Goal: Task Accomplishment & Management: Manage account settings

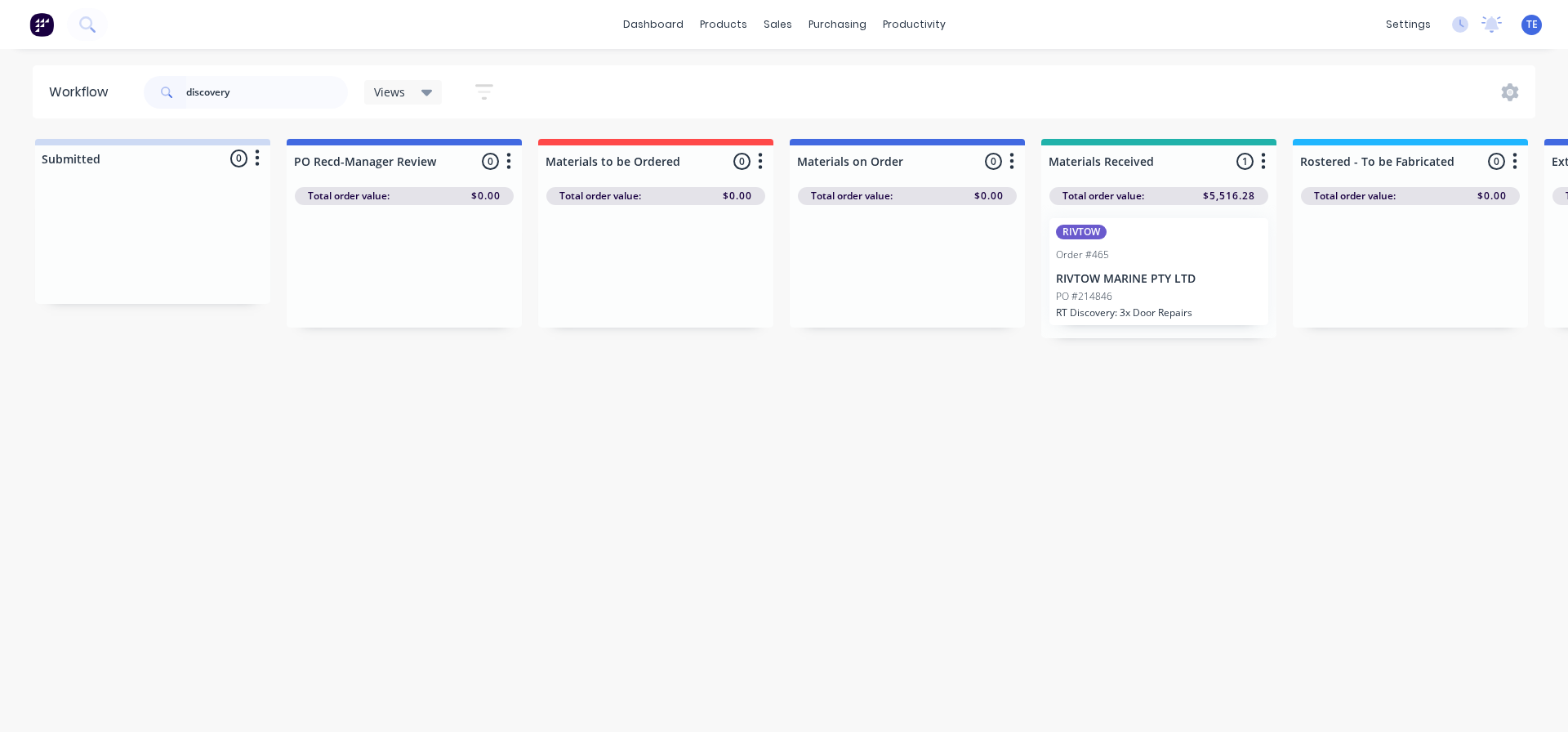
scroll to position [0, 408]
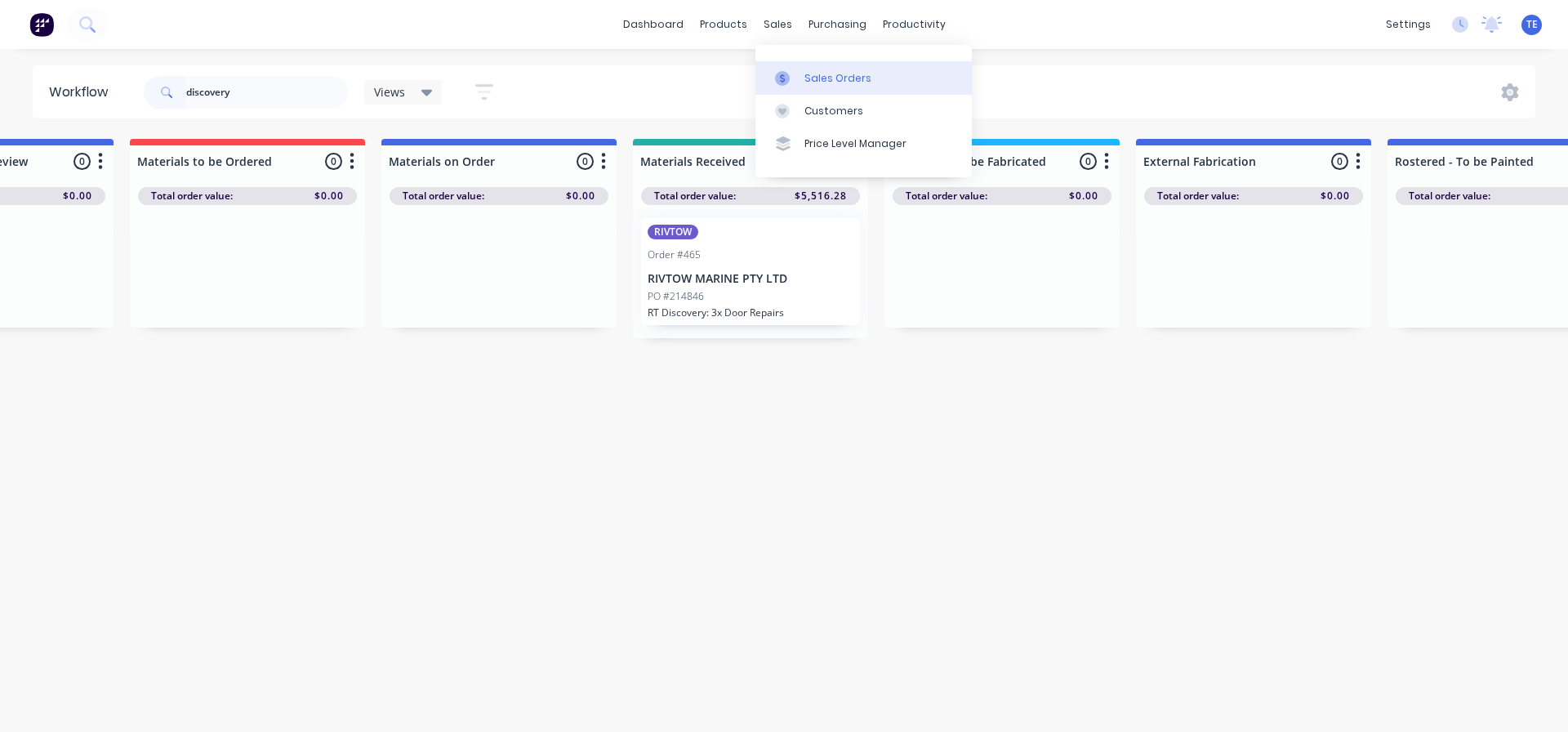
click at [798, 85] on div at bounding box center [787, 78] width 24 height 15
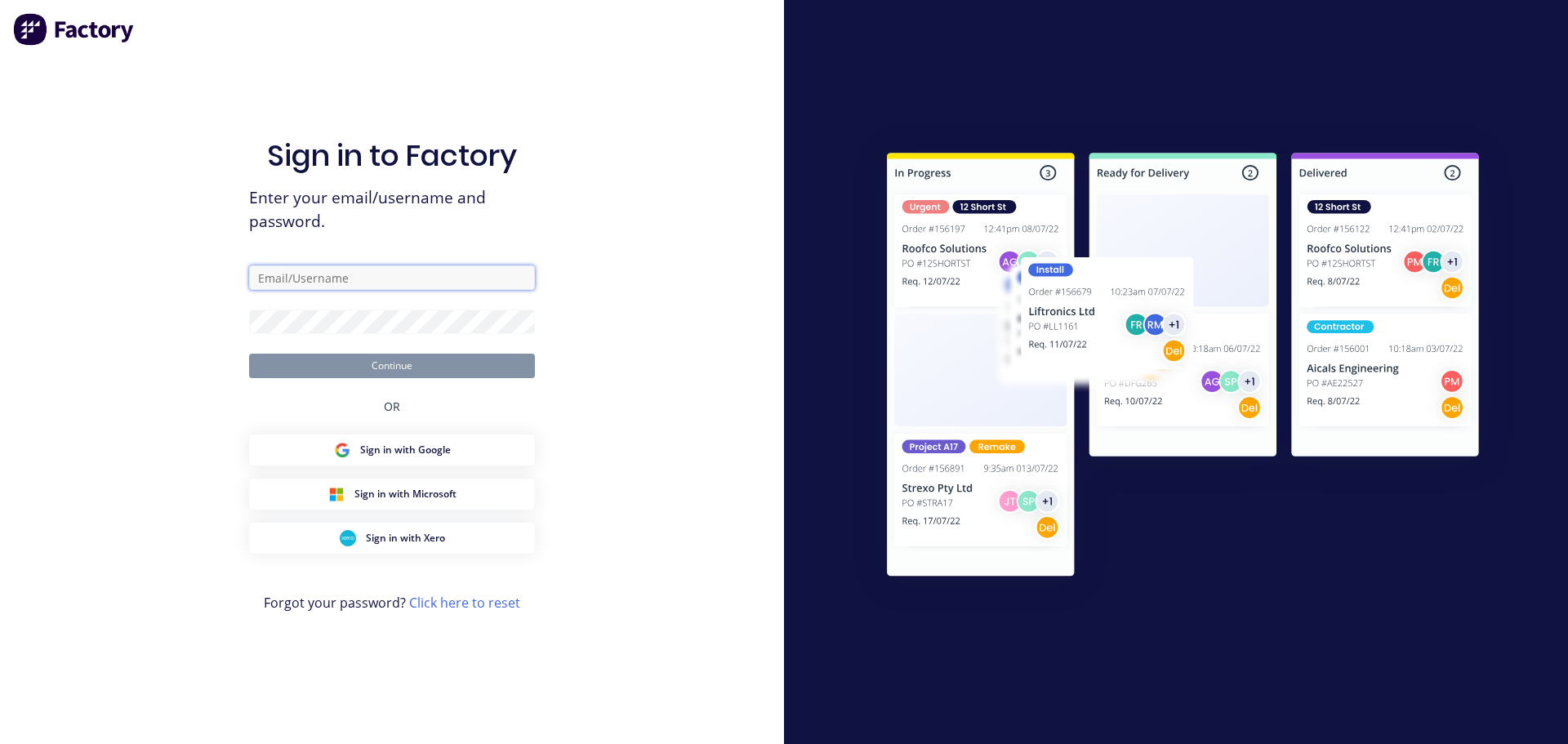
type input "[EMAIL_ADDRESS][PERSON_NAME][DOMAIN_NAME]"
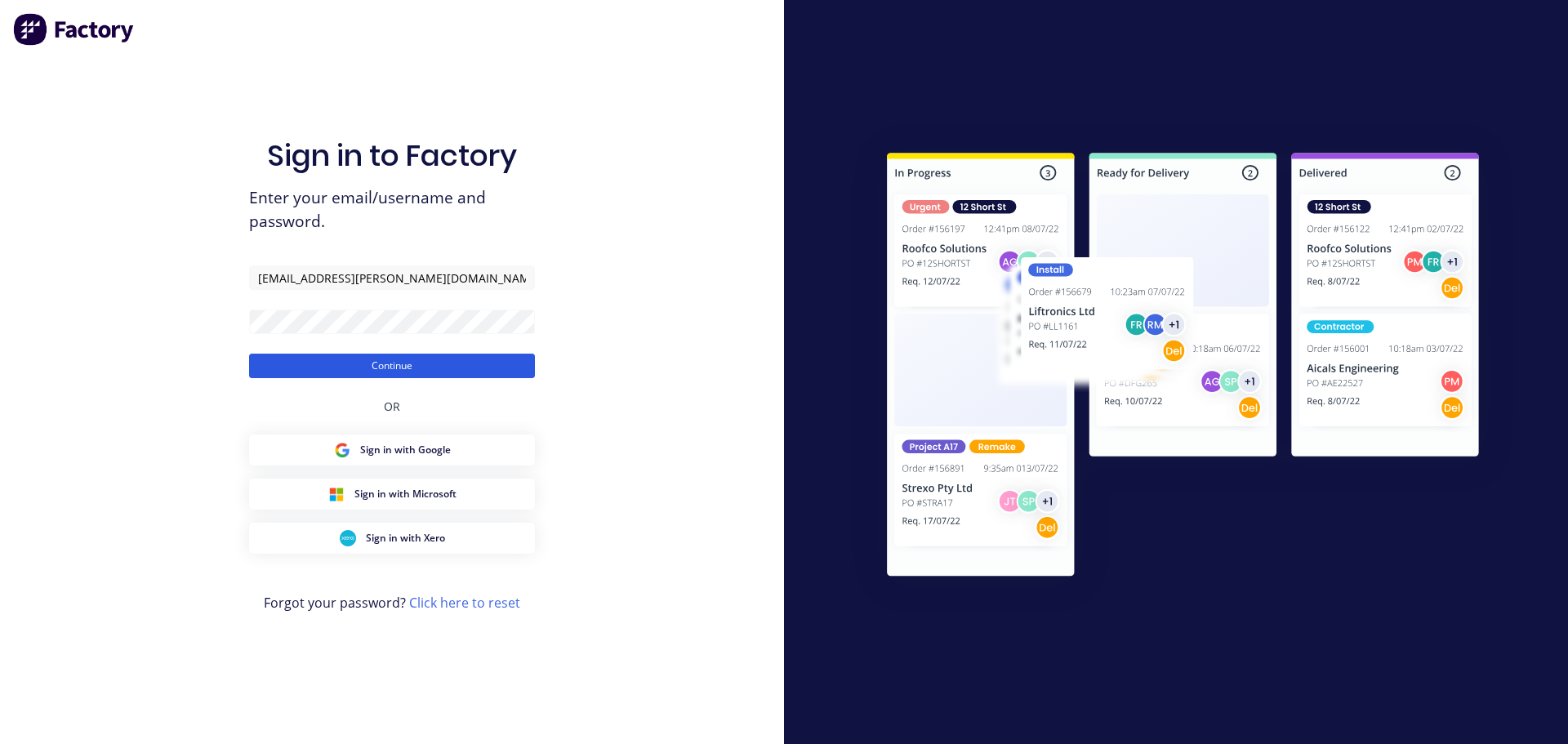
click at [382, 366] on button "Continue" at bounding box center [392, 366] width 286 height 24
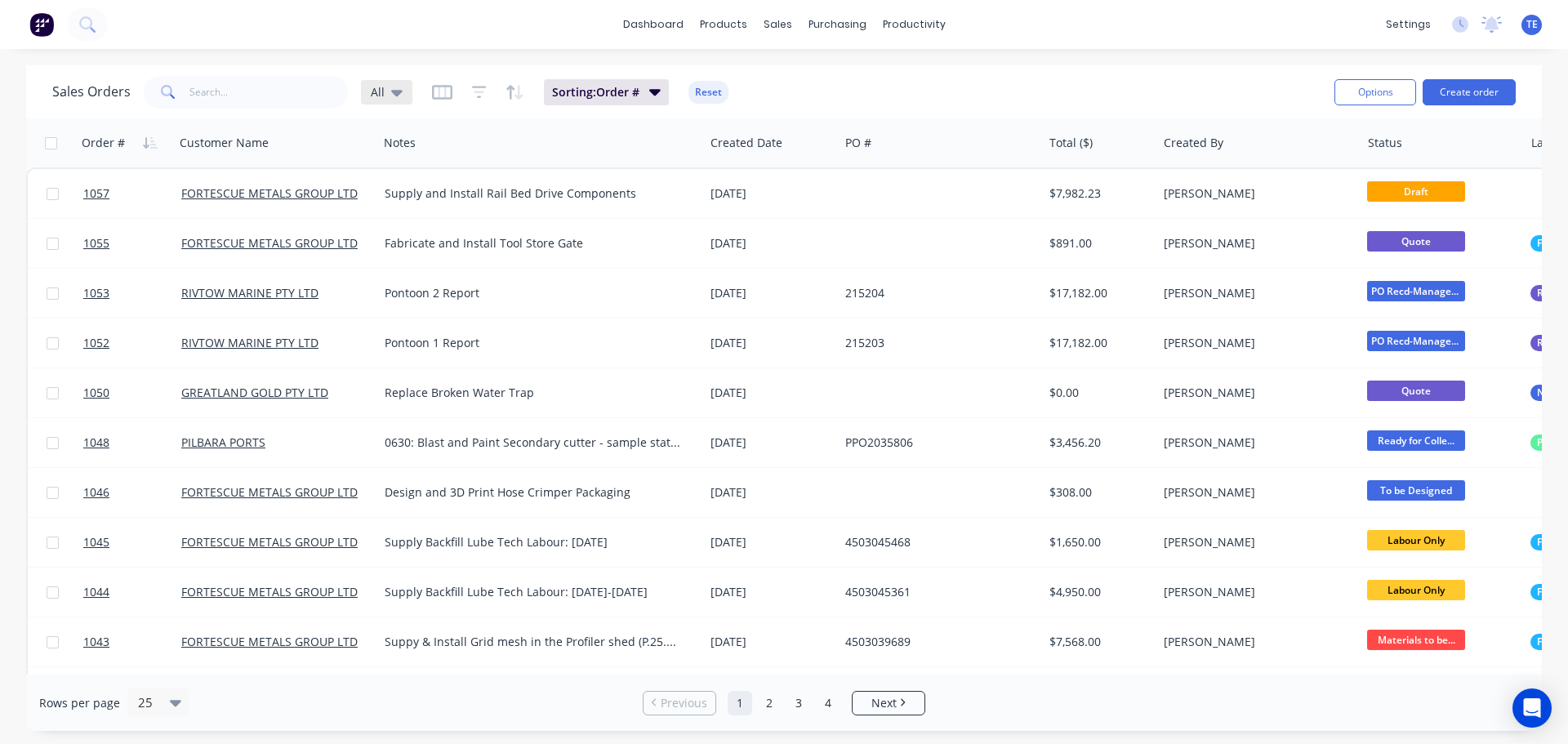
click at [404, 84] on div "All" at bounding box center [386, 92] width 51 height 24
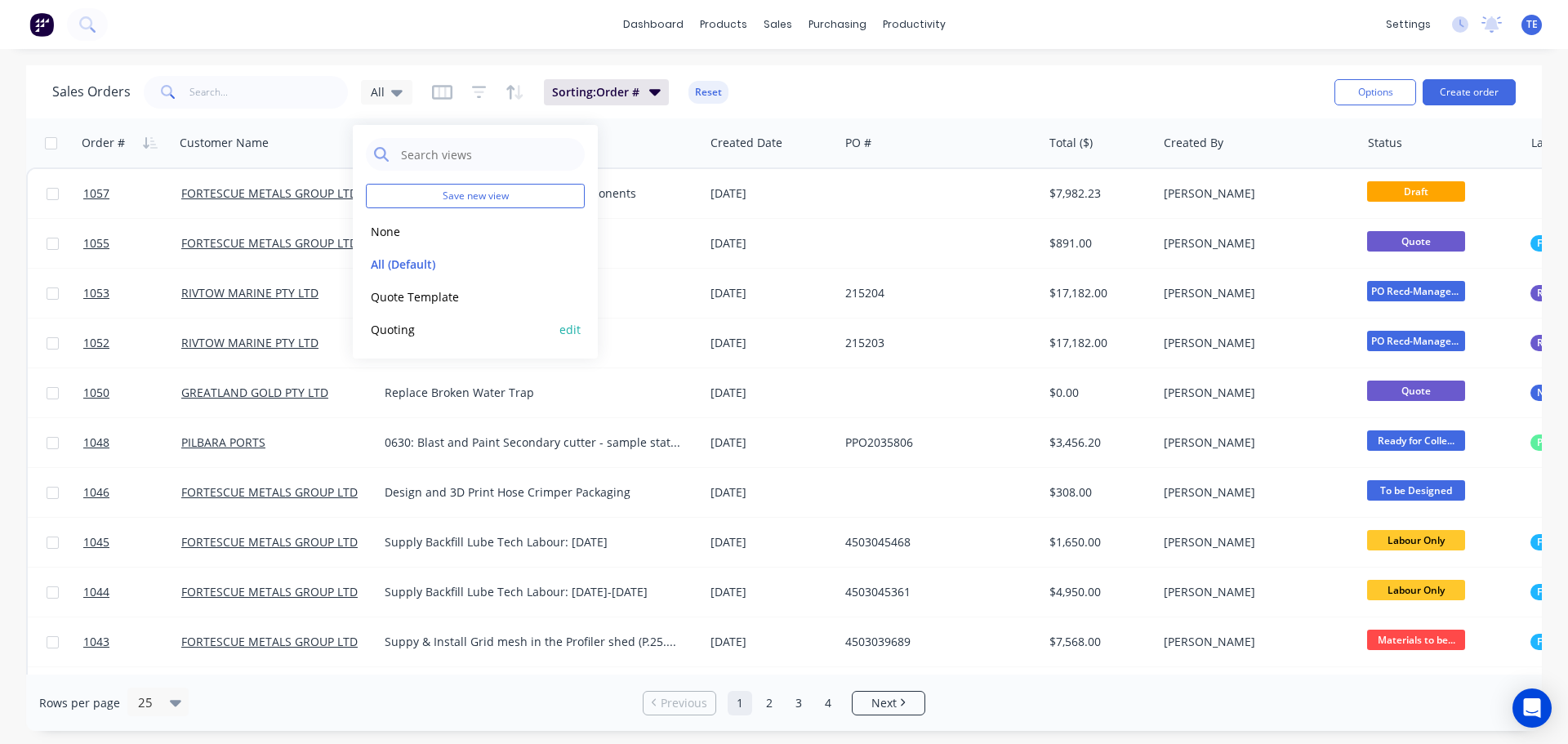
click at [414, 331] on button "Quoting" at bounding box center [460, 330] width 187 height 19
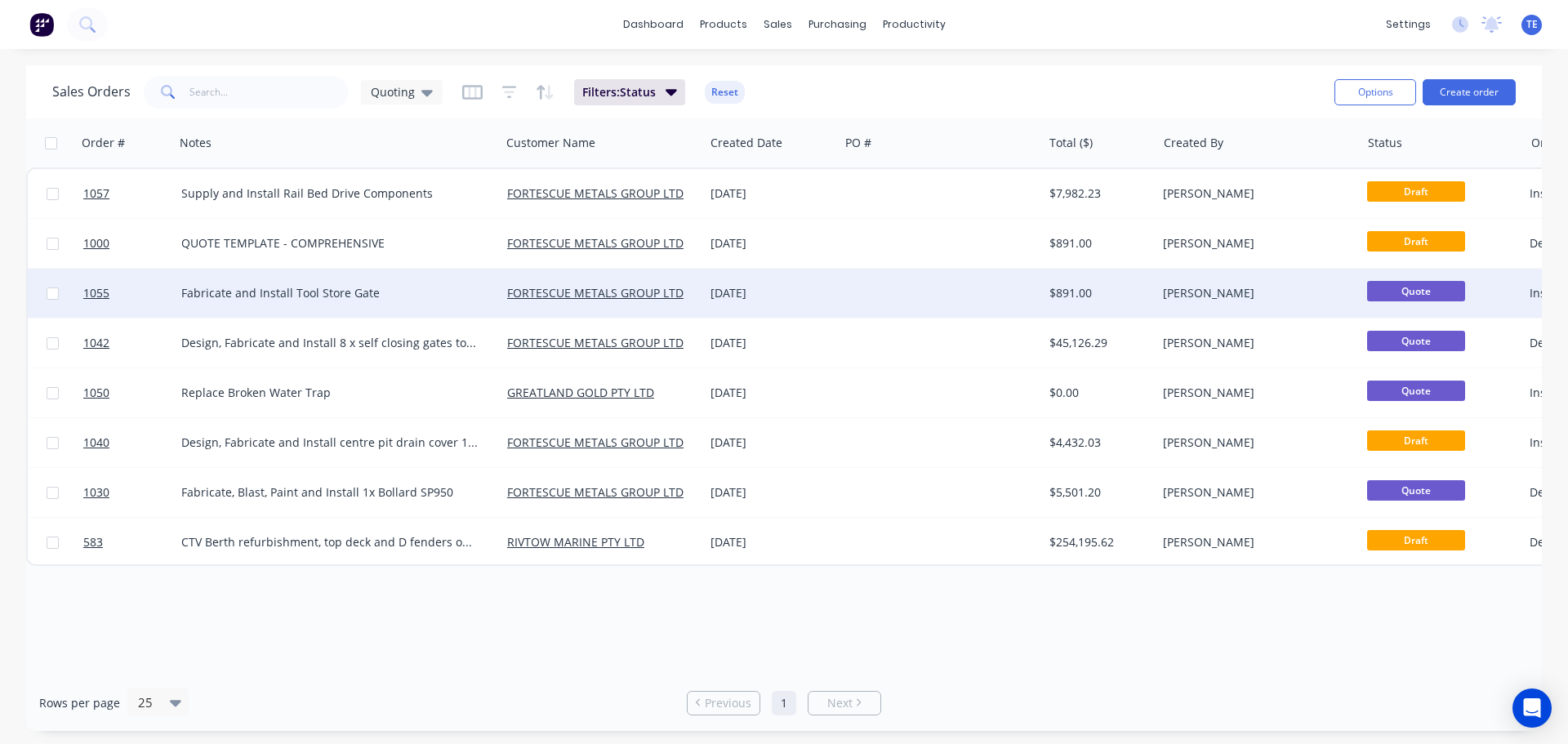
click at [431, 300] on div "Fabricate and Install Tool Store Gate" at bounding box center [330, 293] width 297 height 17
click at [850, 304] on div at bounding box center [940, 293] width 203 height 49
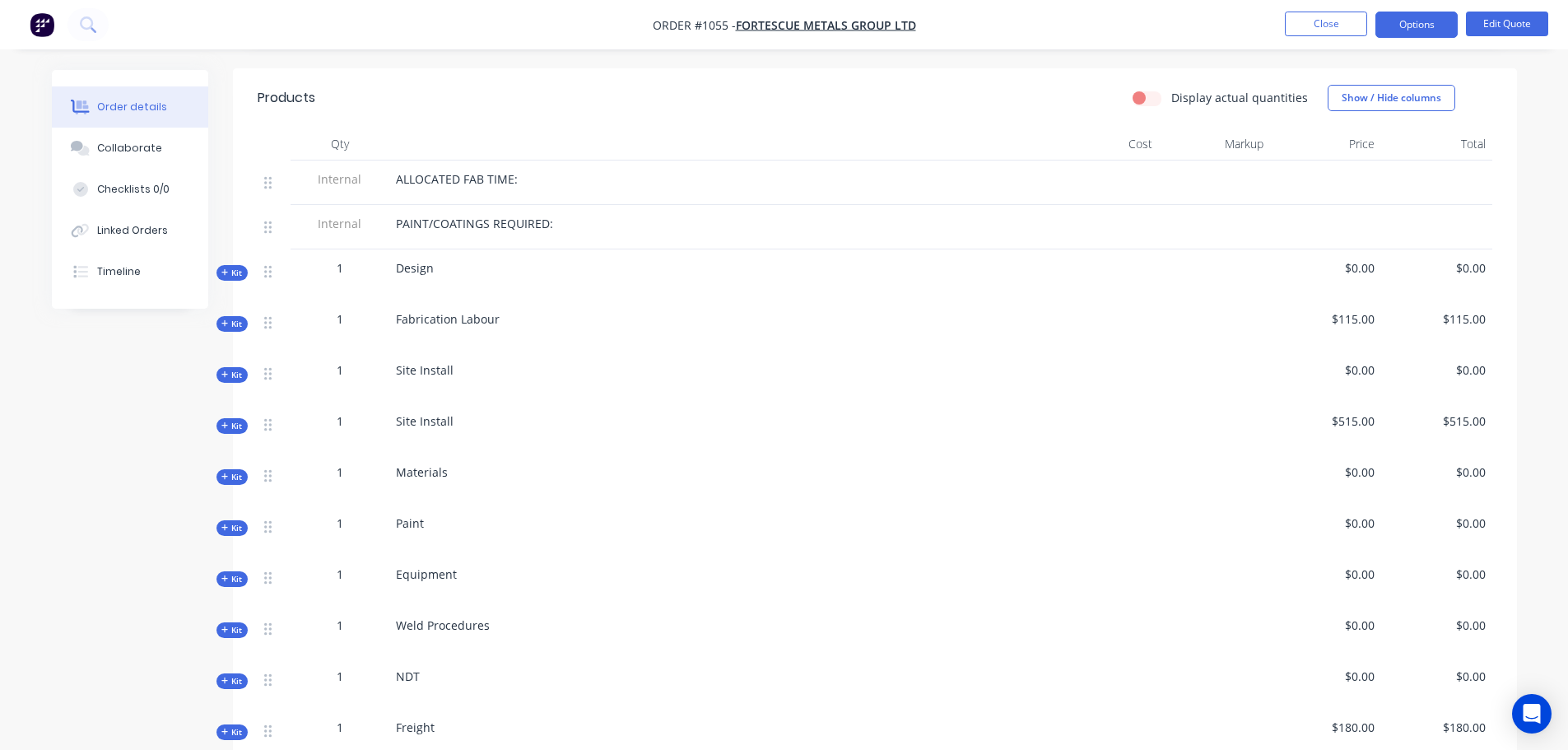
scroll to position [550, 0]
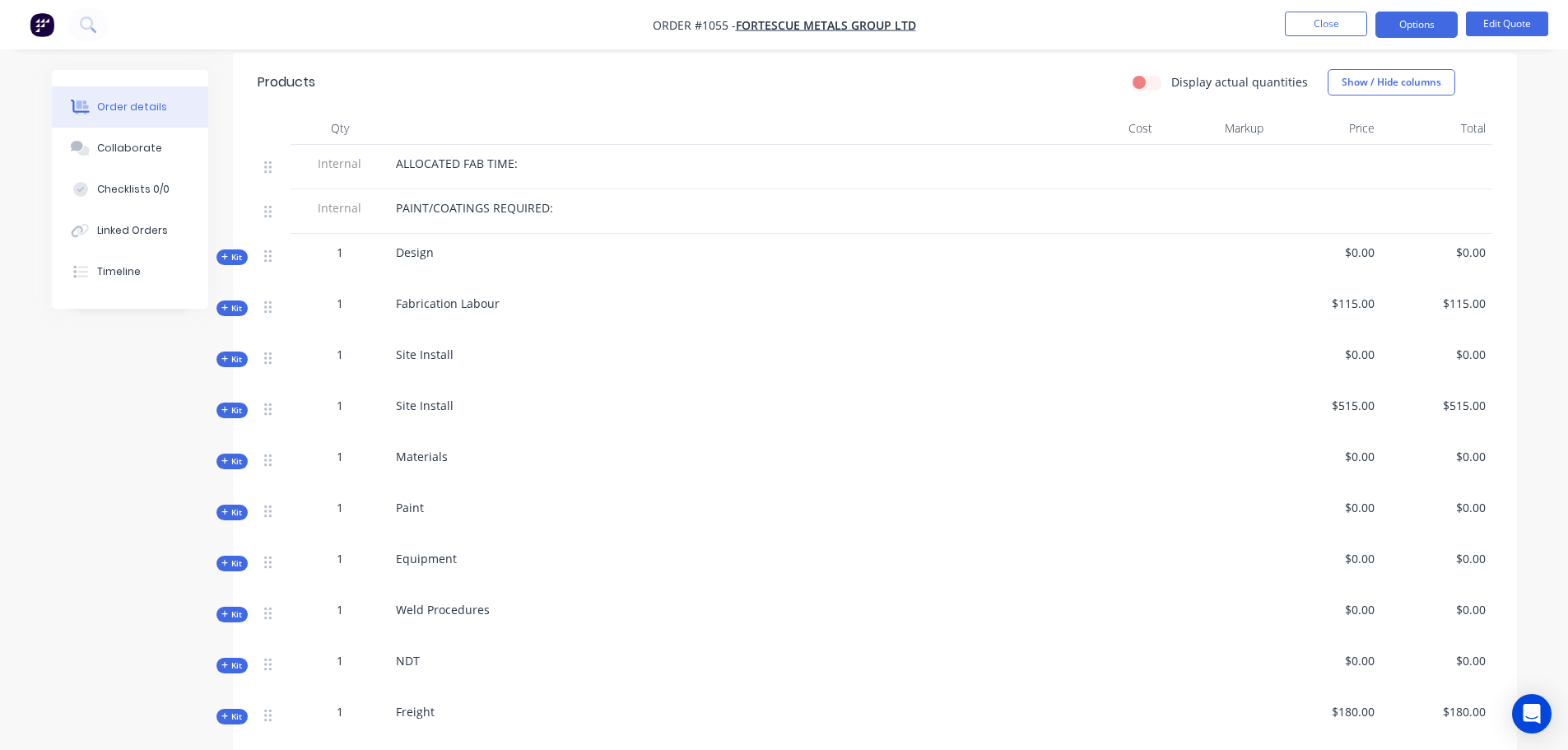
click at [232, 251] on span "Kit" at bounding box center [232, 258] width 21 height 12
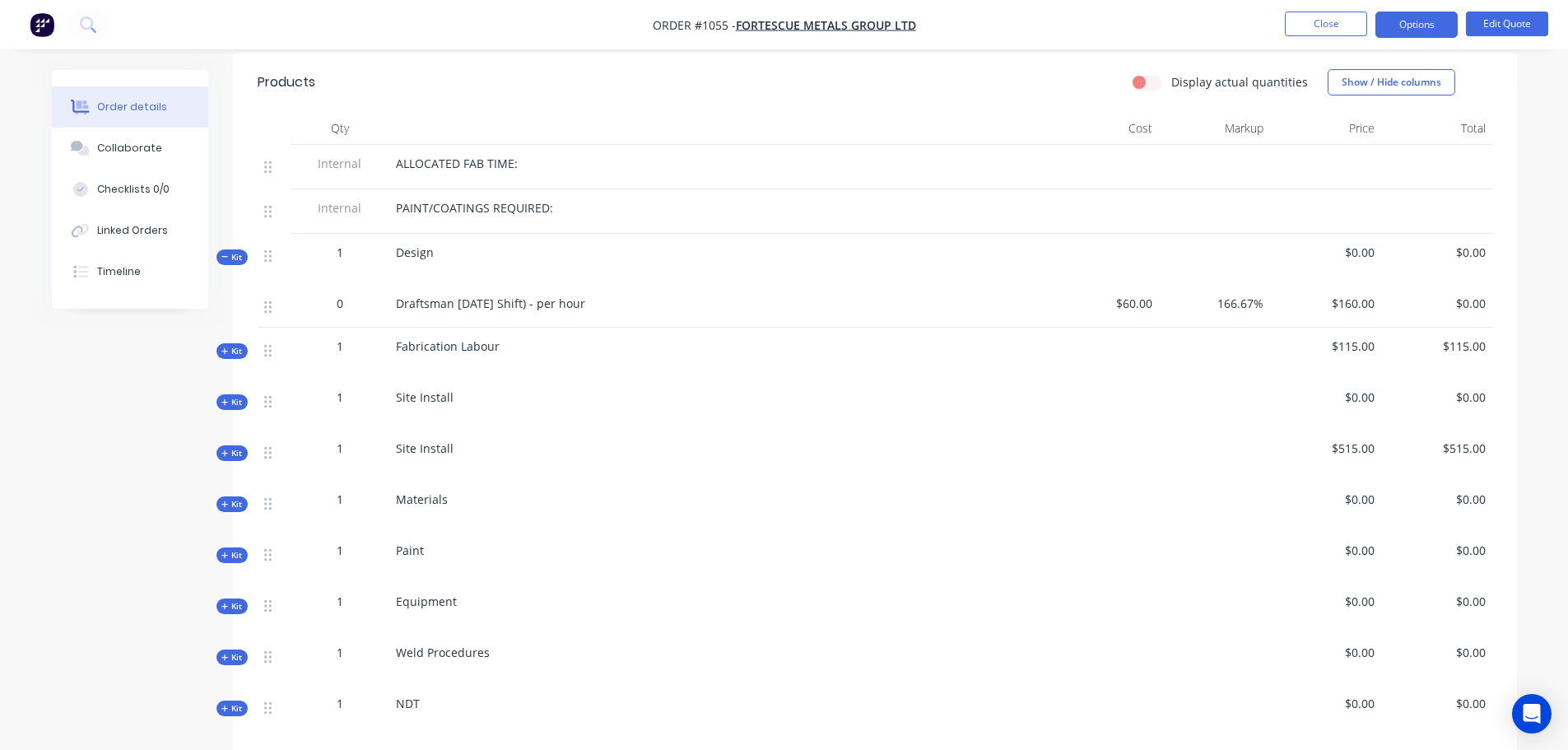
scroll to position [0, 0]
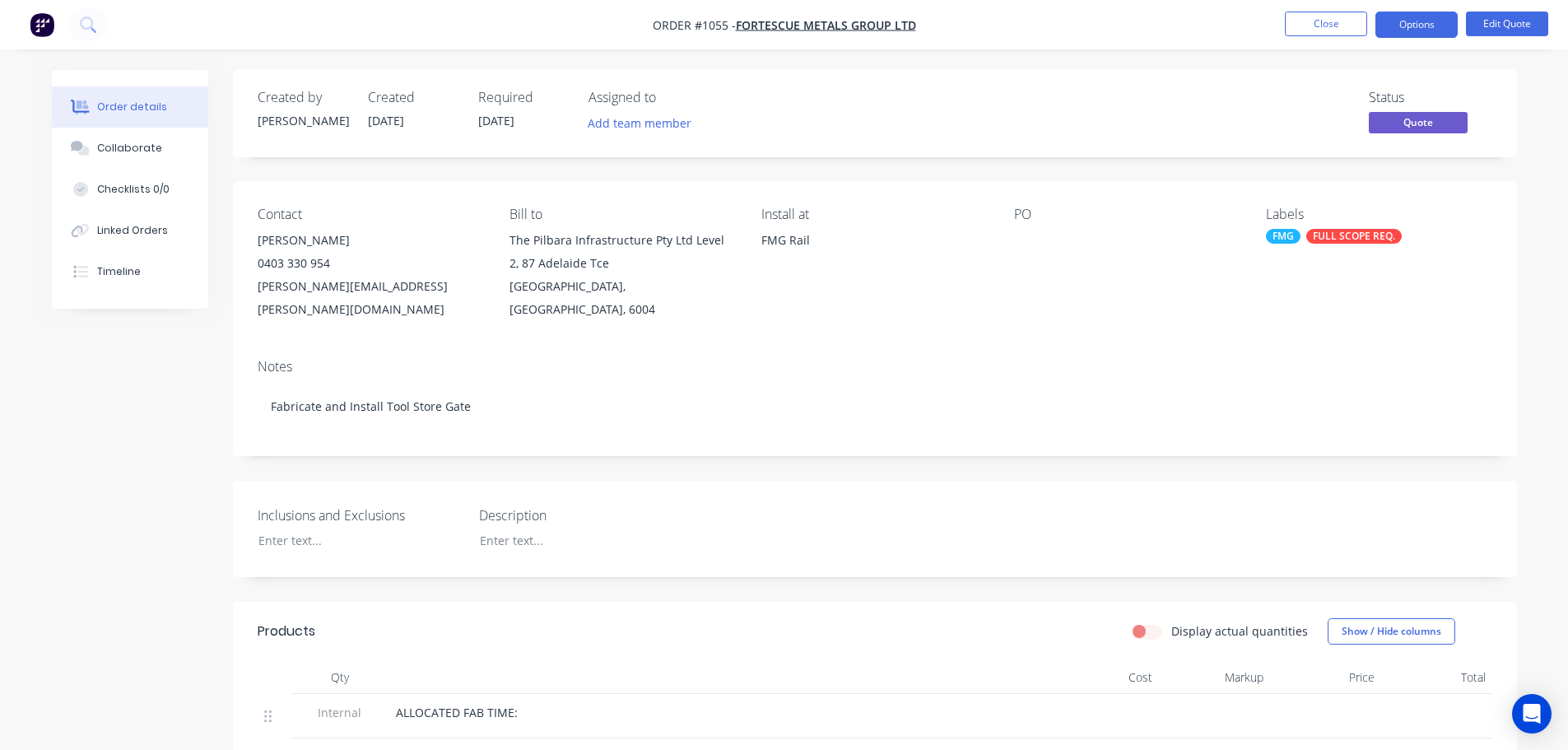
click at [1511, 11] on nav "Order #1055 - FORTESCUE METALS GROUP LTD Close Options Edit Quote" at bounding box center [784, 25] width 1568 height 49
click at [1509, 20] on button "Edit Quote" at bounding box center [1507, 24] width 83 height 25
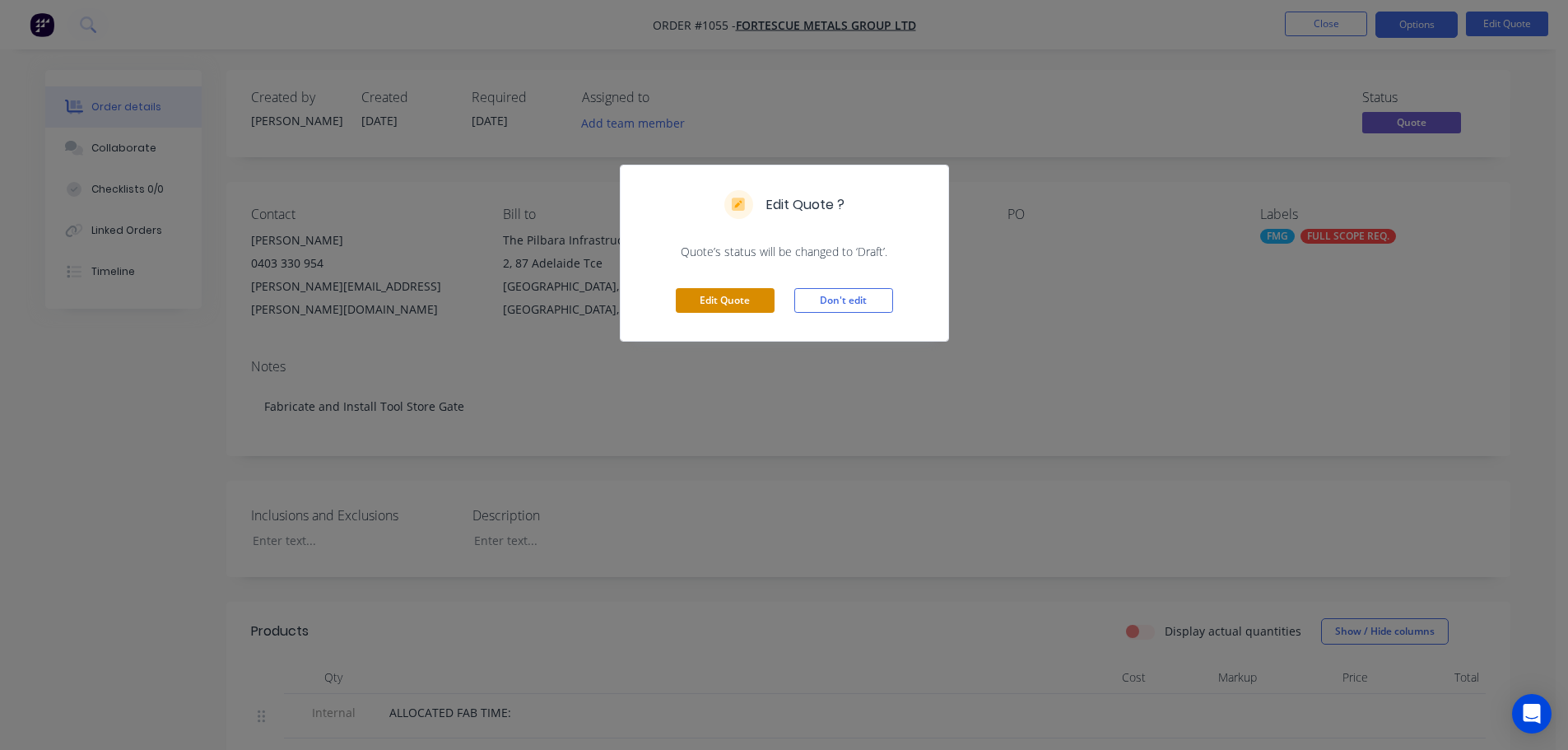
click at [716, 299] on button "Edit Quote" at bounding box center [725, 301] width 98 height 25
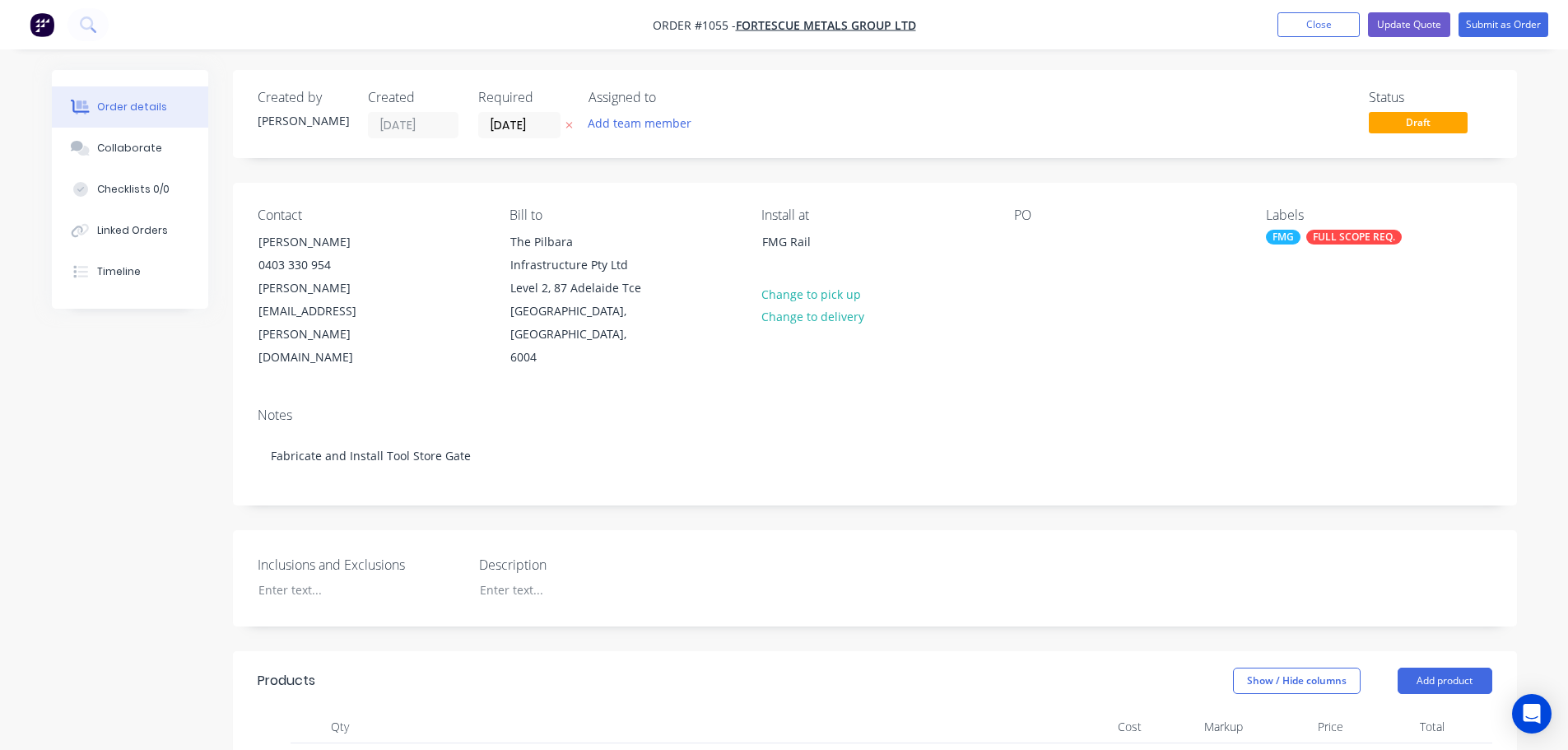
click at [1360, 234] on div "FULL SCOPE REQ." at bounding box center [1354, 237] width 96 height 15
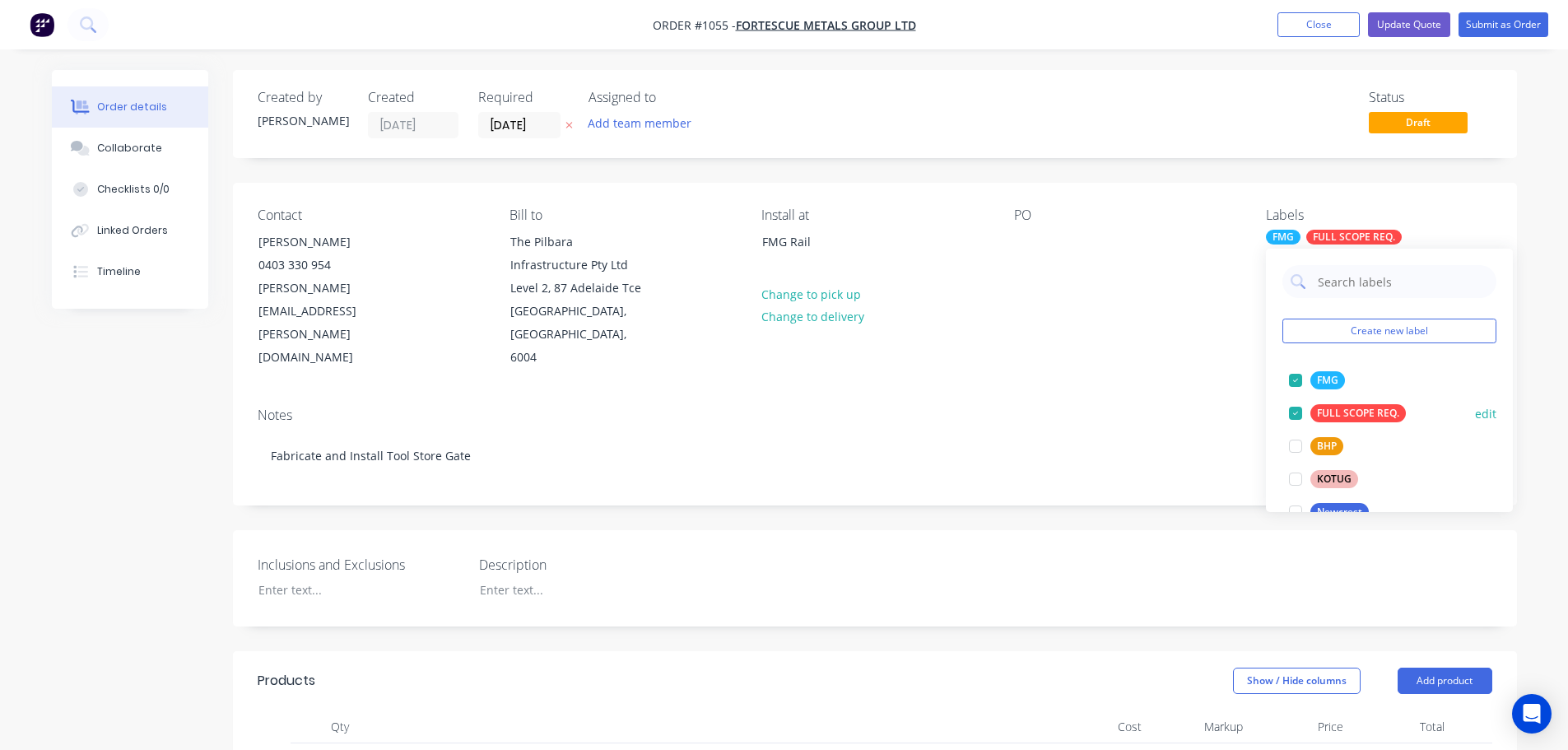
click at [1289, 411] on div at bounding box center [1296, 412] width 33 height 33
click at [1170, 395] on div "Notes Fabricate and Install Tool Store Gate" at bounding box center [875, 450] width 1284 height 111
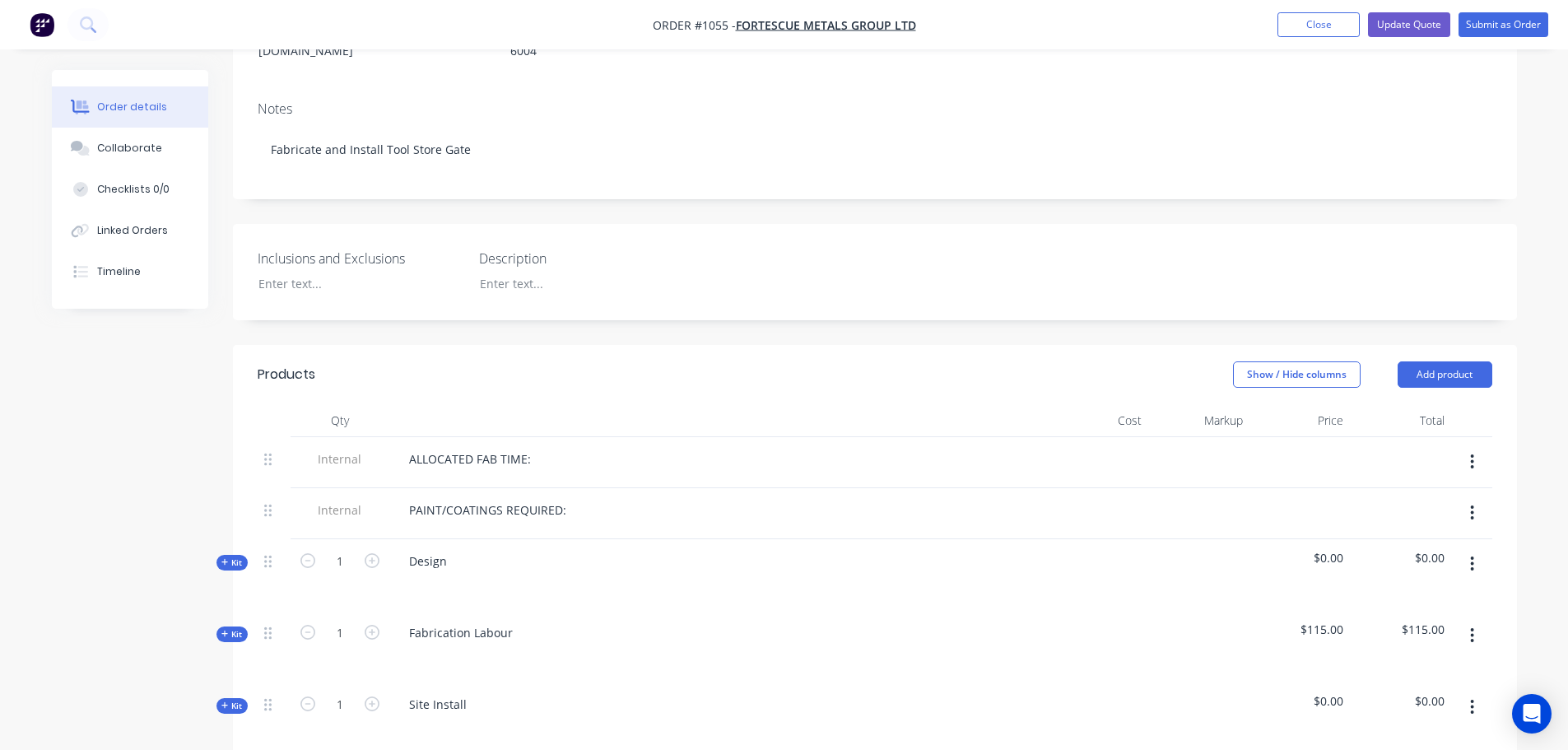
scroll to position [550, 0]
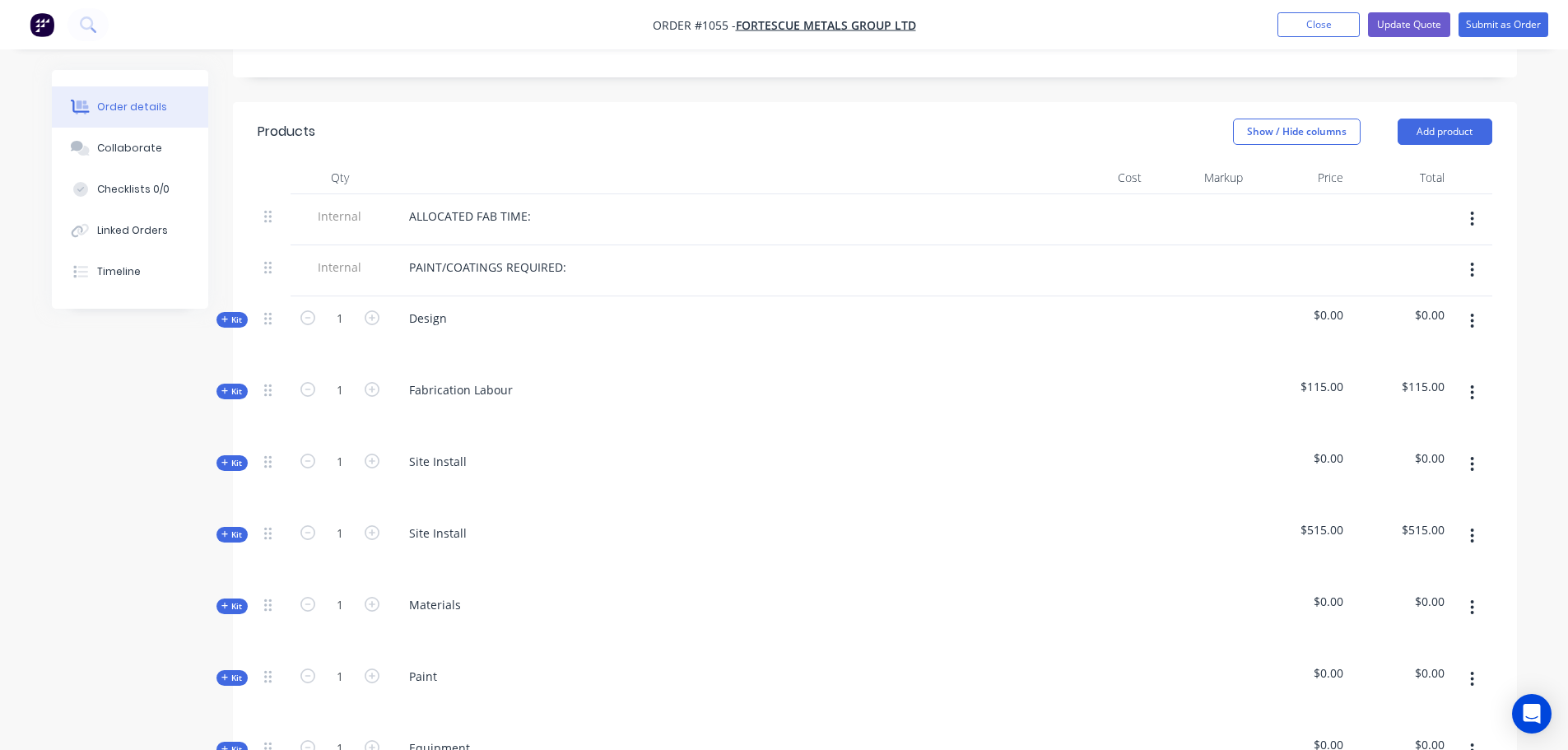
click at [234, 314] on span "Kit" at bounding box center [232, 320] width 21 height 12
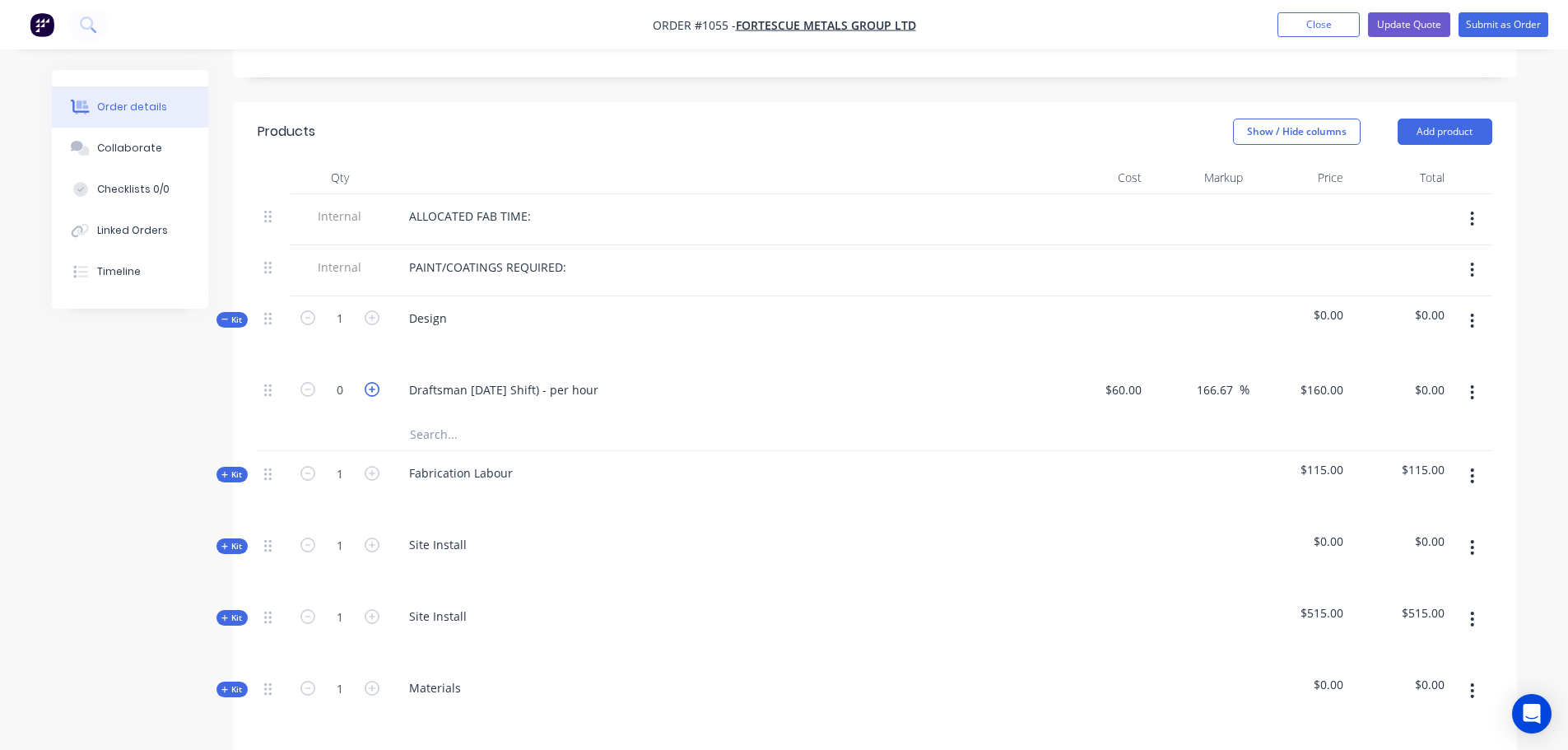
click at [376, 382] on icon "button" at bounding box center [372, 390] width 15 height 15
type input "1"
type input "$160.00"
click at [376, 382] on icon "button" at bounding box center [372, 390] width 15 height 15
type input "2"
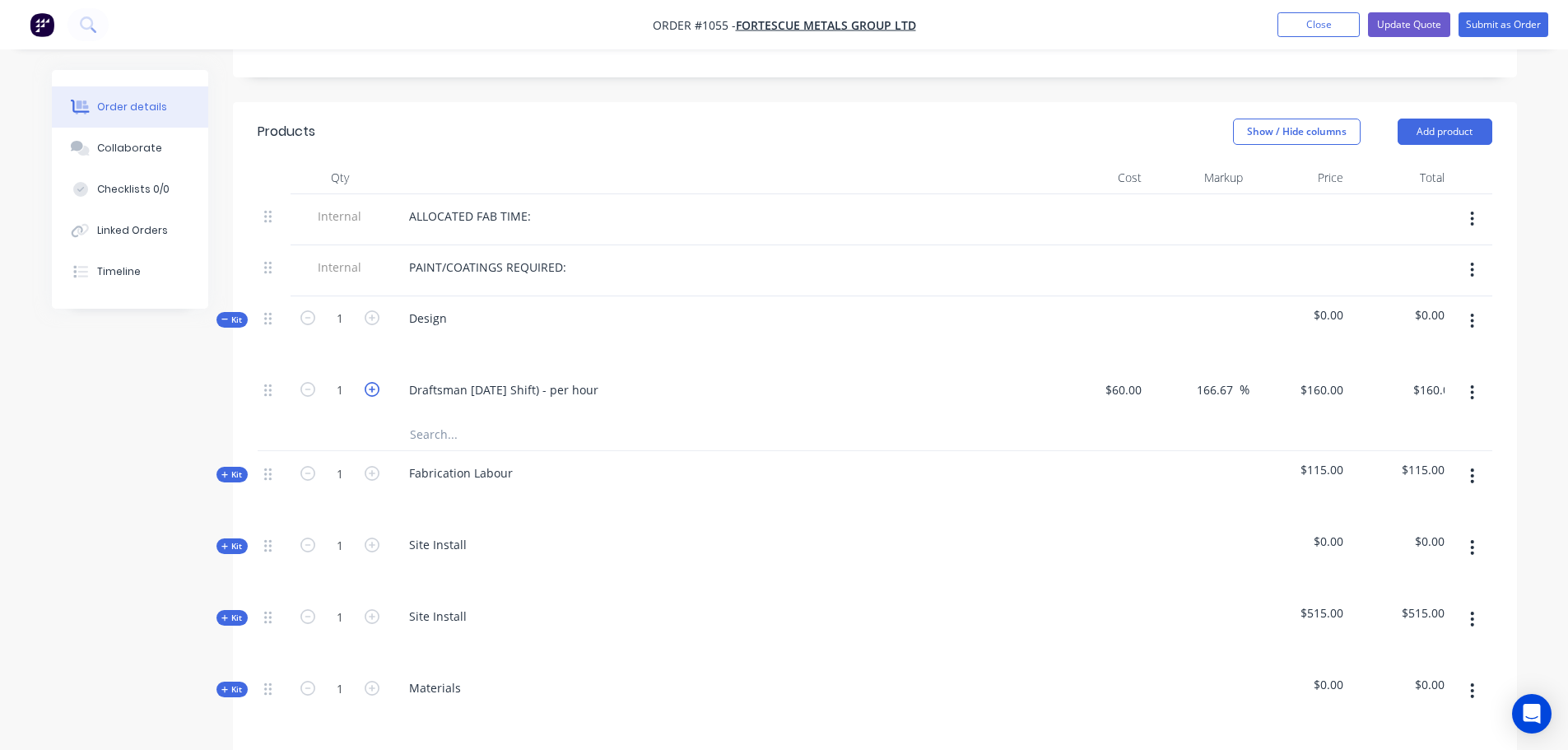
type input "$320.00"
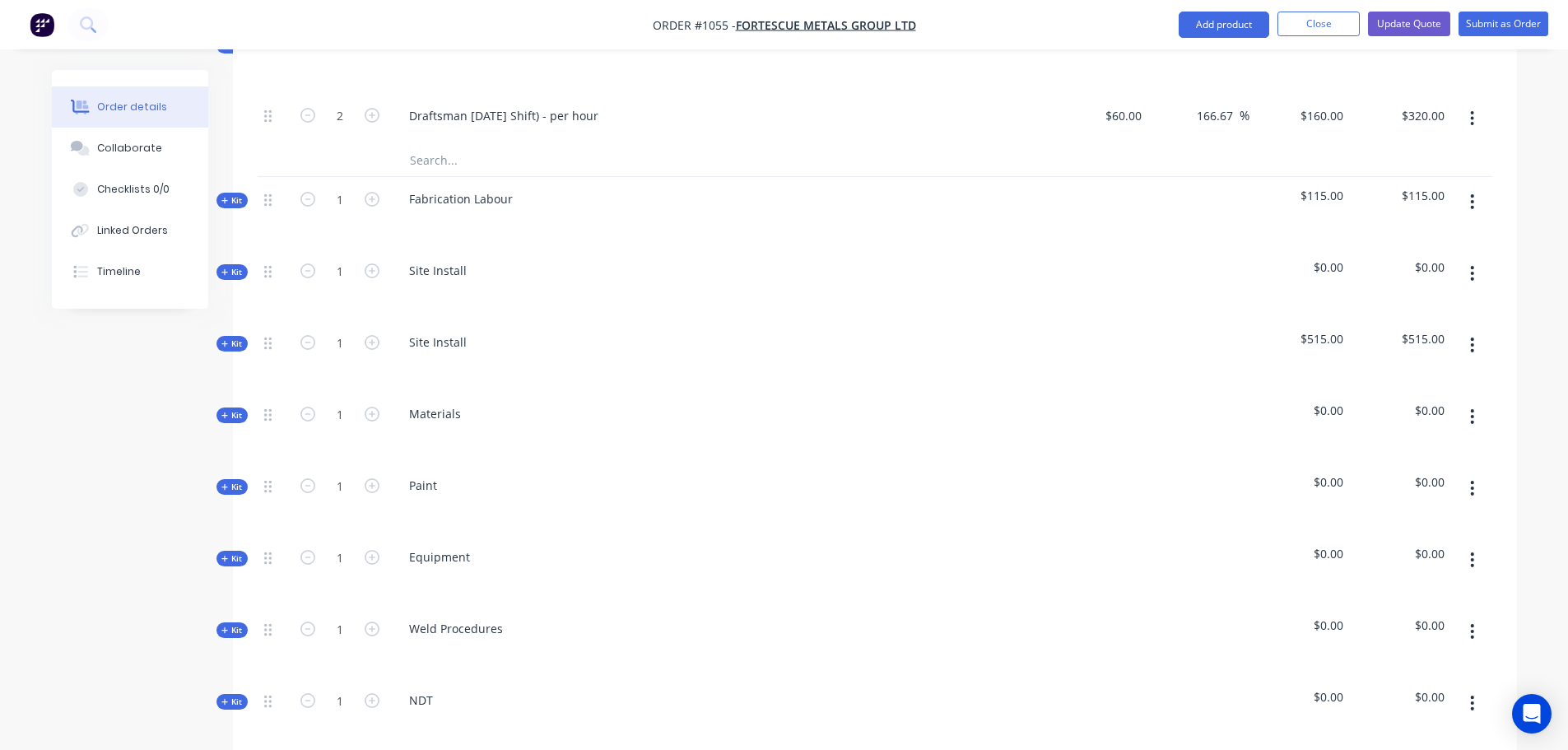
click at [233, 194] on span "Kit" at bounding box center [232, 200] width 21 height 12
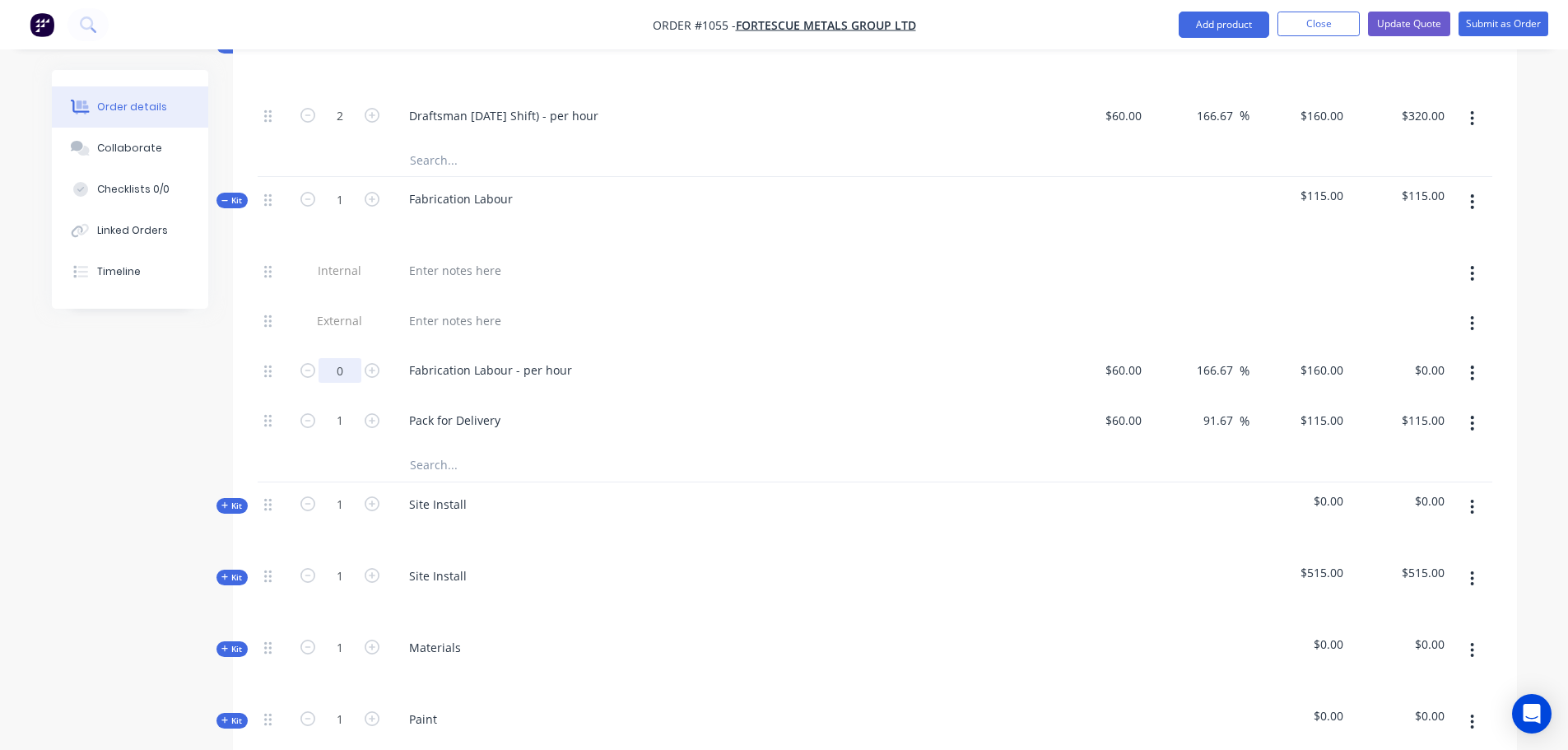
click at [346, 358] on input "0" at bounding box center [339, 370] width 43 height 25
type input "15"
type input "$2,400.00"
click at [242, 357] on div "Qty Cost Markup Price Total Internal ALLOCATED FAB TIME: Internal PAINT/COATING…" at bounding box center [875, 499] width 1284 height 1222
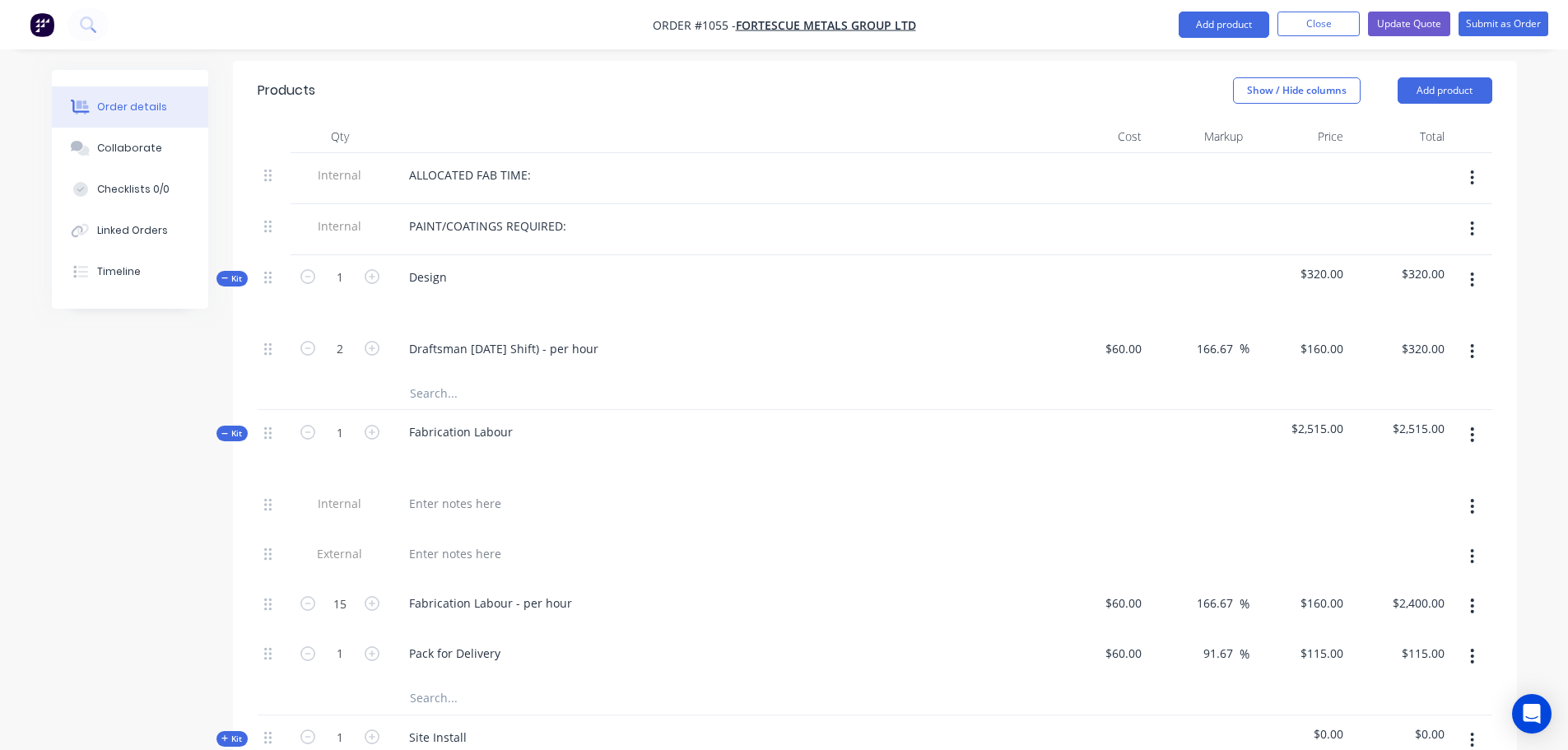
scroll to position [550, 0]
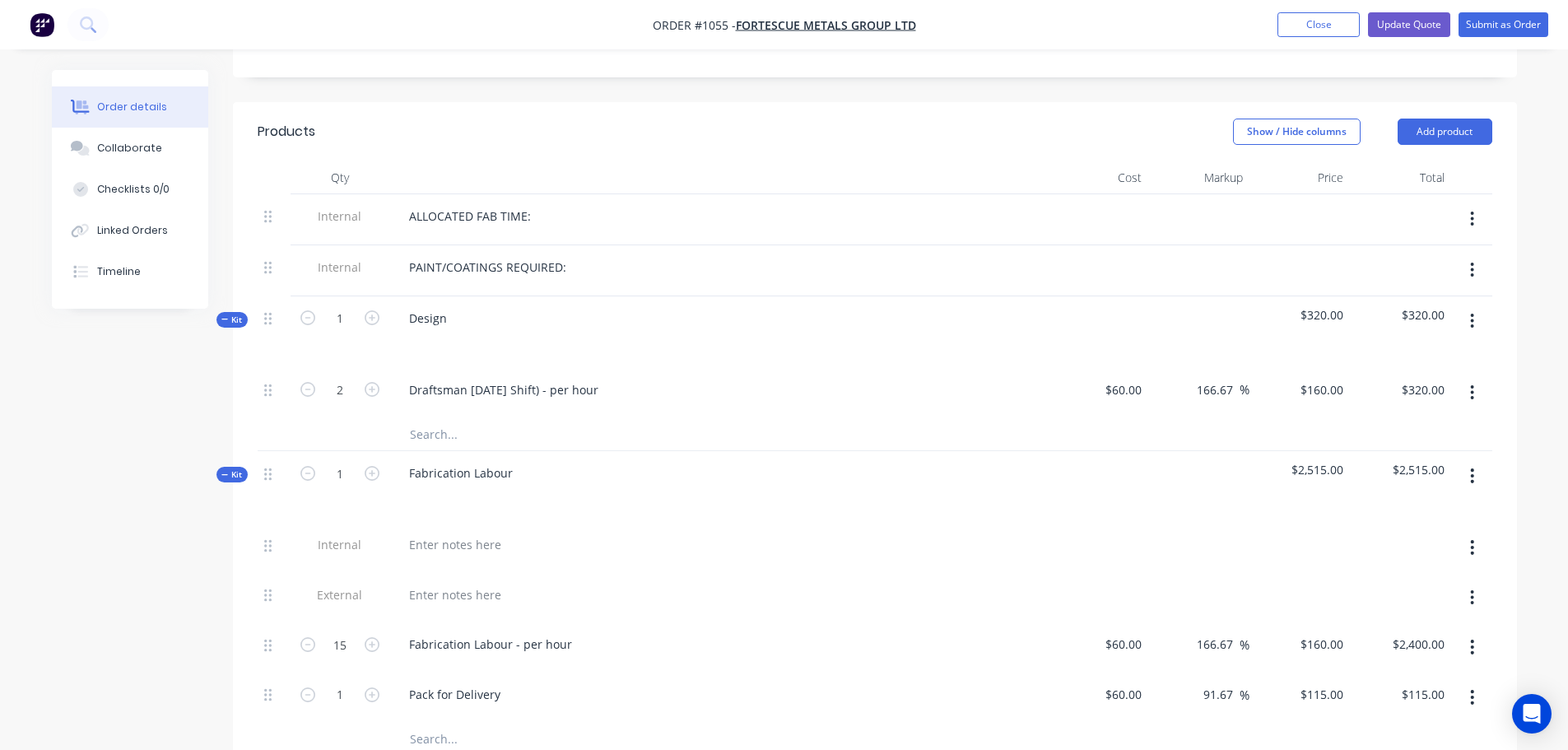
click at [570, 204] on div "ALLOCATED FAB TIME:" at bounding box center [719, 215] width 645 height 24
click at [540, 204] on div "ALLOCATED FAB TIME:" at bounding box center [470, 215] width 149 height 24
click at [593, 255] on div "PAINT/COATINGS REQUIRED:" at bounding box center [719, 266] width 645 height 24
click at [570, 255] on div "PAINT/COATINGS REQUIRED:" at bounding box center [488, 266] width 184 height 24
click at [601, 255] on div "PAINT/COATINGS REQUIRED: Yellow 990" at bounding box center [519, 266] width 245 height 24
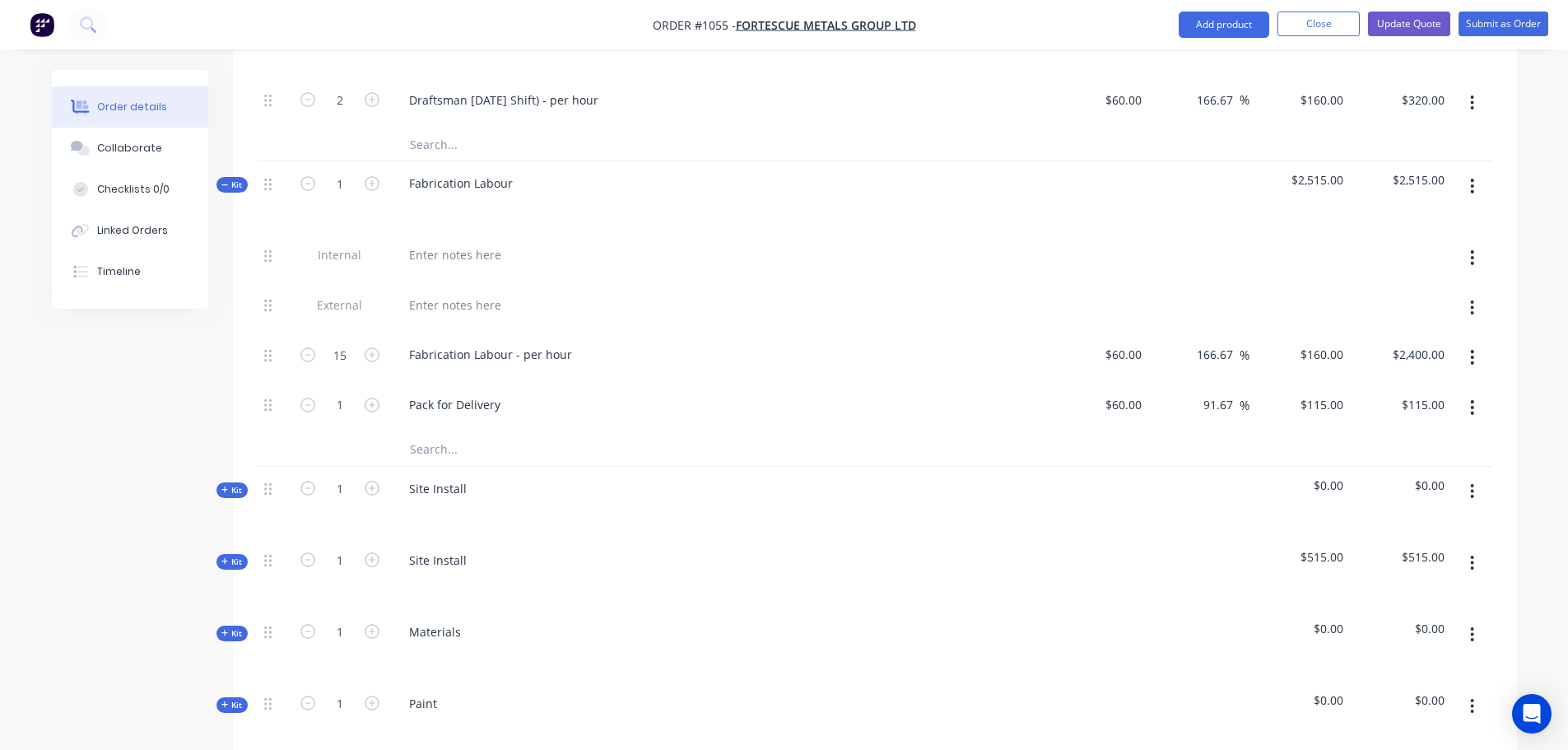
scroll to position [824, 0]
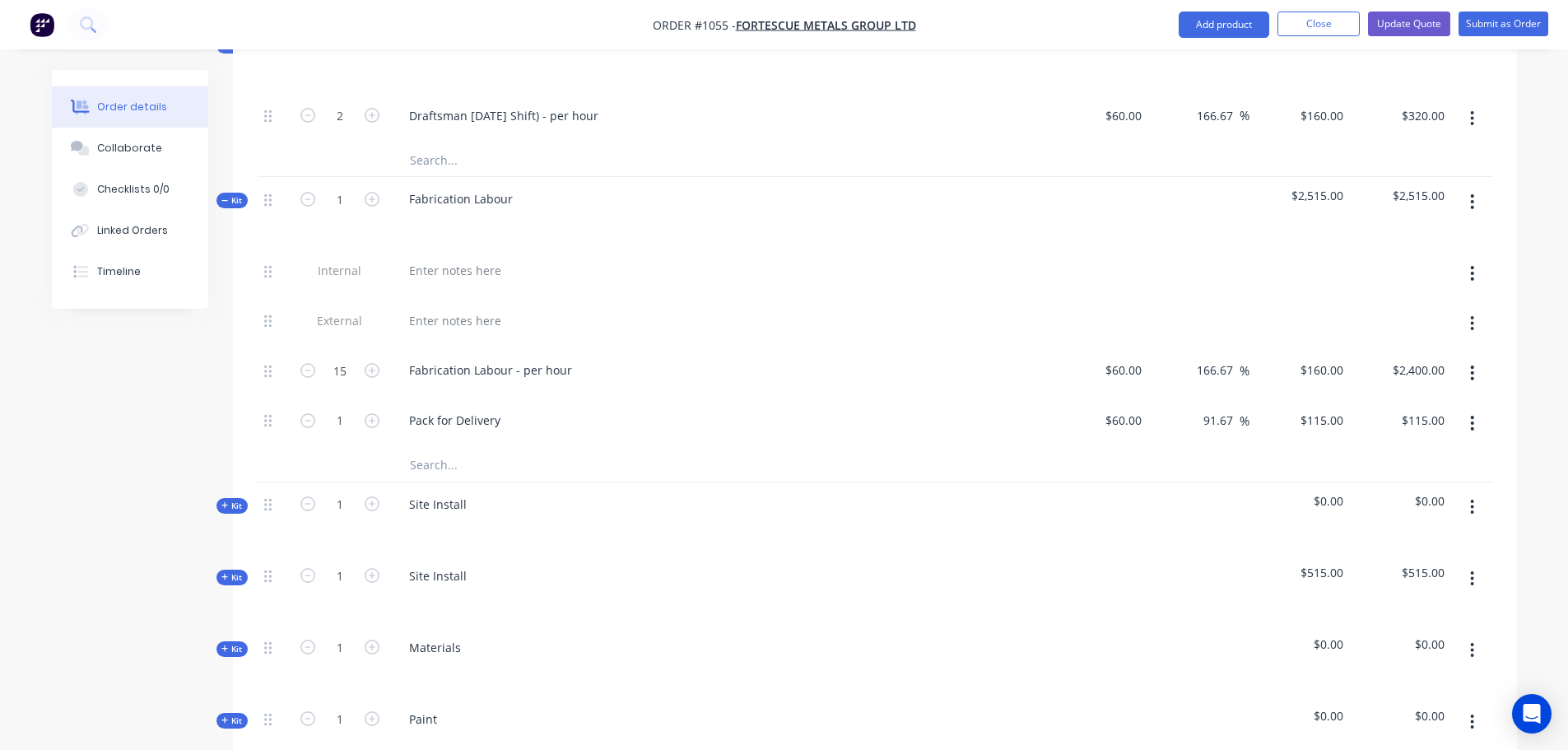
click at [228, 501] on icon at bounding box center [225, 505] width 7 height 8
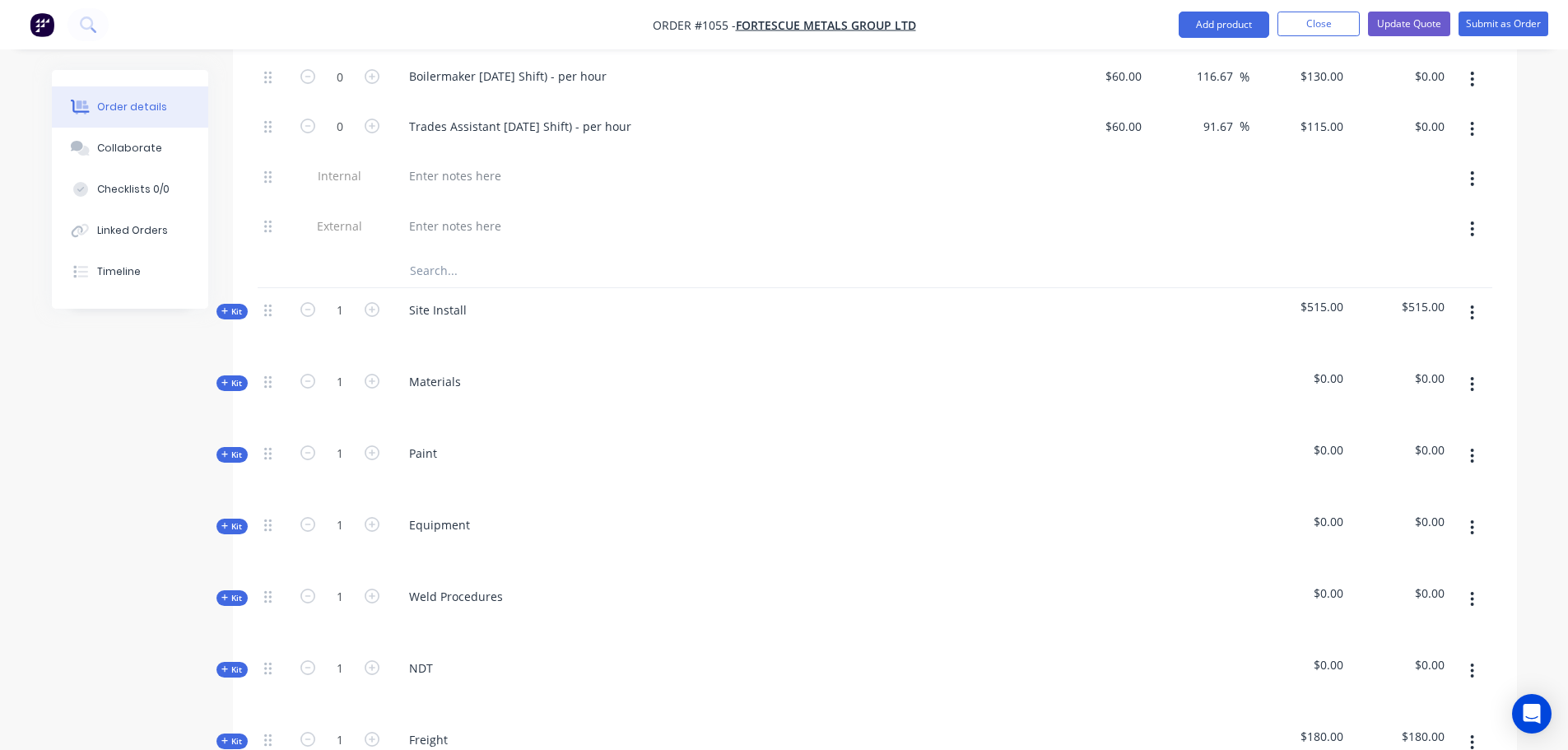
scroll to position [1098, 0]
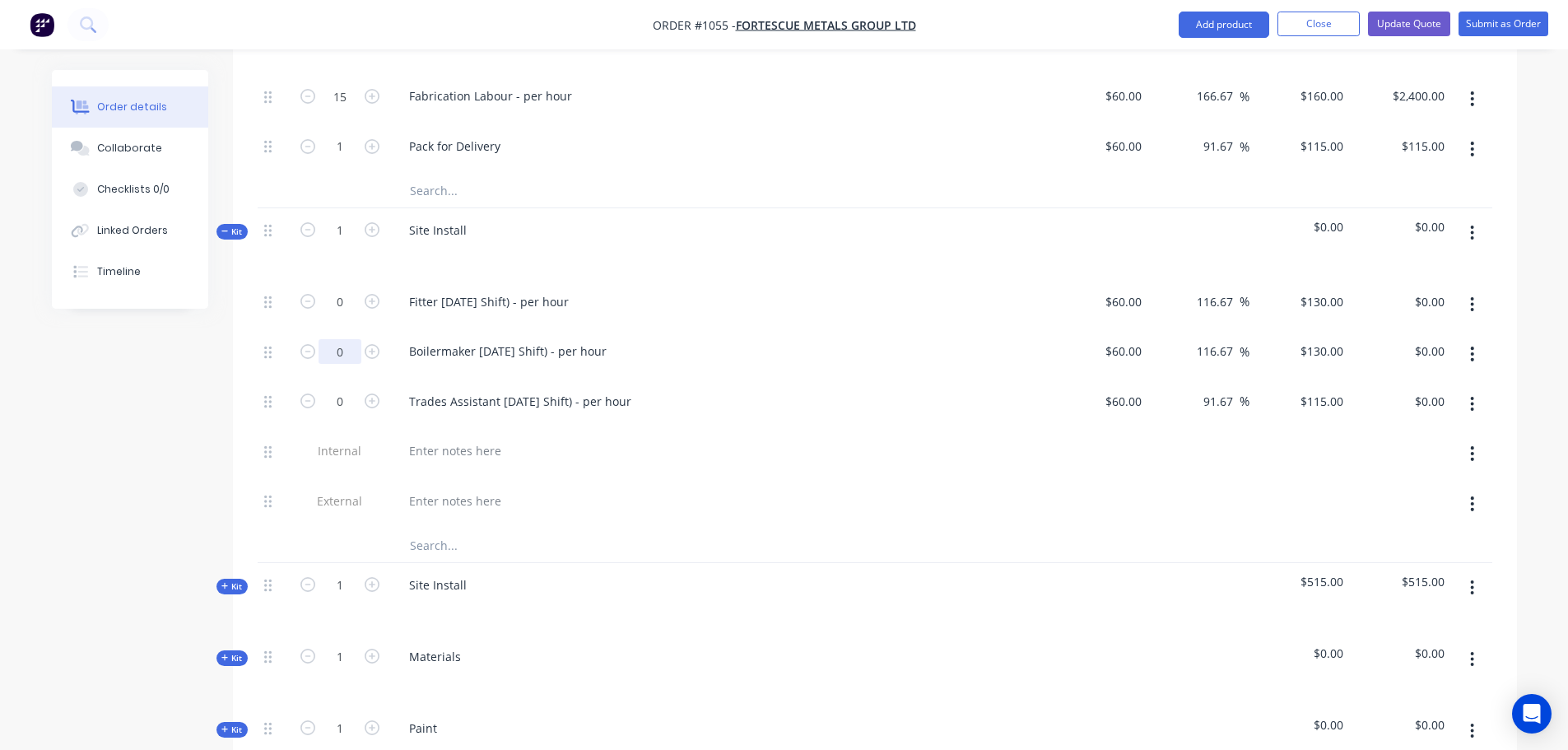
click at [358, 339] on input "0" at bounding box center [339, 352] width 43 height 25
type input "12"
type input "$1,560.00"
click at [344, 290] on input "0" at bounding box center [339, 302] width 43 height 25
type input "124"
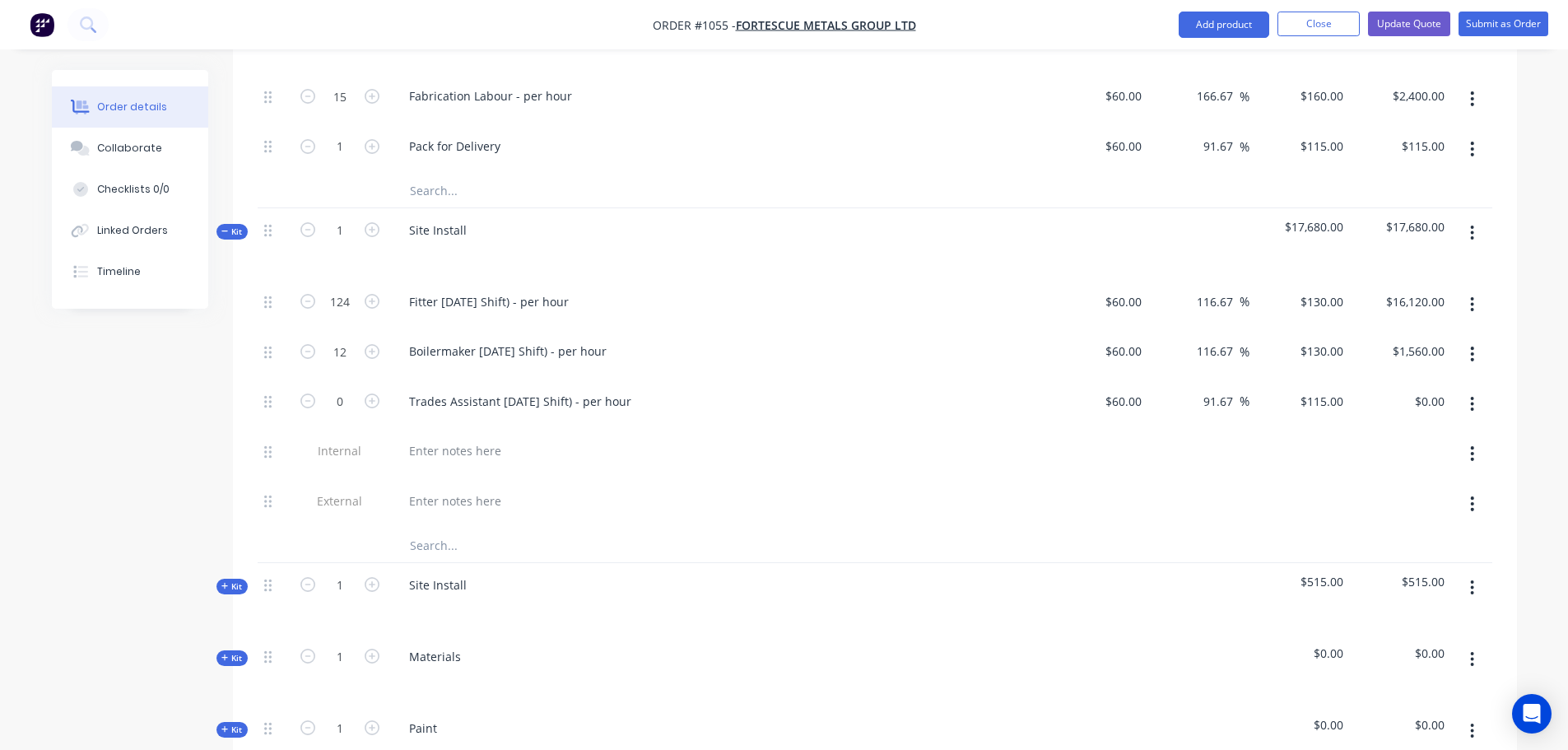
type input "$16,120.00"
click at [819, 280] on div "Fitter [DATE] Shift) - per hour" at bounding box center [718, 304] width 658 height 50
click at [352, 290] on input "124" at bounding box center [339, 302] width 43 height 25
type input "12"
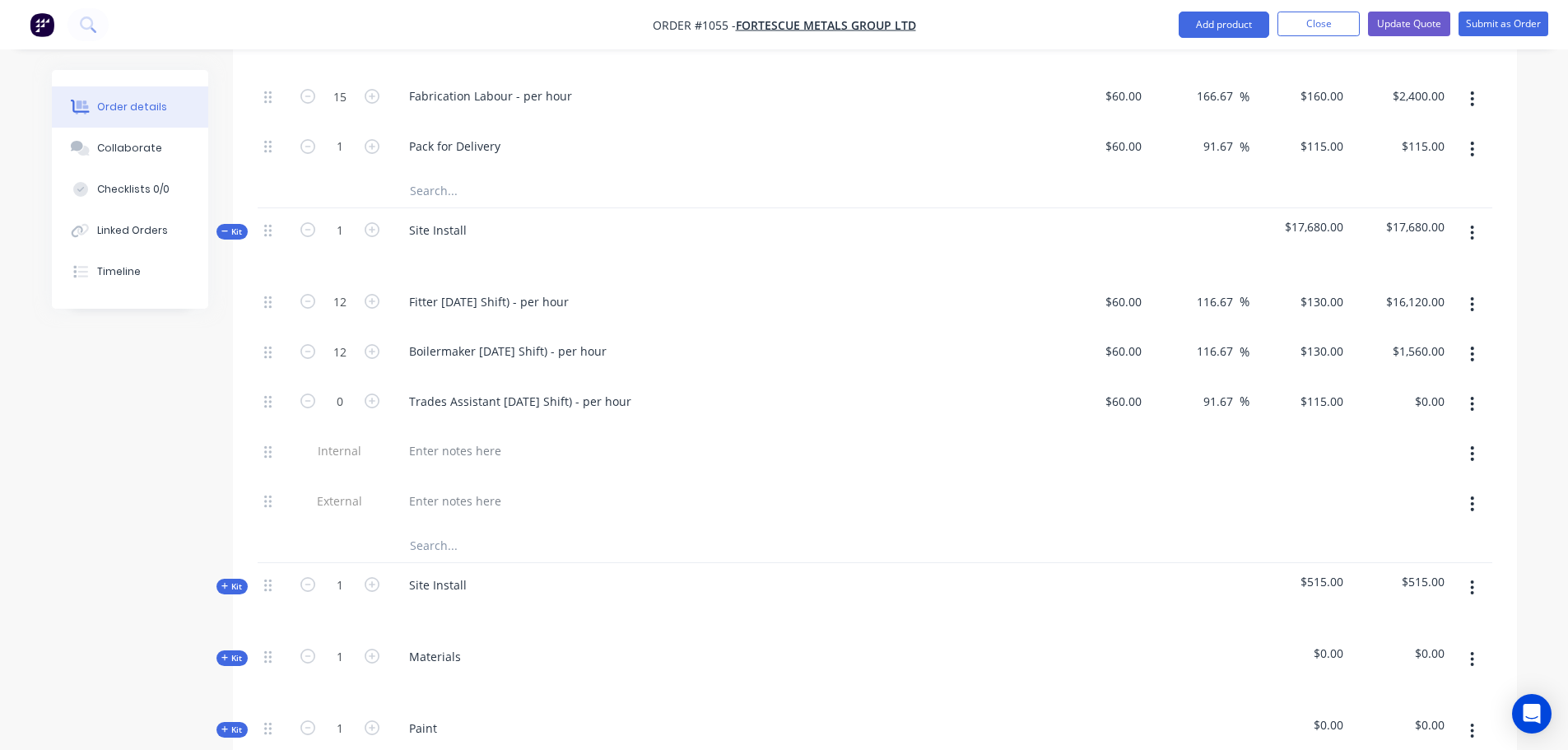
type input "$1,560.00"
click at [648, 489] on div at bounding box center [719, 500] width 645 height 24
click at [241, 226] on span "Kit" at bounding box center [232, 232] width 21 height 12
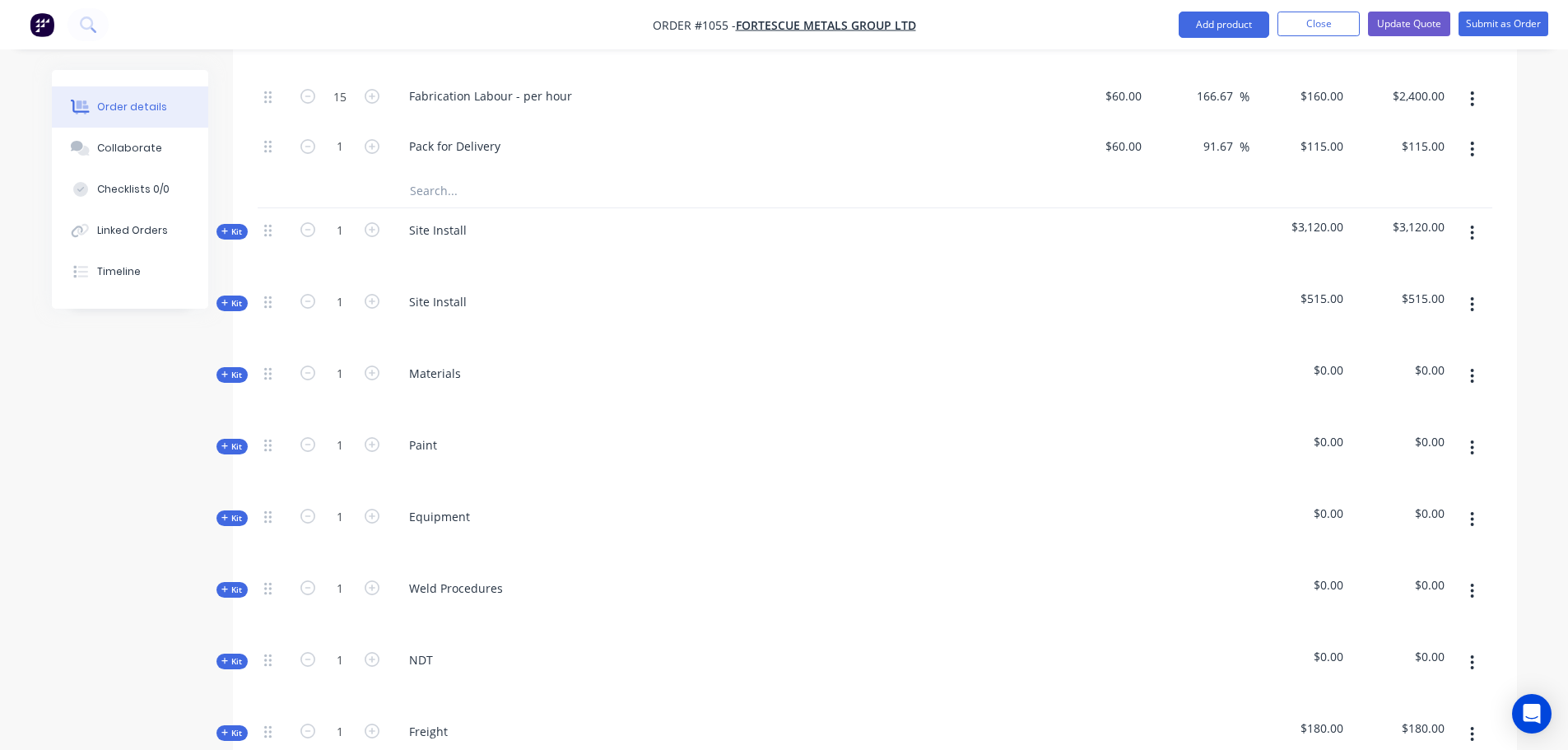
click at [231, 297] on span "Kit" at bounding box center [232, 303] width 21 height 12
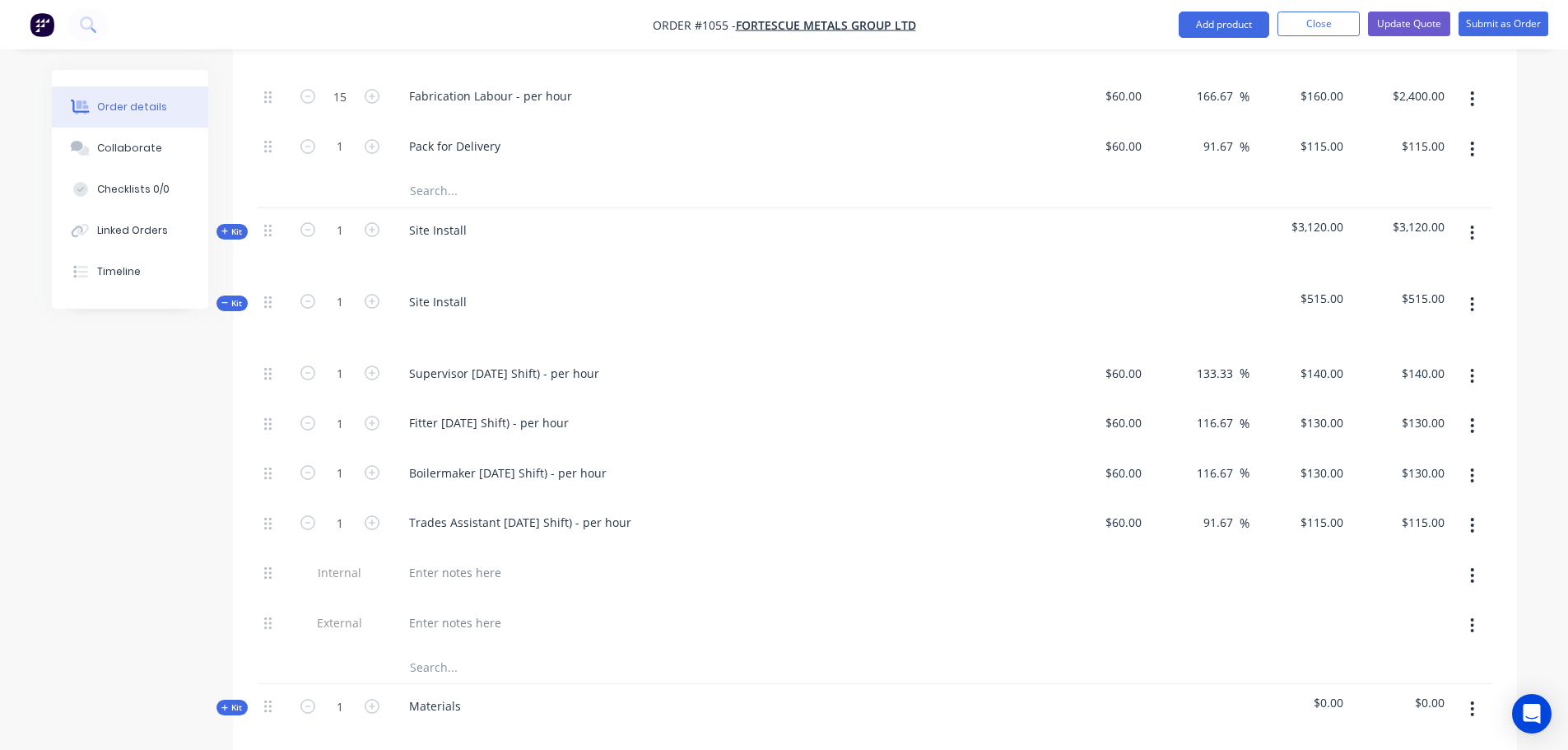
click at [1474, 295] on icon "button" at bounding box center [1472, 304] width 4 height 18
click at [1366, 435] on div "Delete" at bounding box center [1414, 447] width 127 height 24
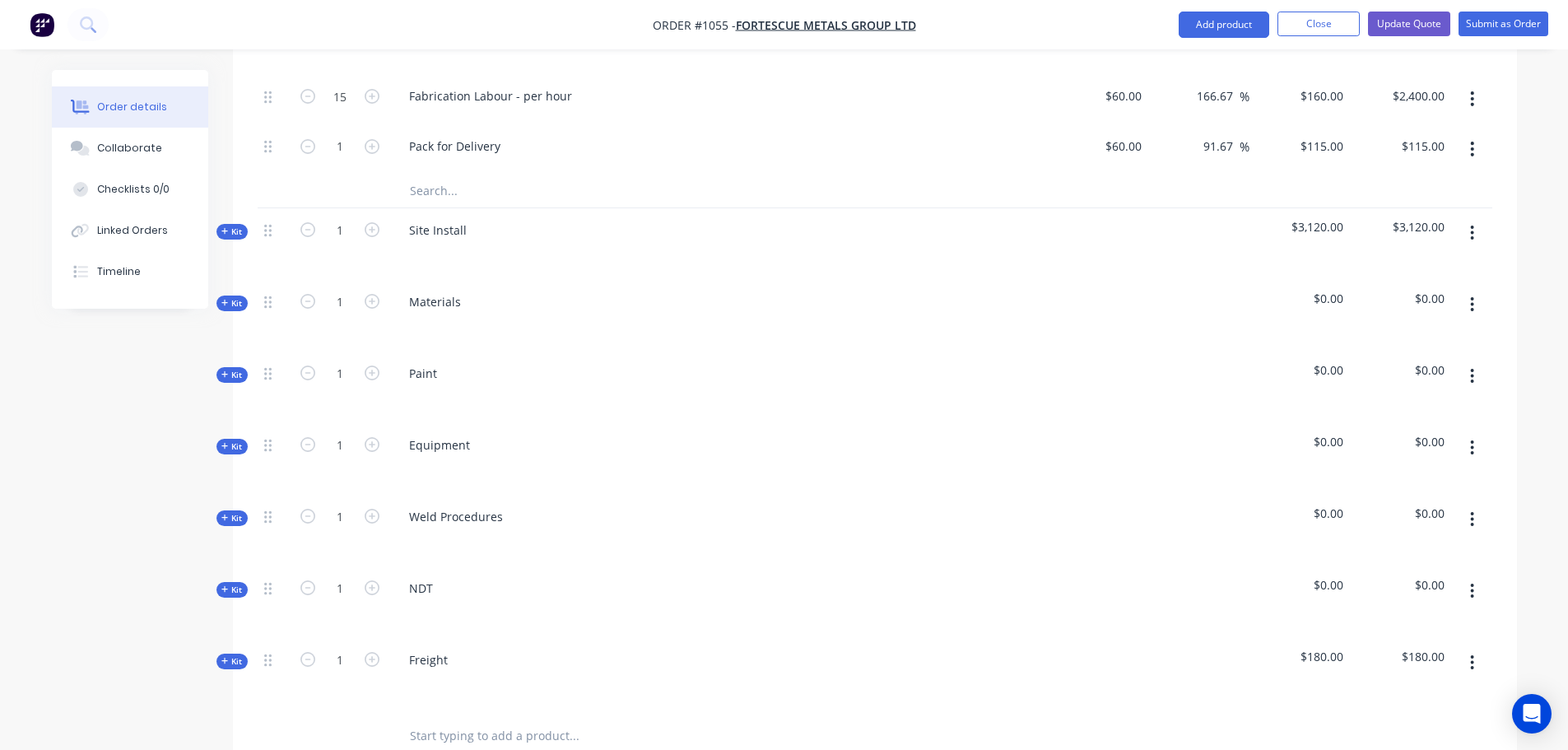
click at [230, 297] on span "Kit" at bounding box center [232, 303] width 21 height 12
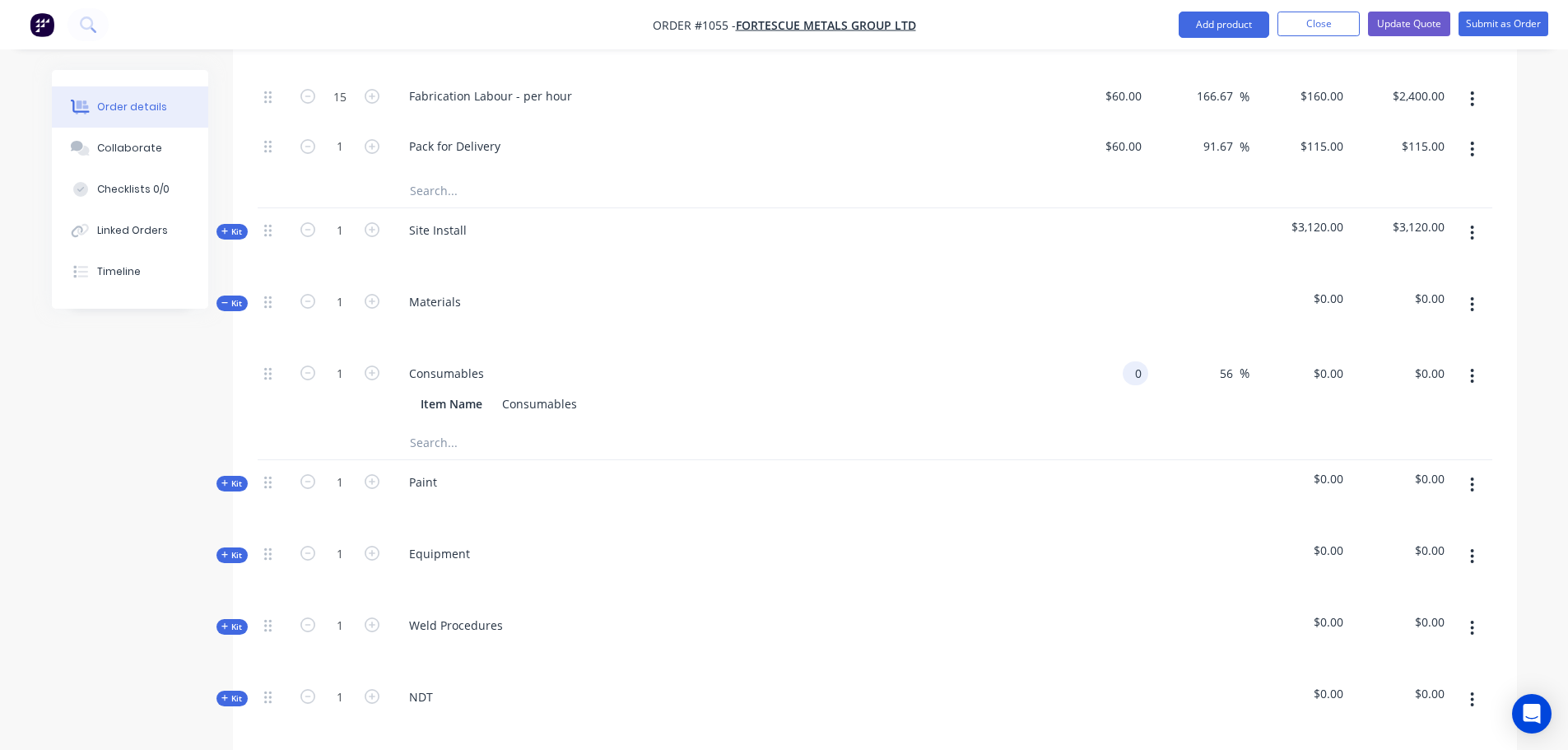
click at [1118, 353] on div "0 0" at bounding box center [1098, 389] width 101 height 75
type input "$100.00"
type input "156"
type input "$156.00"
click at [1323, 361] on input "156" at bounding box center [1331, 373] width 38 height 24
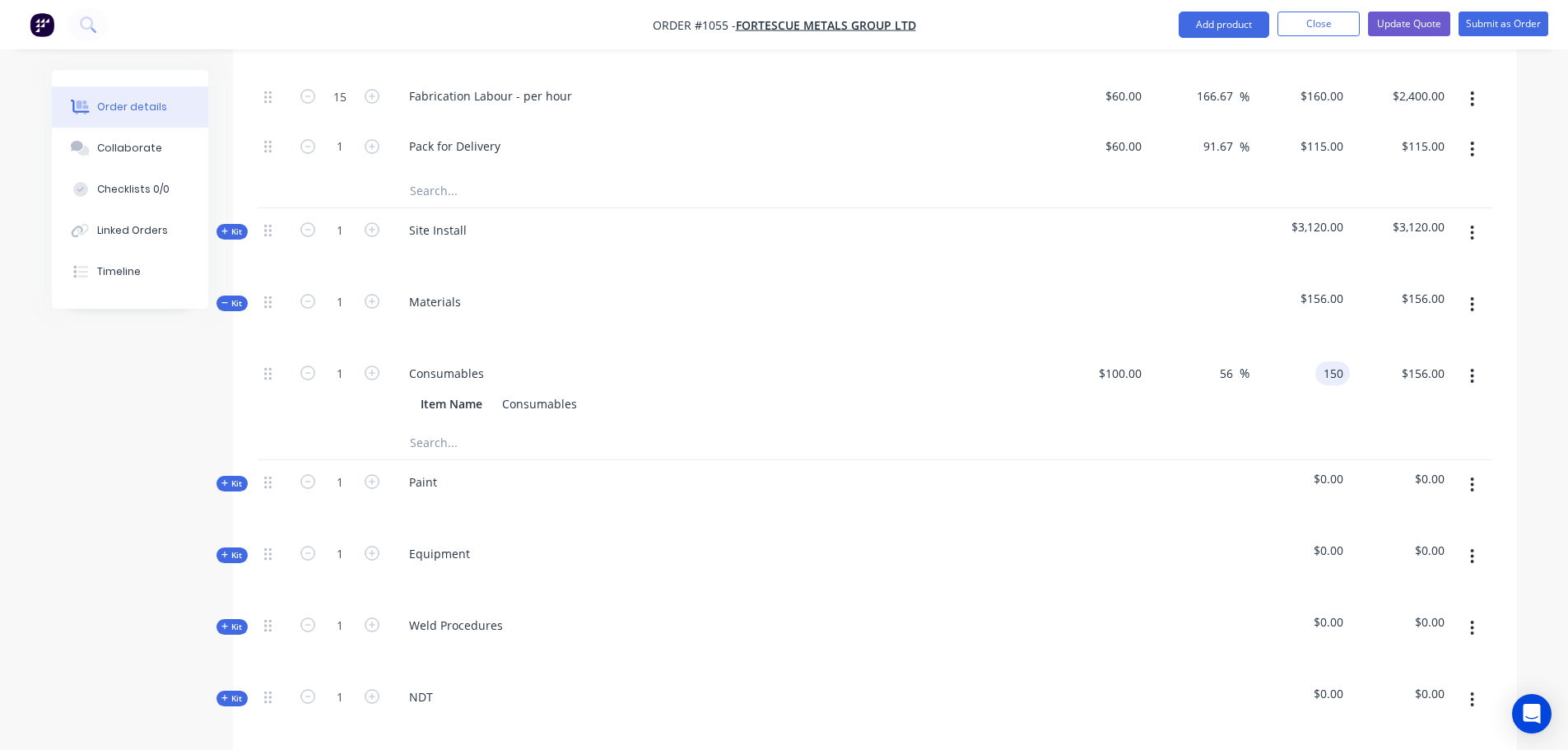
type input "150"
type input "50"
type input "$150.00"
click at [1121, 396] on div "$100.00 $100.00" at bounding box center [1098, 389] width 101 height 75
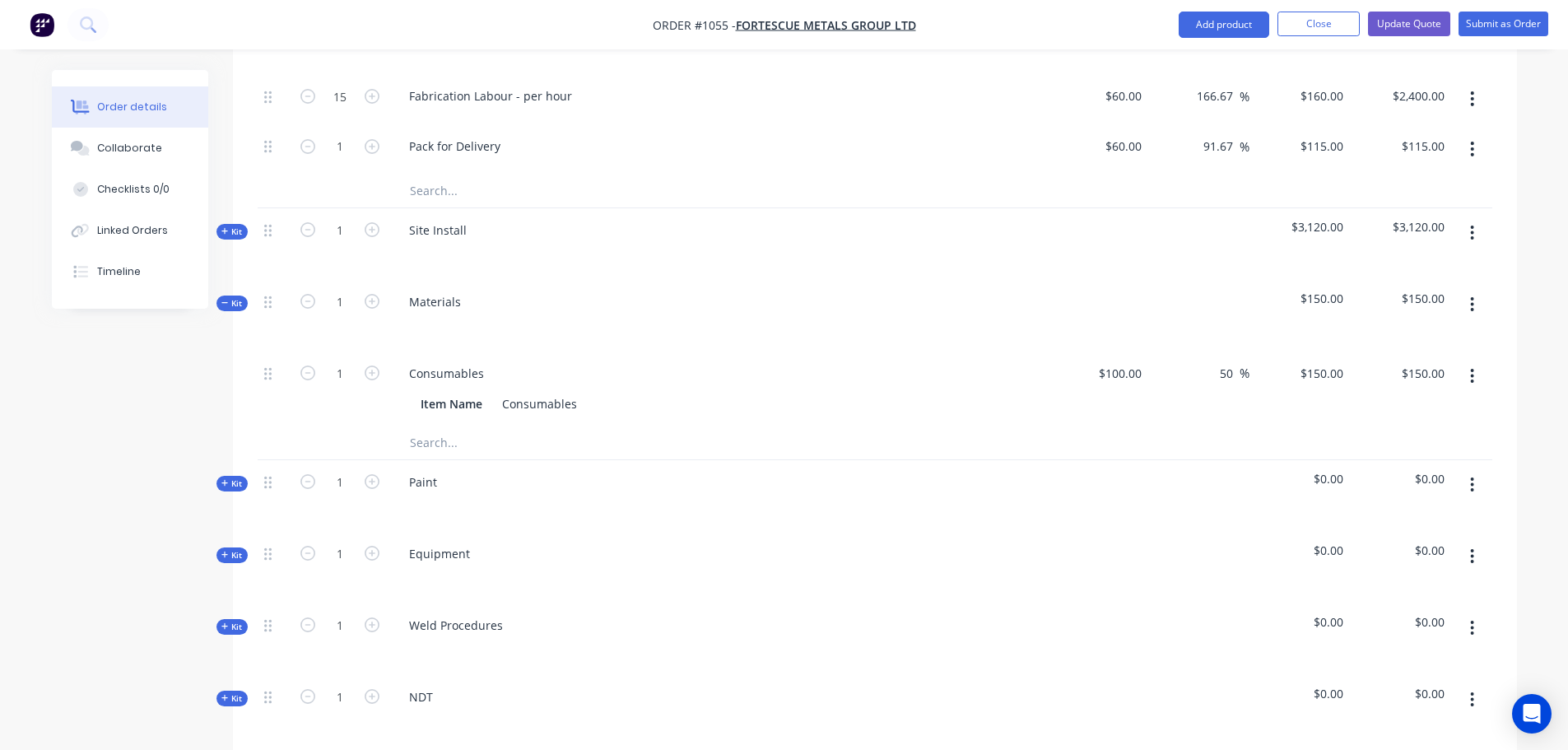
click at [423, 426] on input "text" at bounding box center [574, 442] width 330 height 33
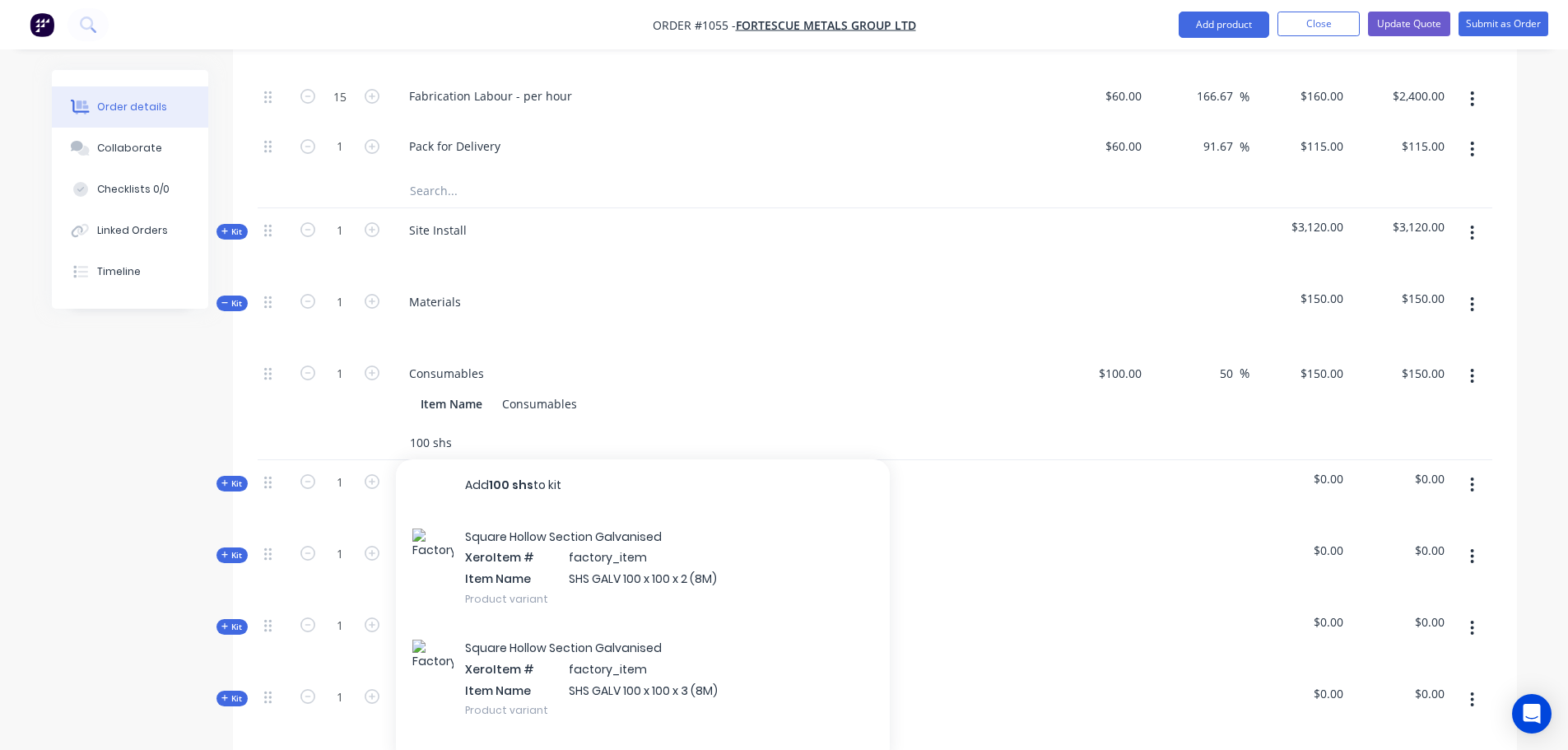
type input "100 shs"
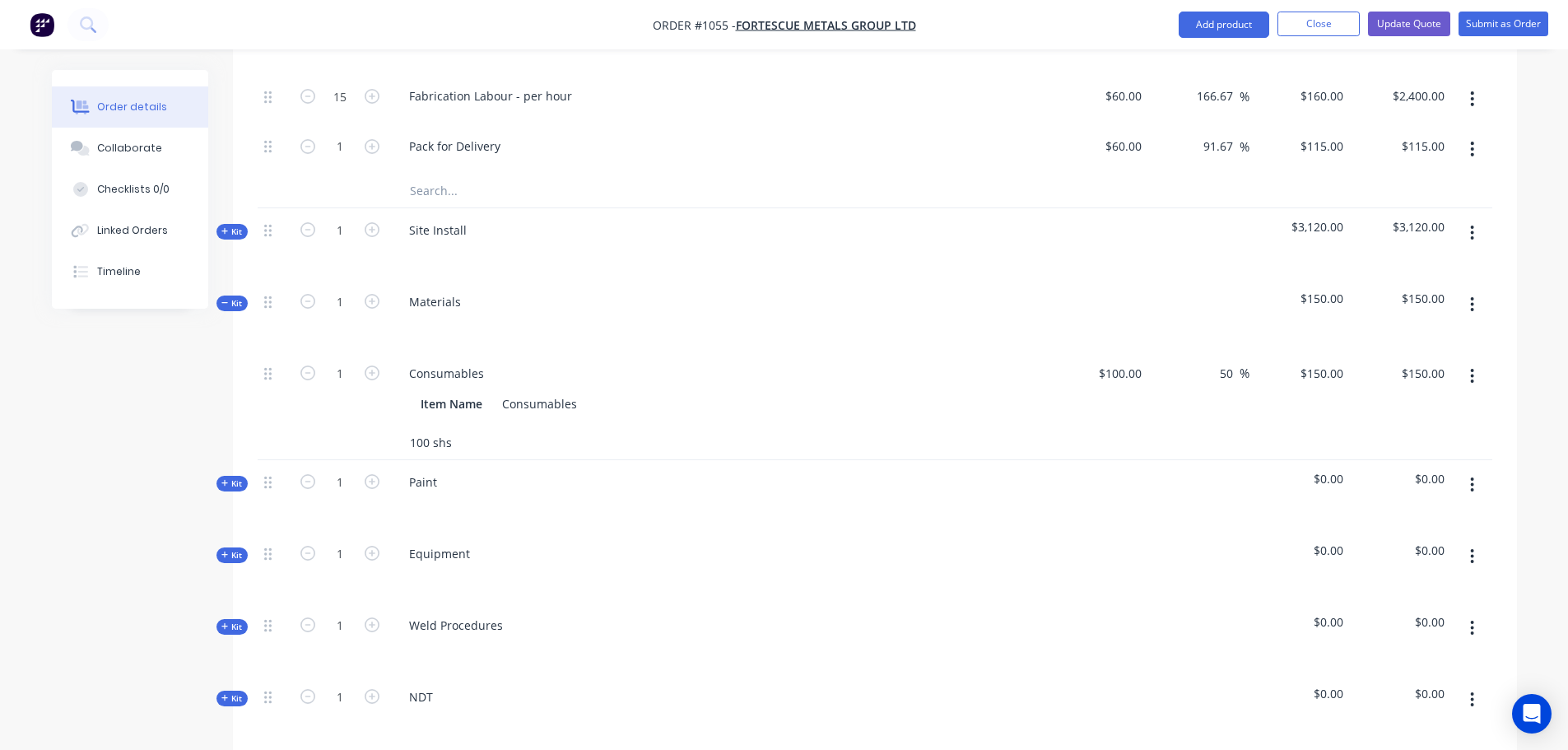
click at [453, 426] on input "100 shs" at bounding box center [574, 442] width 330 height 33
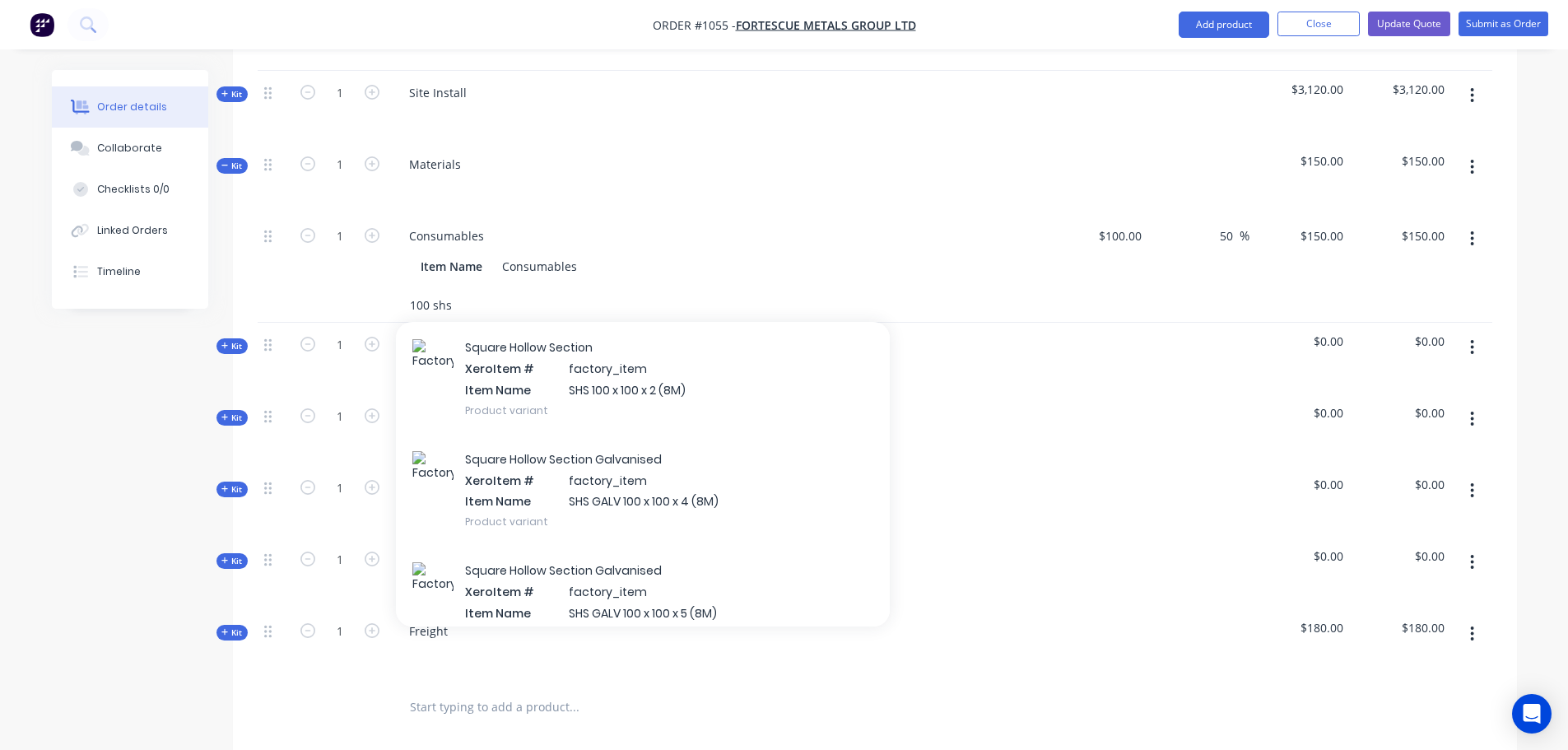
scroll to position [1373, 0]
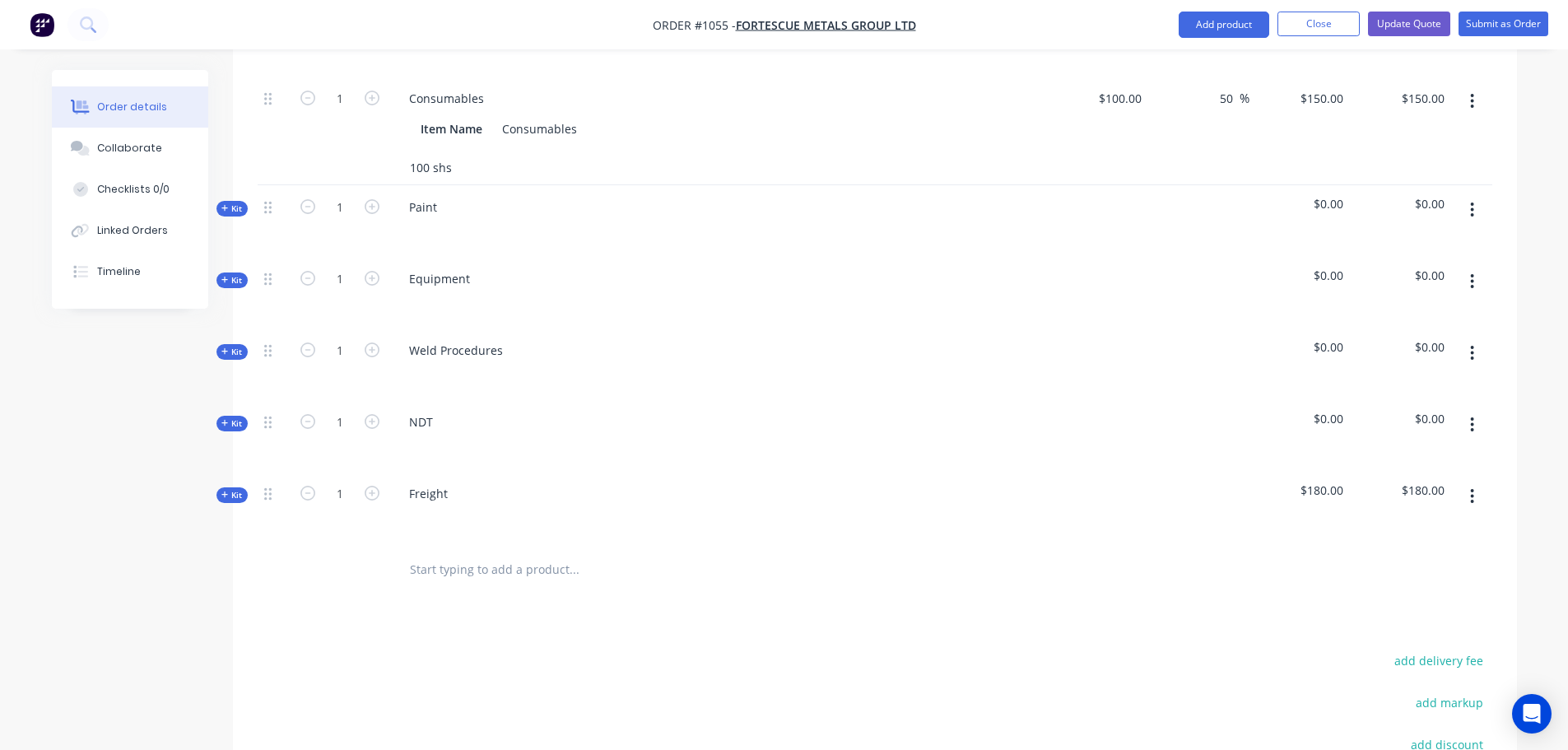
click at [468, 152] on input "100 shs" at bounding box center [574, 167] width 330 height 33
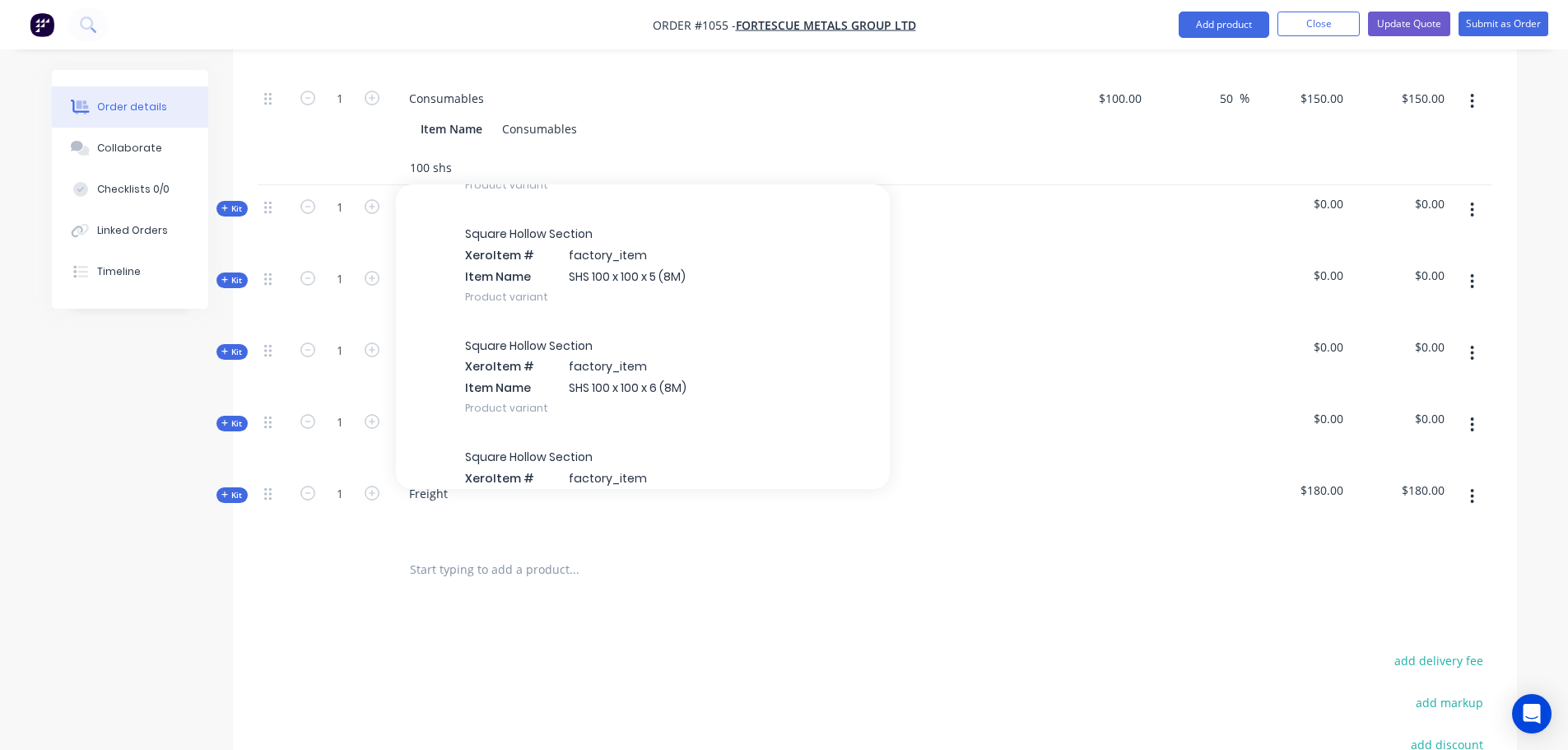
scroll to position [824, 0]
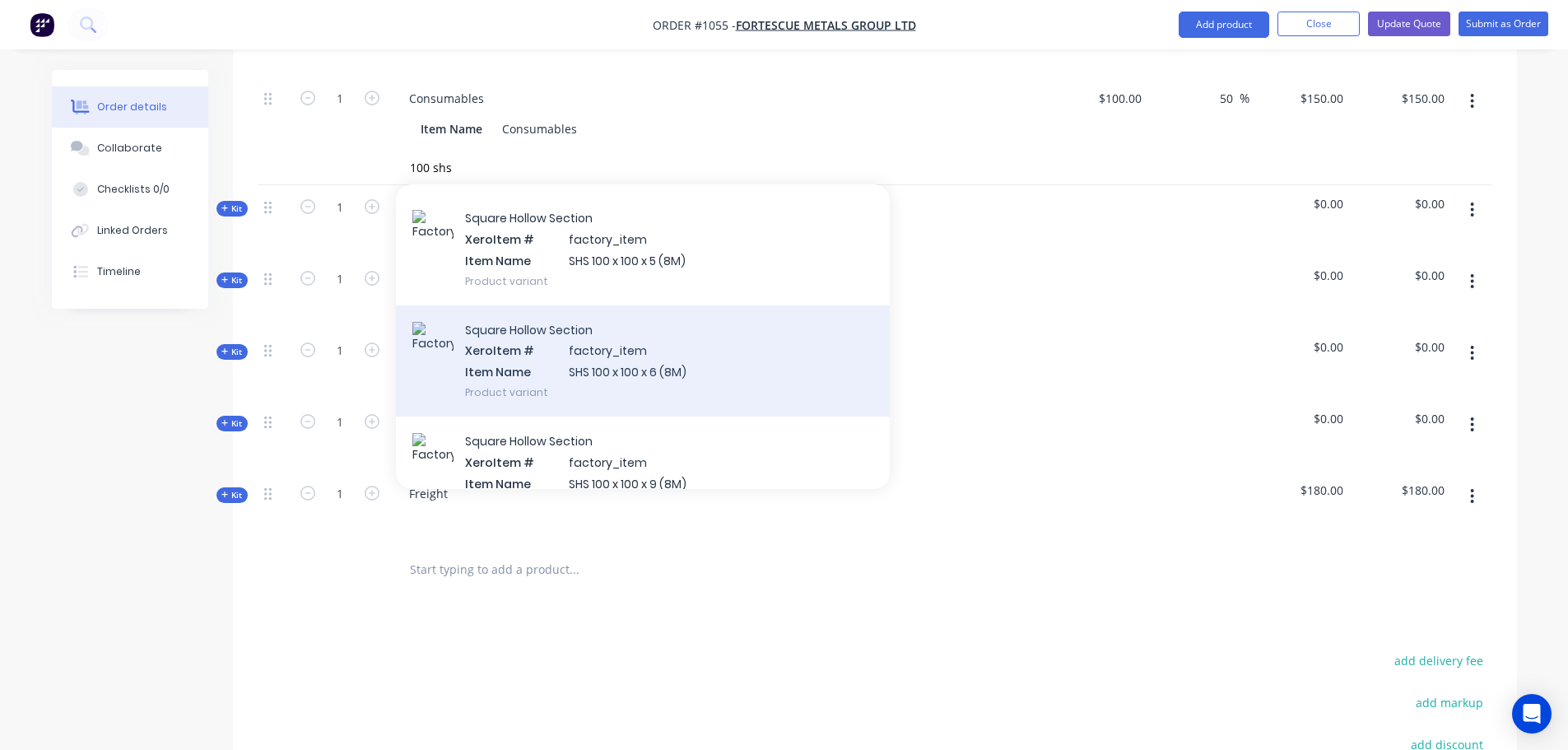
click at [586, 345] on div "Square Hollow Section Xero Item # factory_item Item Name SHS 100 x 100 x 6 (8M)…" at bounding box center [643, 360] width 494 height 111
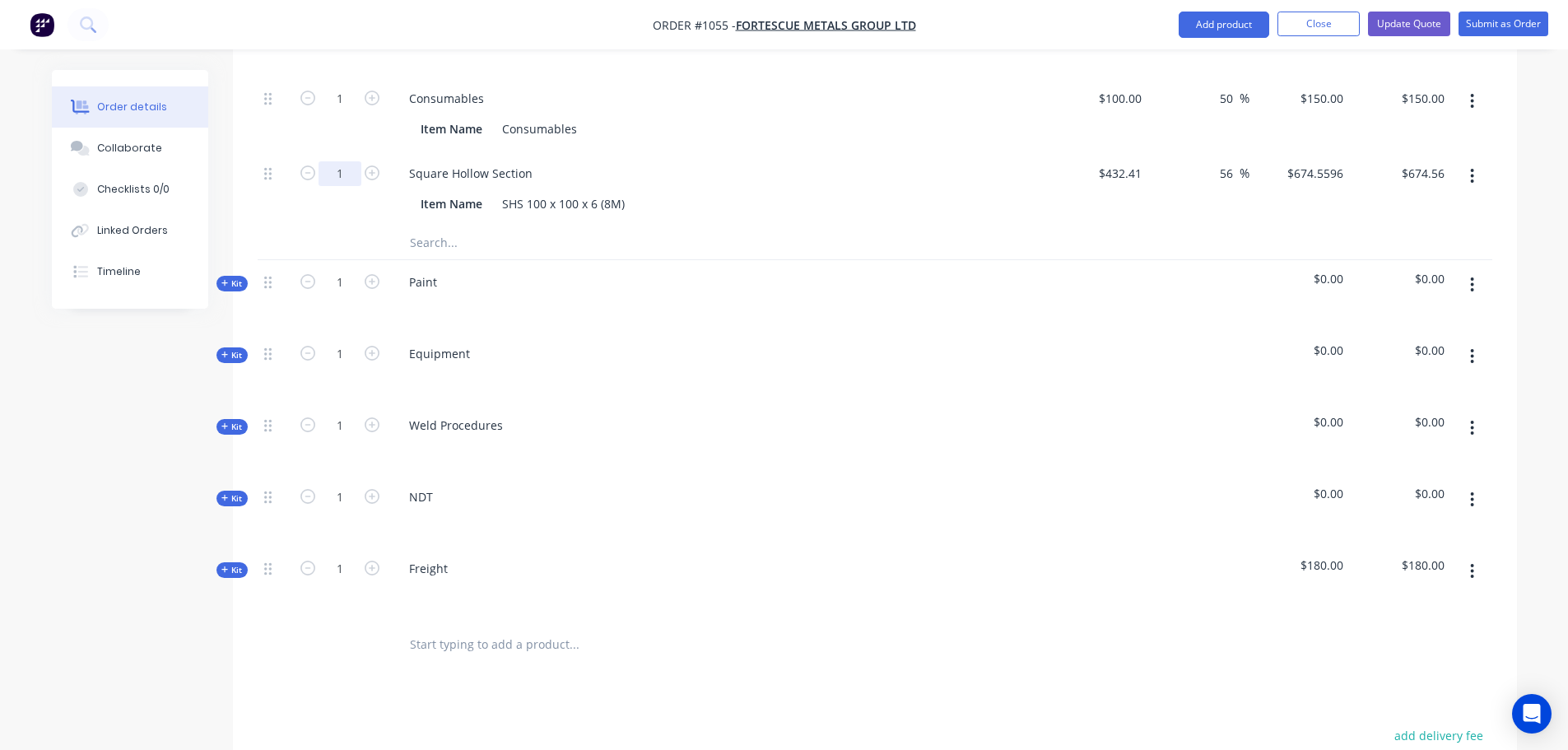
click at [347, 162] on input "1" at bounding box center [339, 174] width 43 height 25
click at [344, 162] on input ".5" at bounding box center [339, 174] width 43 height 25
type input "0.25"
type input "$168.64"
click at [353, 227] on div at bounding box center [340, 243] width 98 height 33
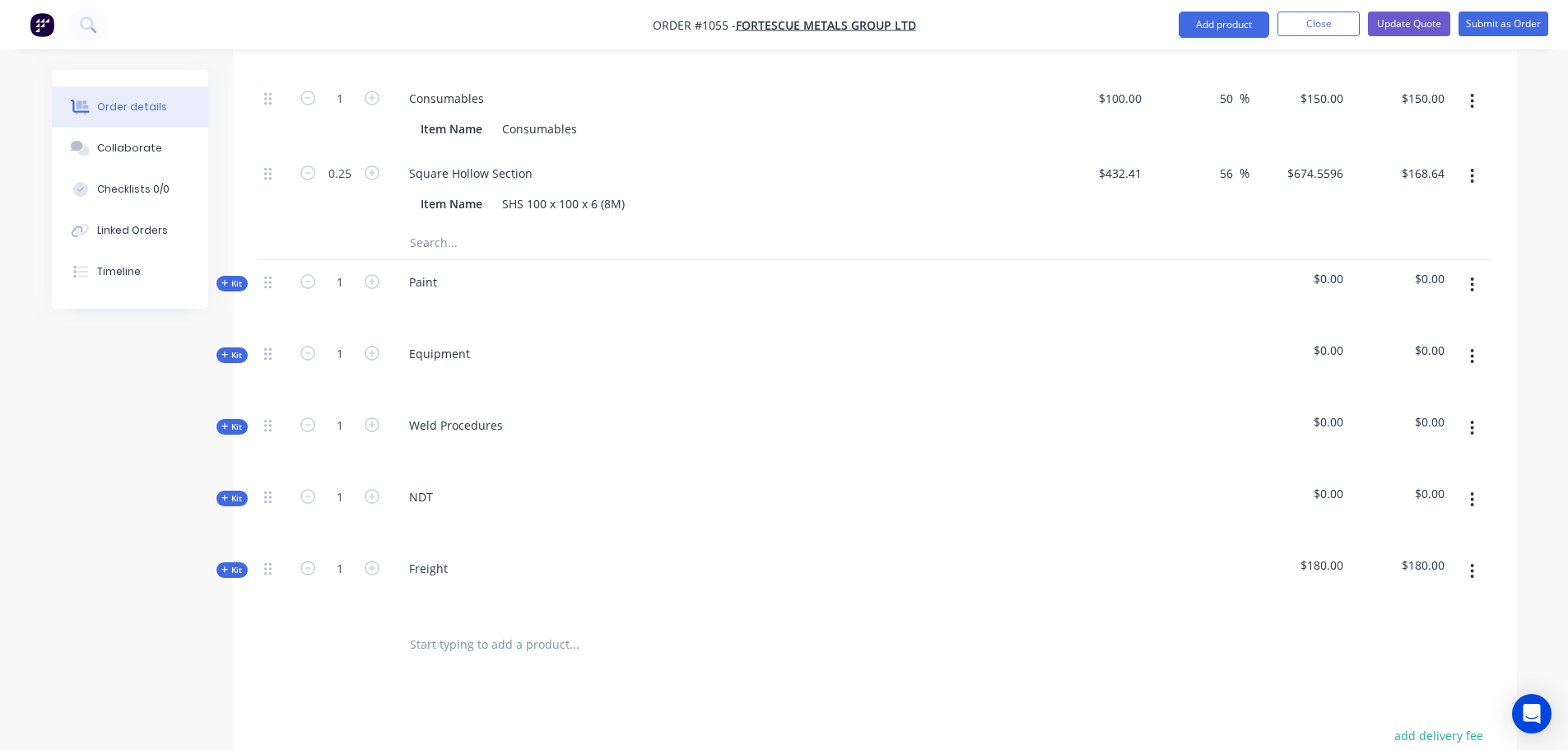
click at [425, 227] on input "text" at bounding box center [574, 243] width 330 height 33
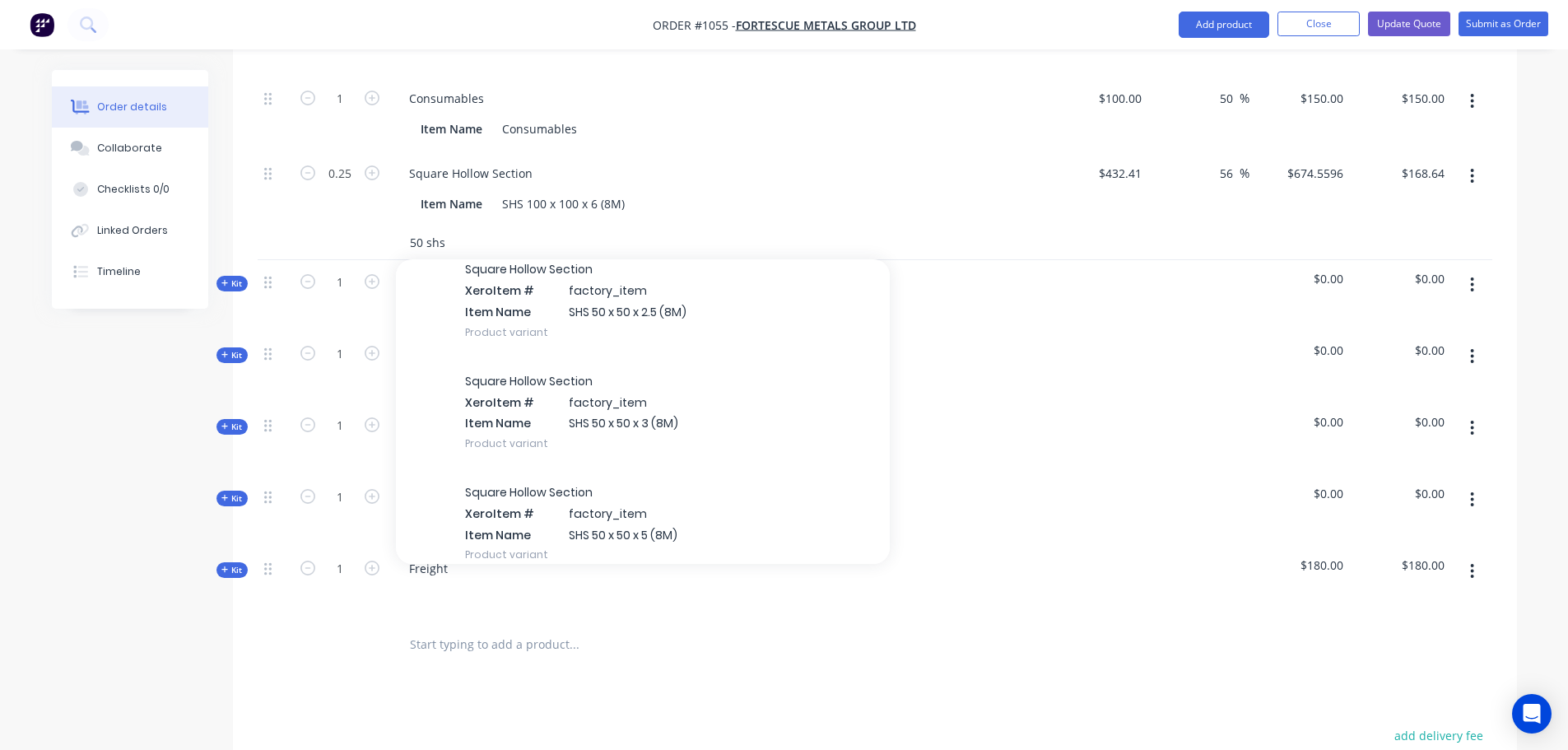
scroll to position [274, 0]
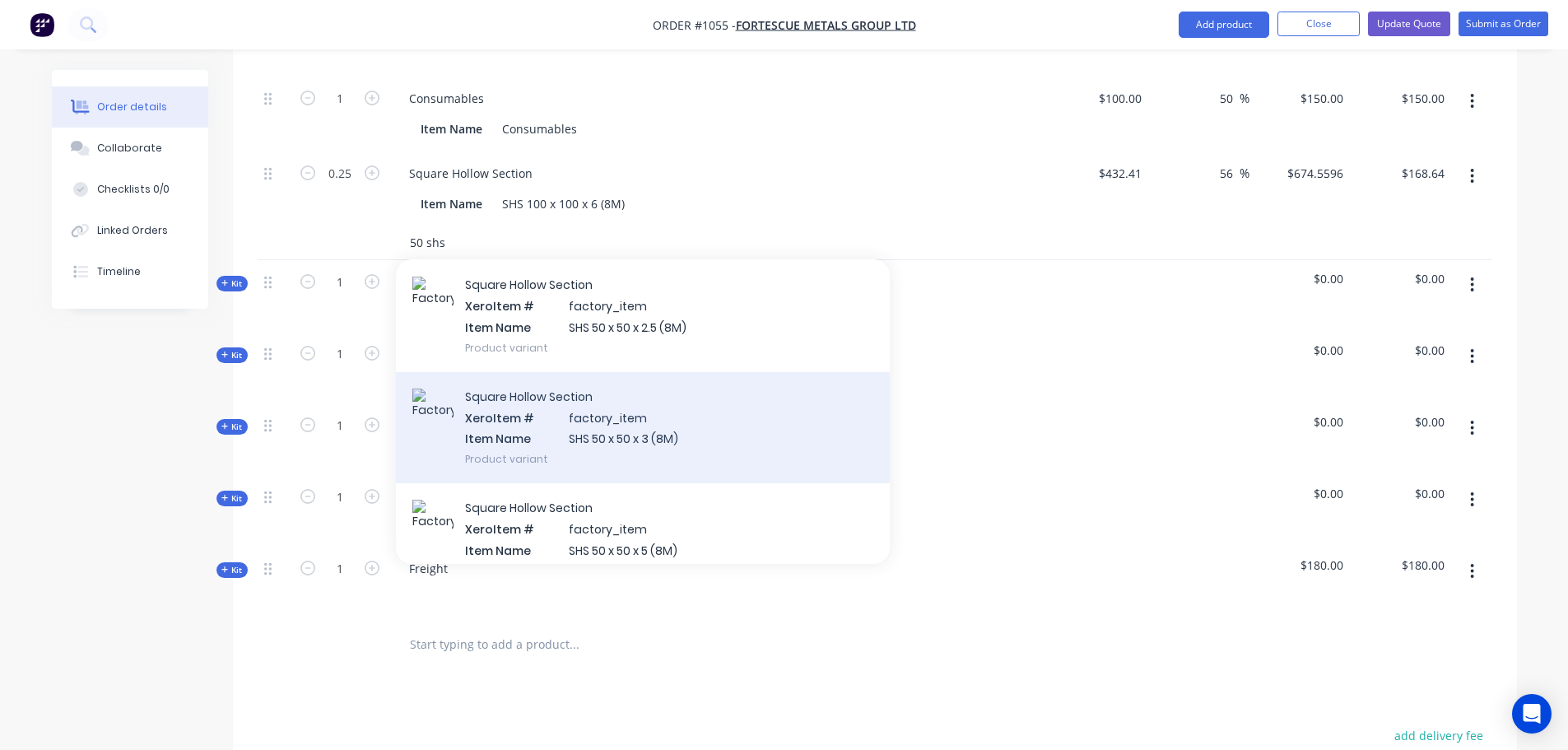
type input "50 shs"
click at [707, 398] on div "Square Hollow Section Xero Item # factory_item Item Name SHS 50 x 50 x 3 (8M) P…" at bounding box center [643, 427] width 494 height 111
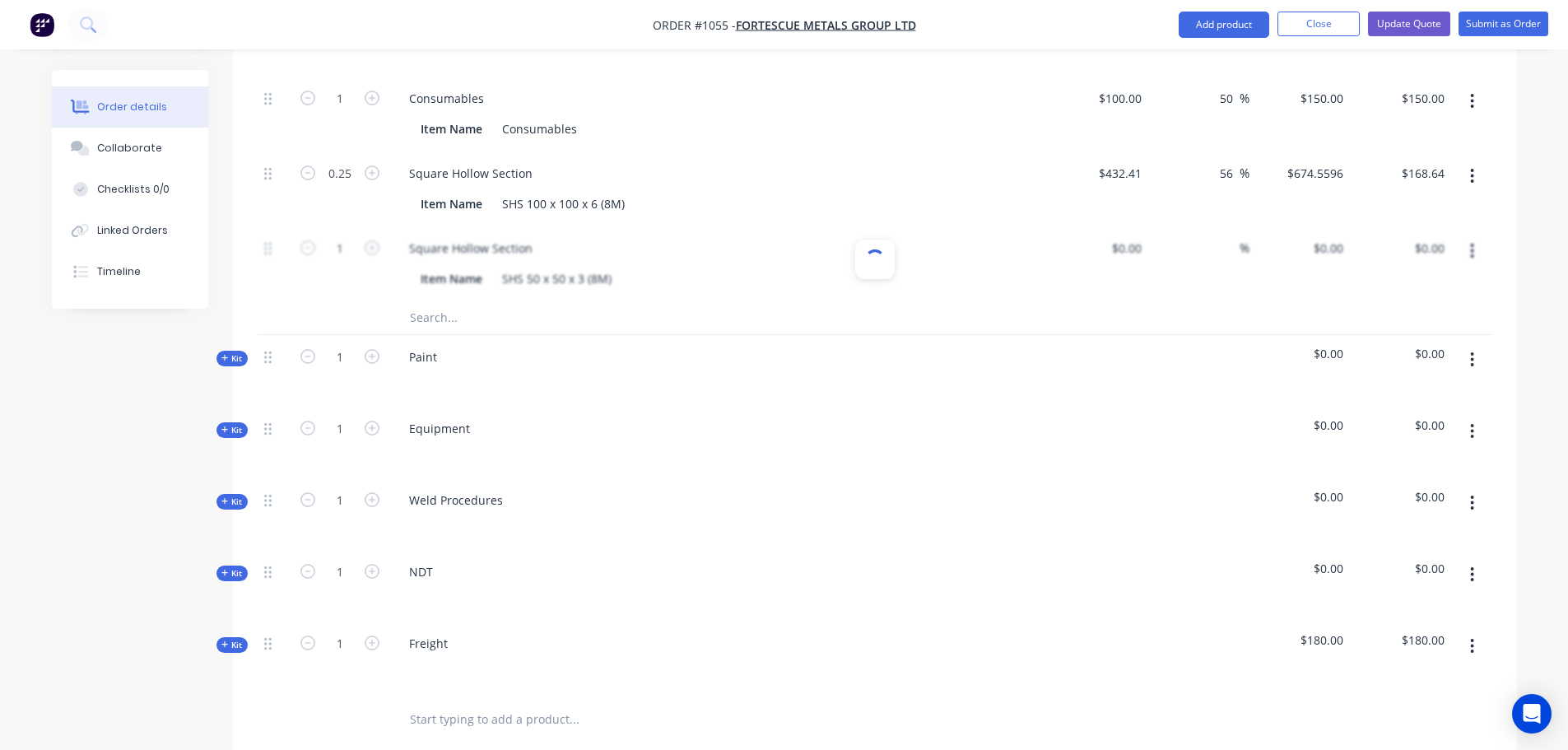
type input "$110.04"
type input "56"
type input "$171.6624"
type input "$171.66"
click at [344, 237] on input "1" at bounding box center [339, 249] width 43 height 25
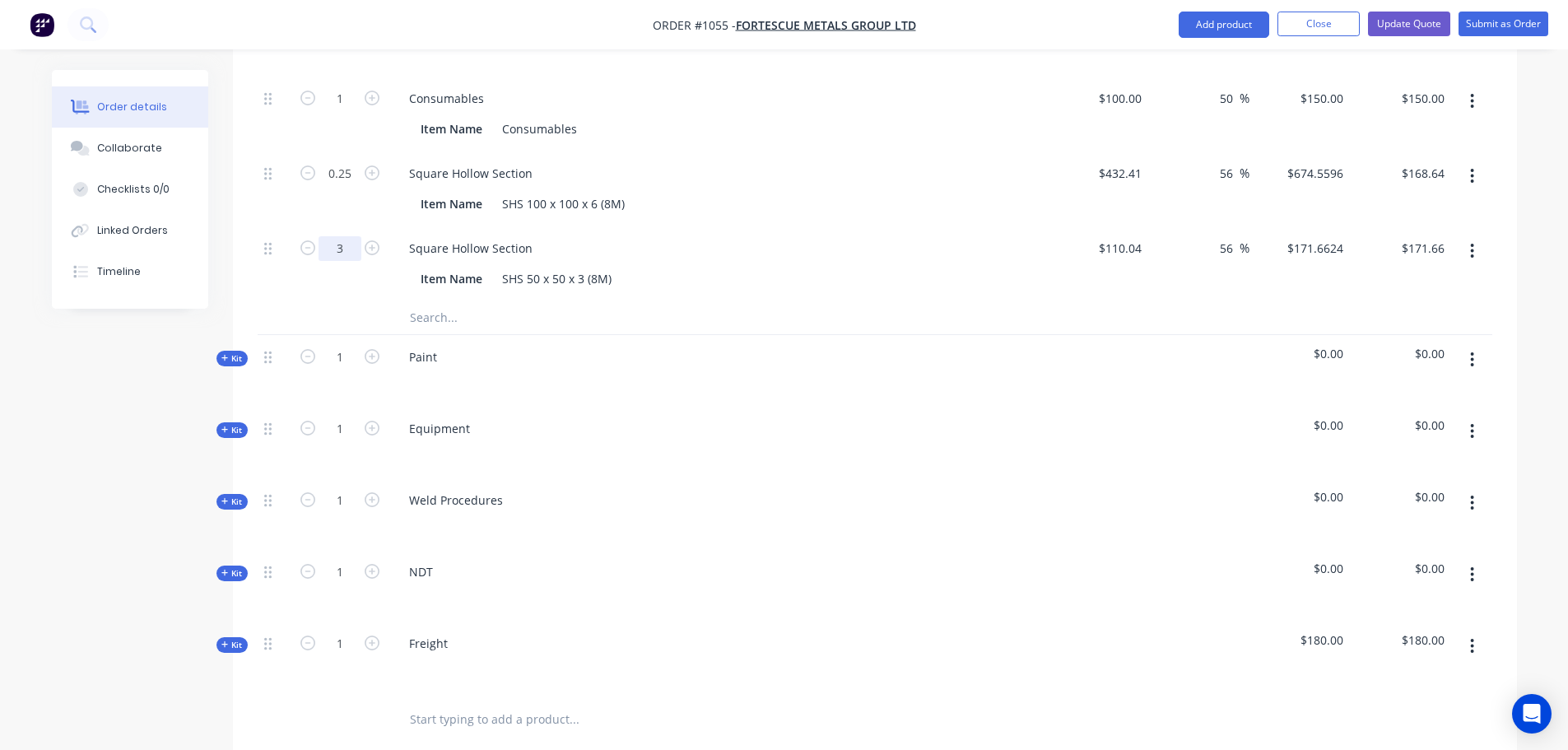
type input "3"
type input "$514.99"
click at [491, 306] on input "text" at bounding box center [574, 317] width 330 height 33
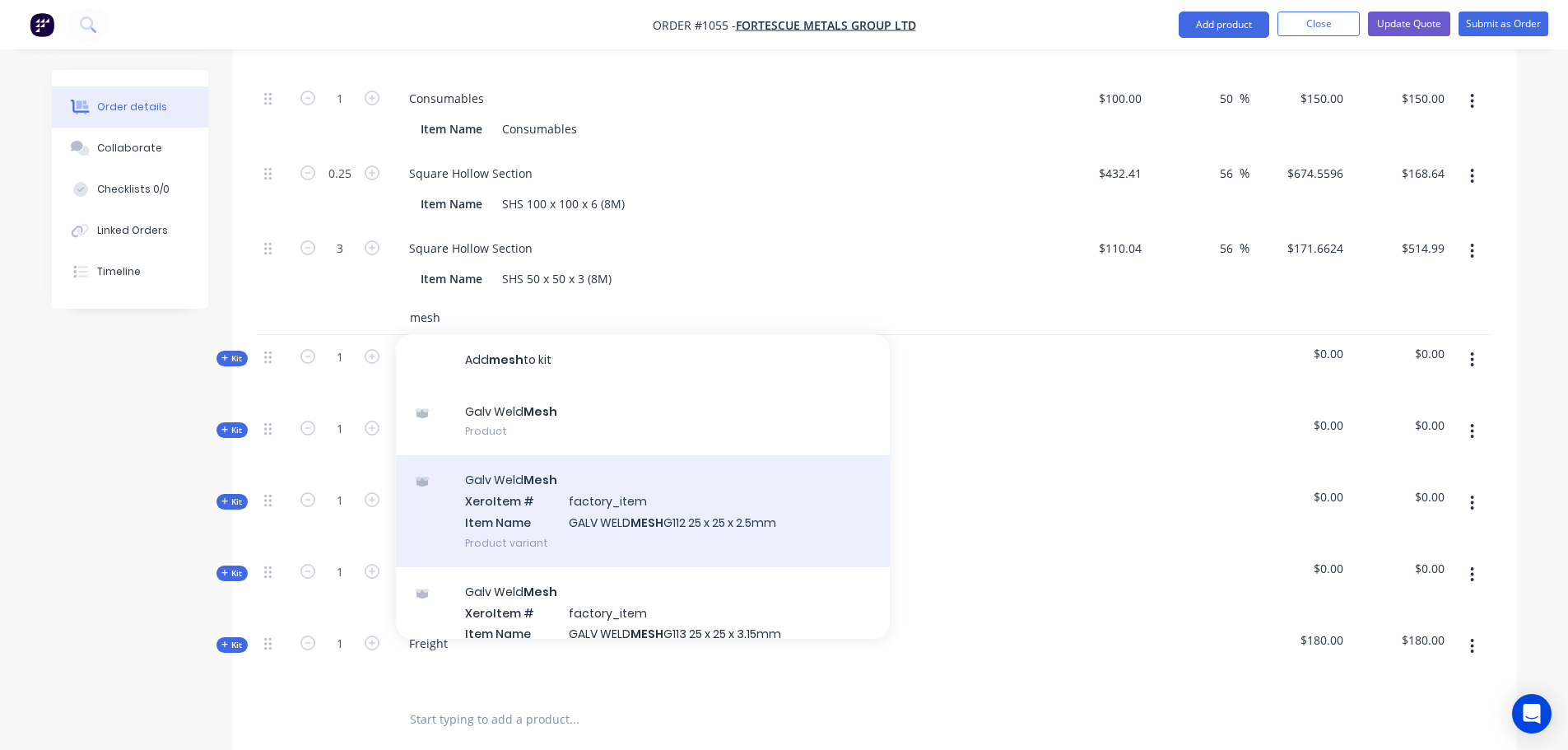
type input "mesh"
click at [659, 462] on div "Galv Weld Mesh Xero Item # factory_item Item Name GALV WELD MESH G112 25 x 25 x…" at bounding box center [643, 511] width 494 height 111
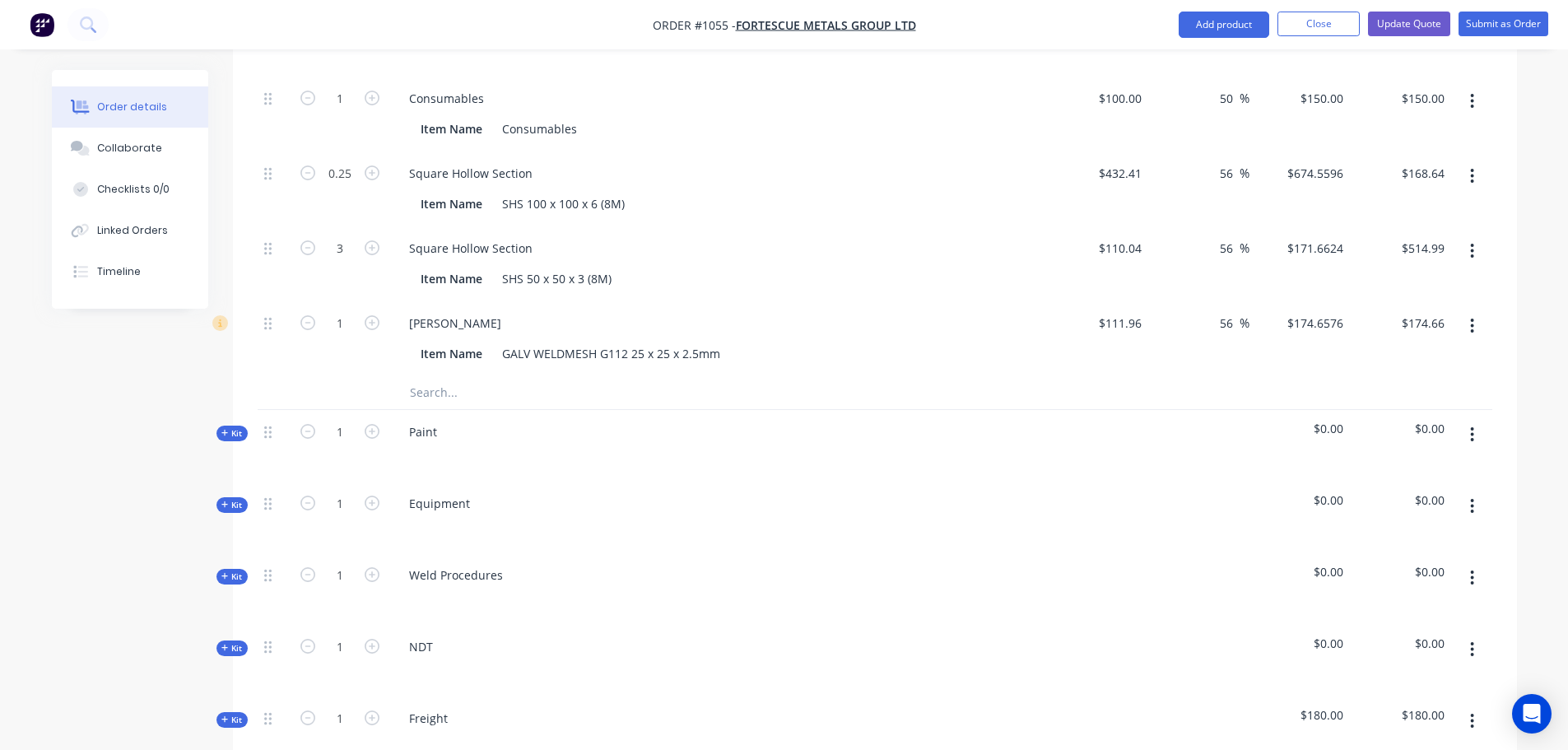
click at [446, 376] on input "text" at bounding box center [574, 392] width 330 height 33
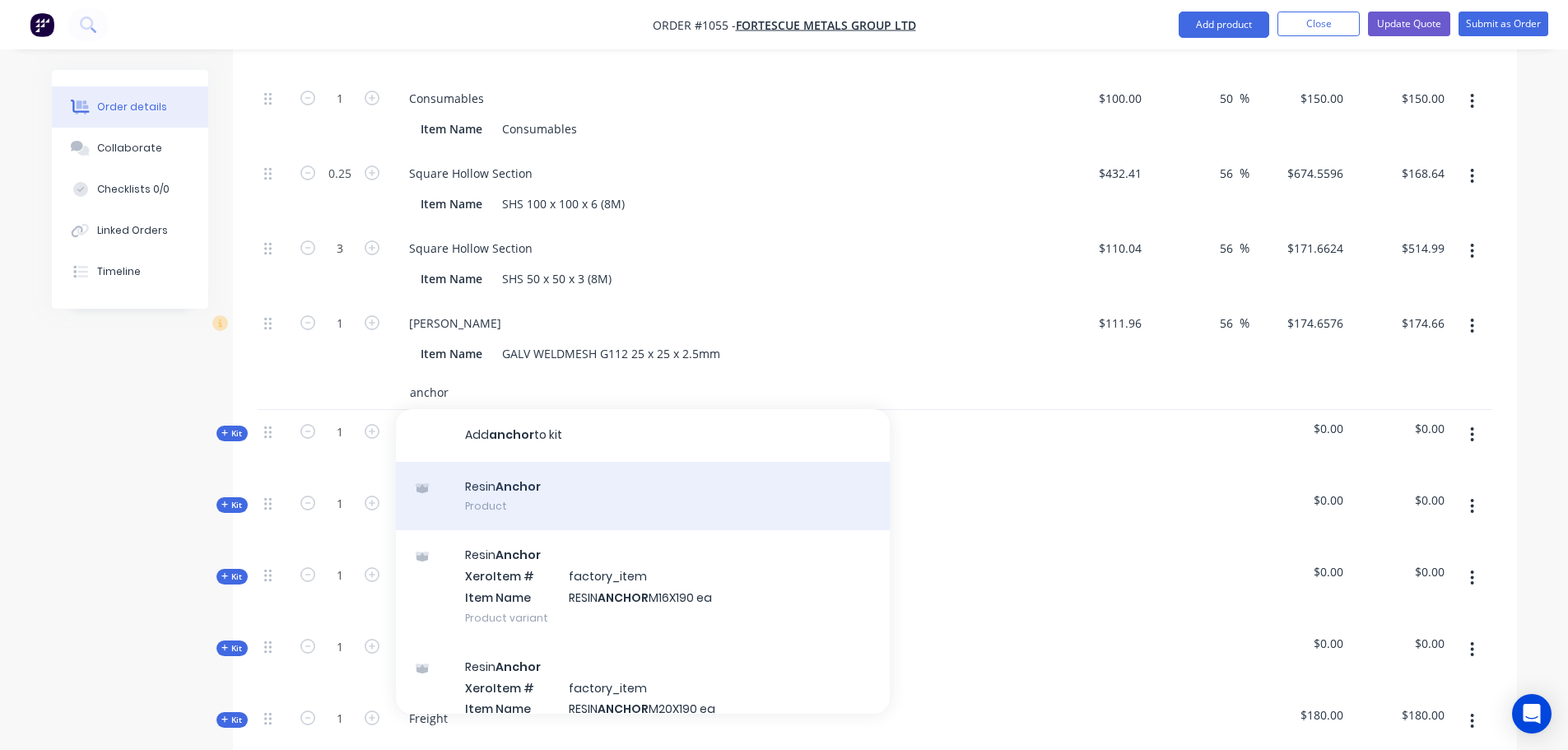
scroll to position [40, 0]
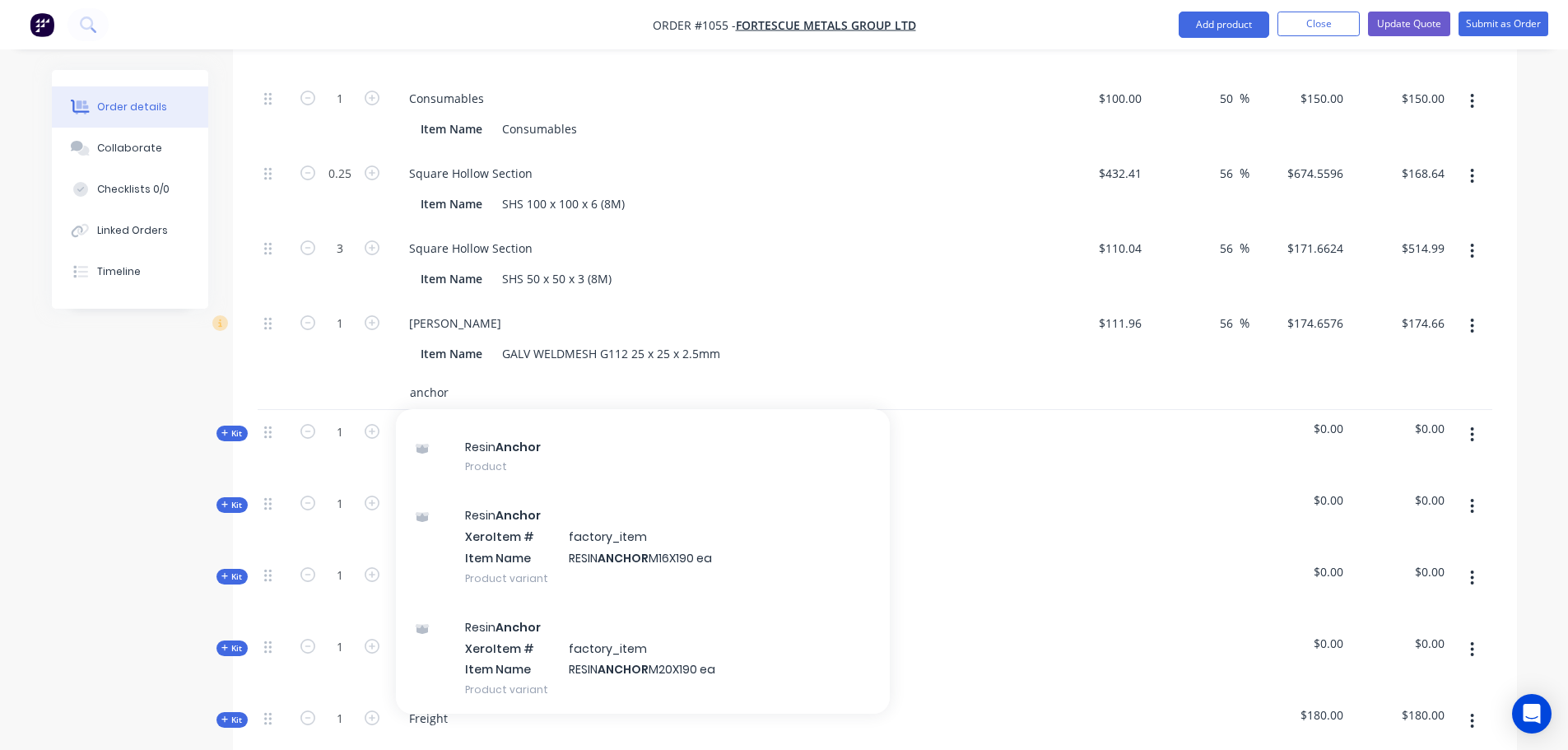
click at [474, 376] on input "anchor" at bounding box center [574, 392] width 330 height 33
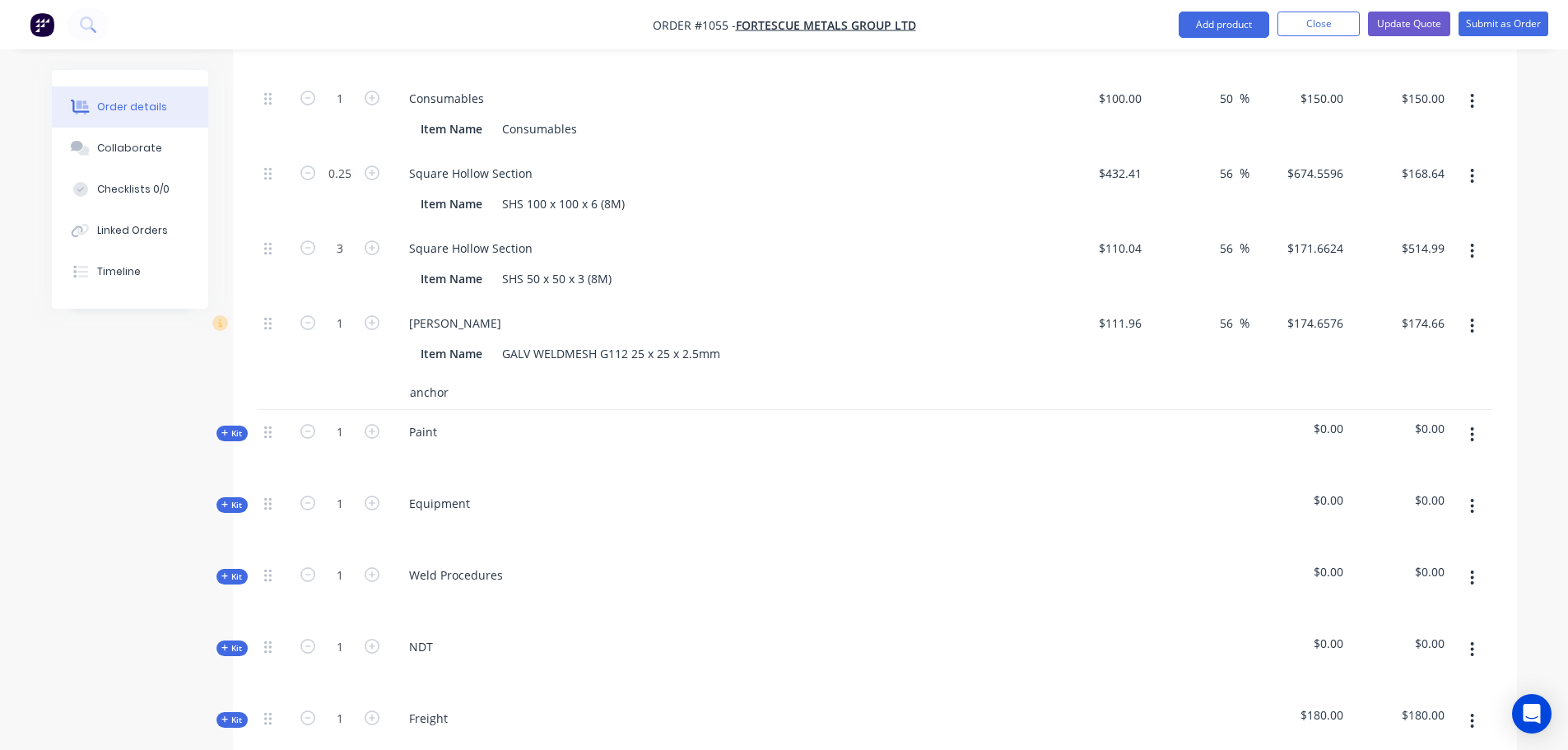
drag, startPoint x: 454, startPoint y: 366, endPoint x: 409, endPoint y: 369, distance: 45.1
click at [410, 376] on input "anchor" at bounding box center [574, 392] width 330 height 33
type input "M12 Chemset Studs"
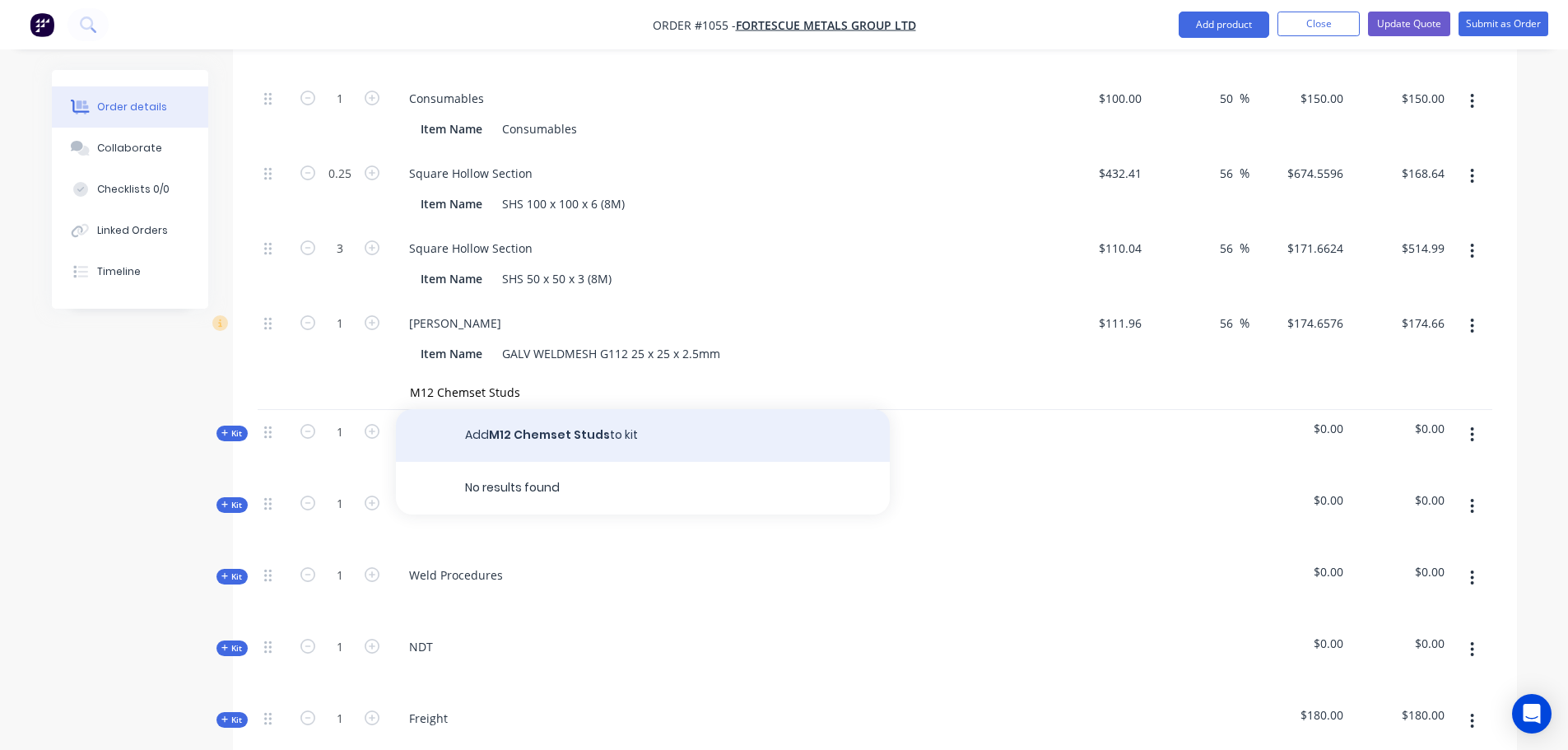
click at [625, 411] on button "Add M12 Chemset Studs to kit" at bounding box center [643, 436] width 494 height 53
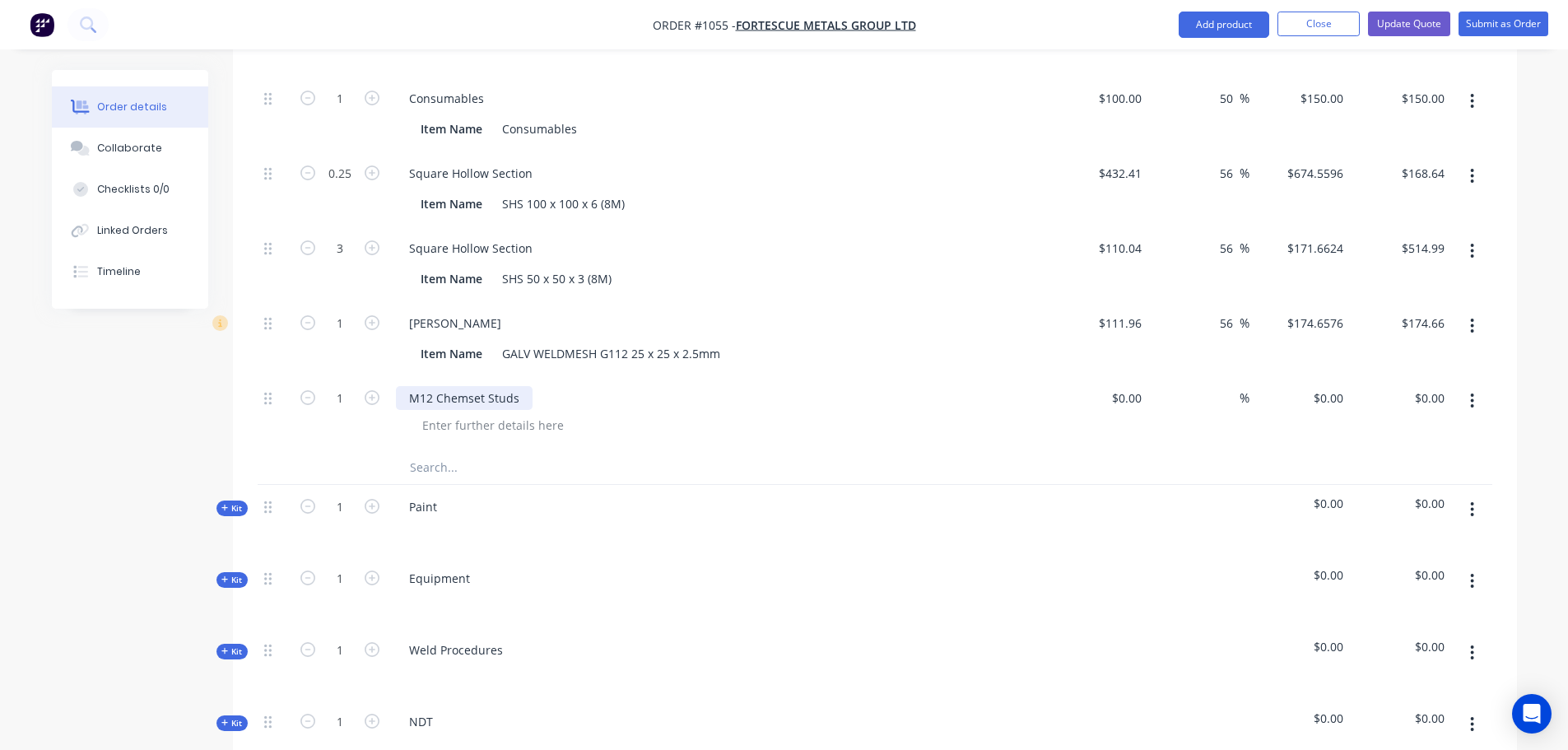
click at [518, 386] on div "M12 Chemset Studs" at bounding box center [464, 397] width 136 height 24
drag, startPoint x: 1124, startPoint y: 363, endPoint x: 1124, endPoint y: 374, distance: 11.0
click at [1124, 376] on div "$0.00" at bounding box center [1098, 413] width 101 height 75
type input "$25.00"
type input "25"
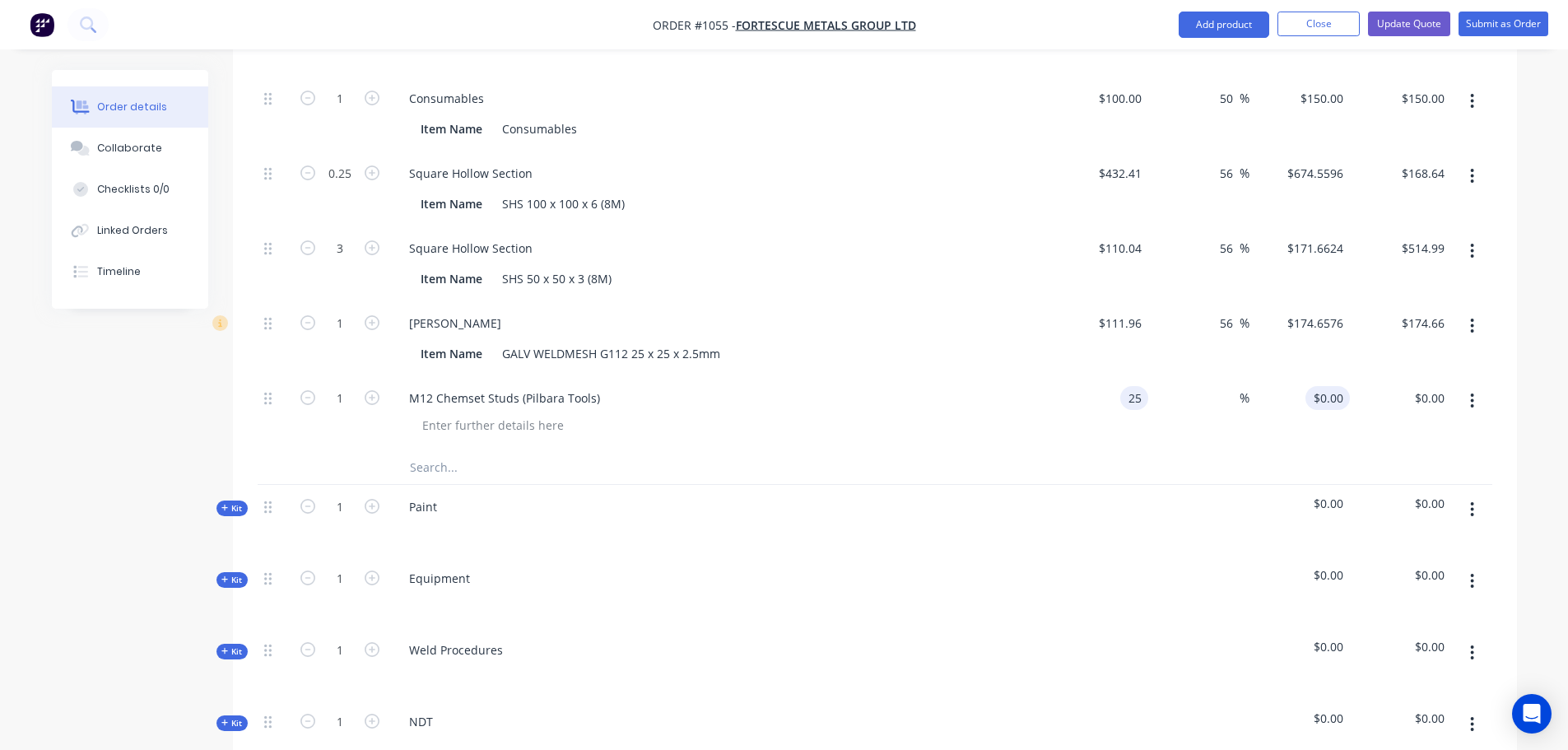
type input "$25.00"
click at [1321, 377] on div "25 25" at bounding box center [1300, 413] width 101 height 75
type input "50"
type input "100"
type input "$50.00"
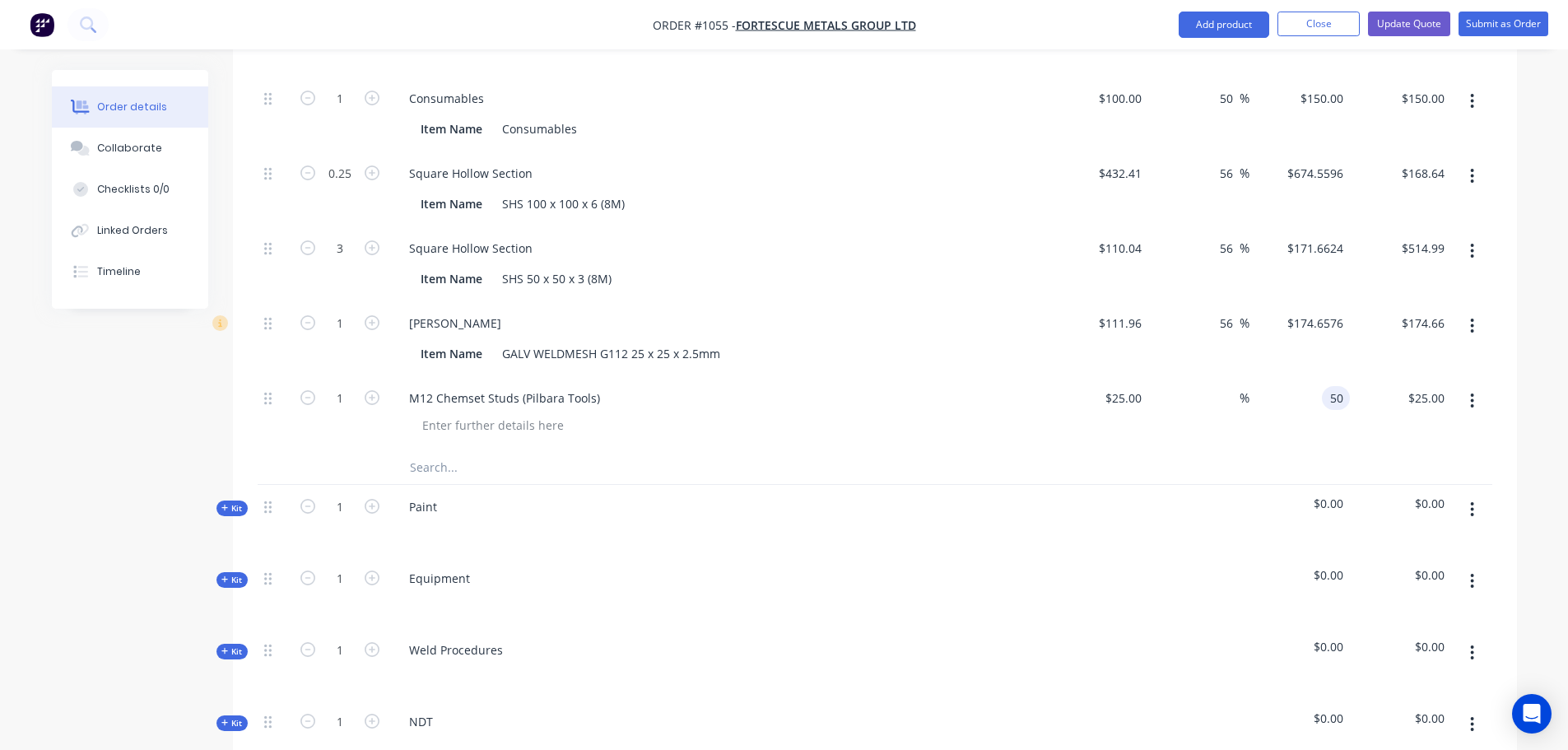
type input "$50.00"
click at [998, 415] on div "M12 Chemset Studs (Pilbara Tools)" at bounding box center [718, 413] width 658 height 75
click at [440, 451] on input "text" at bounding box center [574, 467] width 330 height 33
type input "R"
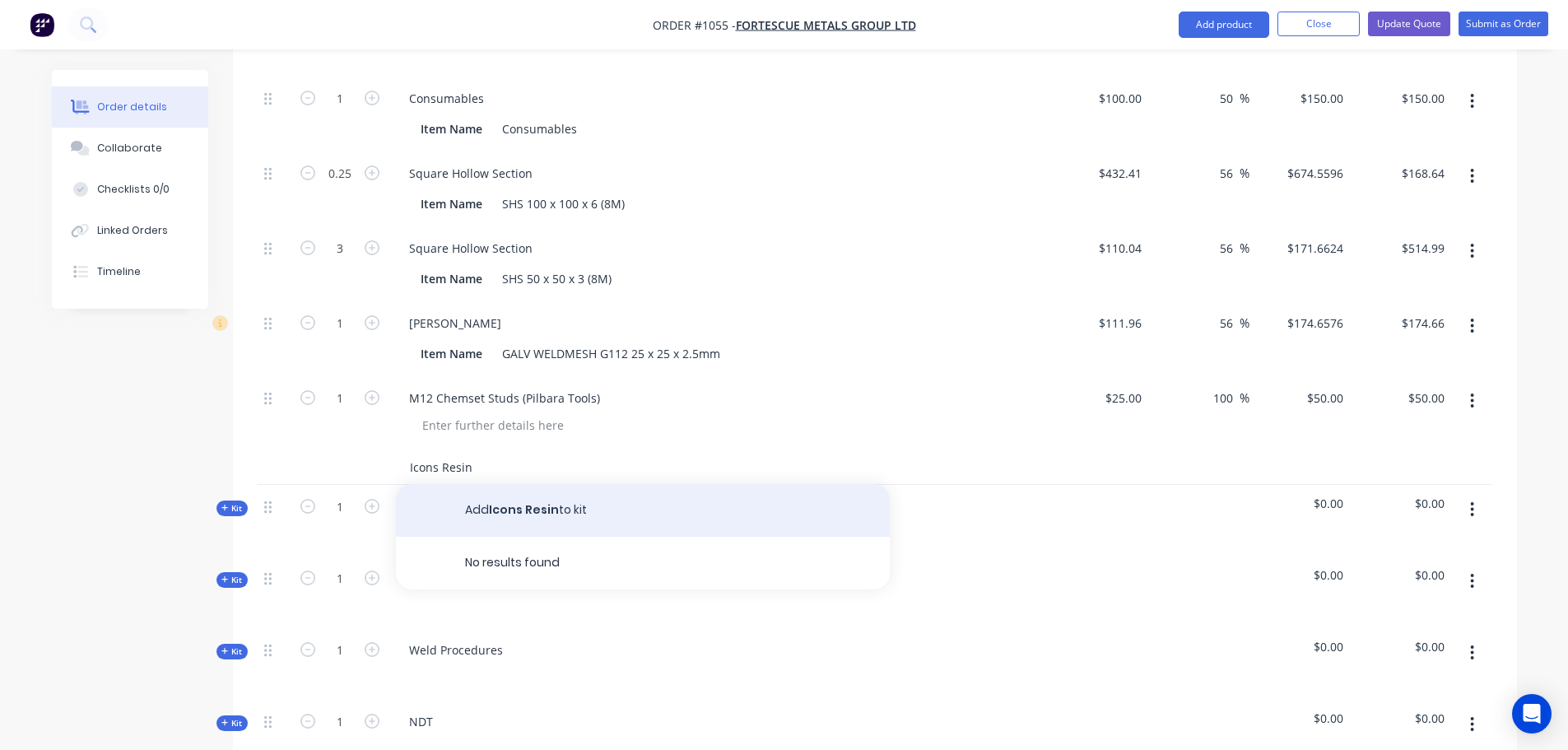
type input "Icons Resin"
click at [533, 484] on button "Add Icons Resin to kit" at bounding box center [643, 511] width 494 height 53
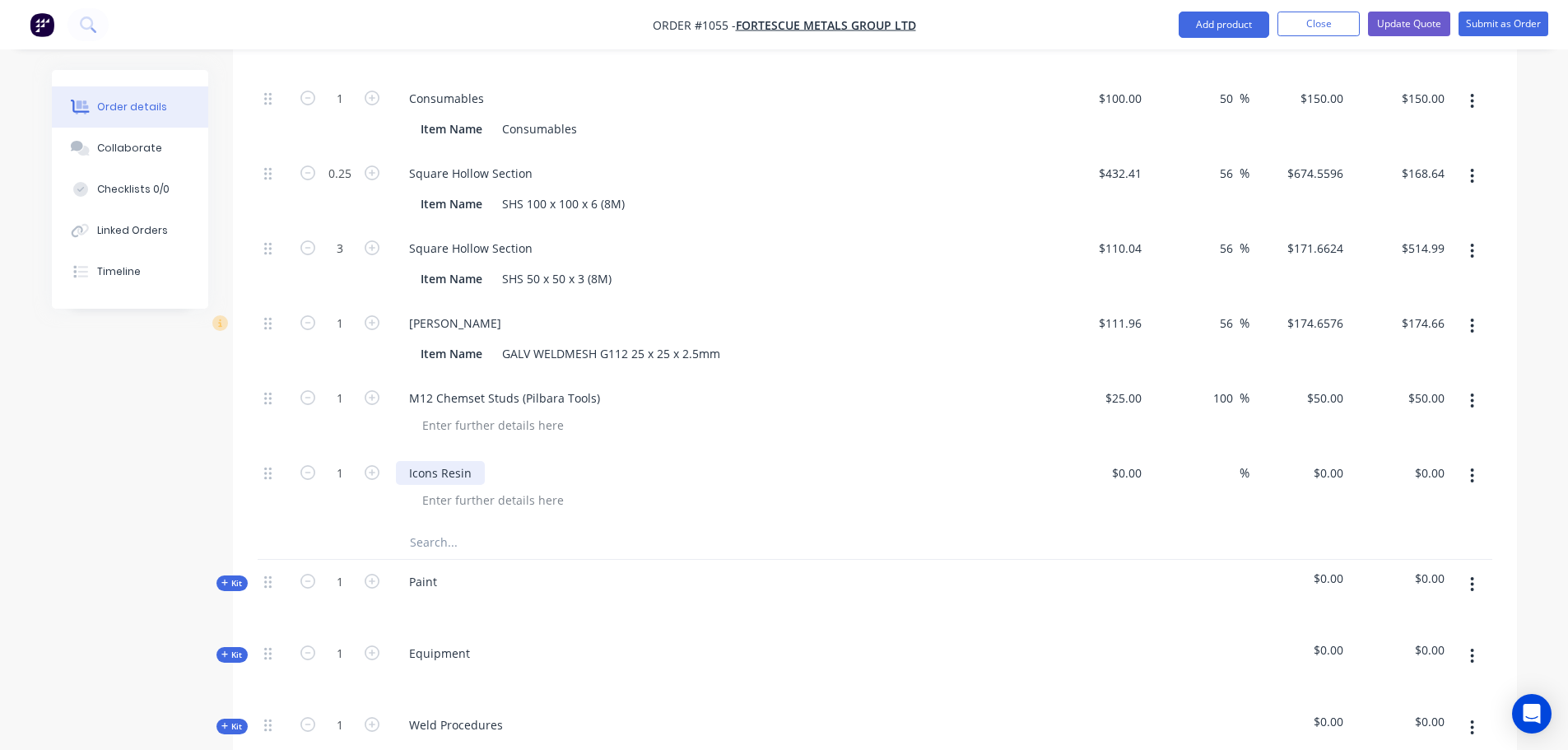
click at [469, 462] on div "Icons Resin" at bounding box center [440, 473] width 89 height 24
click at [1124, 462] on div "$0.00" at bounding box center [1126, 473] width 45 height 24
type input "$40.00"
type input "40"
type input "$40.00"
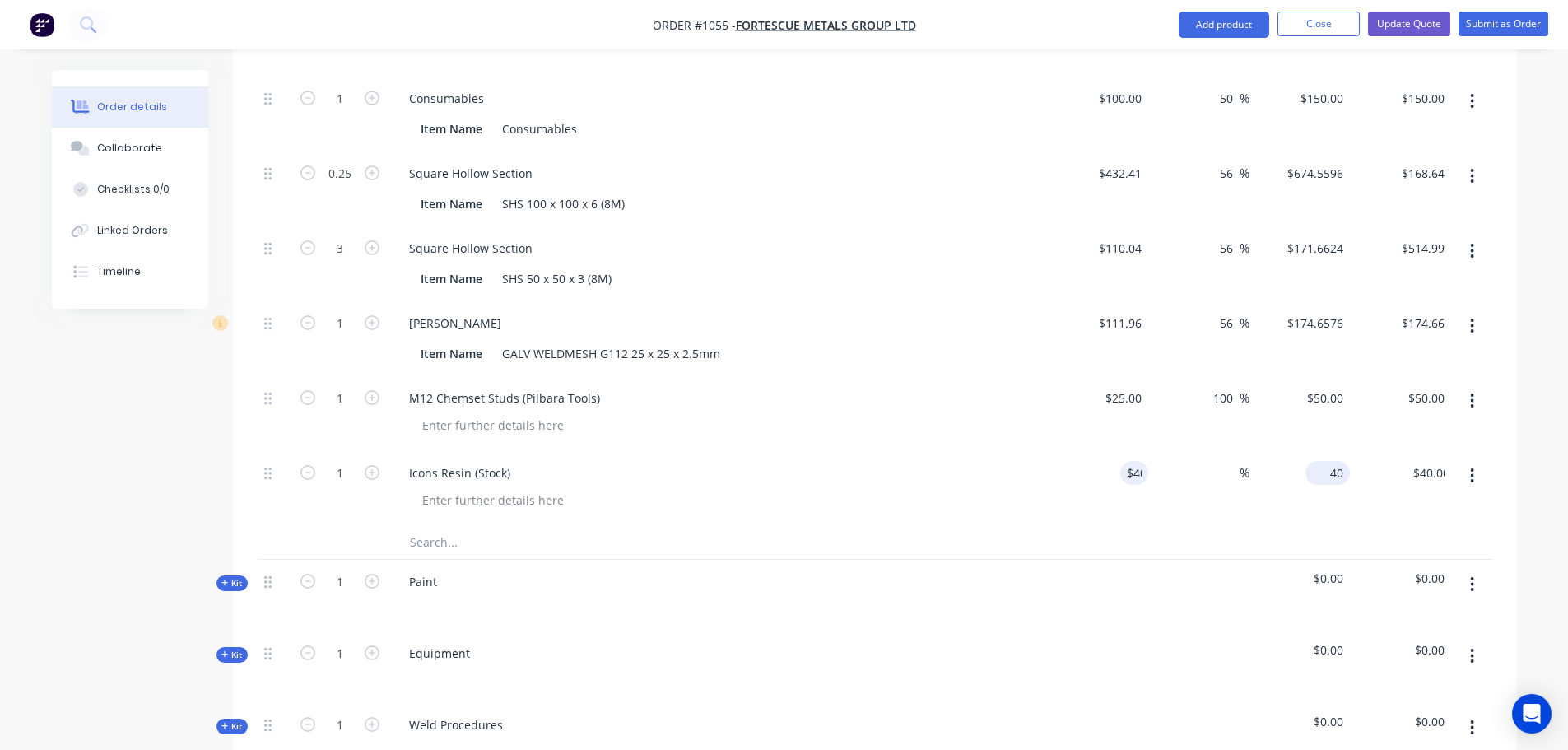
click at [1328, 462] on div "40 $0.00" at bounding box center [1328, 473] width 45 height 24
type input "60"
type input "50"
type input "$60.00"
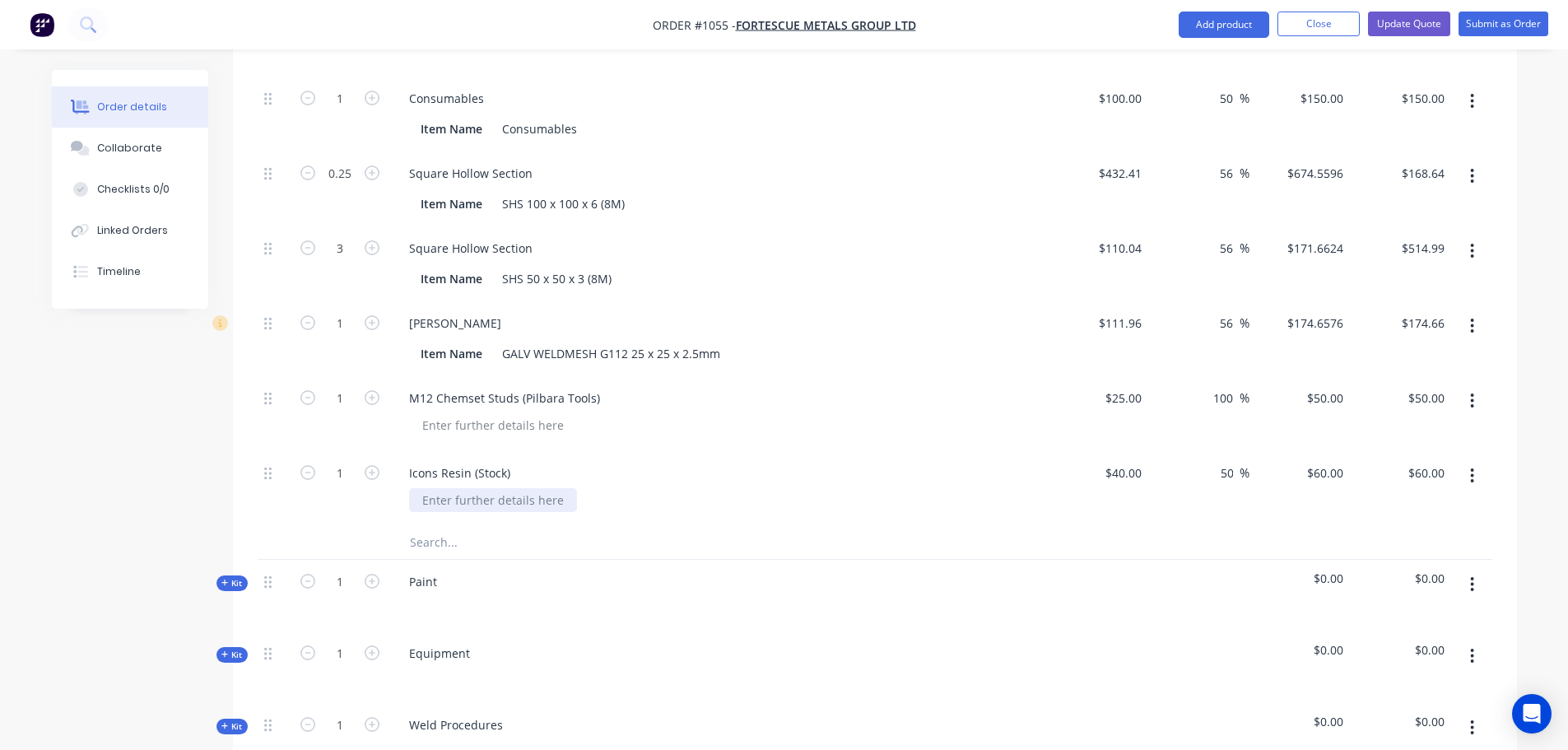
click at [542, 488] on div at bounding box center [493, 499] width 168 height 24
click at [443, 527] on input "text" at bounding box center [574, 542] width 330 height 33
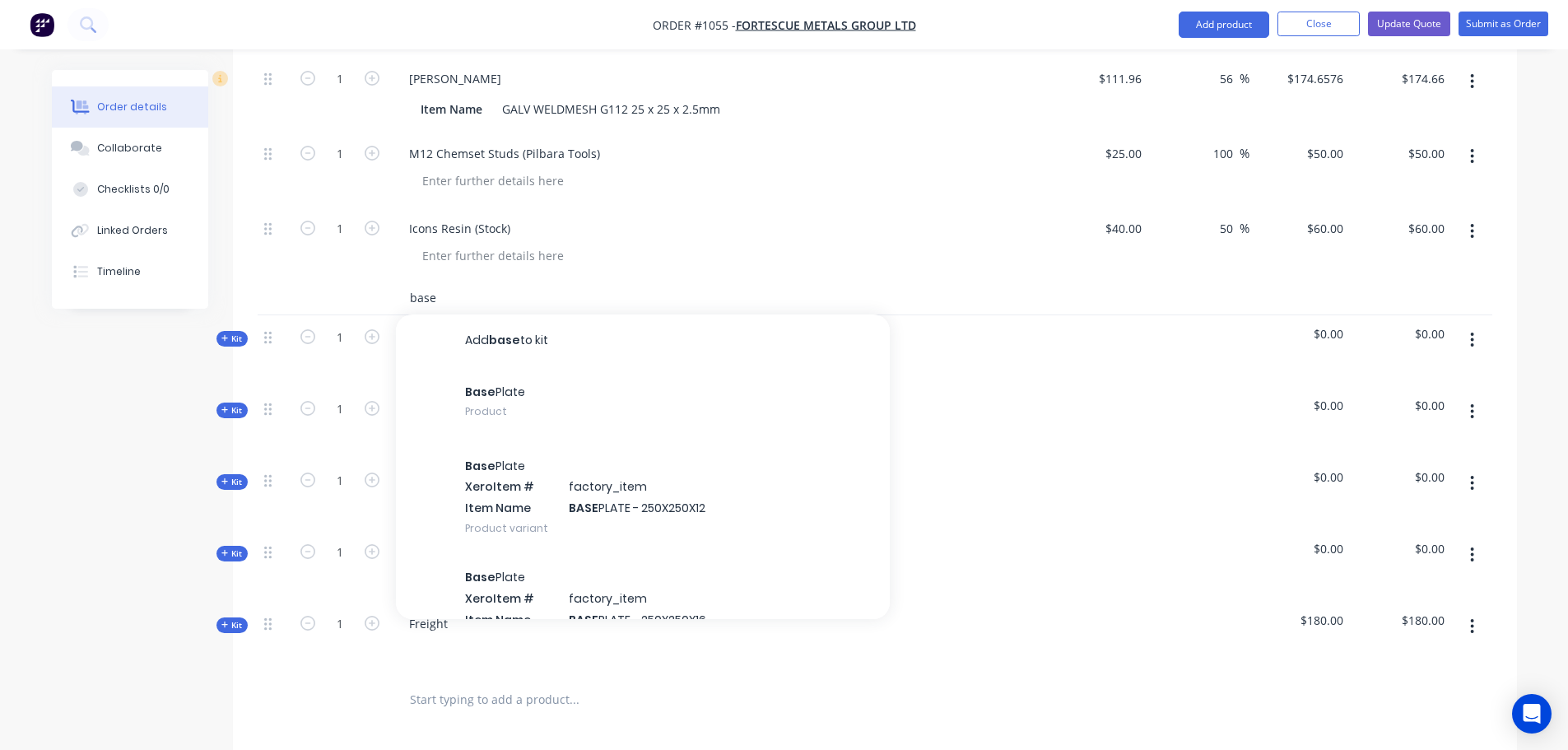
scroll to position [1647, 0]
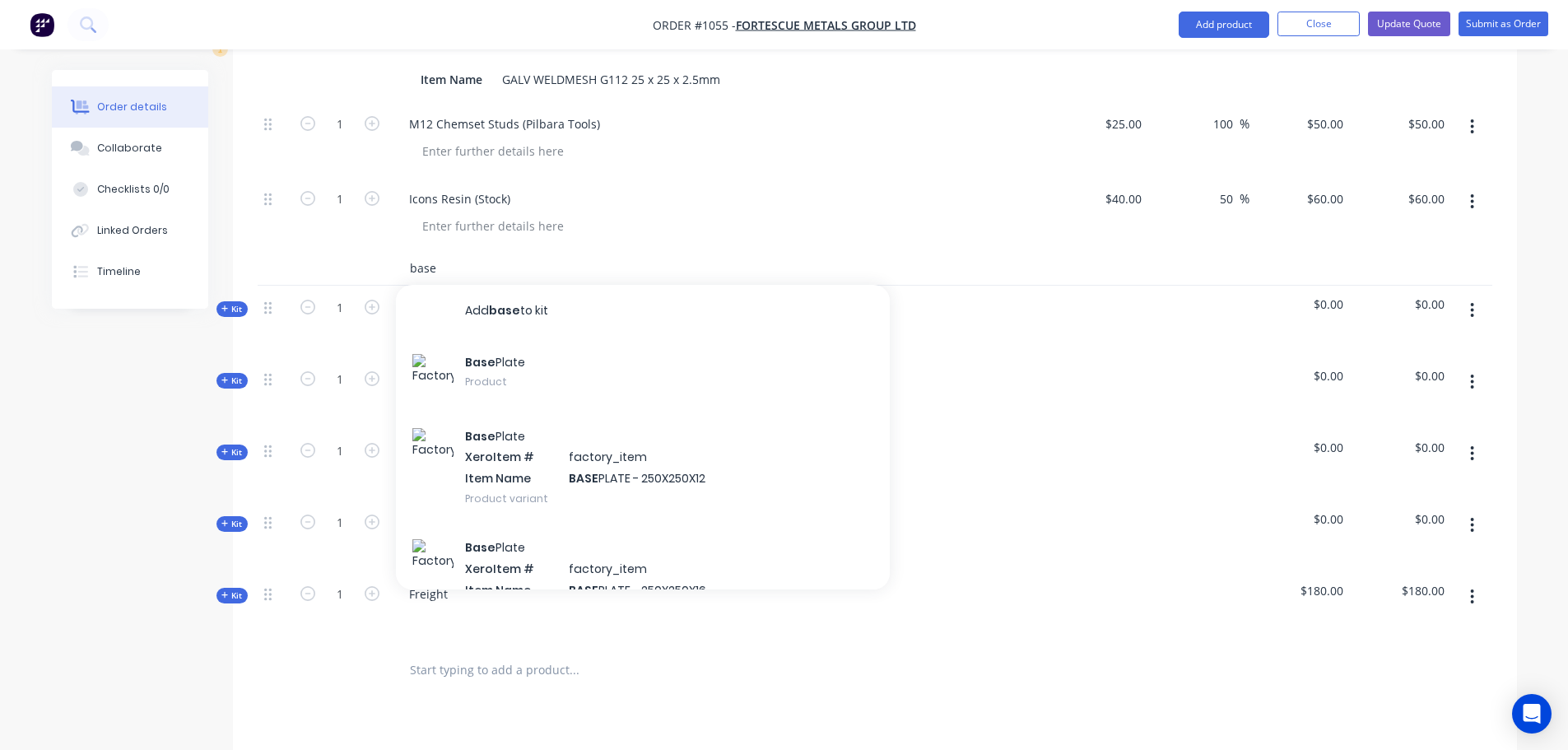
type input "base"
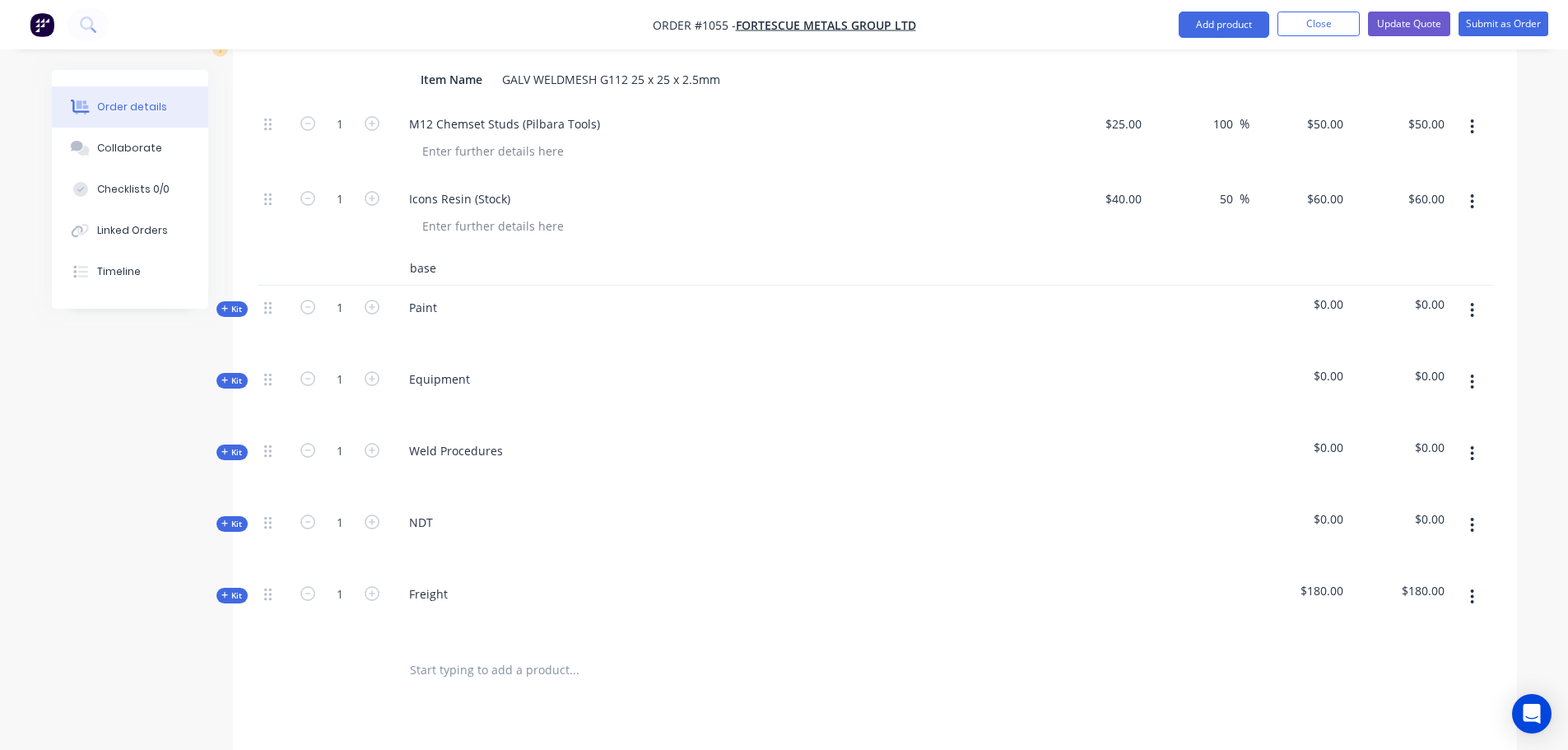
click at [433, 256] on input "base" at bounding box center [574, 268] width 330 height 33
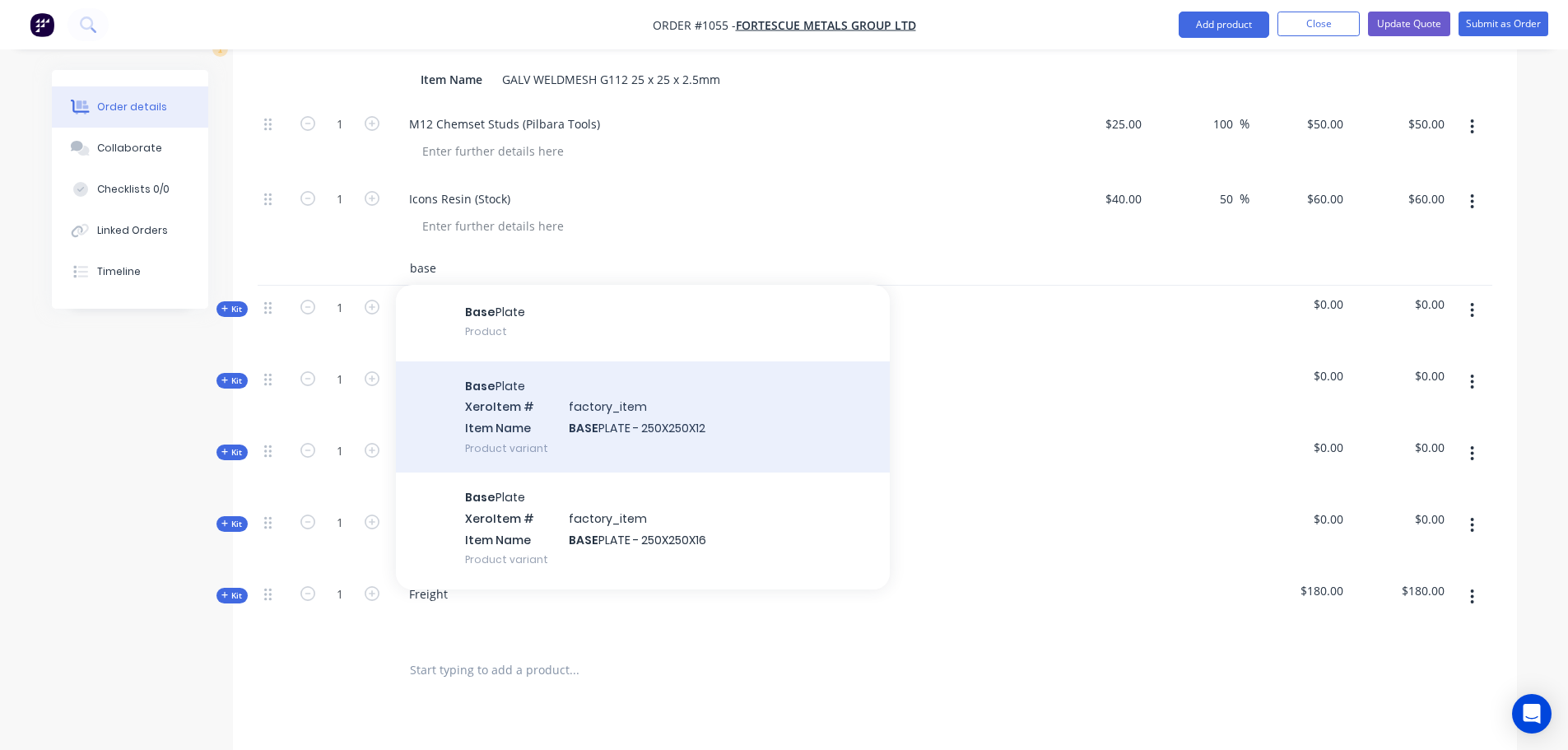
scroll to position [157, 0]
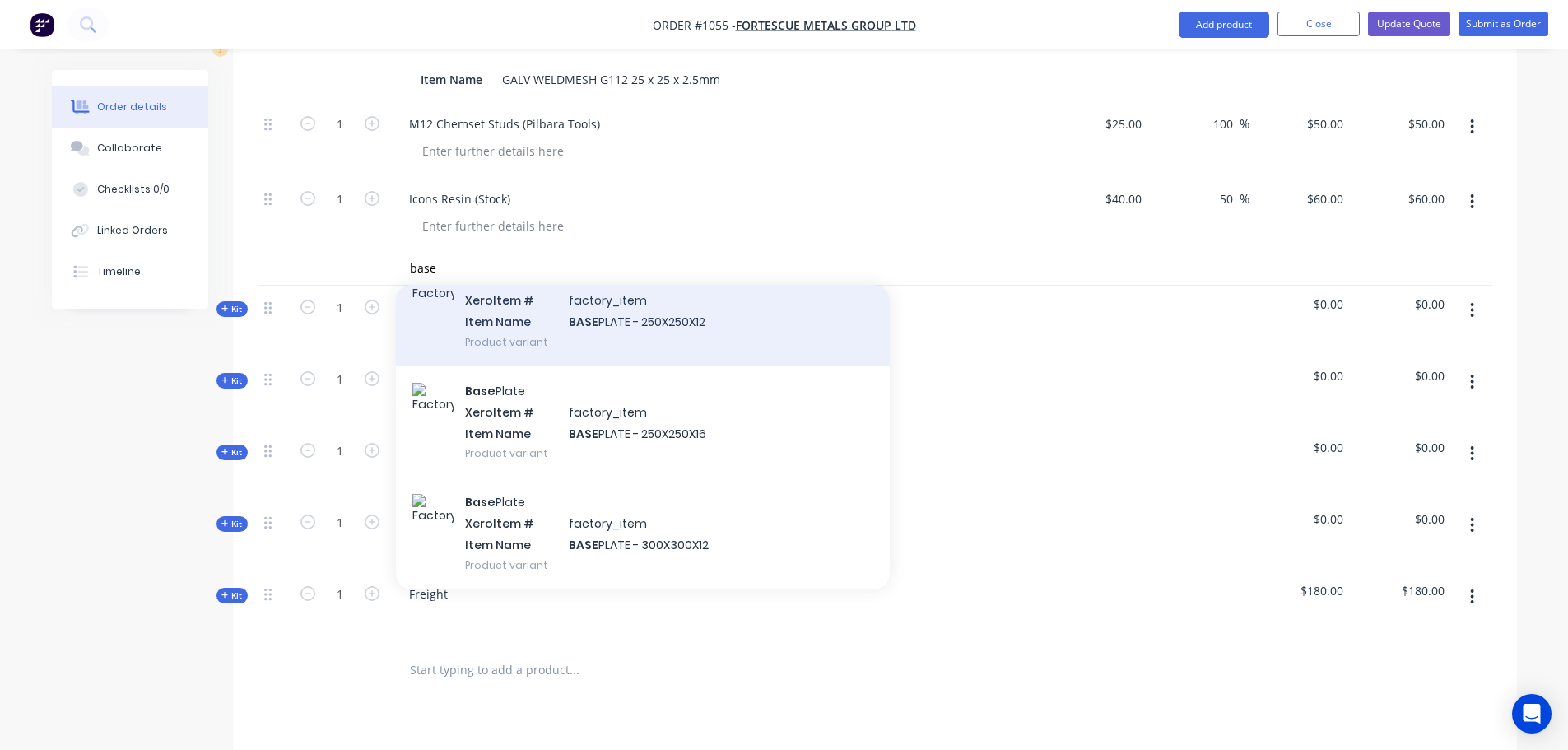
click at [653, 326] on div "Base Plate Xero Item # factory_item Item Name BASE PLATE - 250X250X12 Product v…" at bounding box center [643, 310] width 494 height 111
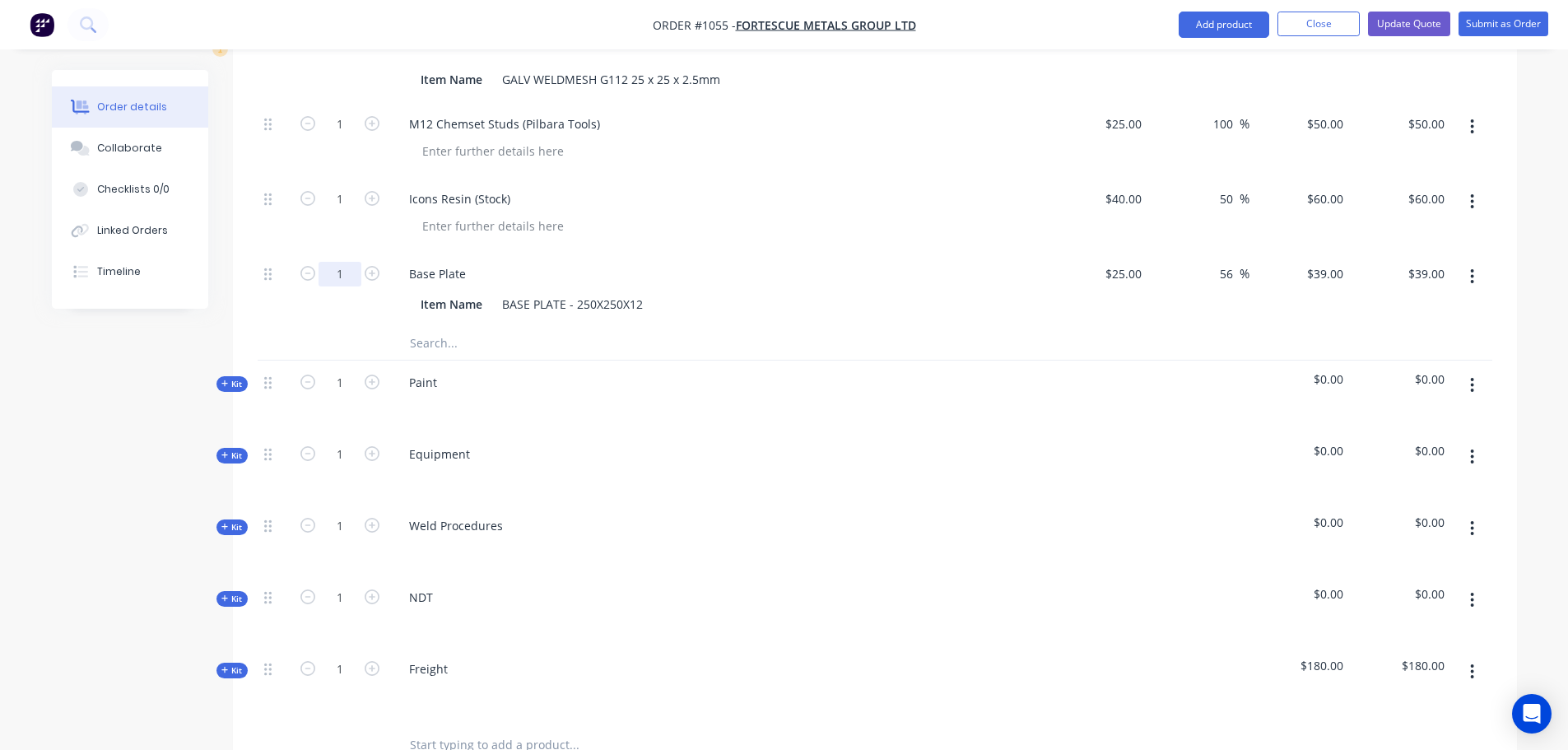
click at [340, 262] on input "1" at bounding box center [339, 274] width 43 height 25
type input "4"
type input "$156.00"
click at [321, 327] on div at bounding box center [340, 343] width 98 height 33
click at [422, 327] on input "text" at bounding box center [574, 343] width 330 height 33
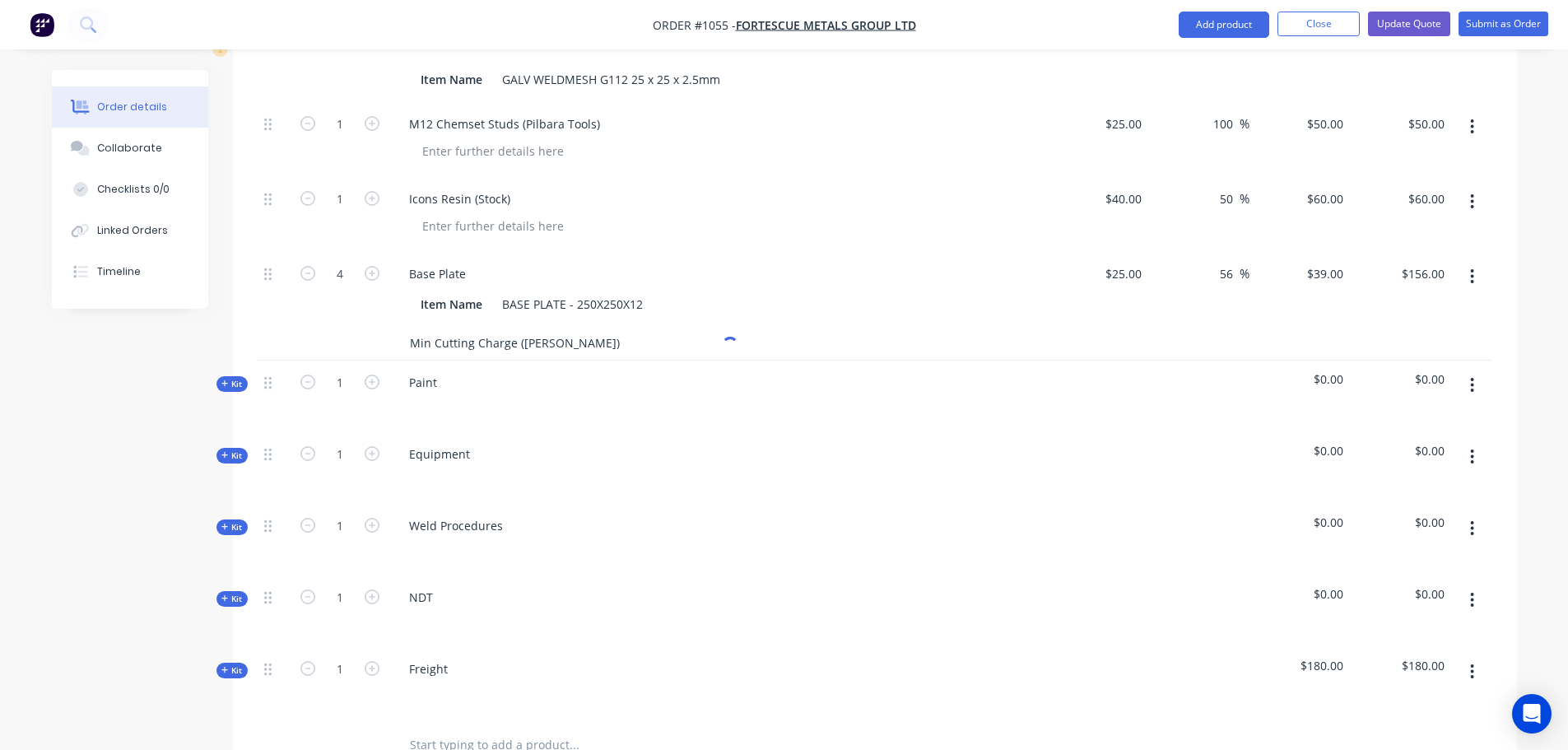
type input "Min Cutting Charge ([PERSON_NAME])"
click at [536, 360] on div "Paint" at bounding box center [718, 396] width 658 height 71
click at [600, 327] on input "Min Cutting Charge ([PERSON_NAME])" at bounding box center [574, 343] width 330 height 33
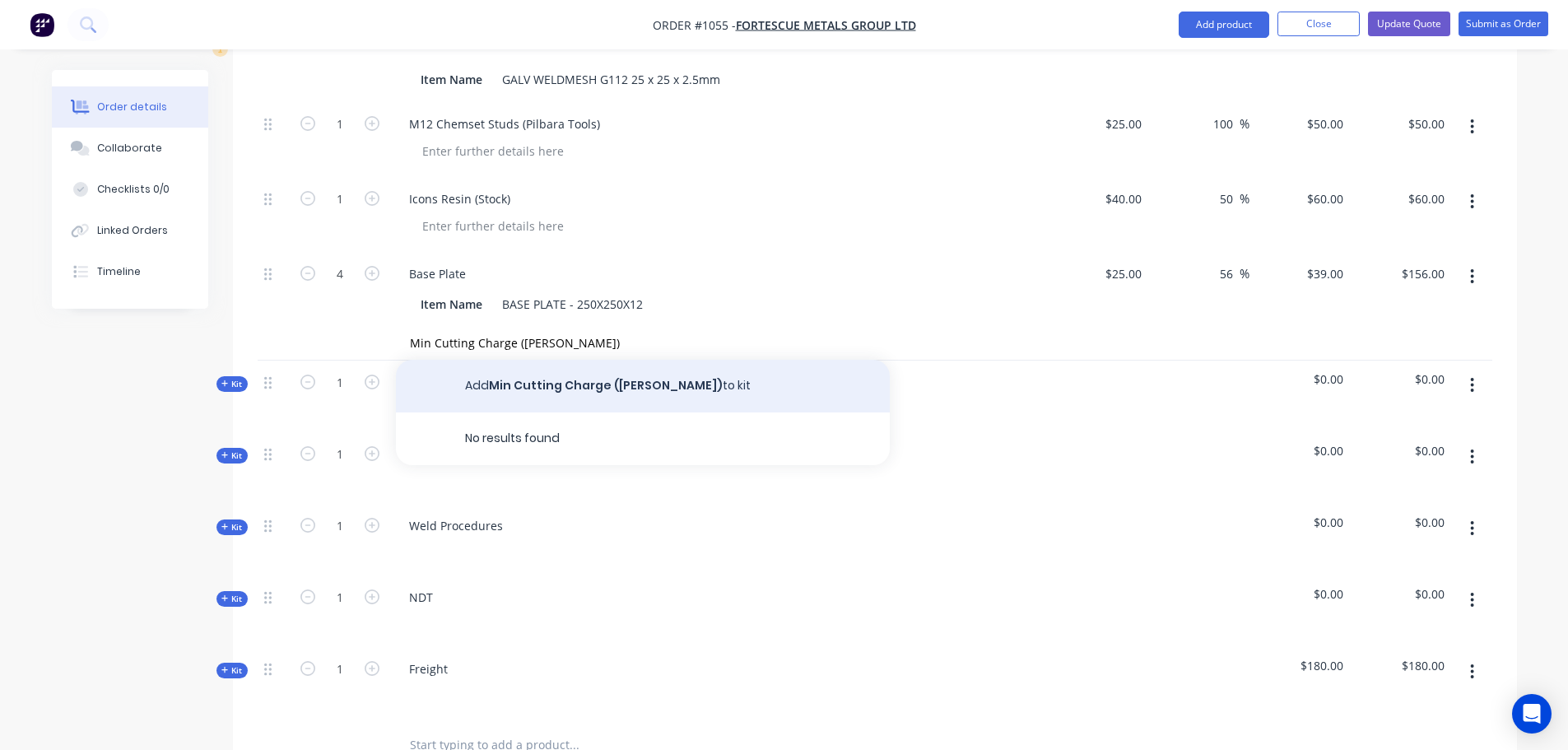
click at [603, 360] on button "Add Min Cutting Charge ([PERSON_NAME]) to kit" at bounding box center [643, 386] width 494 height 53
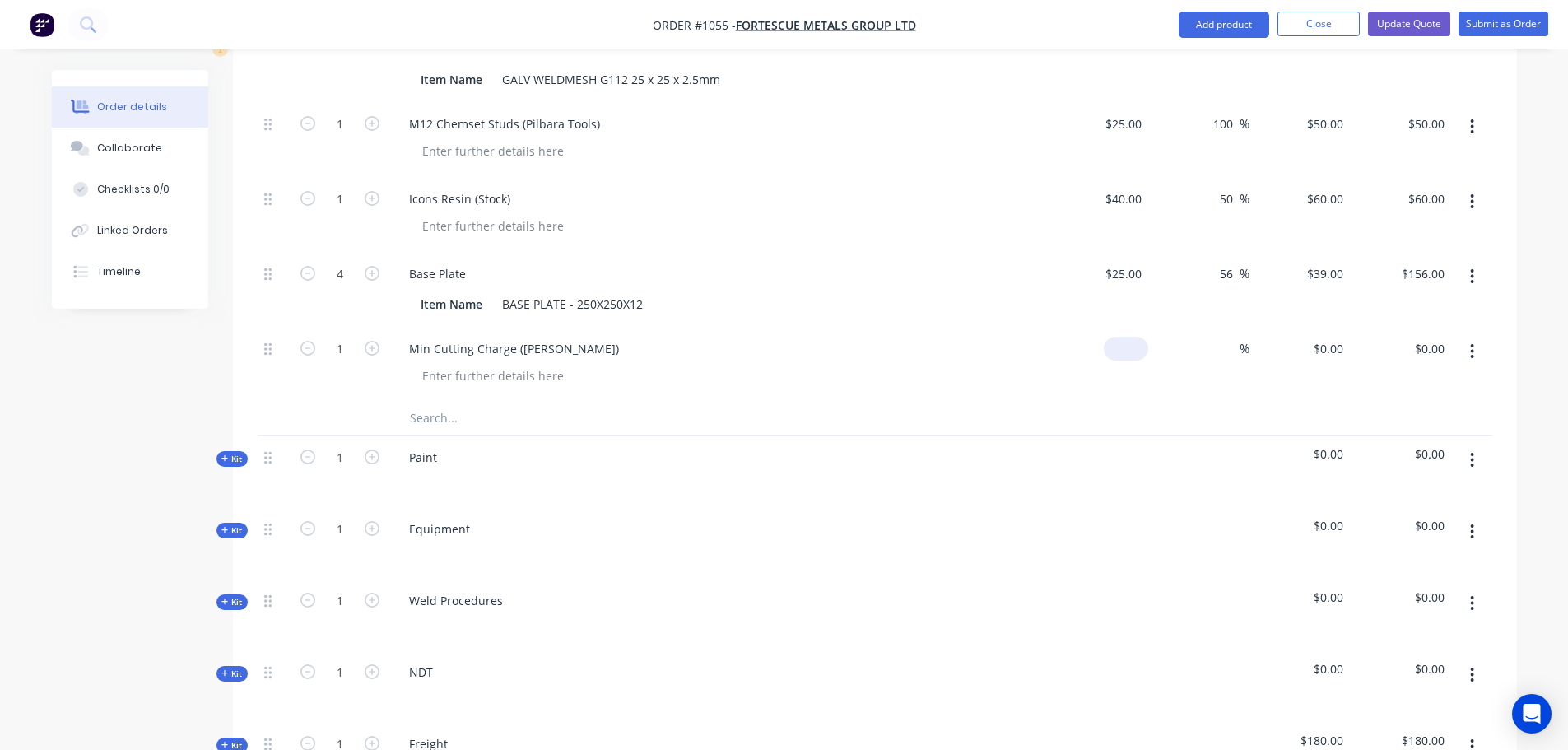
click at [1136, 337] on input at bounding box center [1129, 348] width 38 height 24
type input "$50.00"
type input "50"
type input "$50.00"
click at [1326, 337] on div "50 $0.00" at bounding box center [1328, 348] width 45 height 24
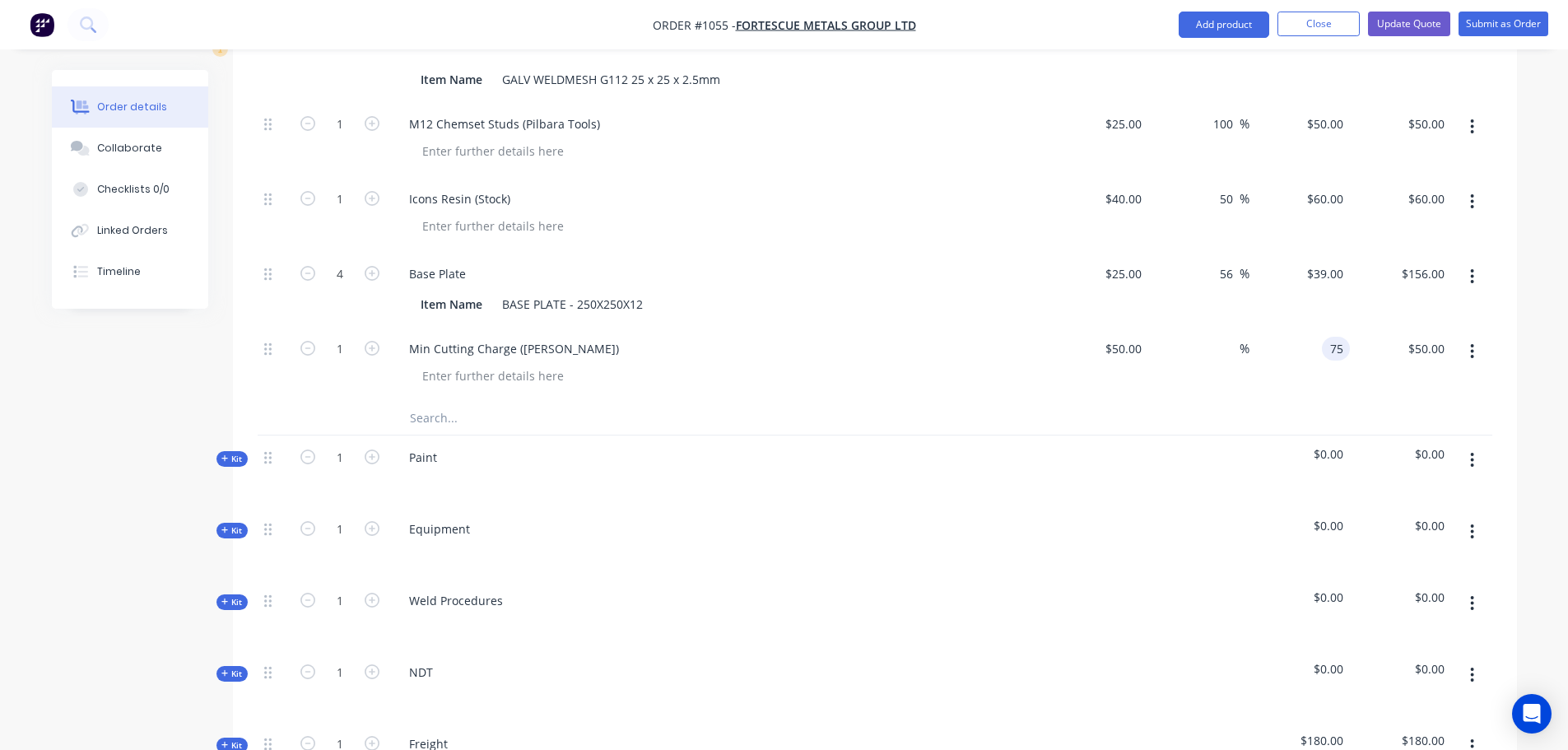
type input "75"
type input "50"
type input "$75.00"
click at [1158, 402] on div at bounding box center [875, 419] width 1235 height 33
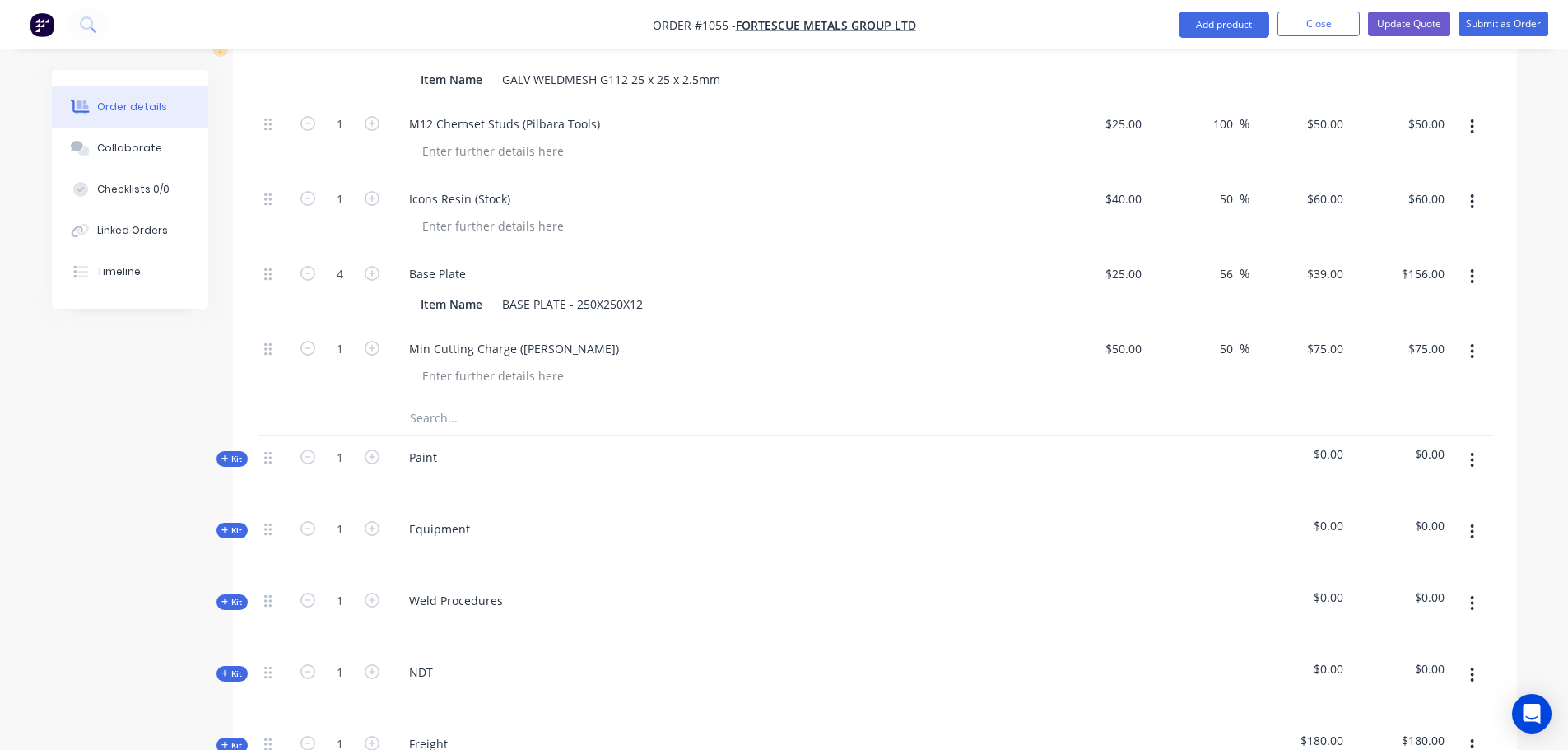
click at [427, 402] on input "text" at bounding box center [574, 418] width 330 height 33
type input "Hinges UES 7010.00.100"
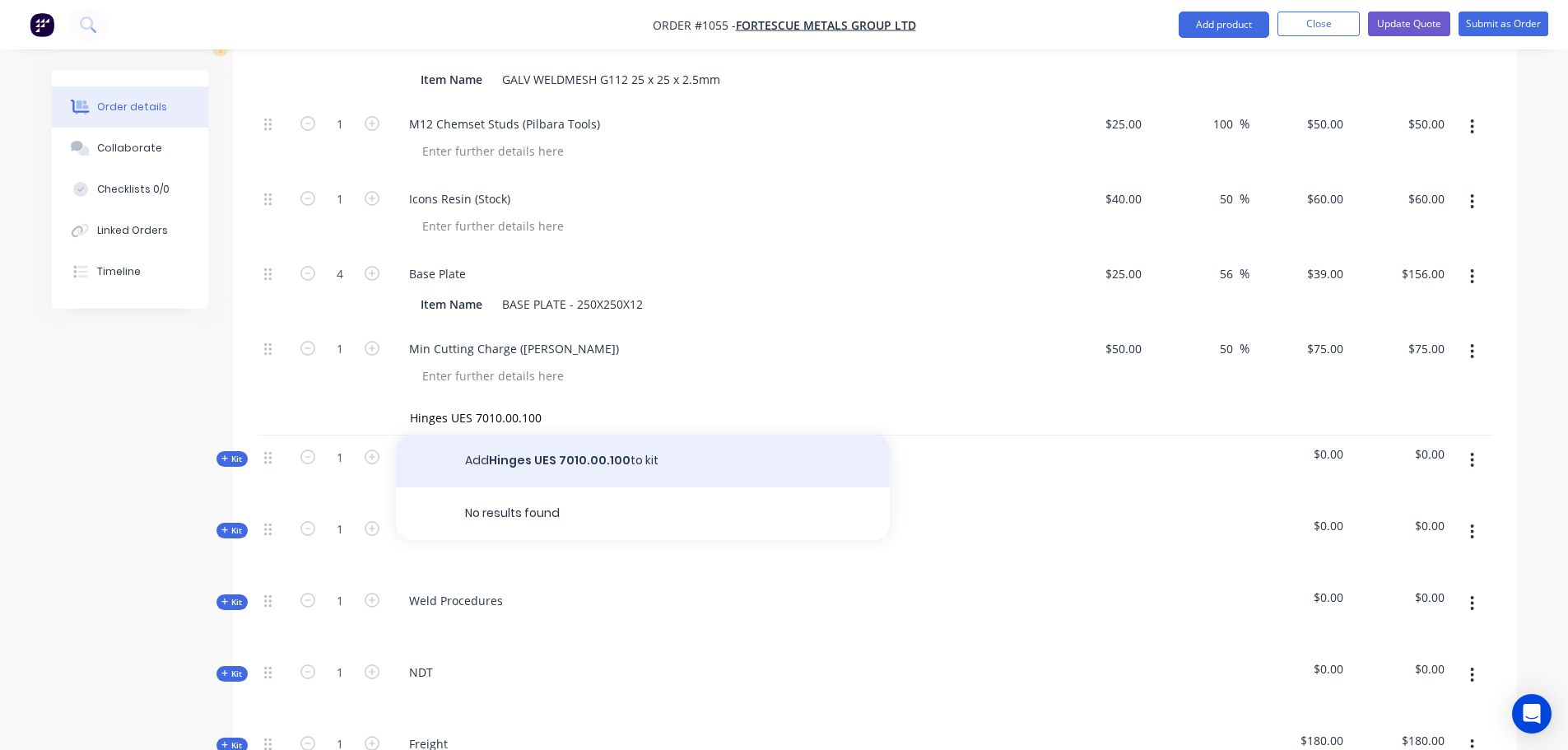
click at [616, 439] on button "Add Hinges UES 7010.00.100 to kit" at bounding box center [643, 462] width 494 height 53
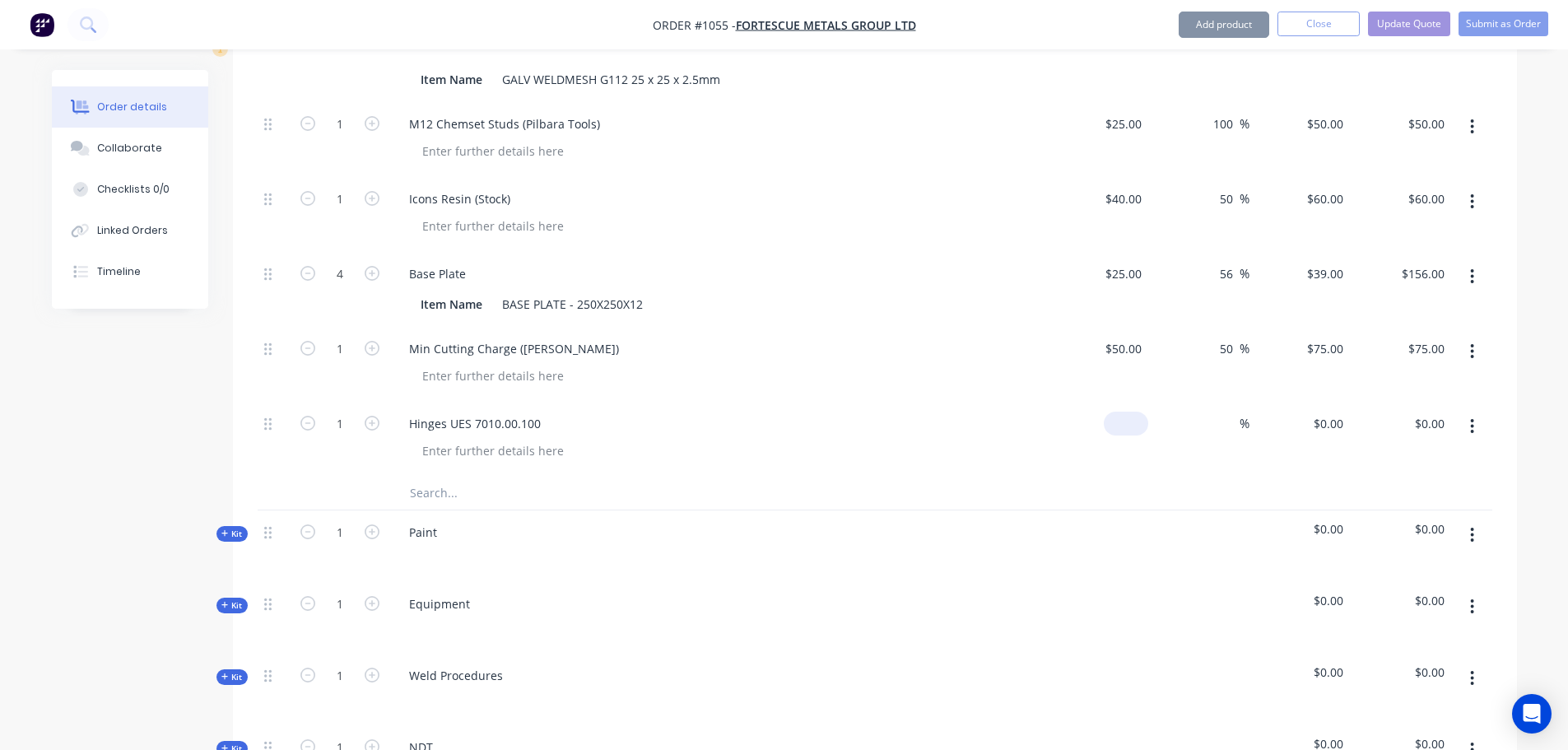
click at [1137, 411] on input at bounding box center [1129, 423] width 38 height 24
type input "$20.00"
type input "20"
type input "$20.00"
click at [1332, 411] on input "20" at bounding box center [1339, 423] width 21 height 24
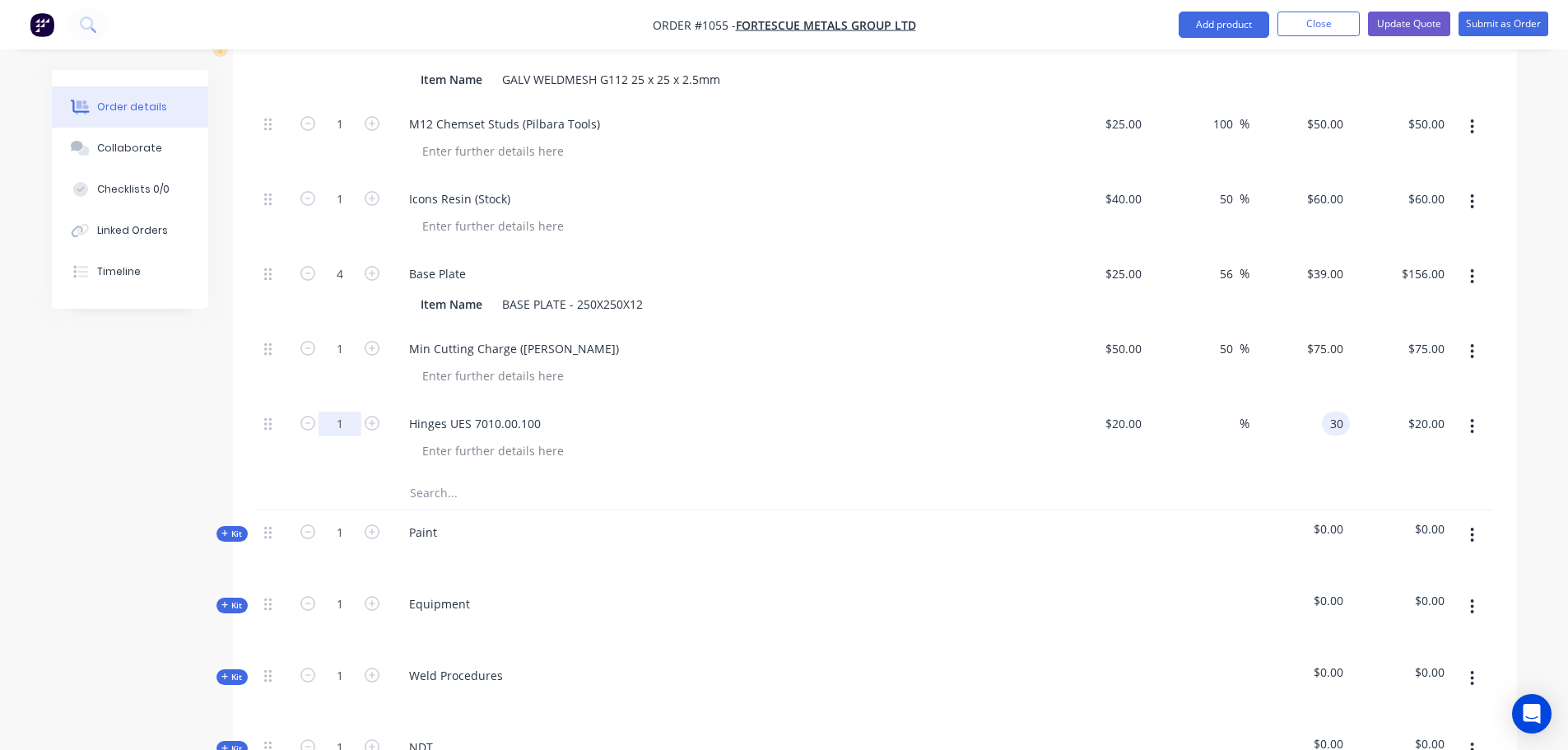
type input "30"
type input "50"
type input "$30.00"
click at [352, 411] on input "1" at bounding box center [339, 424] width 43 height 25
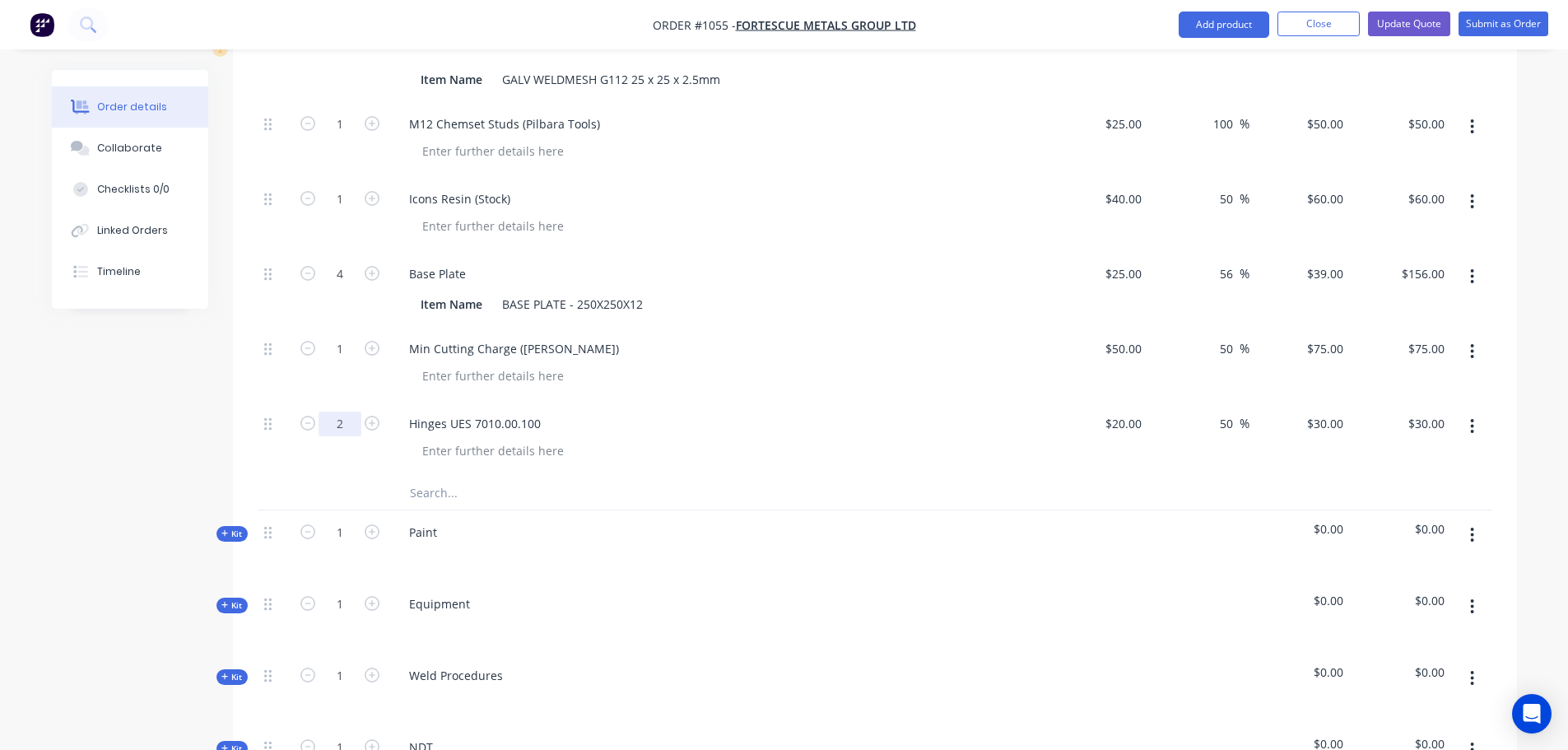
type input "2"
type input "$60.00"
click at [347, 448] on div "2" at bounding box center [340, 439] width 98 height 75
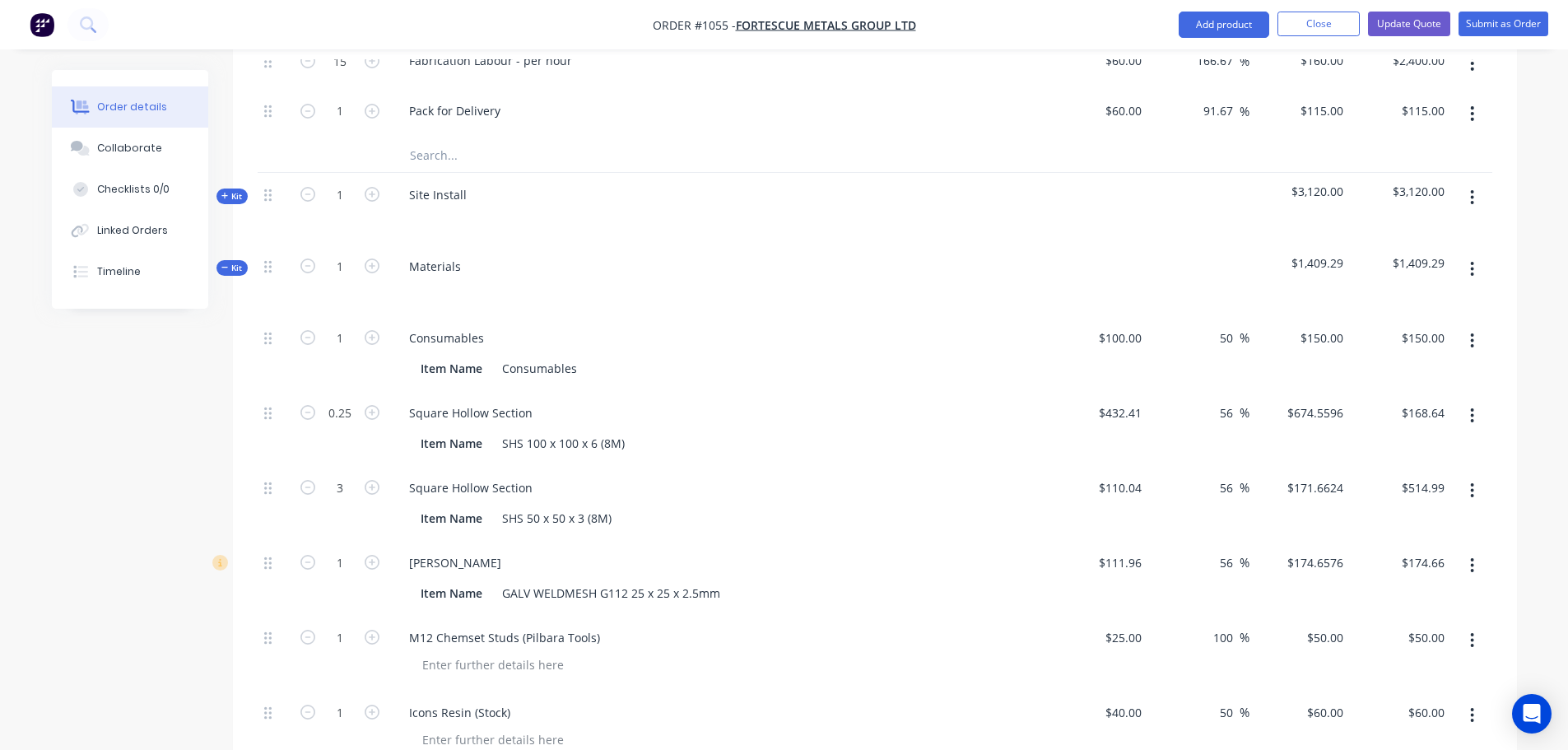
scroll to position [1118, 0]
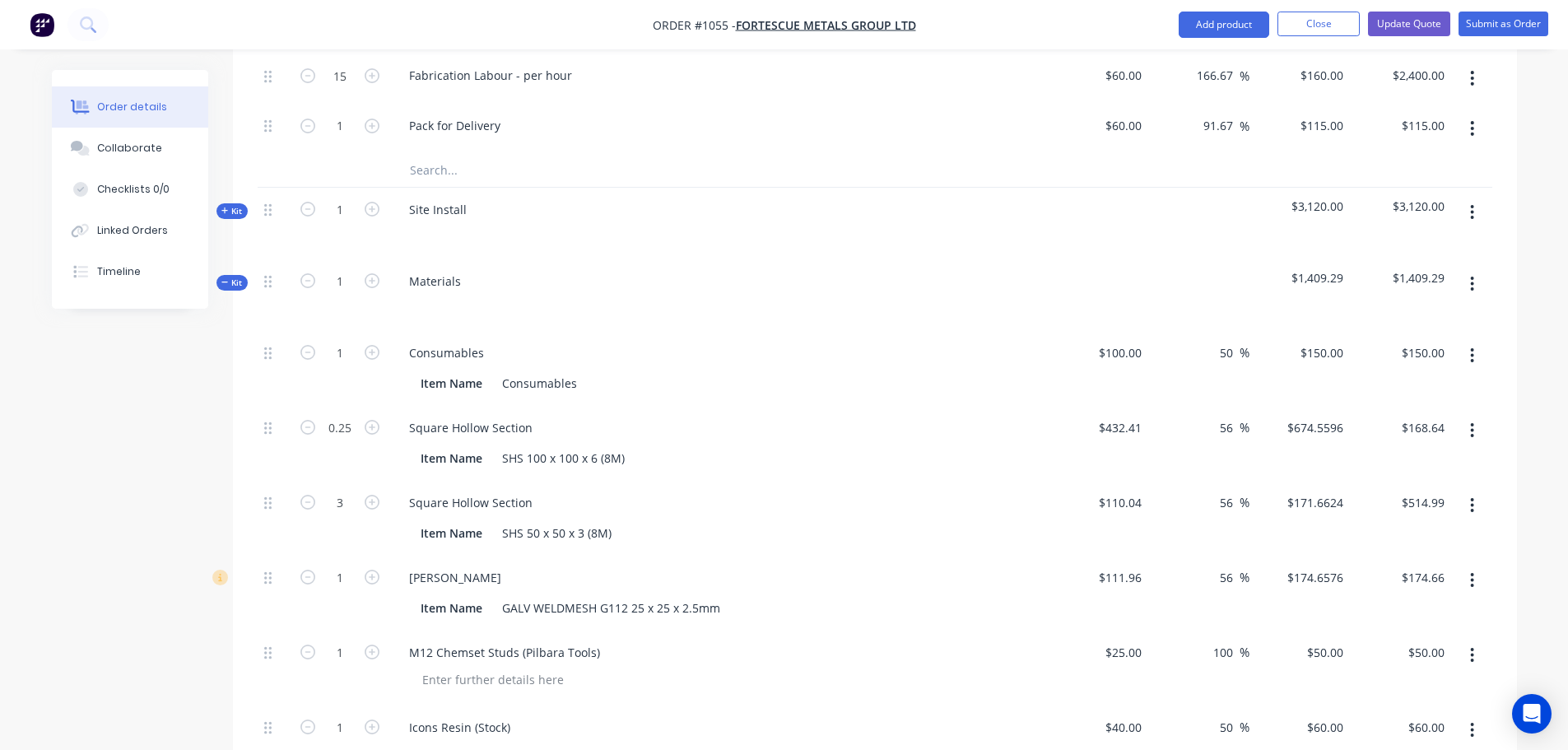
click at [228, 279] on icon at bounding box center [225, 282] width 7 height 8
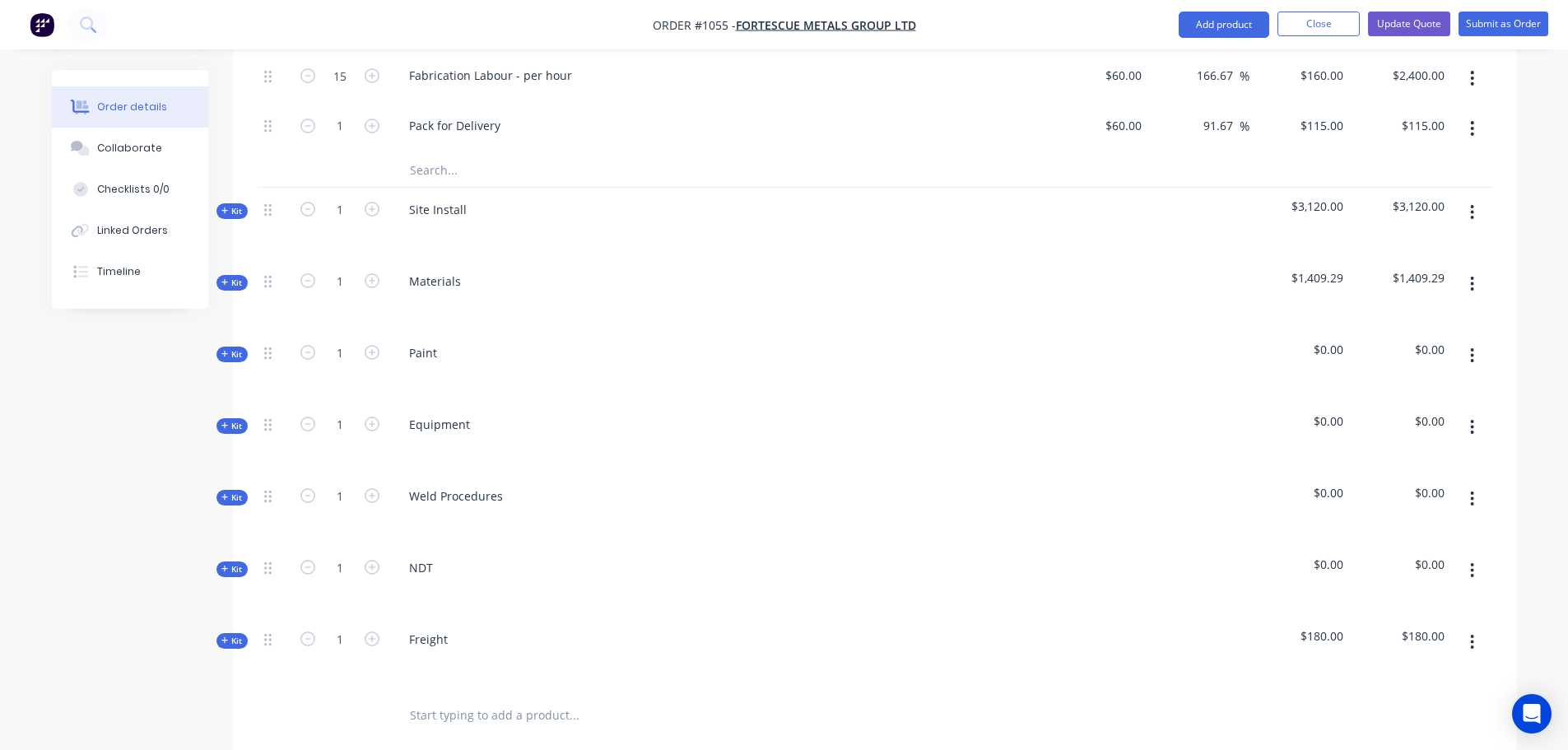
scroll to position [843, 0]
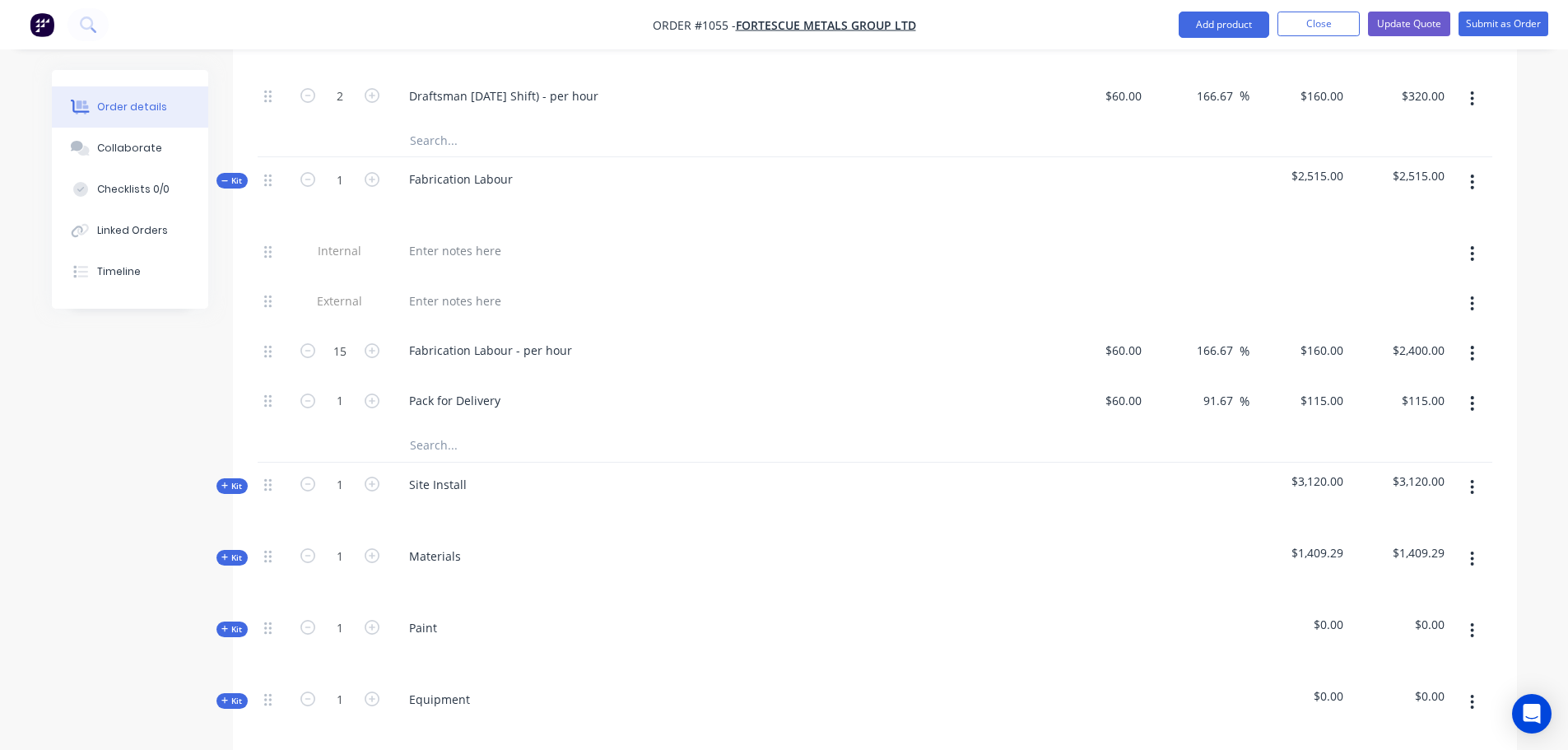
click at [232, 175] on span "Kit" at bounding box center [232, 181] width 21 height 12
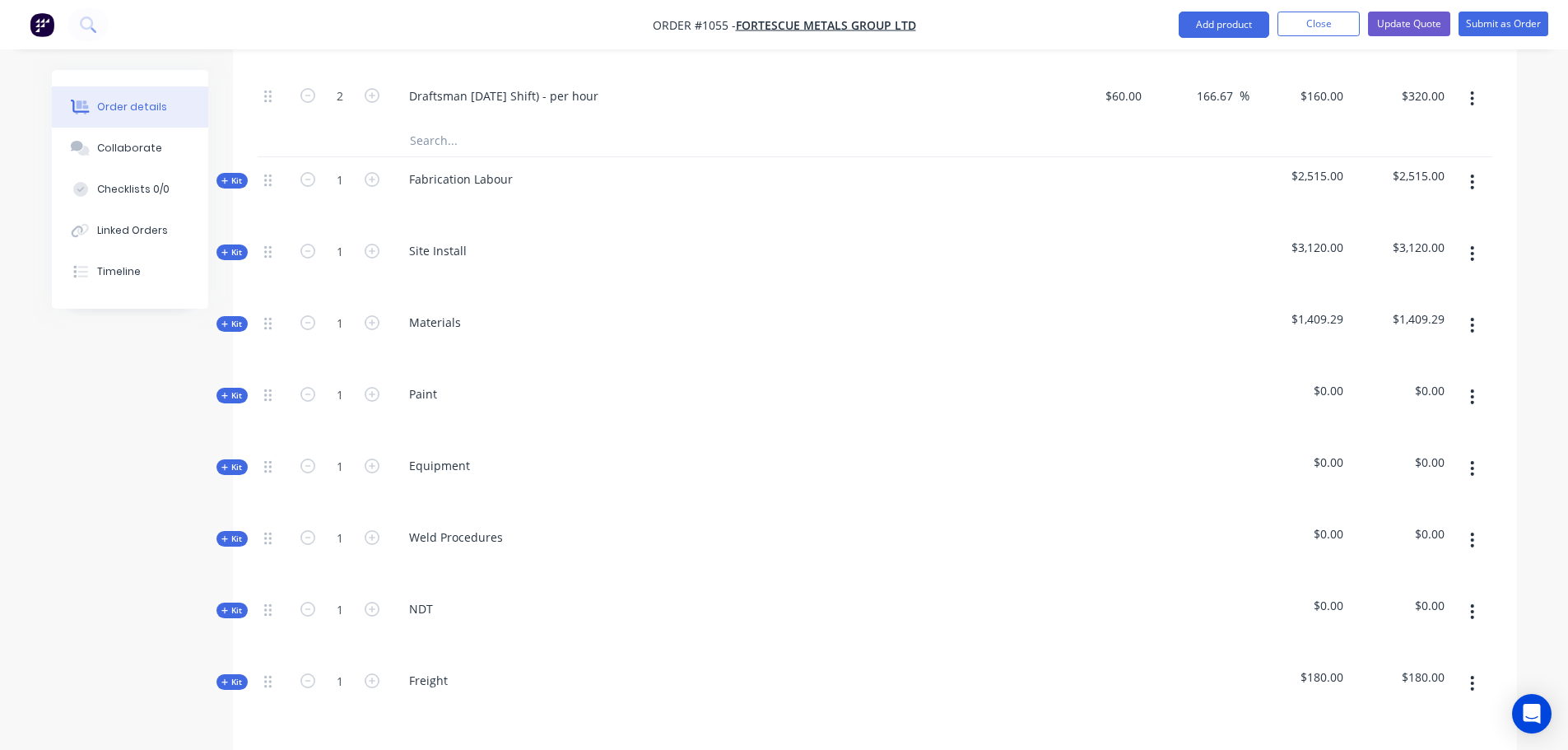
click at [229, 390] on span "Kit" at bounding box center [232, 396] width 21 height 12
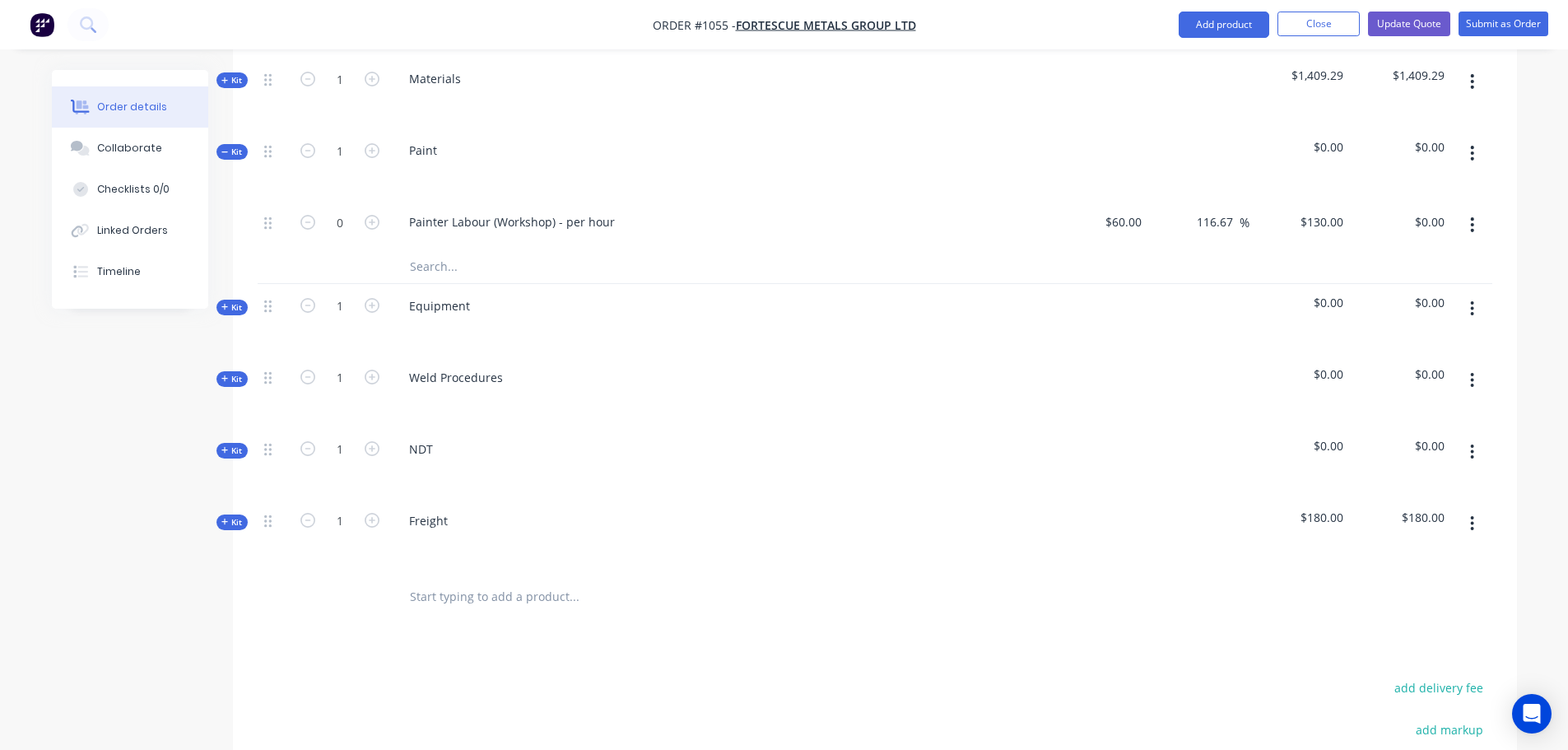
scroll to position [1118, 0]
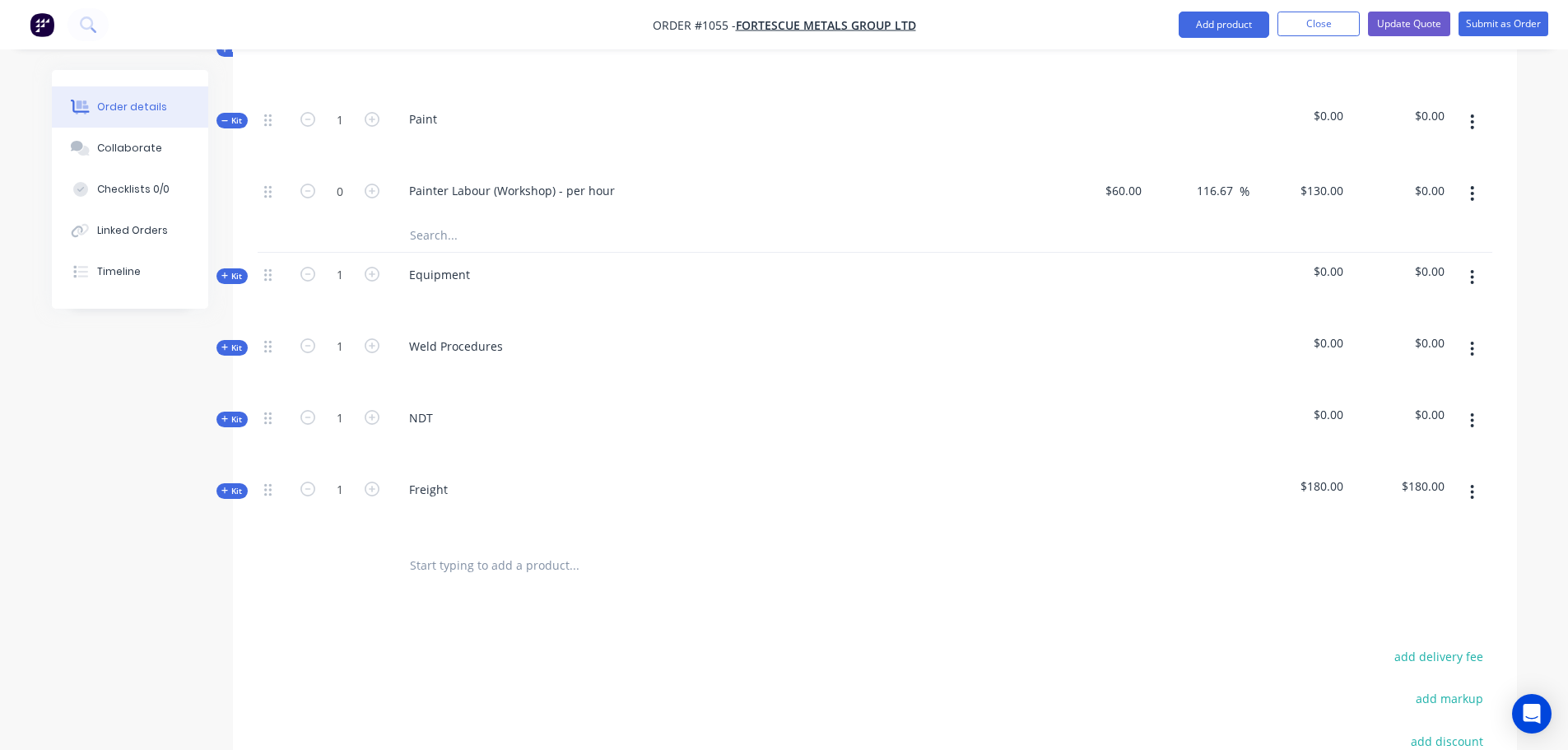
click at [431, 219] on input "text" at bounding box center [574, 235] width 330 height 33
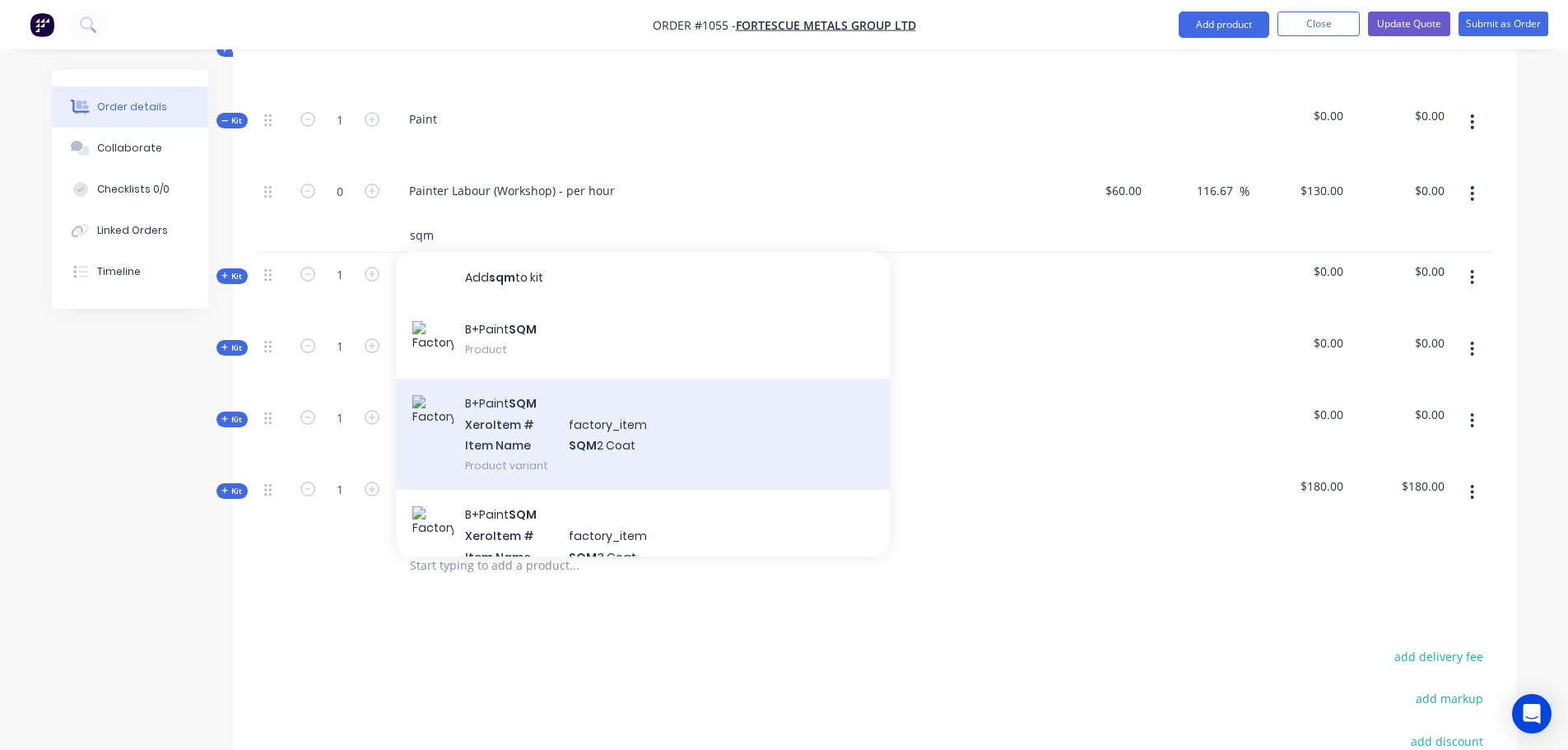
type input "sqm"
click at [584, 420] on div "B+Paint SQM Xero Item # factory_item Item Name SQM 2 Coat Product variant" at bounding box center [643, 434] width 494 height 111
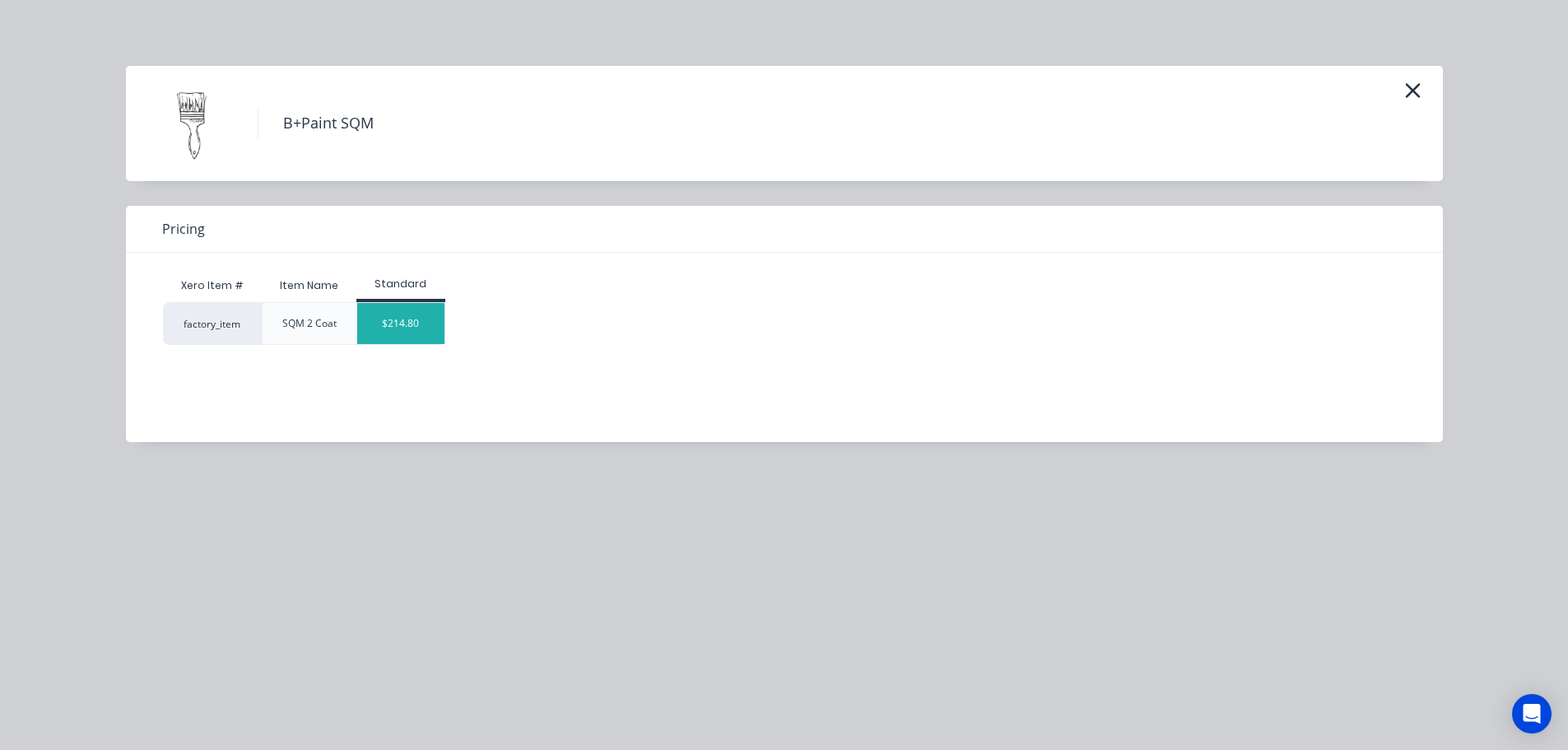
click at [417, 326] on div "$214.80" at bounding box center [402, 324] width 88 height 41
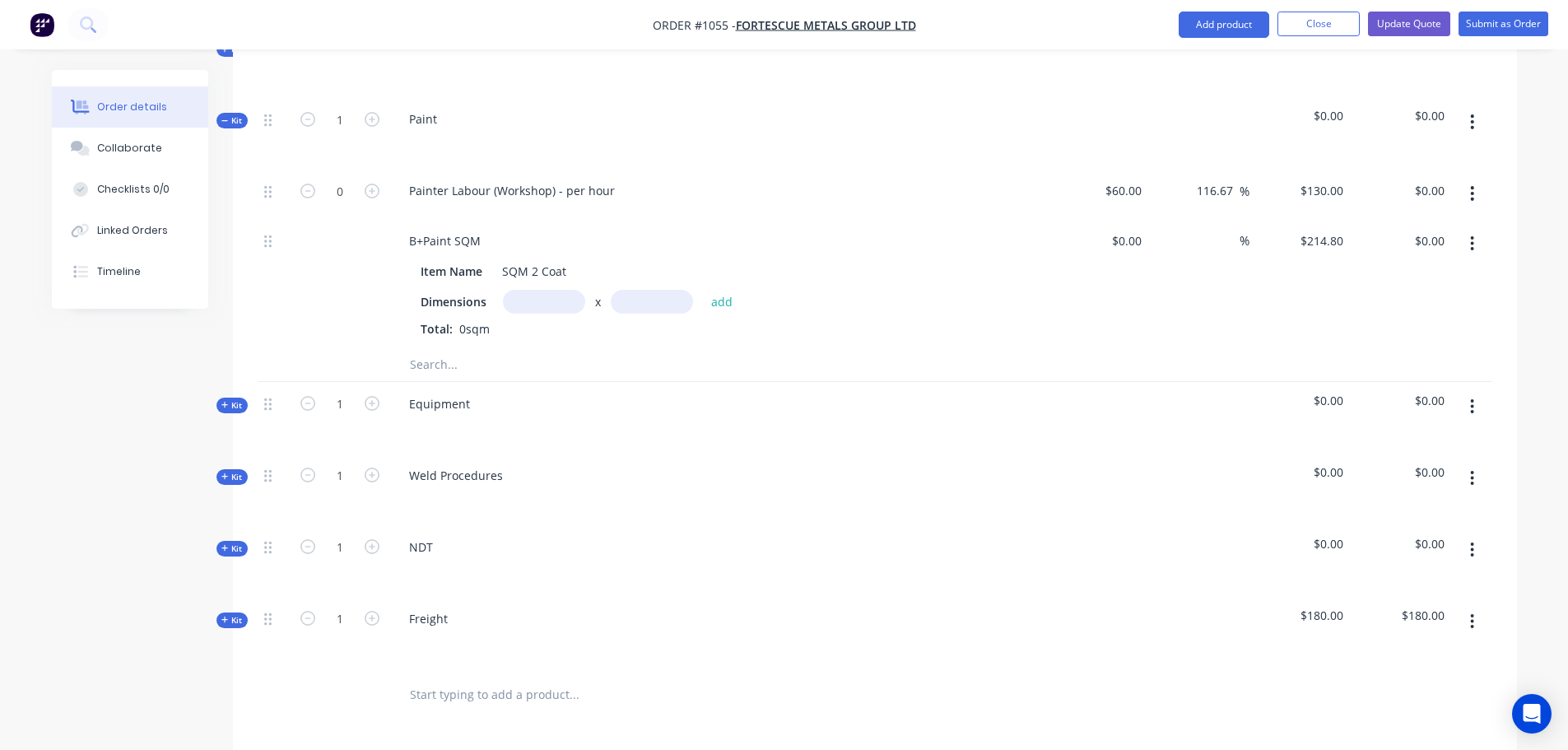
click at [526, 290] on input "text" at bounding box center [544, 302] width 83 height 24
type input "900m"
click at [619, 290] on input "text" at bounding box center [652, 302] width 83 height 24
type input "2100m"
click at [719, 291] on button "add" at bounding box center [722, 302] width 39 height 22
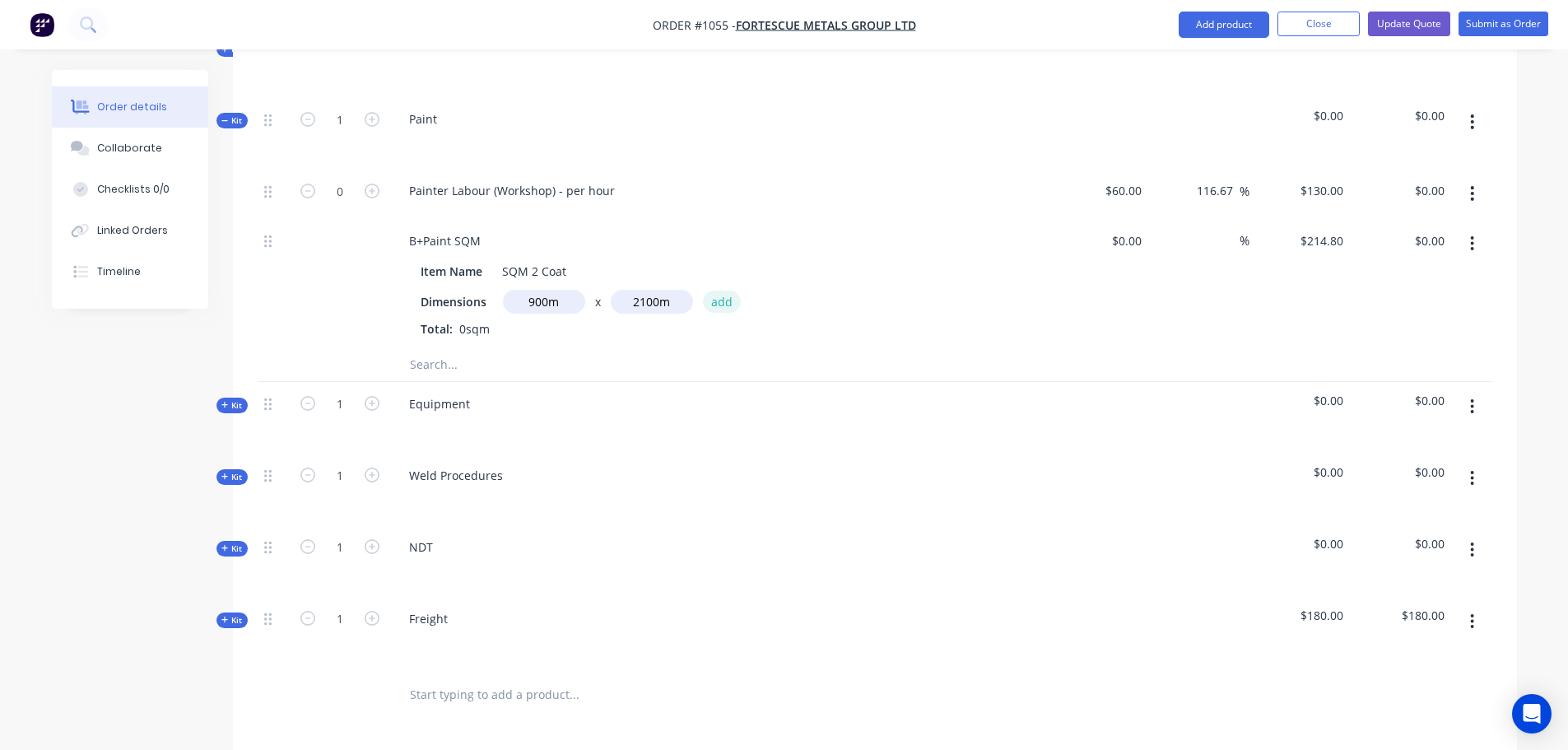
type input "$405,972,000.00"
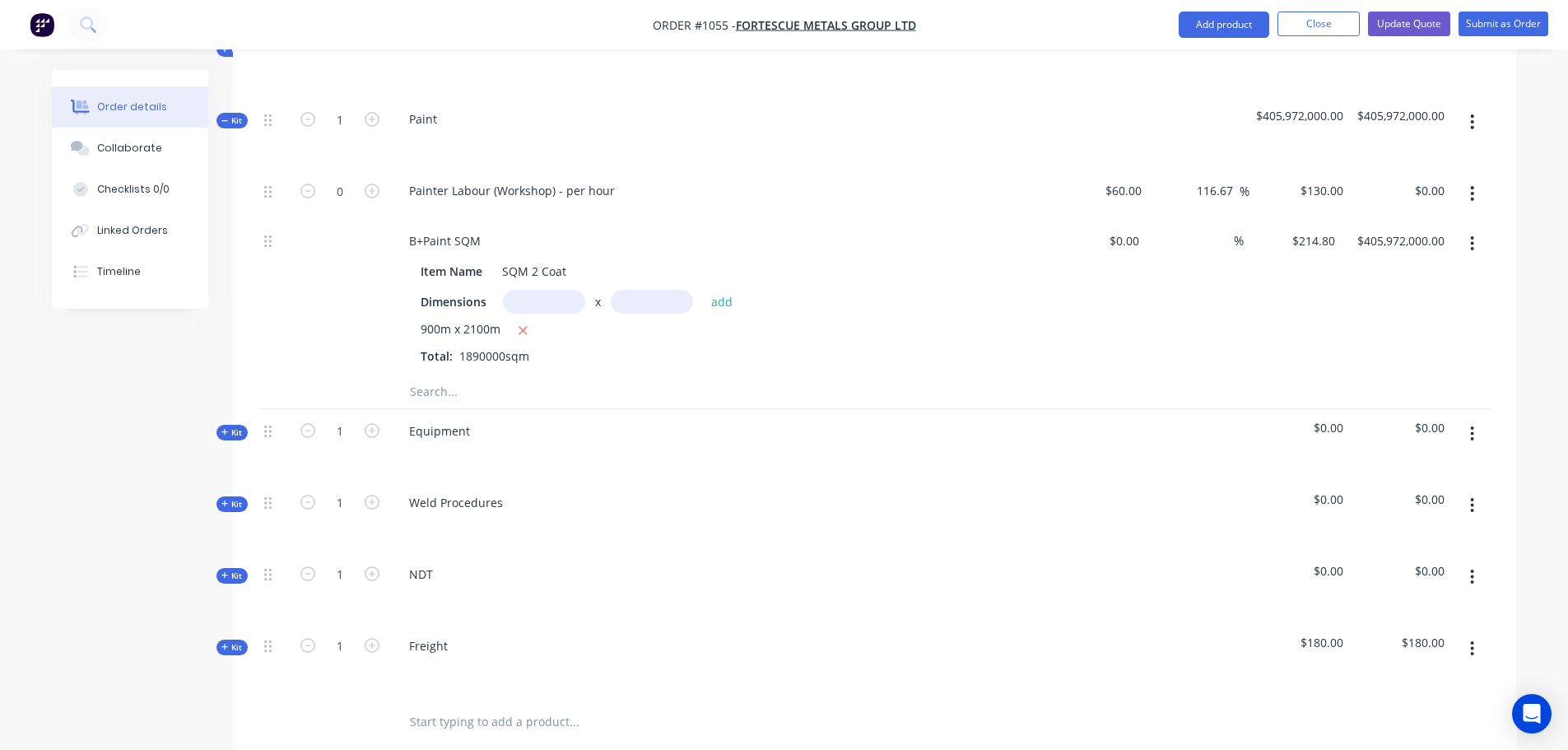
click at [1473, 235] on icon "button" at bounding box center [1472, 244] width 4 height 18
click at [1383, 341] on div "Delete" at bounding box center [1414, 353] width 127 height 24
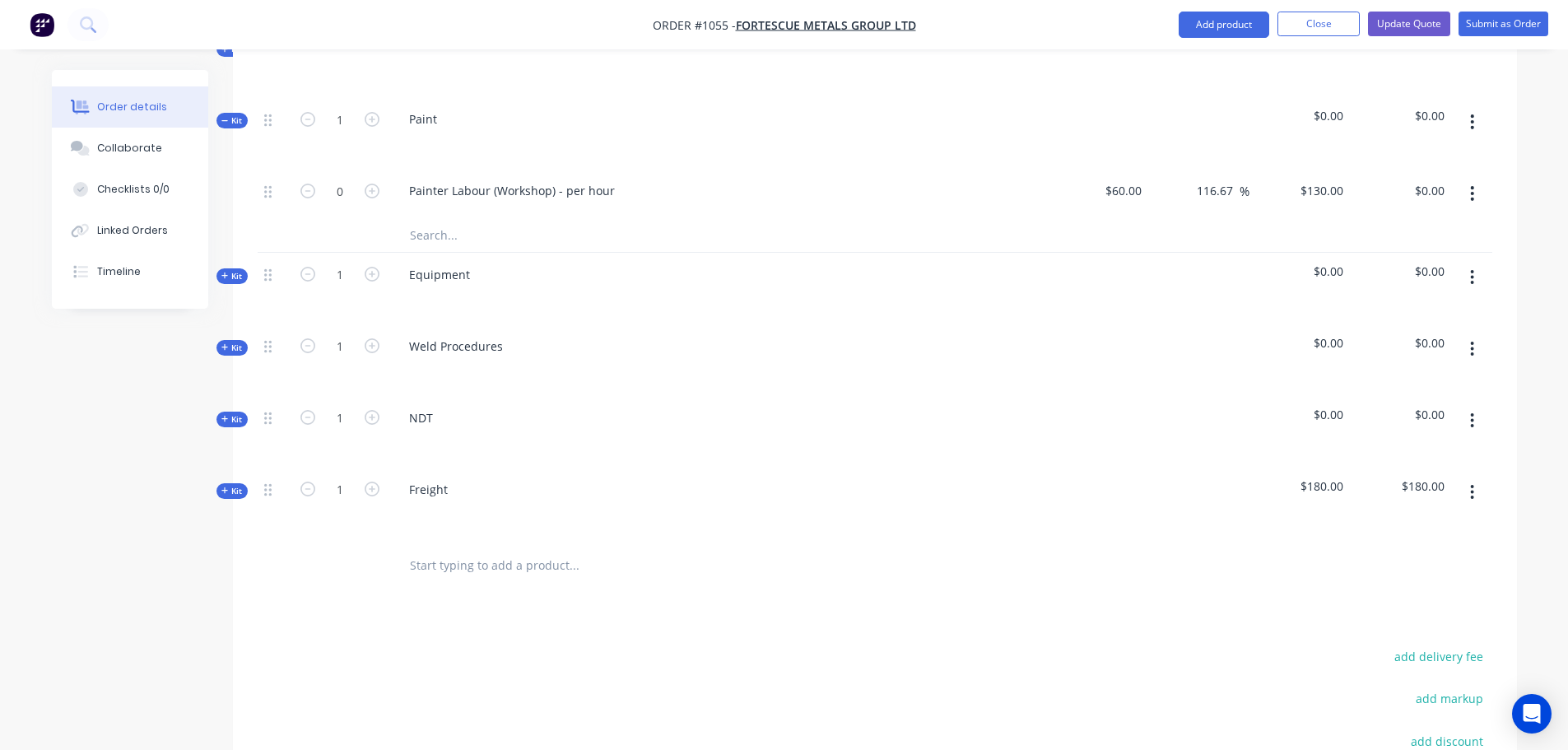
click at [439, 219] on input "text" at bounding box center [574, 235] width 330 height 33
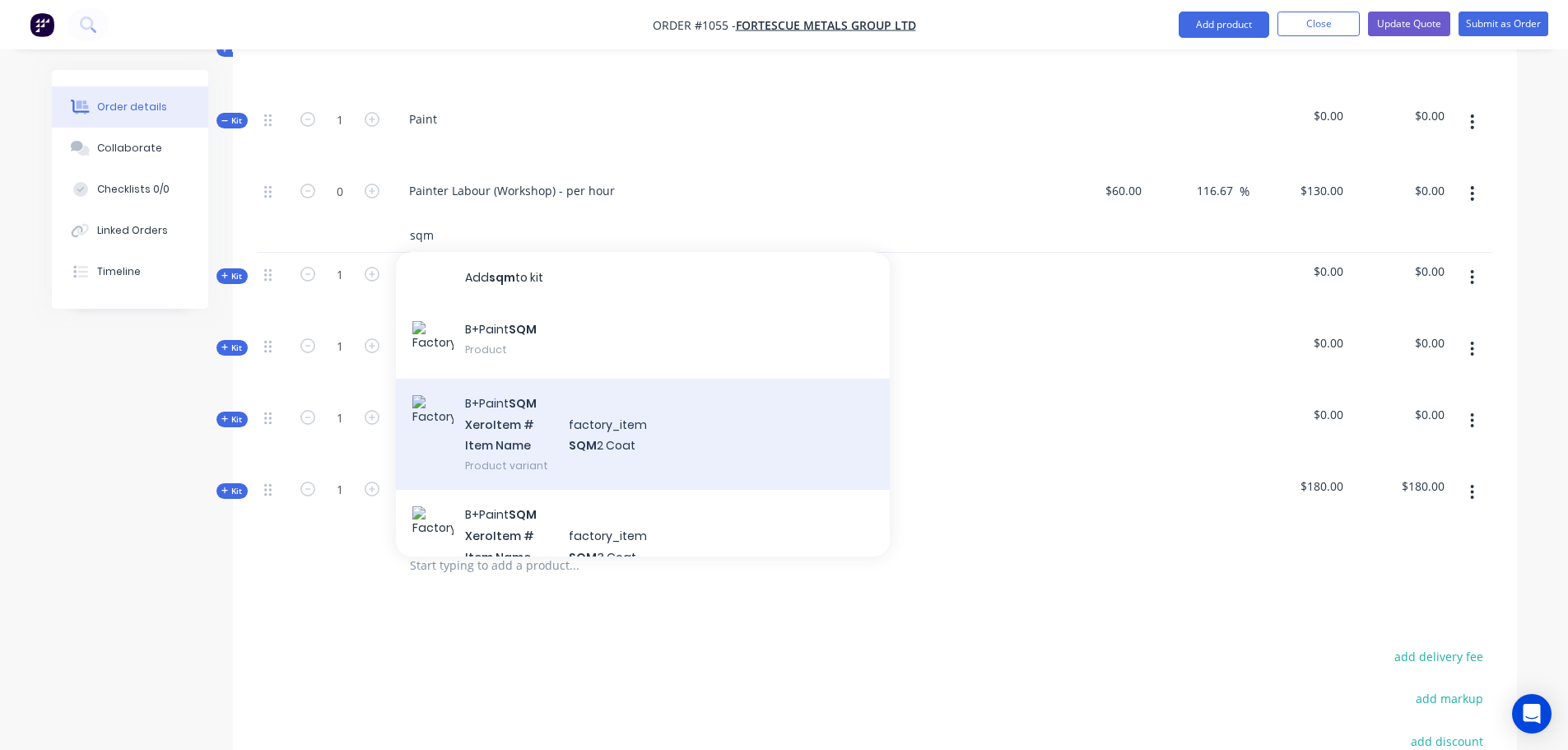
type input "sqm"
click at [548, 407] on div "B+Paint SQM Xero Item # factory_item Item Name SQM 2 Coat Product variant" at bounding box center [643, 434] width 494 height 111
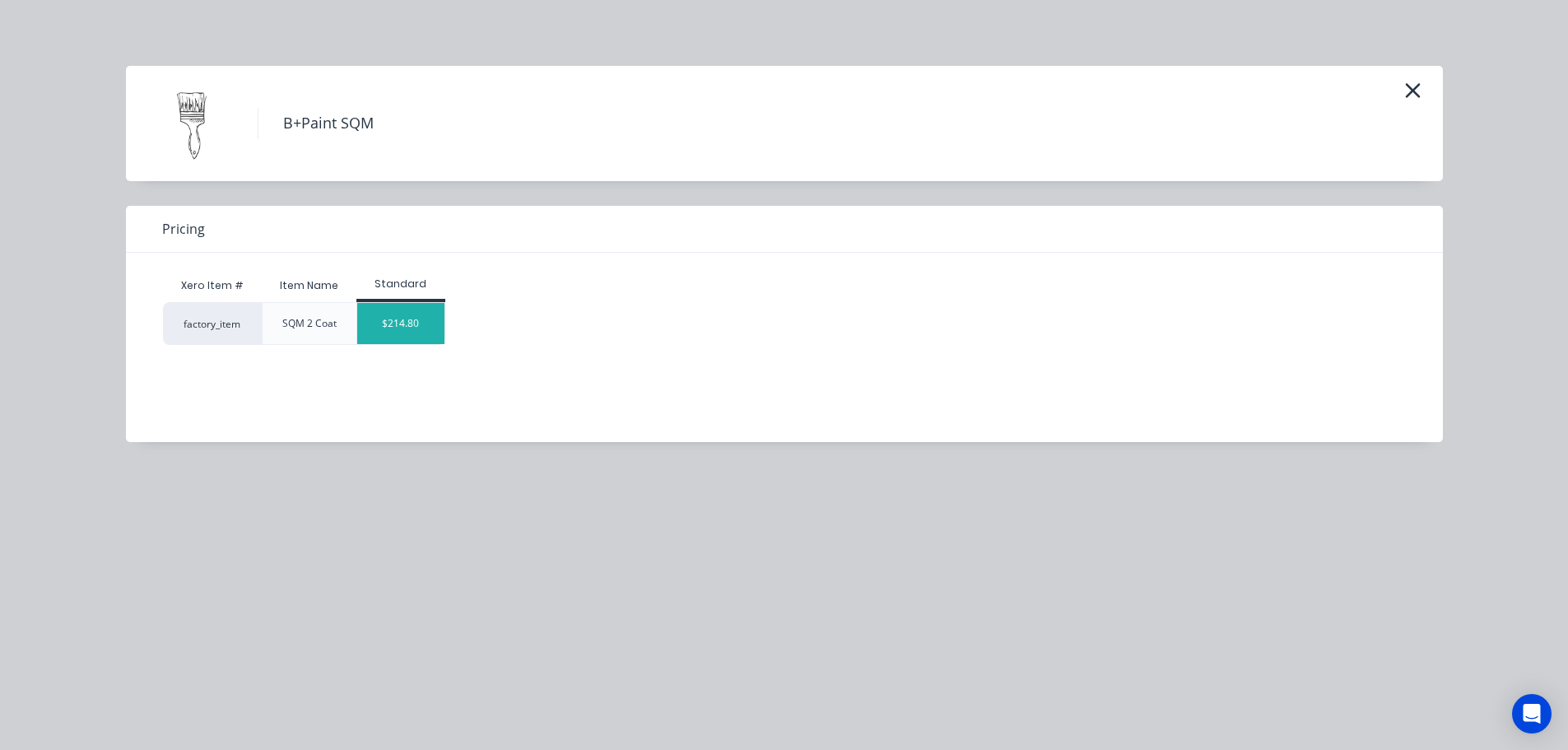
click at [394, 319] on div "$214.80" at bounding box center [402, 324] width 88 height 41
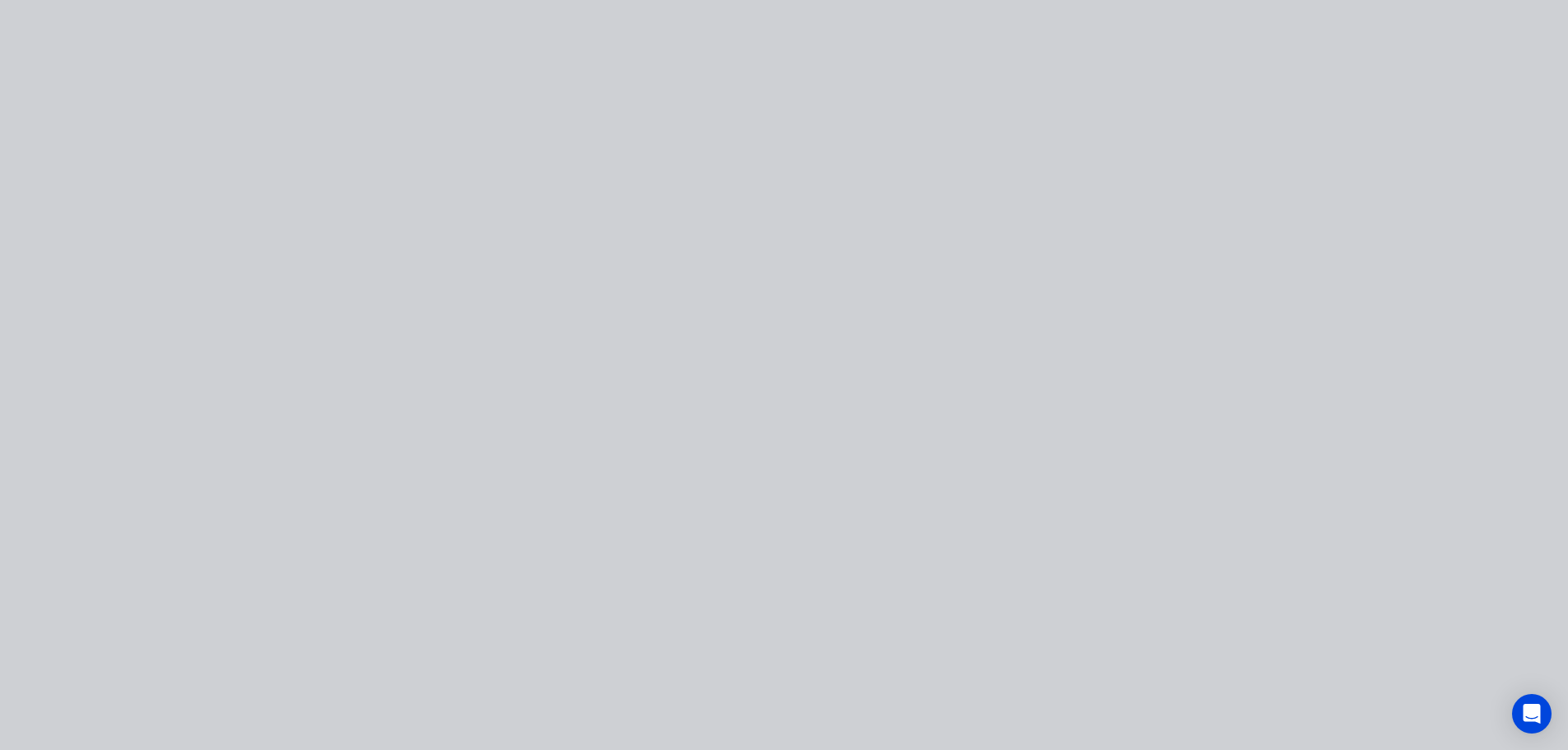
type input "$214.80"
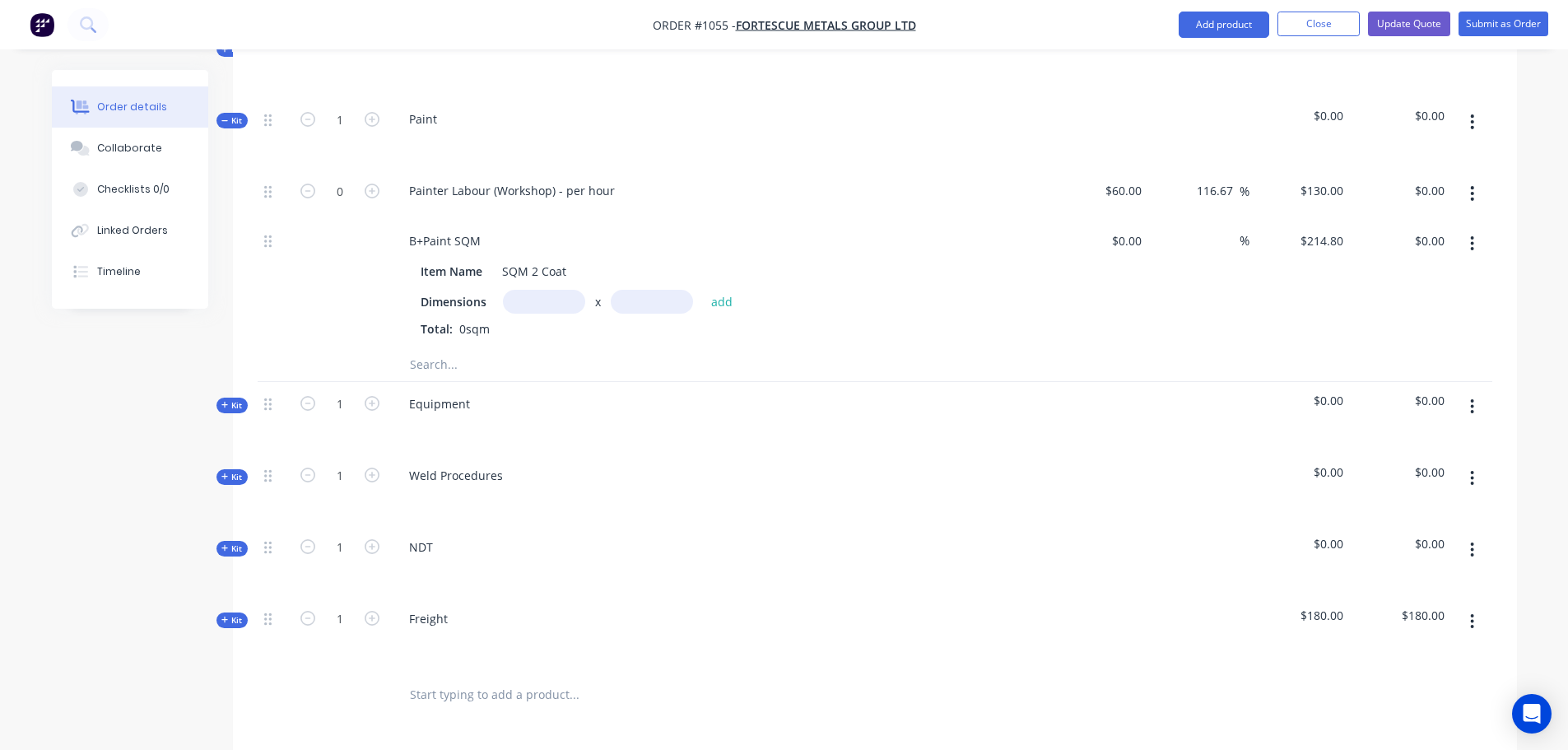
click at [531, 290] on input "text" at bounding box center [544, 302] width 83 height 24
type input "0.9m"
type input "2.1"
click at [703, 291] on button "add" at bounding box center [722, 302] width 39 height 22
type input "$405.97"
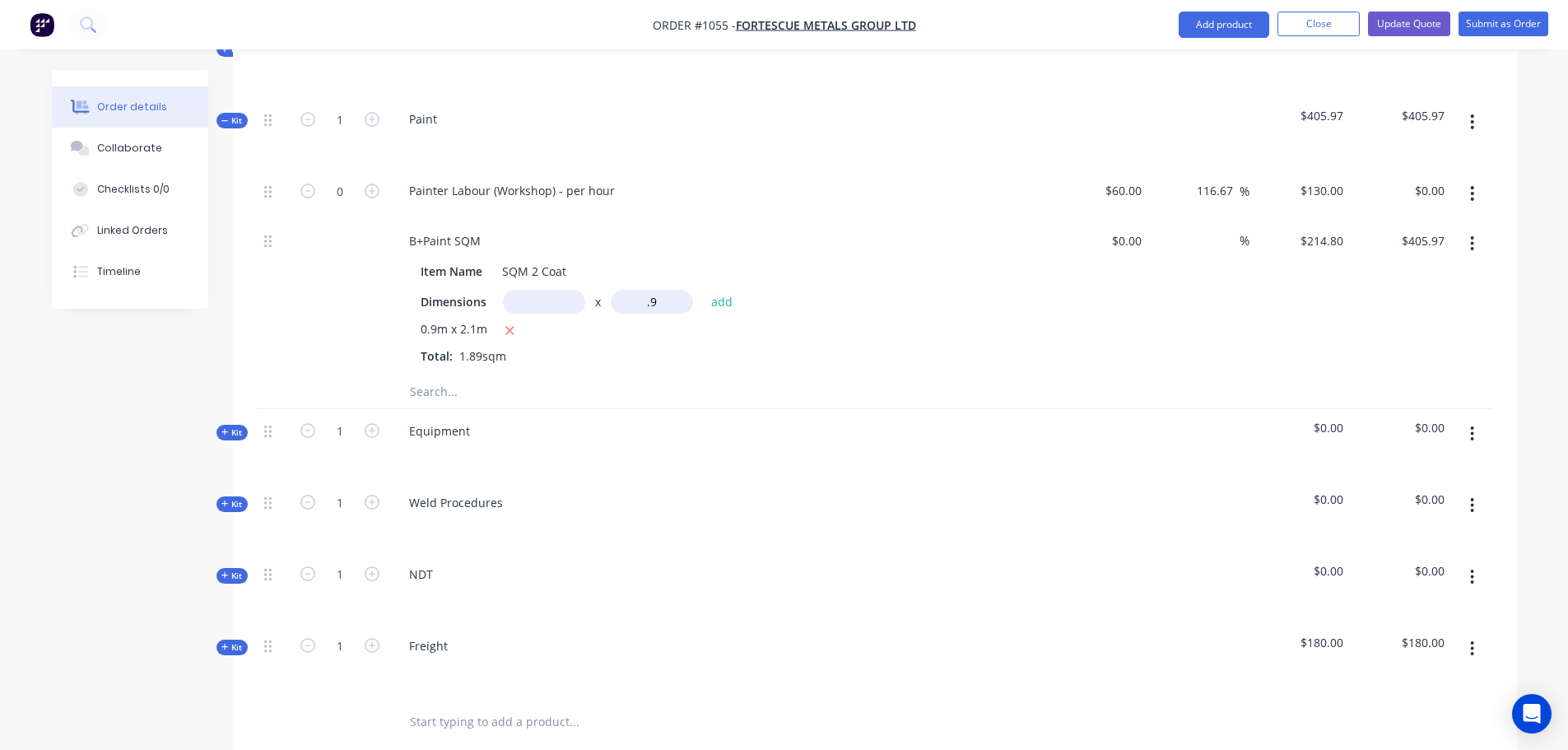
type input "0.9m"
click at [531, 290] on input "text" at bounding box center [544, 302] width 83 height 24
type input "2.1"
click at [703, 291] on button "add" at bounding box center [722, 302] width 39 height 22
type input "$811.94"
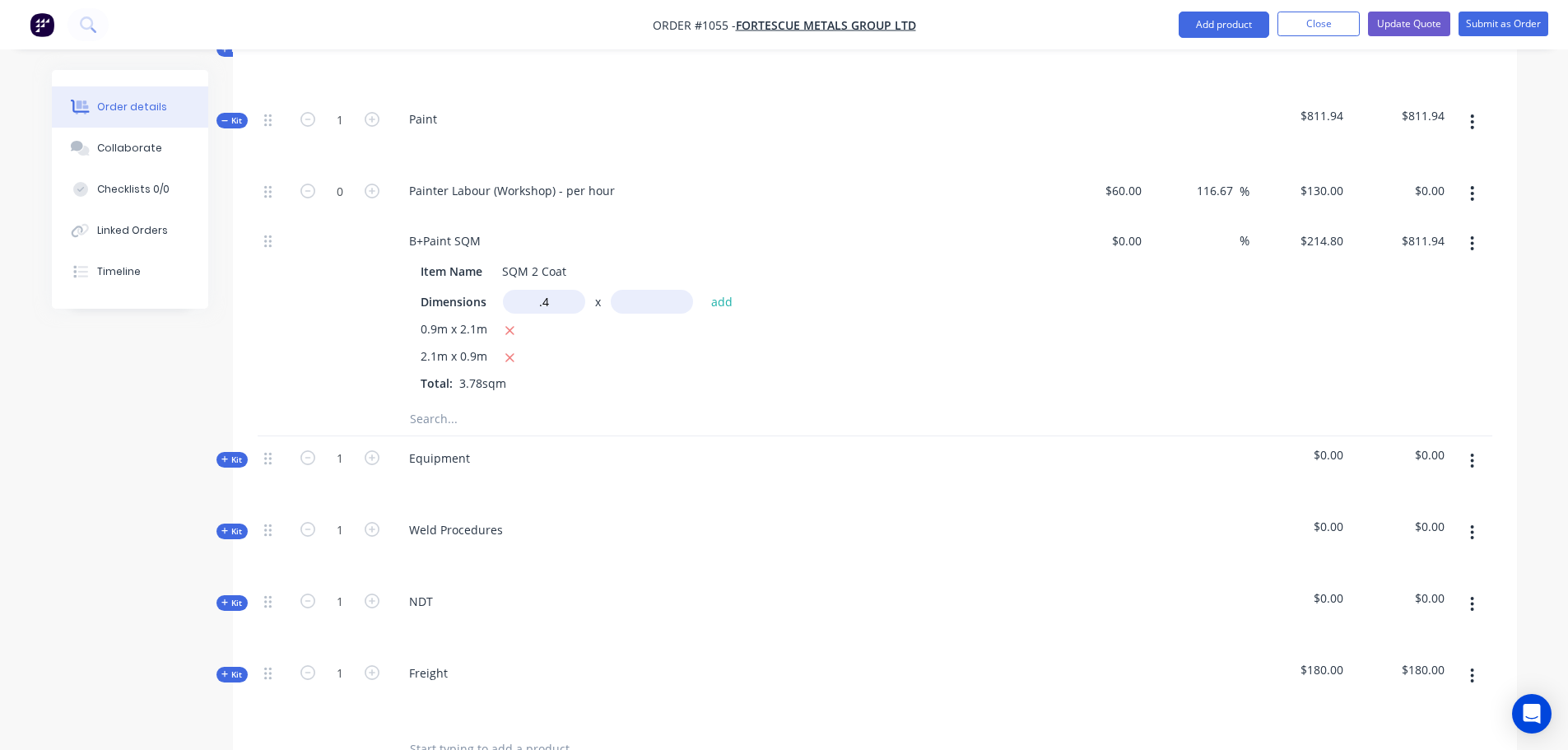
type input "0.4m"
type input "8"
click at [703, 291] on button "add" at bounding box center [722, 302] width 39 height 22
type input "$1,499.30"
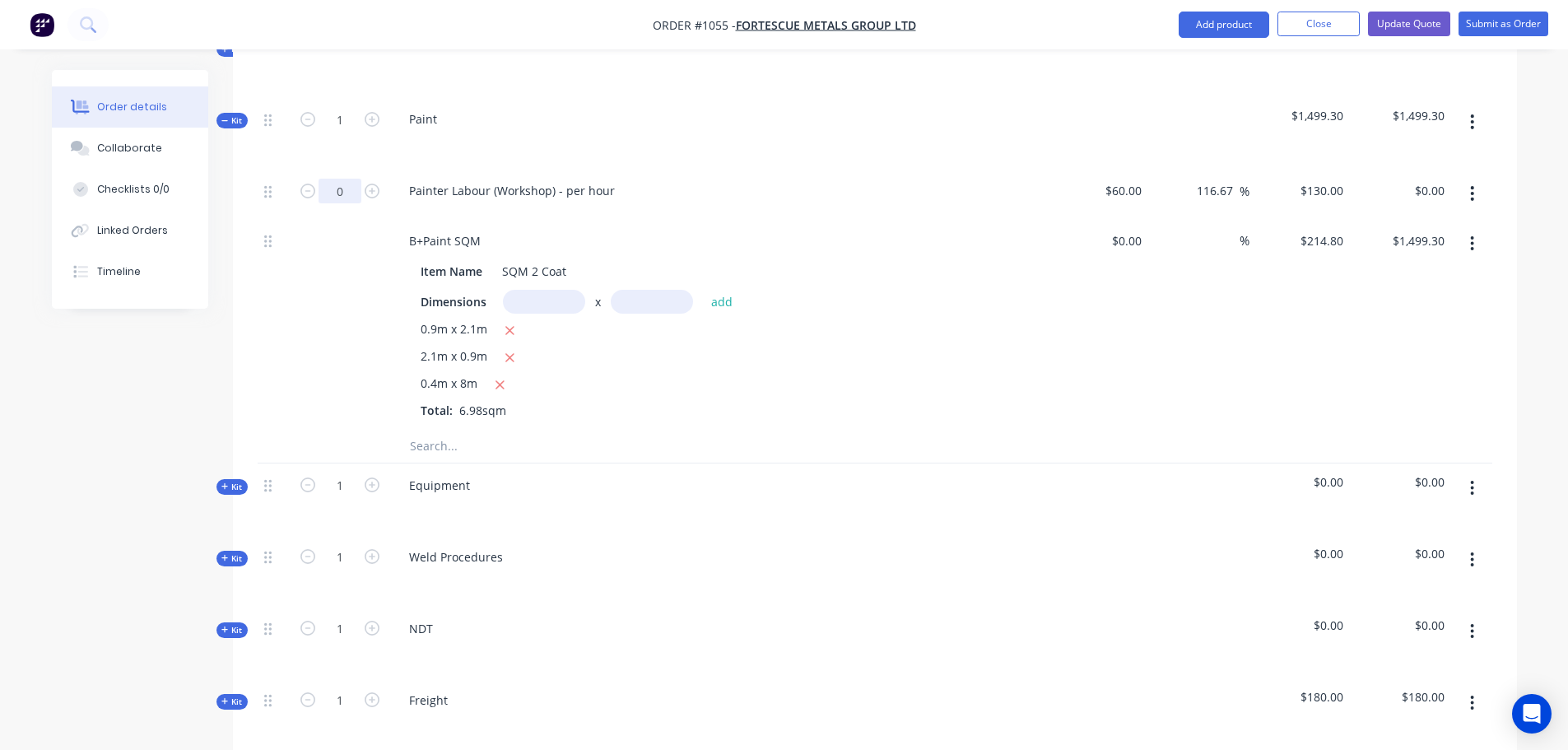
click at [350, 178] on input "0" at bounding box center [339, 191] width 43 height 25
type input "10"
type input "$1,300.00"
click at [340, 274] on div at bounding box center [340, 324] width 98 height 211
click at [447, 430] on input "text" at bounding box center [574, 446] width 330 height 33
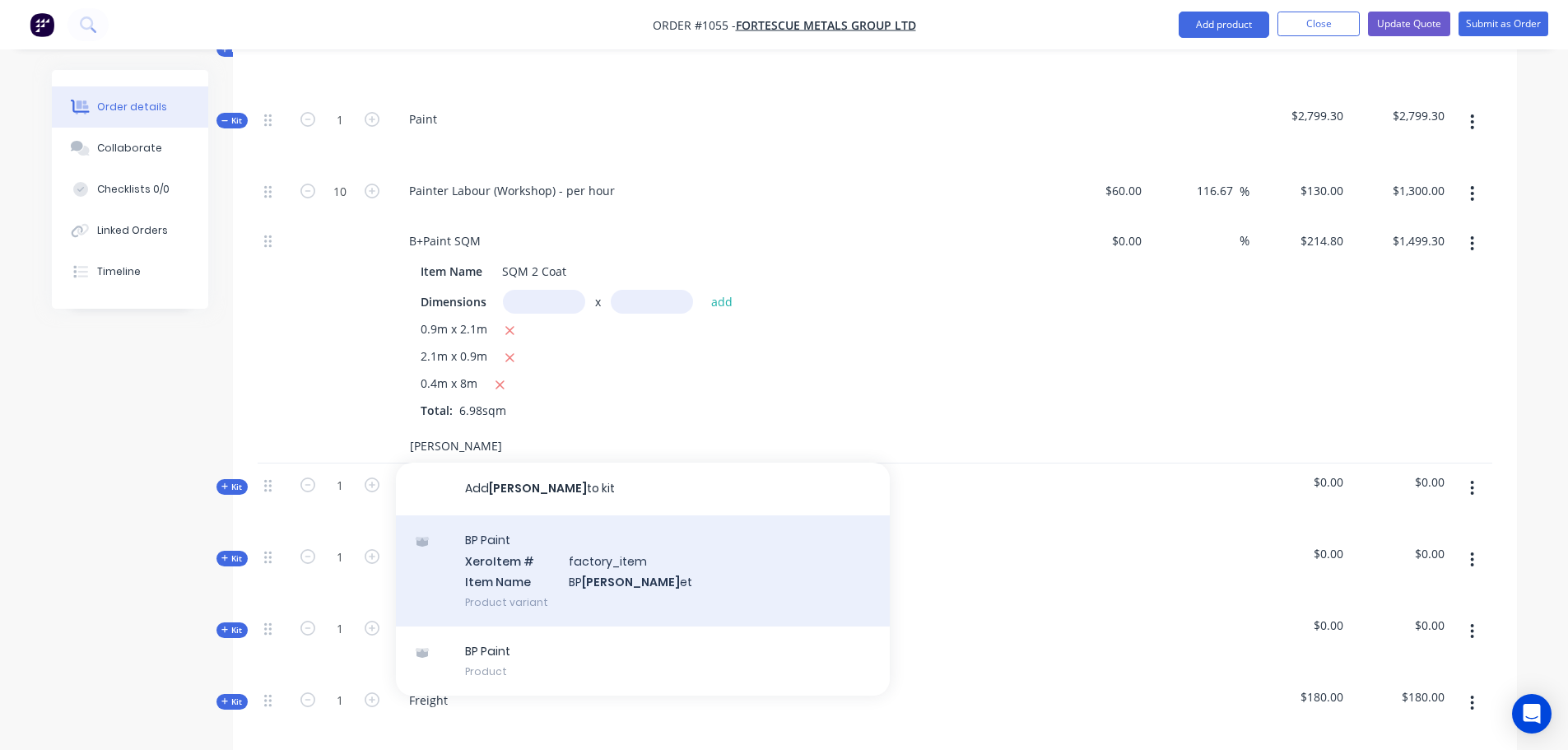
type input "[PERSON_NAME]"
click at [679, 565] on div "BP Paint Xero Item # factory_item Item Name [PERSON_NAME] et Product variant" at bounding box center [643, 571] width 494 height 111
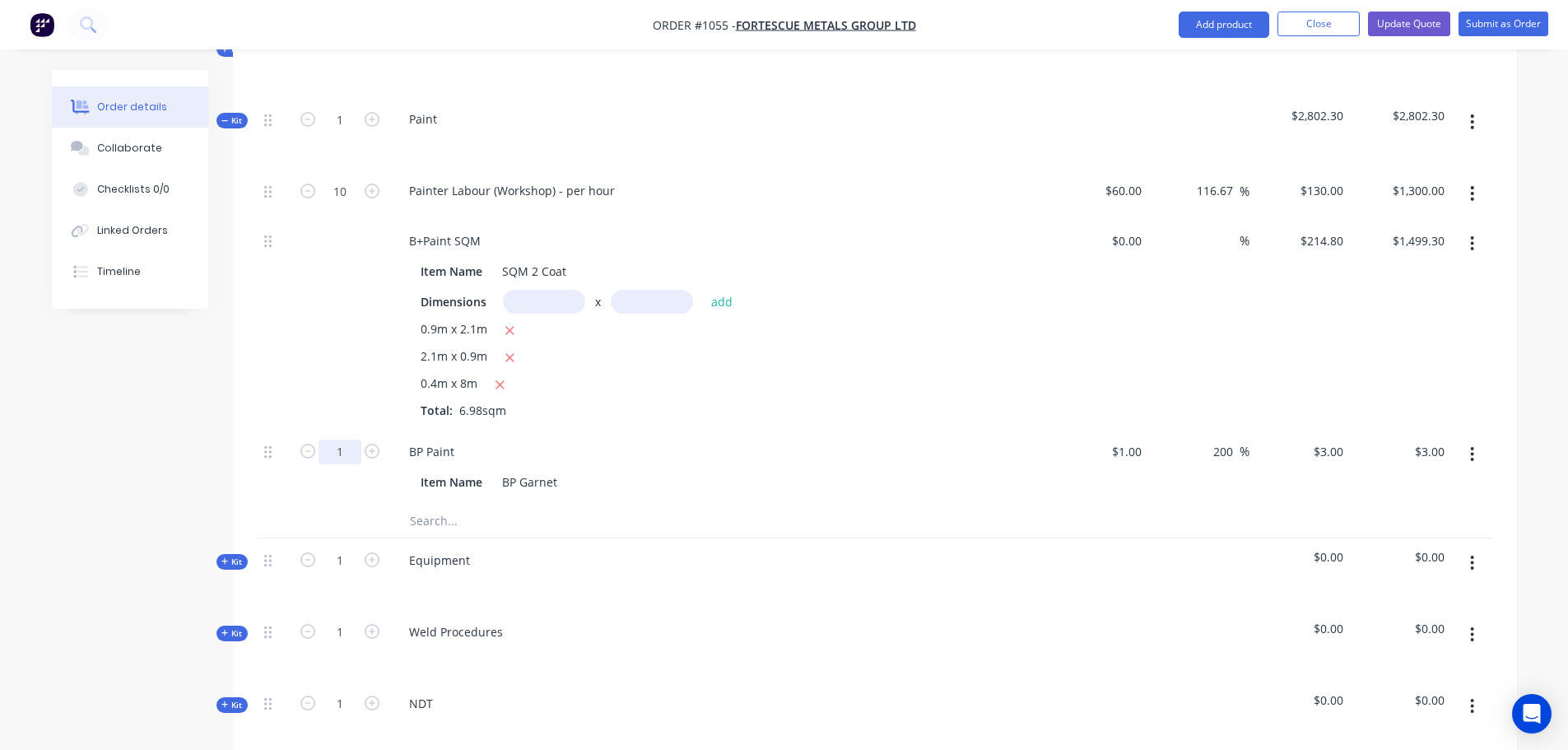
click at [352, 440] on input "1" at bounding box center [339, 452] width 43 height 25
type input "20"
type input "$60.00"
click at [648, 505] on input "text" at bounding box center [574, 521] width 330 height 33
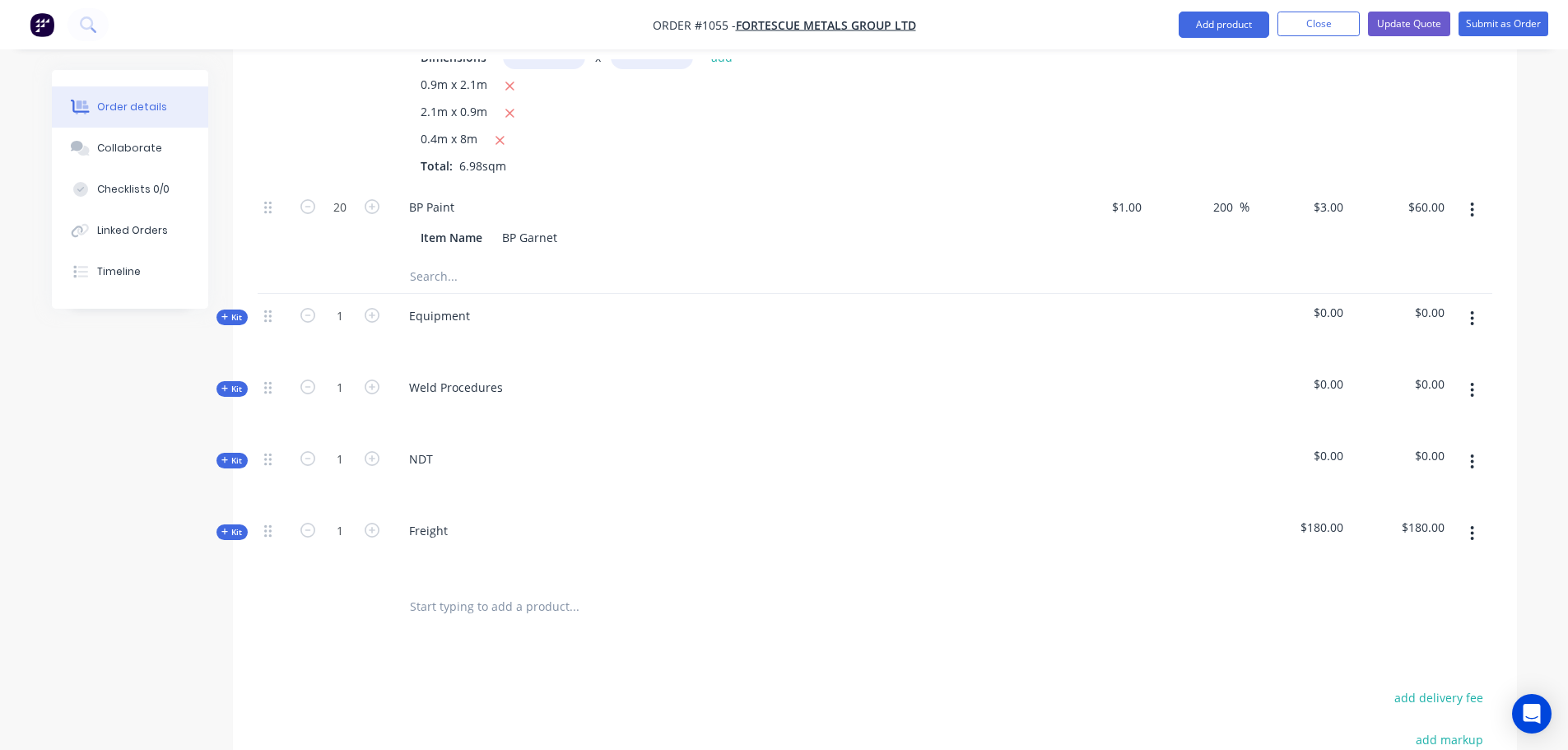
scroll to position [1393, 0]
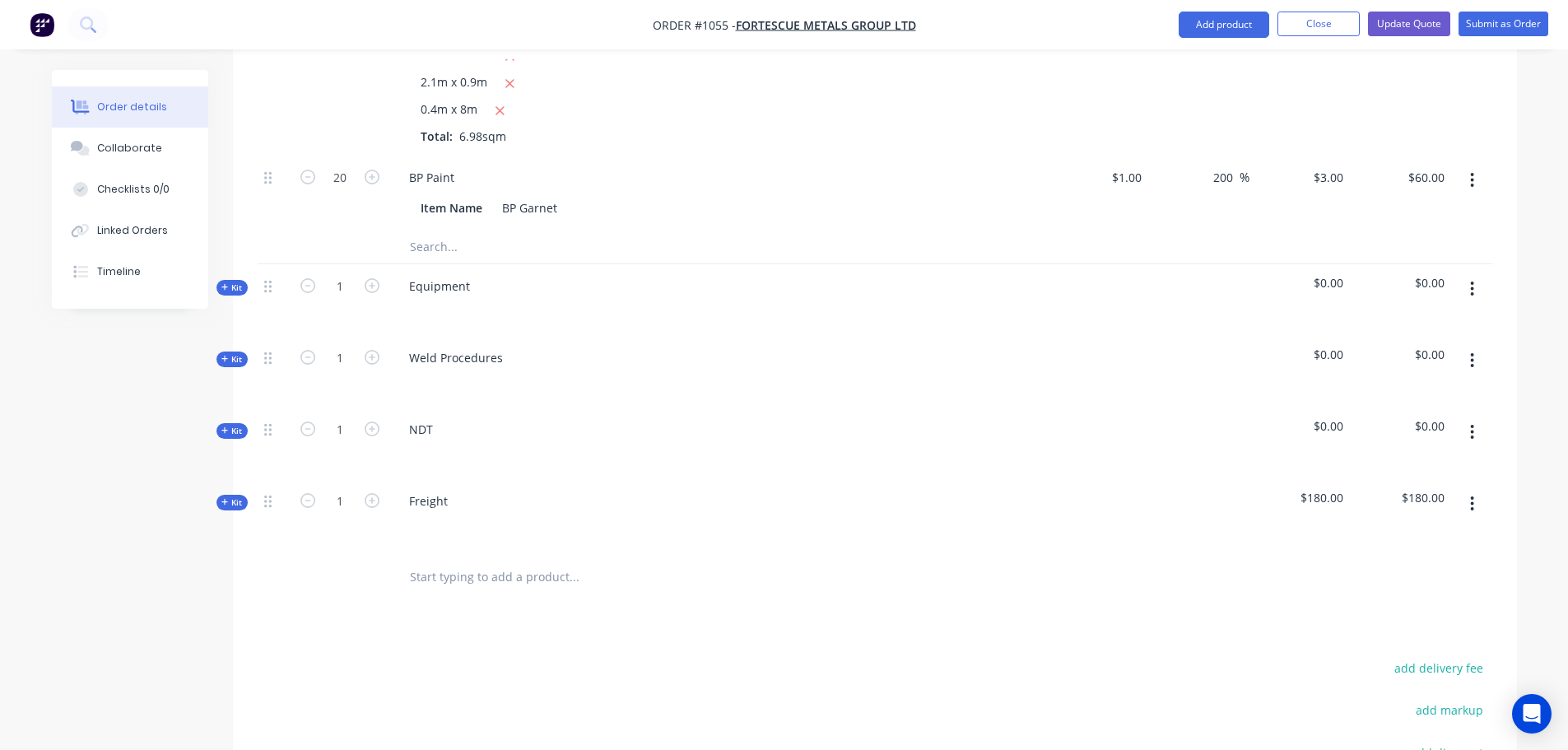
click at [229, 281] on span "Kit" at bounding box center [232, 288] width 21 height 12
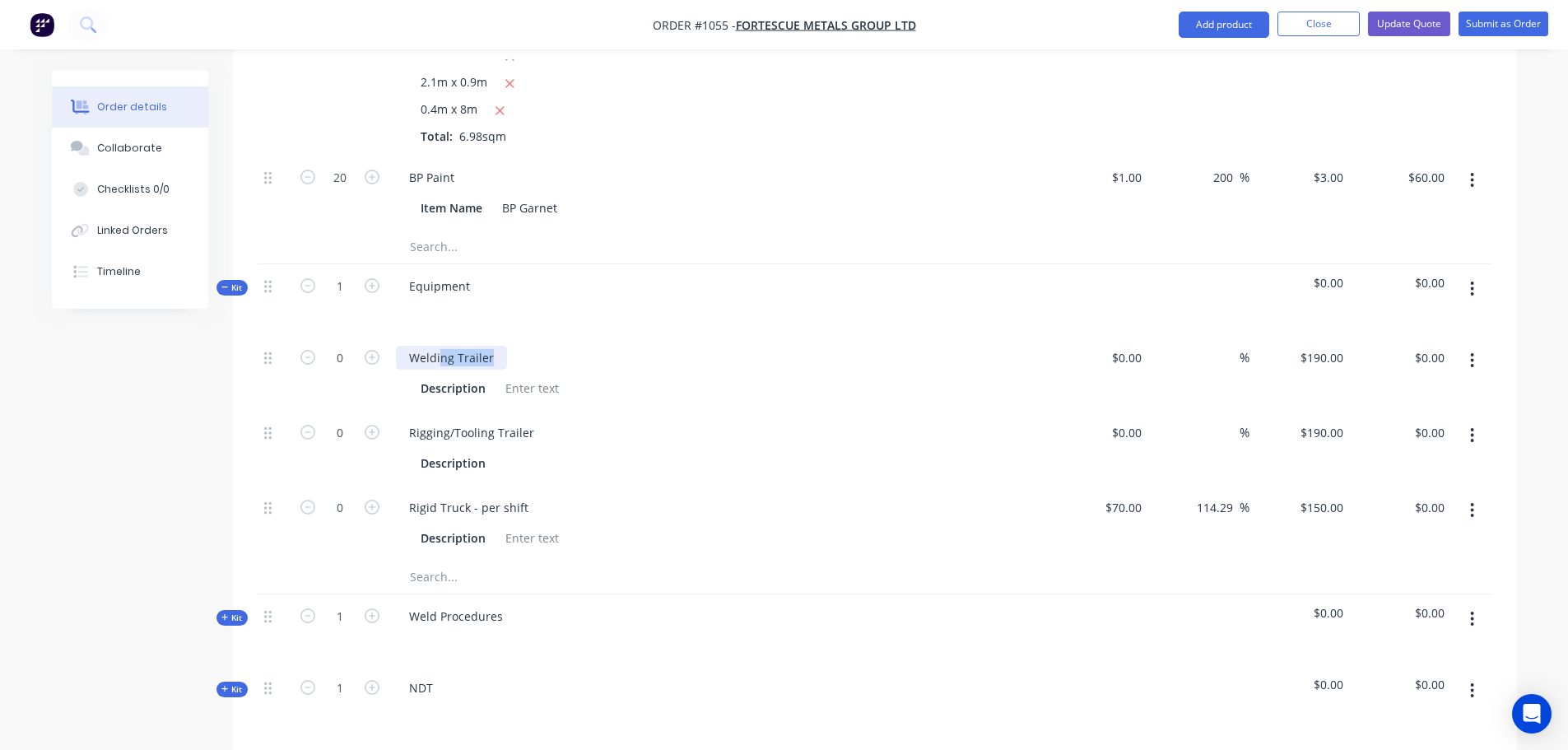
drag, startPoint x: 494, startPoint y: 333, endPoint x: 437, endPoint y: 331, distance: 57.0
click at [437, 346] on div "Welding Trailer" at bounding box center [452, 357] width 111 height 24
click at [1477, 346] on button "button" at bounding box center [1472, 360] width 39 height 30
click at [1420, 458] on div "Delete" at bounding box center [1414, 470] width 127 height 24
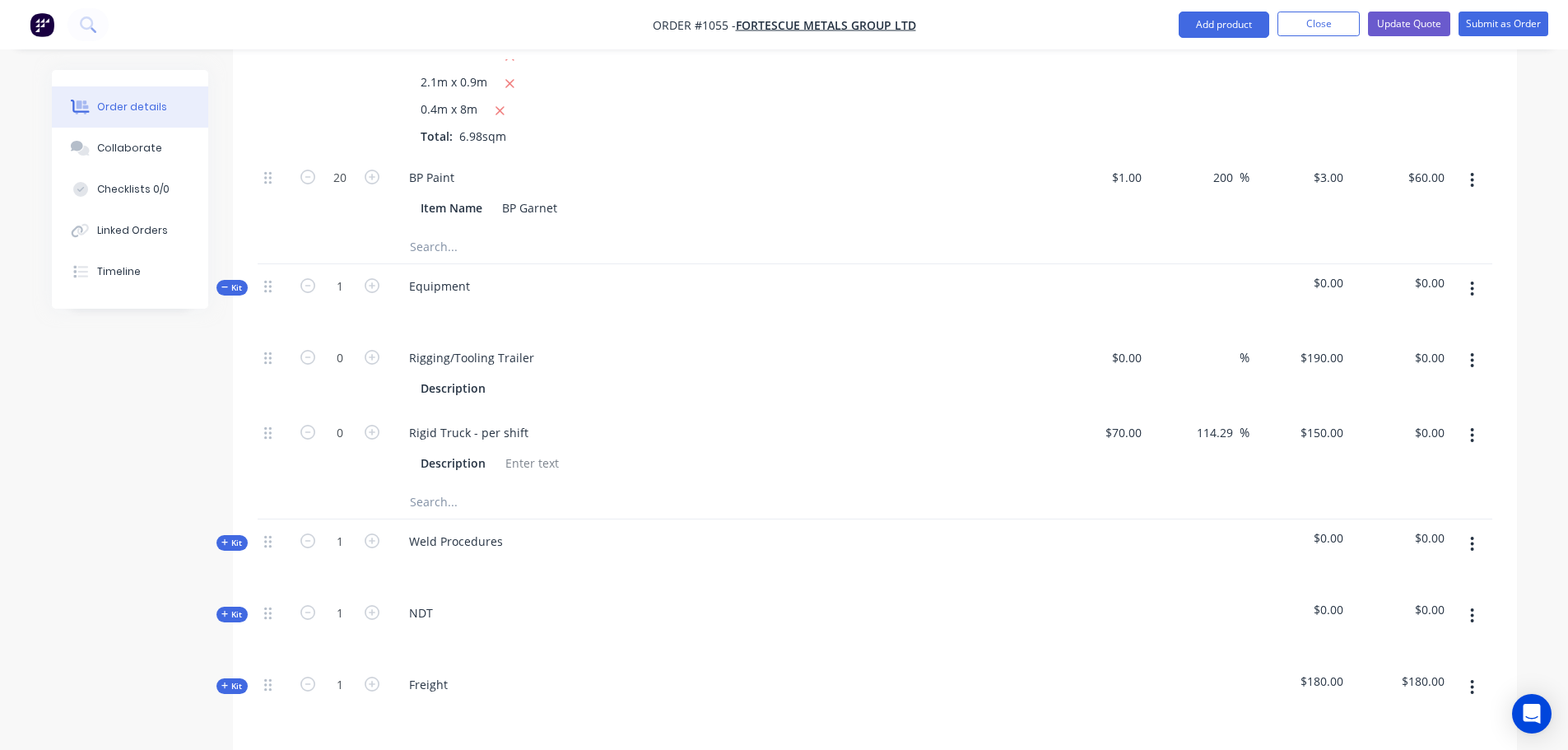
click at [1469, 346] on button "button" at bounding box center [1472, 360] width 39 height 30
click at [1412, 458] on div "Delete" at bounding box center [1414, 470] width 127 height 24
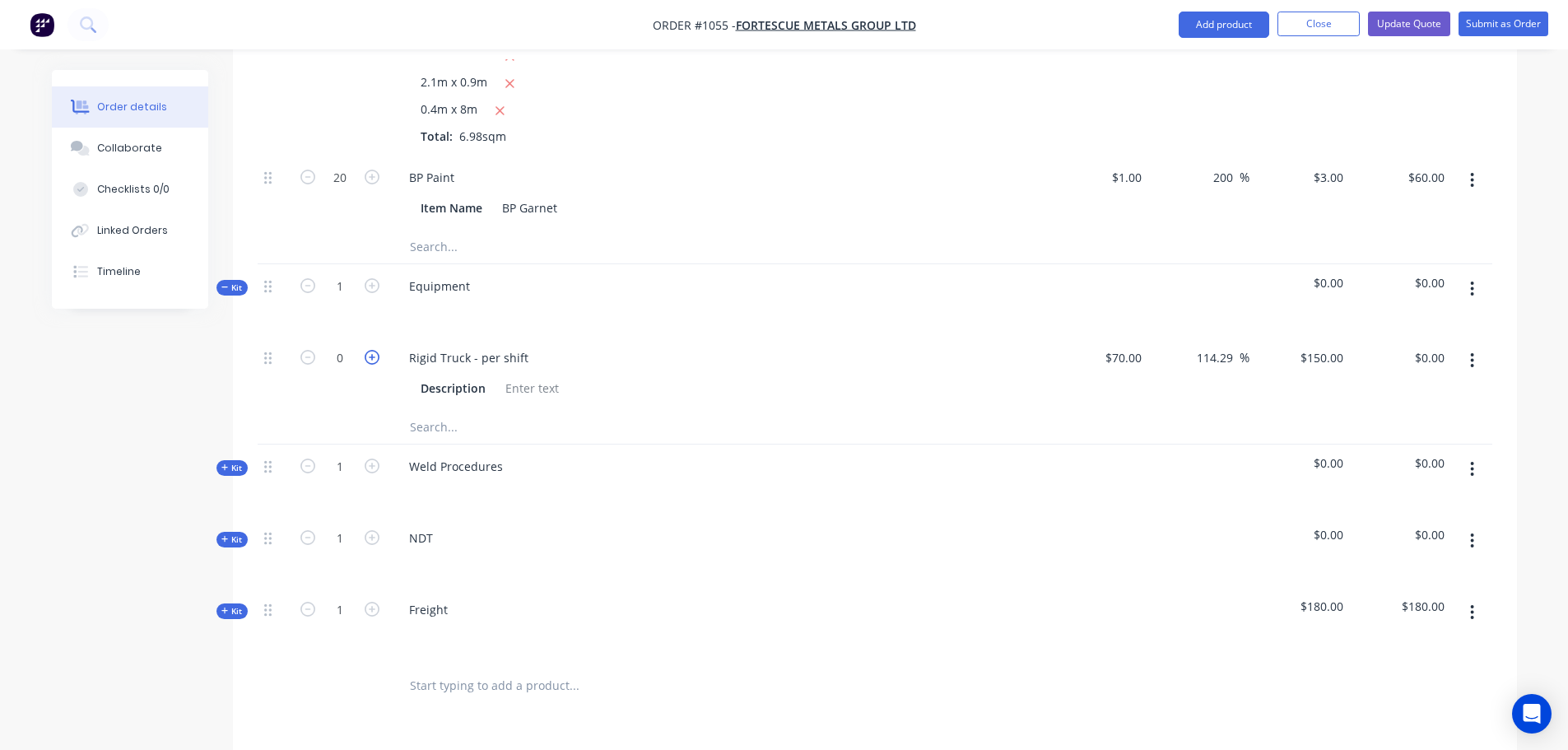
click at [372, 350] on icon "button" at bounding box center [372, 357] width 15 height 15
type input "1"
type input "$150.00"
click at [426, 411] on input "text" at bounding box center [574, 426] width 330 height 33
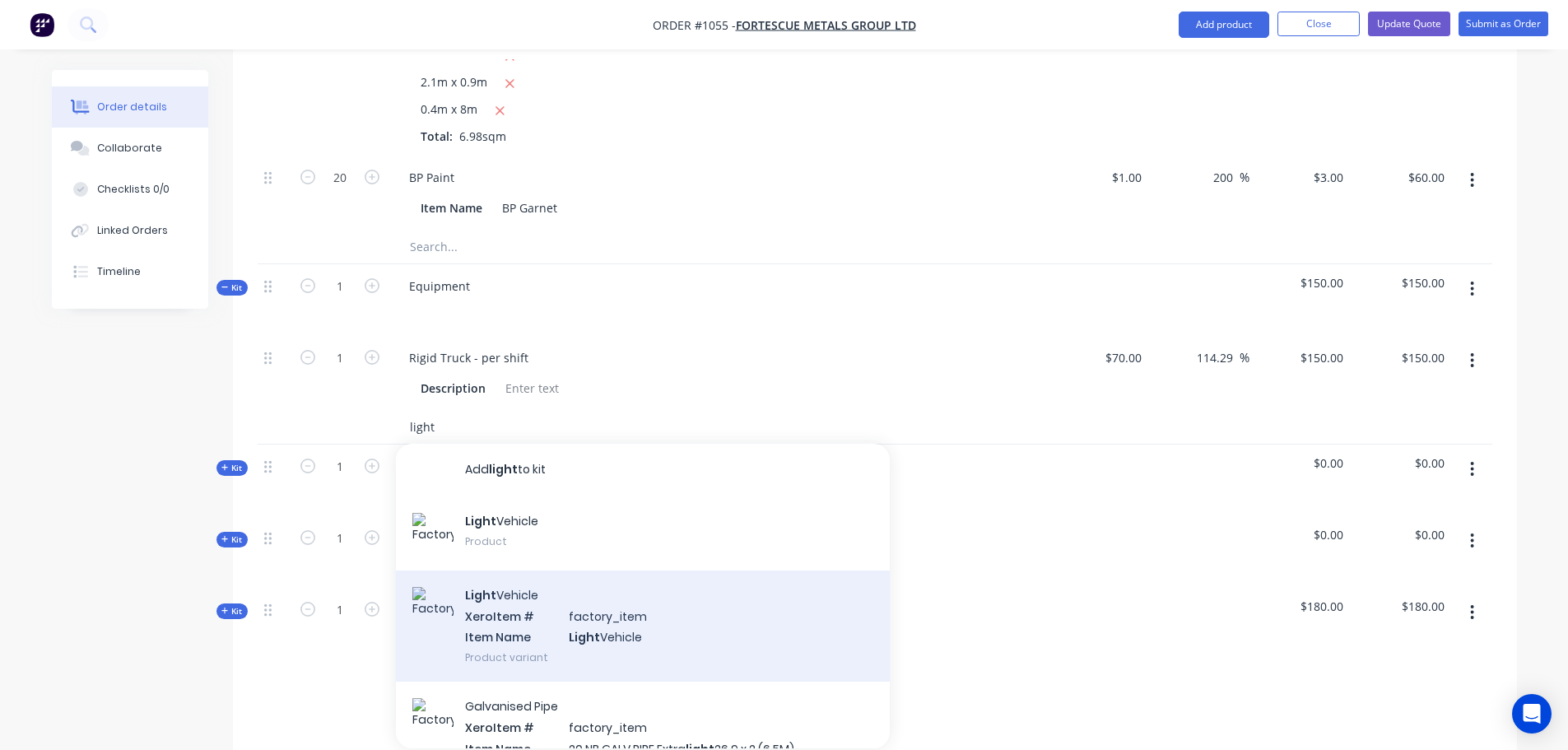
type input "light"
click at [691, 593] on div "Light Vehicle Xero Item # factory_item Item Name Light Vehicle Product variant" at bounding box center [643, 626] width 494 height 111
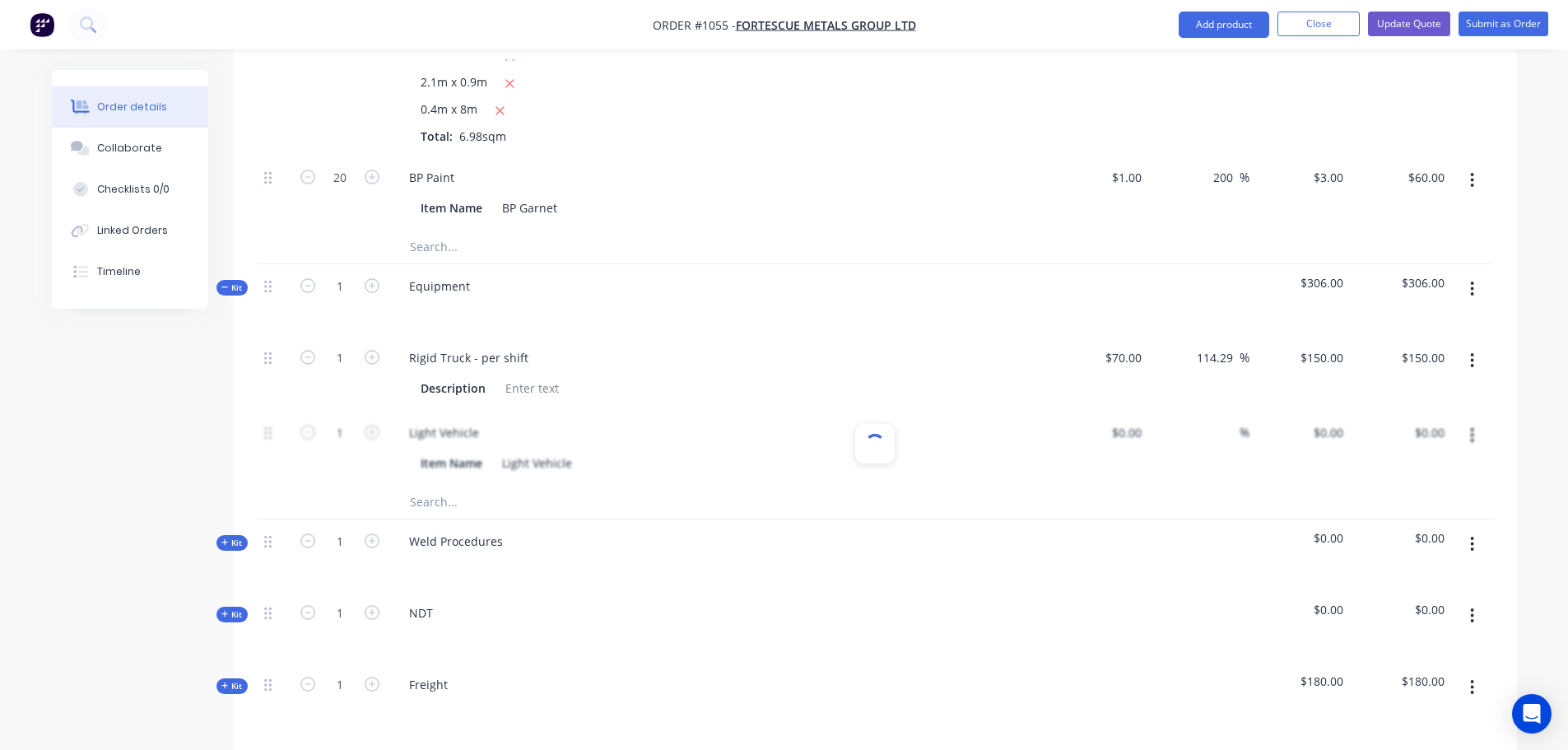
type input "$100.00"
type input "56"
type input "$156.00"
click at [734, 451] on div "Item Name Light Vehicle" at bounding box center [715, 462] width 603 height 24
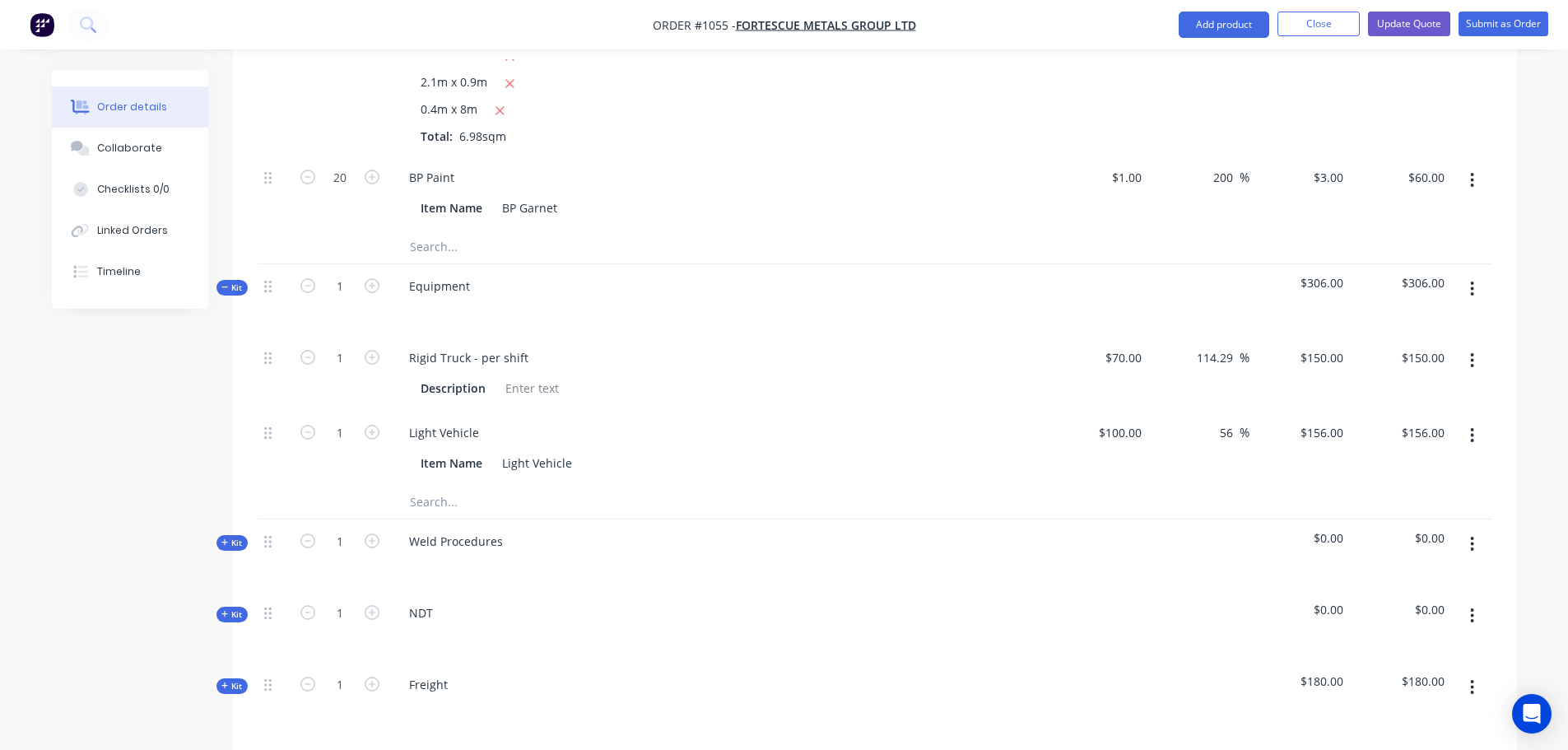
click at [708, 421] on div "Light Vehicle" at bounding box center [719, 433] width 645 height 24
click at [1473, 426] on icon "button" at bounding box center [1472, 435] width 4 height 18
click at [1376, 533] on div "Delete" at bounding box center [1414, 544] width 127 height 24
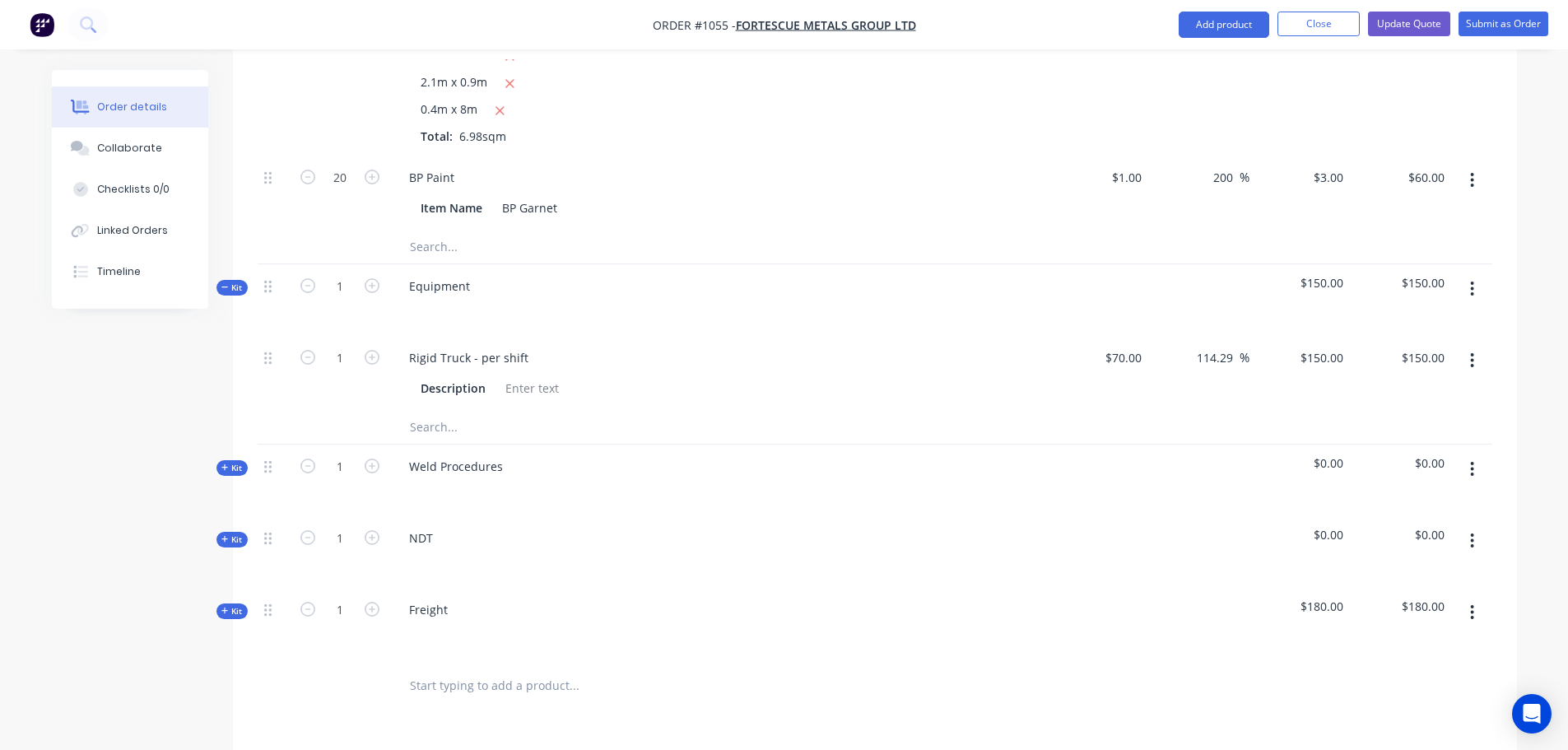
click at [471, 411] on input "text" at bounding box center [574, 426] width 330 height 33
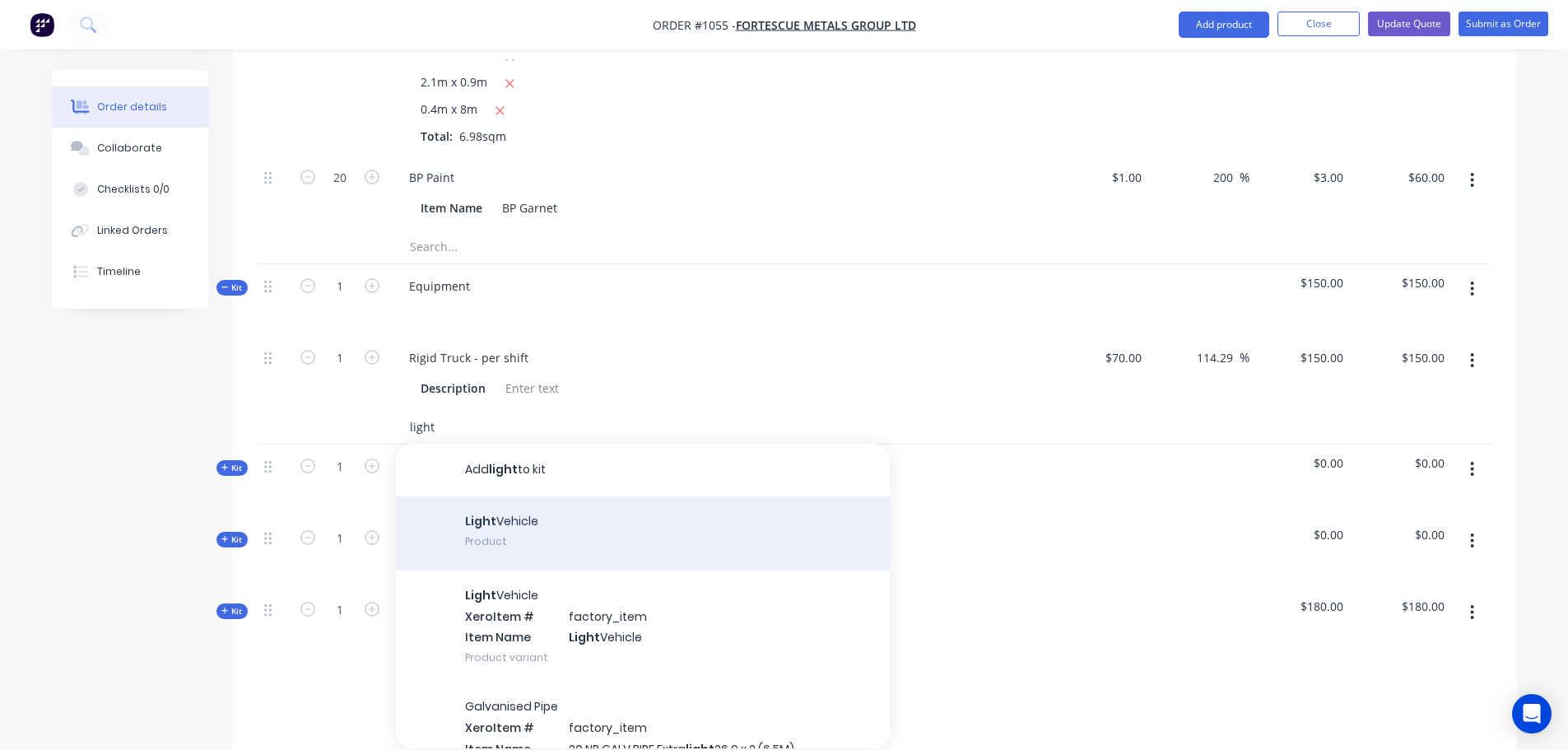
type input "light"
click at [621, 513] on div "Light Vehicle Product" at bounding box center [643, 534] width 494 height 74
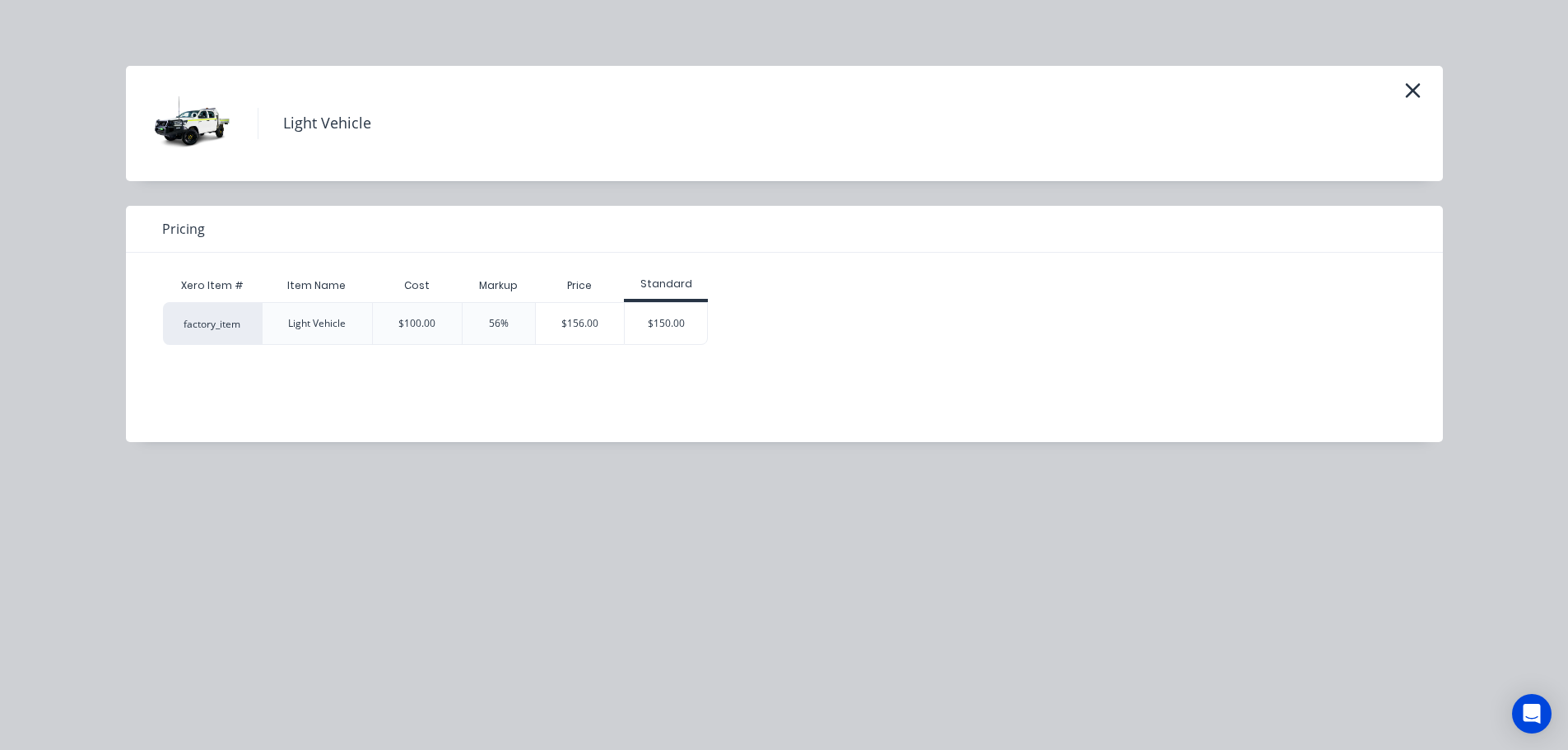
click at [651, 318] on div "$150.00" at bounding box center [666, 324] width 83 height 41
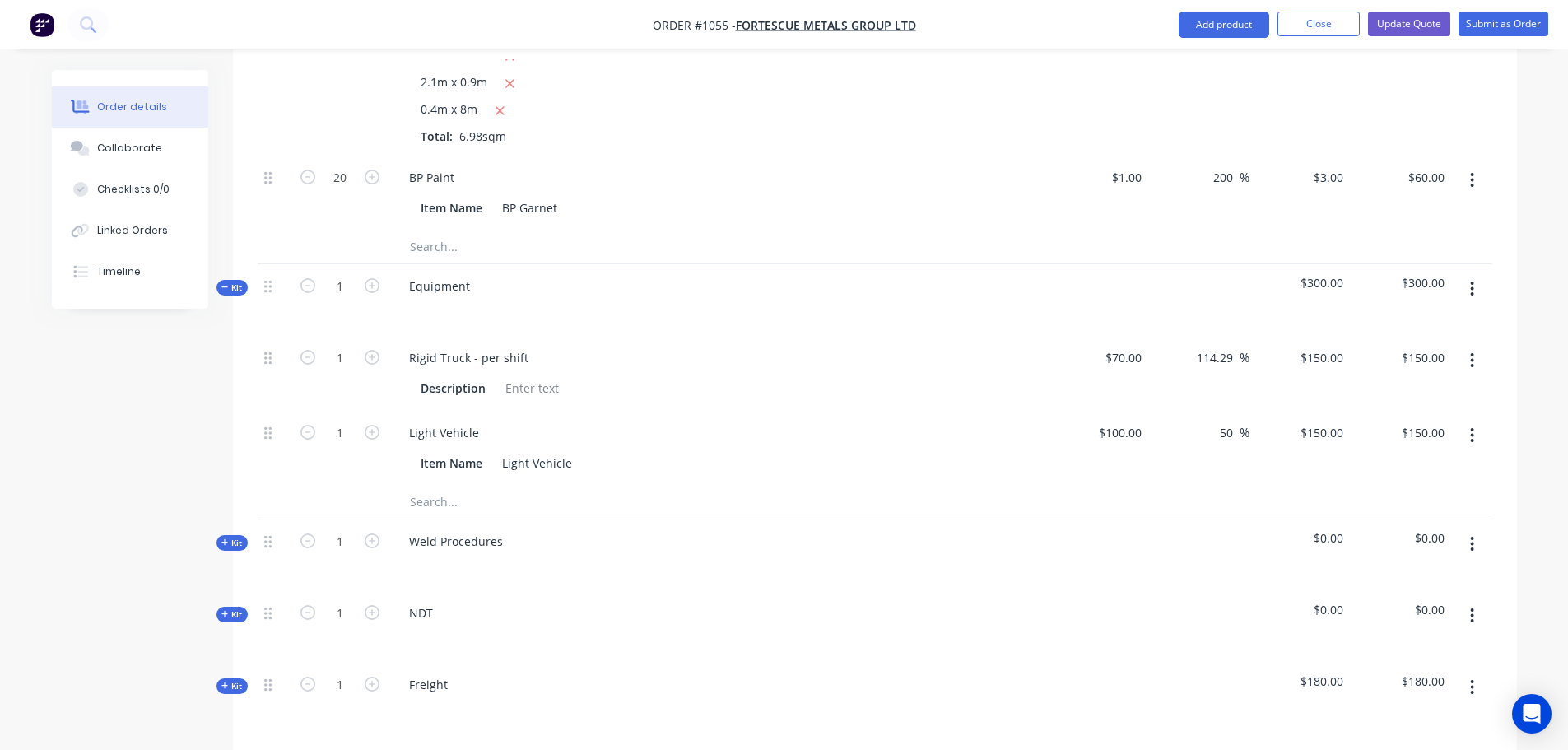
scroll to position [1667, 0]
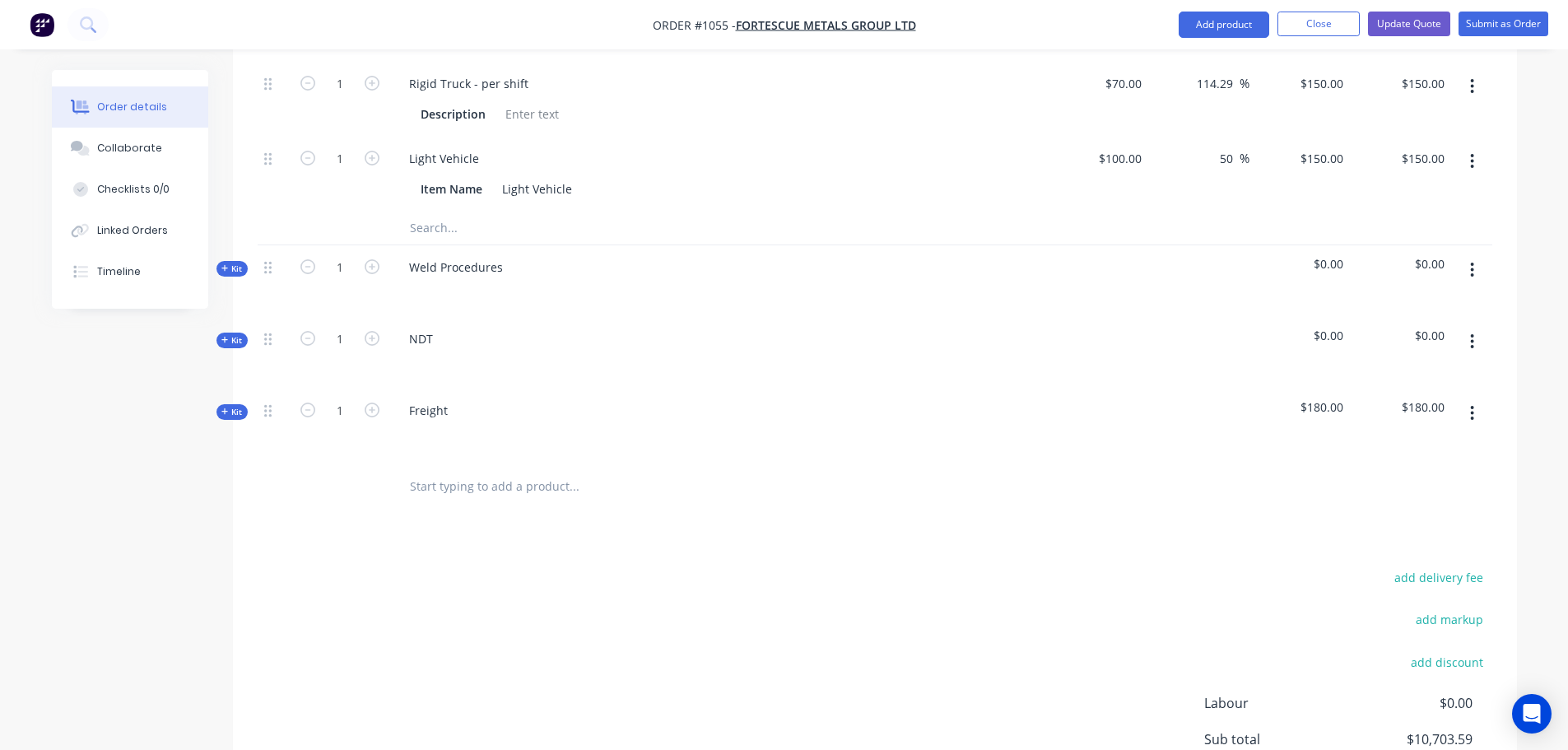
click at [1473, 261] on icon "button" at bounding box center [1472, 270] width 4 height 18
click at [1383, 400] on div "Delete" at bounding box center [1414, 411] width 127 height 24
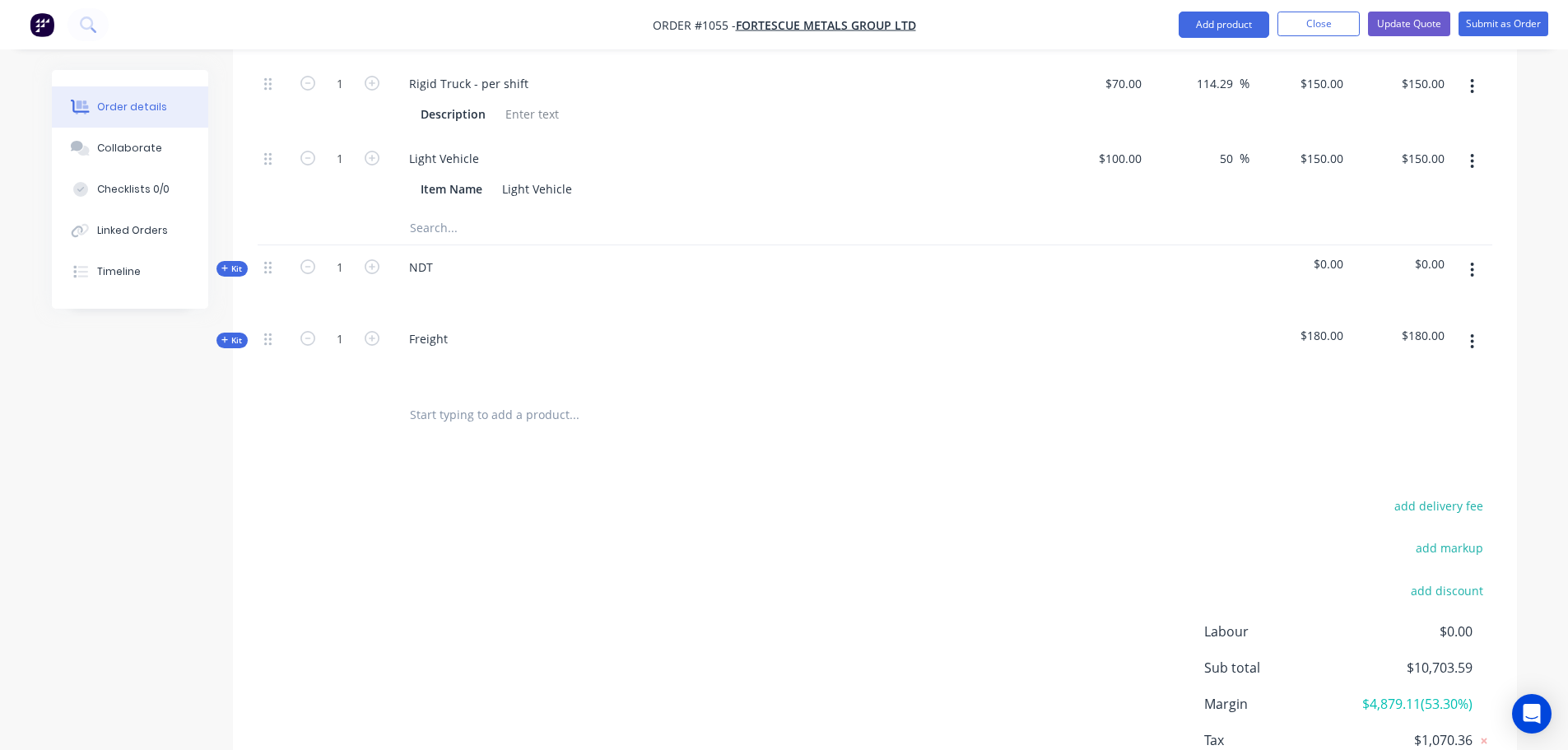
click at [1469, 255] on button "button" at bounding box center [1472, 270] width 39 height 30
click at [1369, 400] on div "Delete" at bounding box center [1414, 411] width 127 height 24
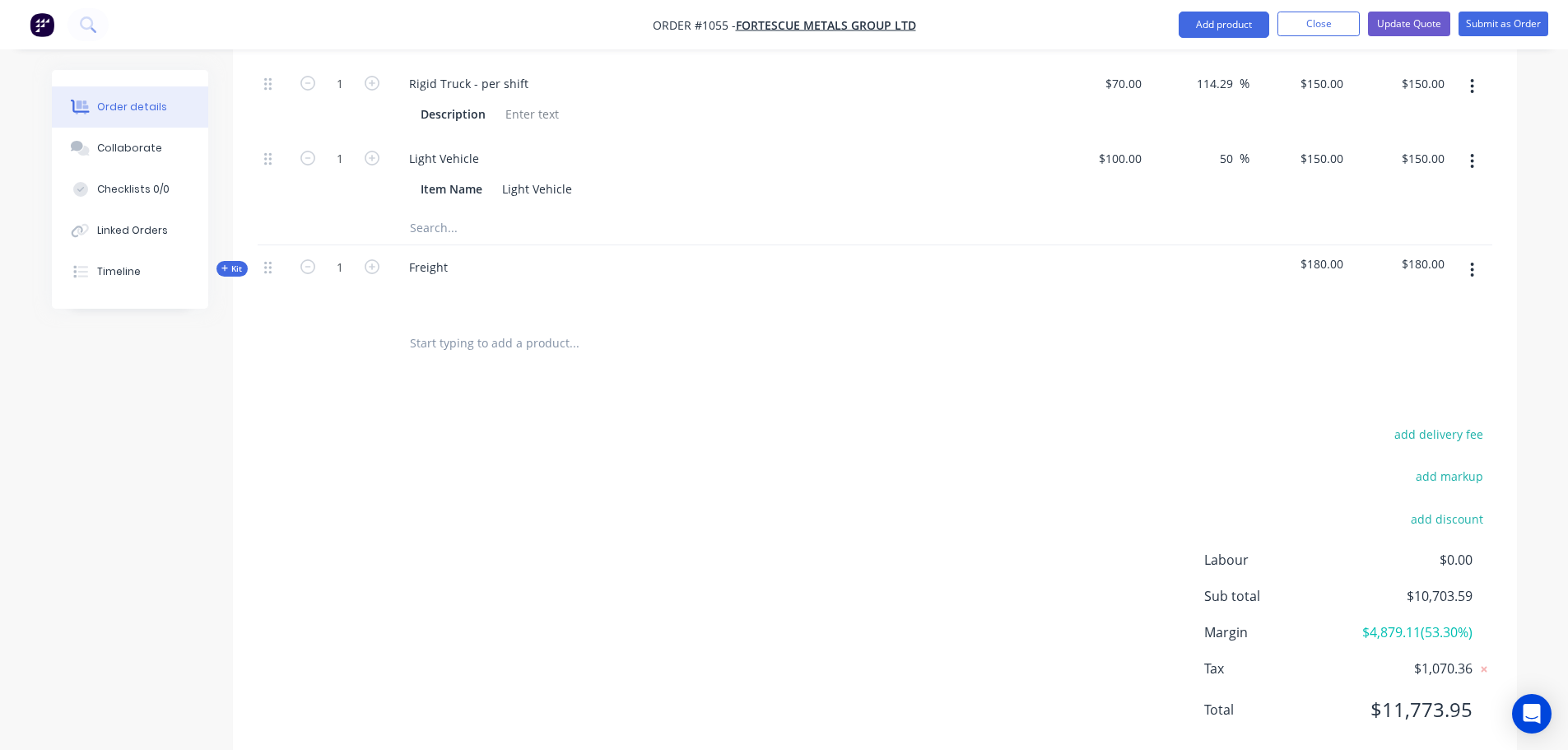
click at [226, 265] on icon at bounding box center [225, 268] width 7 height 8
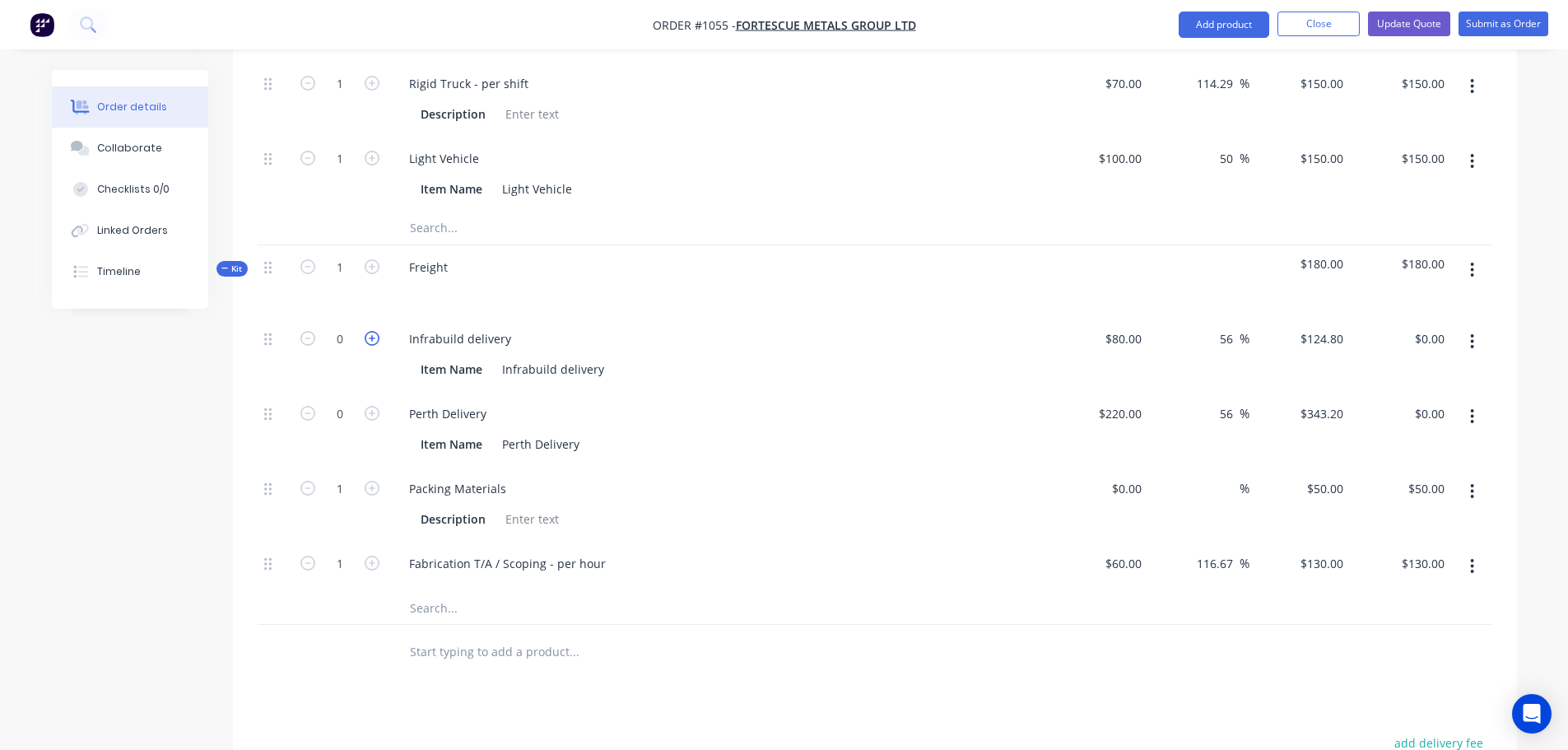
click at [374, 331] on icon "button" at bounding box center [372, 339] width 15 height 15
type input "1"
type input "$124.80"
click at [371, 404] on button "button" at bounding box center [372, 412] width 21 height 18
type input "1"
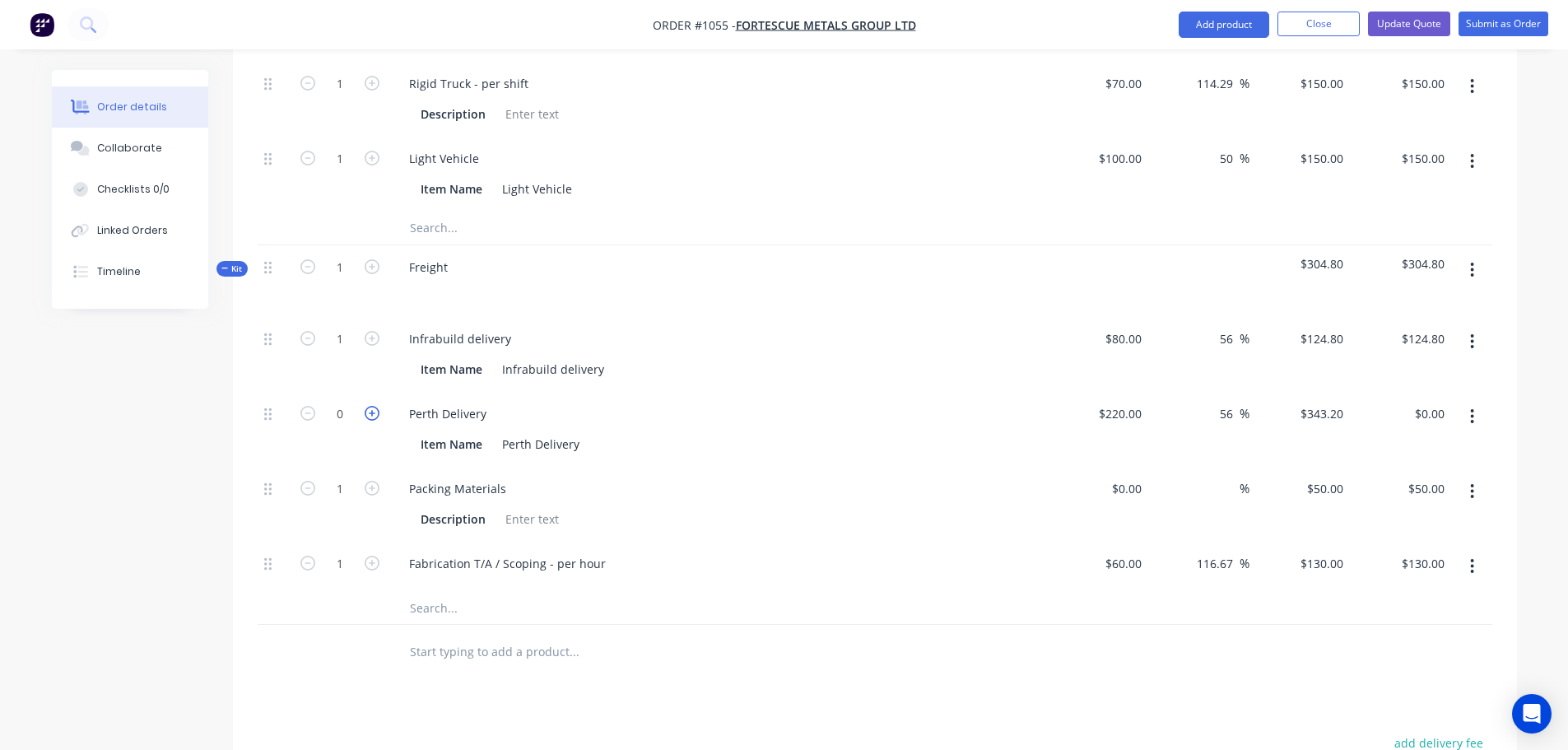
type input "$343.20"
click at [309, 481] on icon "button" at bounding box center [308, 488] width 15 height 15
type input "0"
type input "$0.00"
click at [312, 556] on icon "button" at bounding box center [308, 563] width 15 height 15
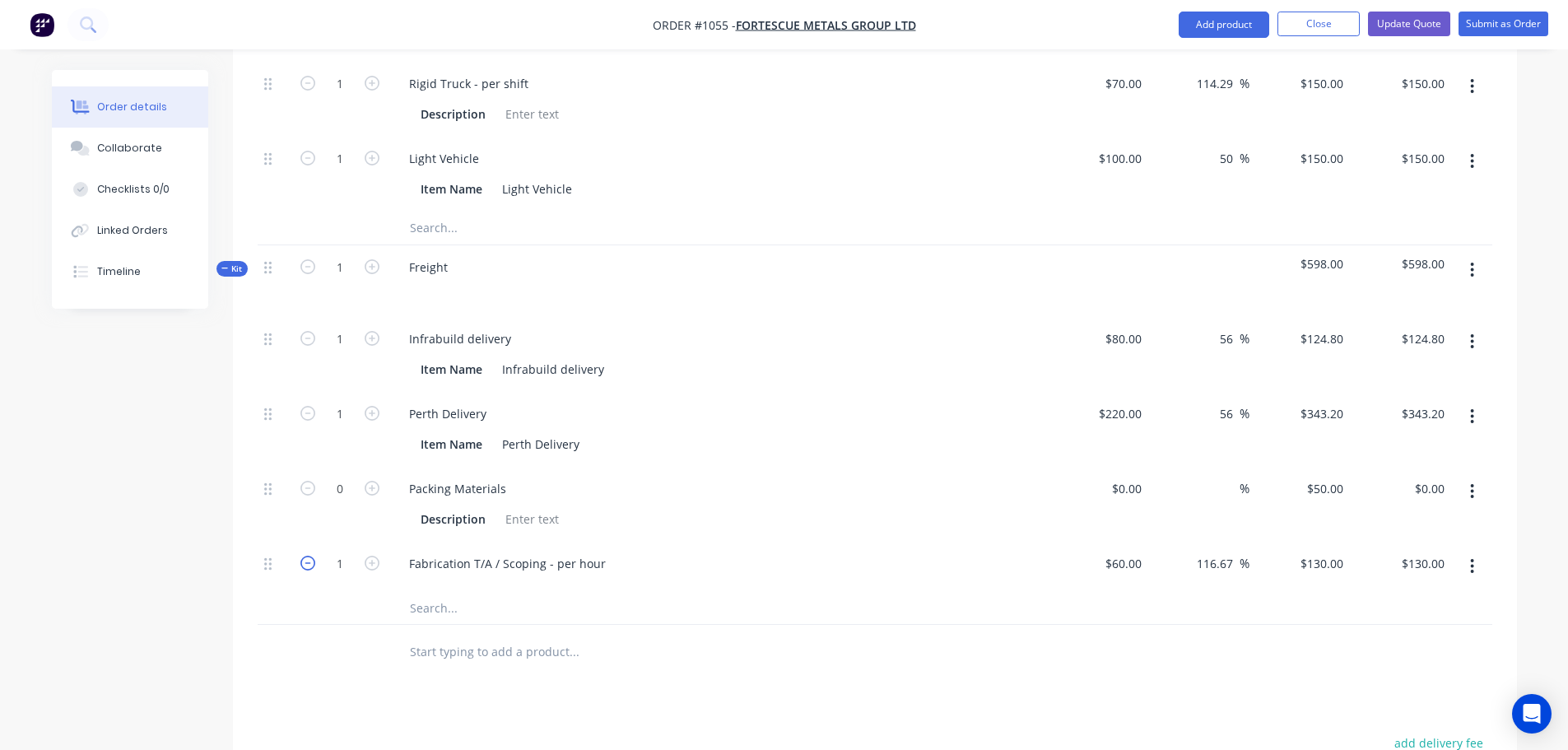
type input "0"
type input "$0.00"
click at [1478, 477] on button "button" at bounding box center [1472, 492] width 39 height 30
click at [1418, 589] on div "Delete" at bounding box center [1414, 601] width 127 height 24
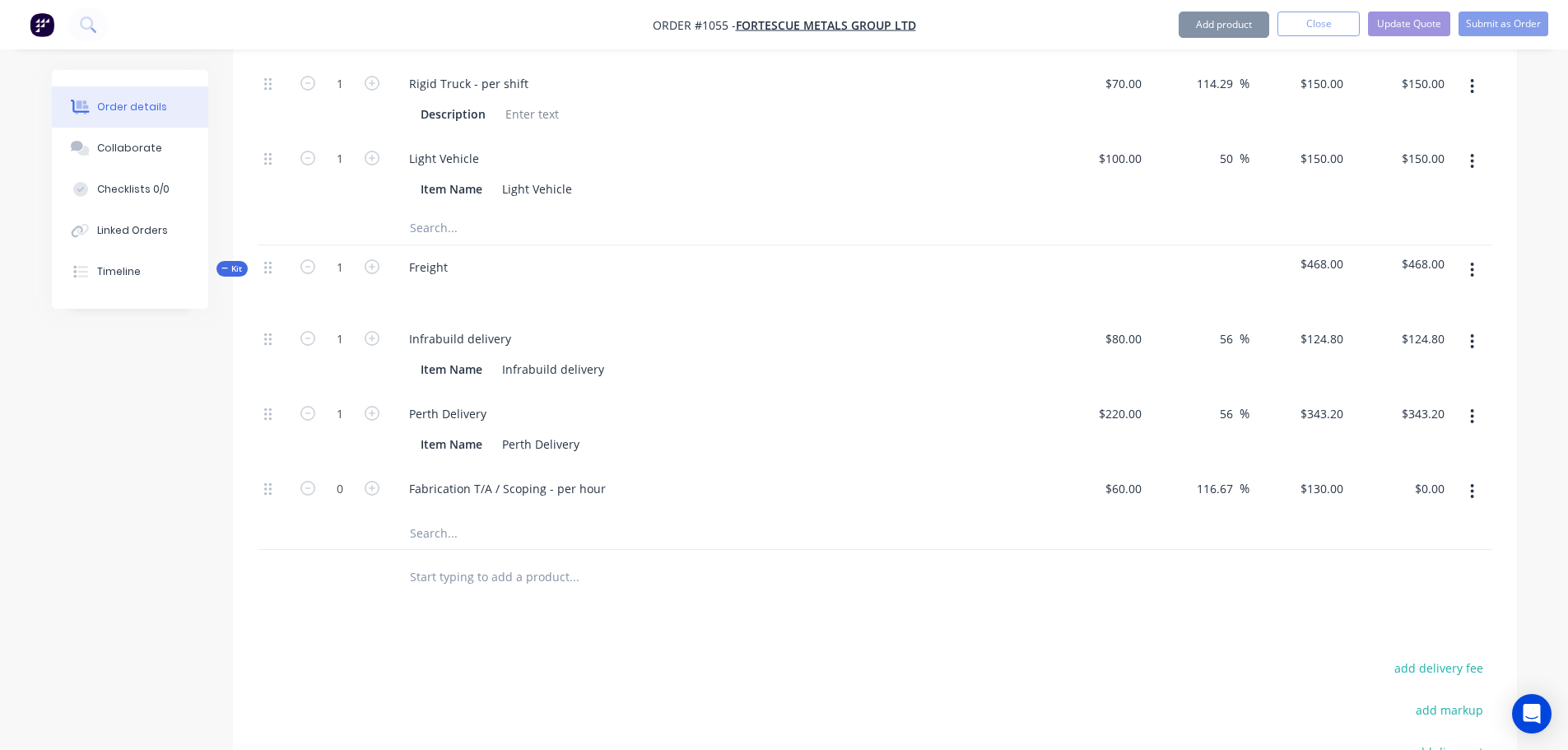
click at [1472, 484] on icon "button" at bounding box center [1473, 492] width 4 height 15
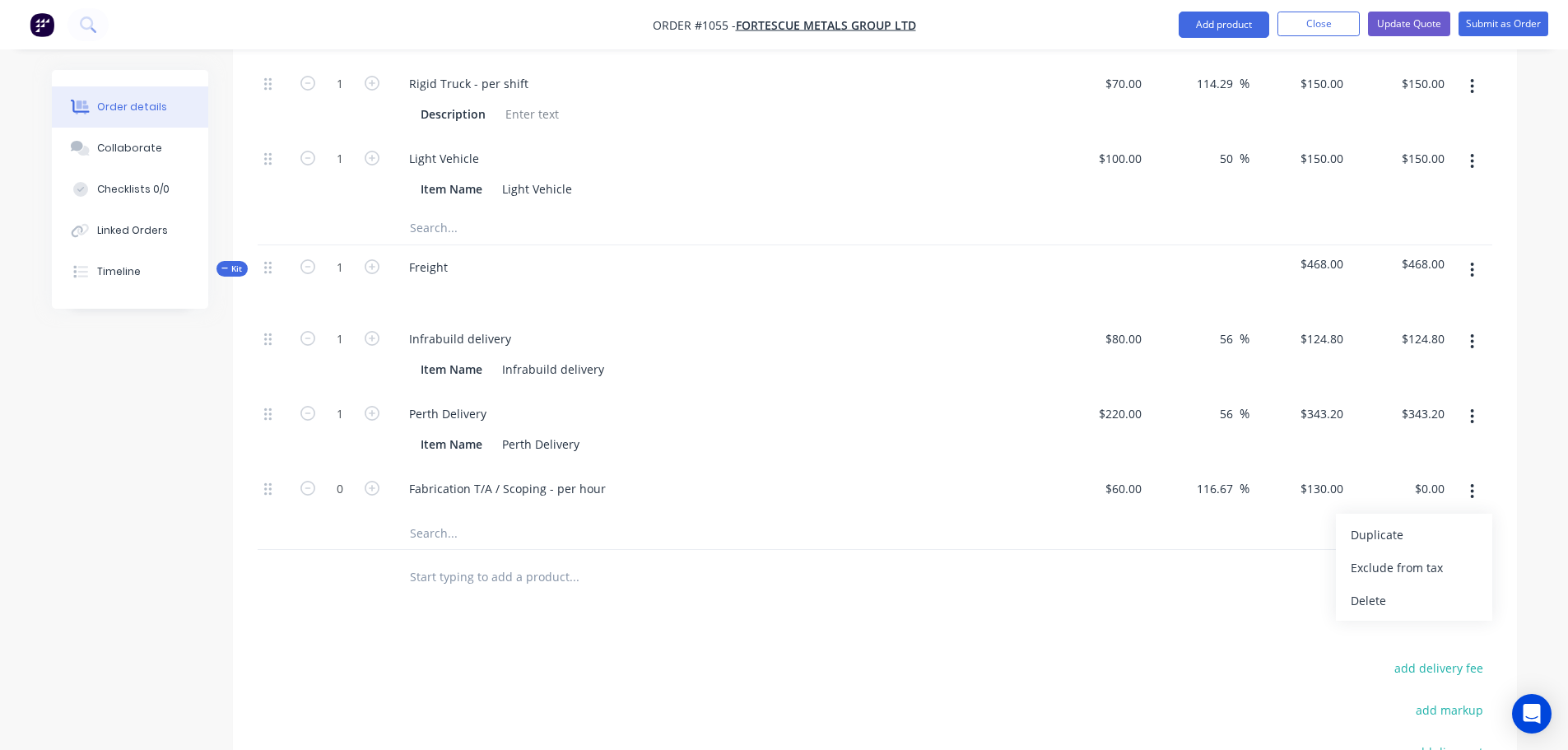
click at [1349, 584] on button "Delete" at bounding box center [1414, 600] width 156 height 33
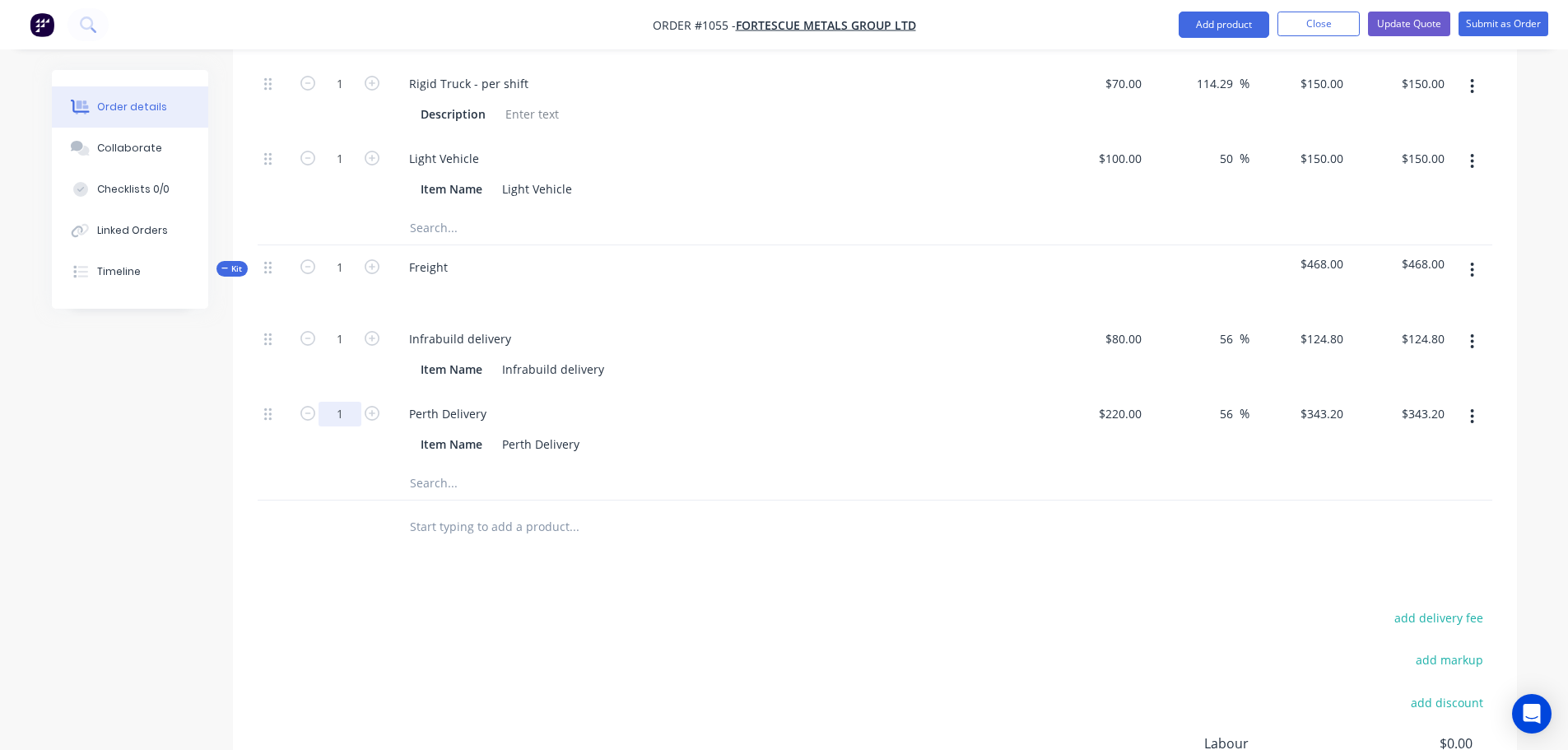
click at [345, 402] on input "1" at bounding box center [339, 414] width 43 height 25
type input "0.5"
type input "$171.60"
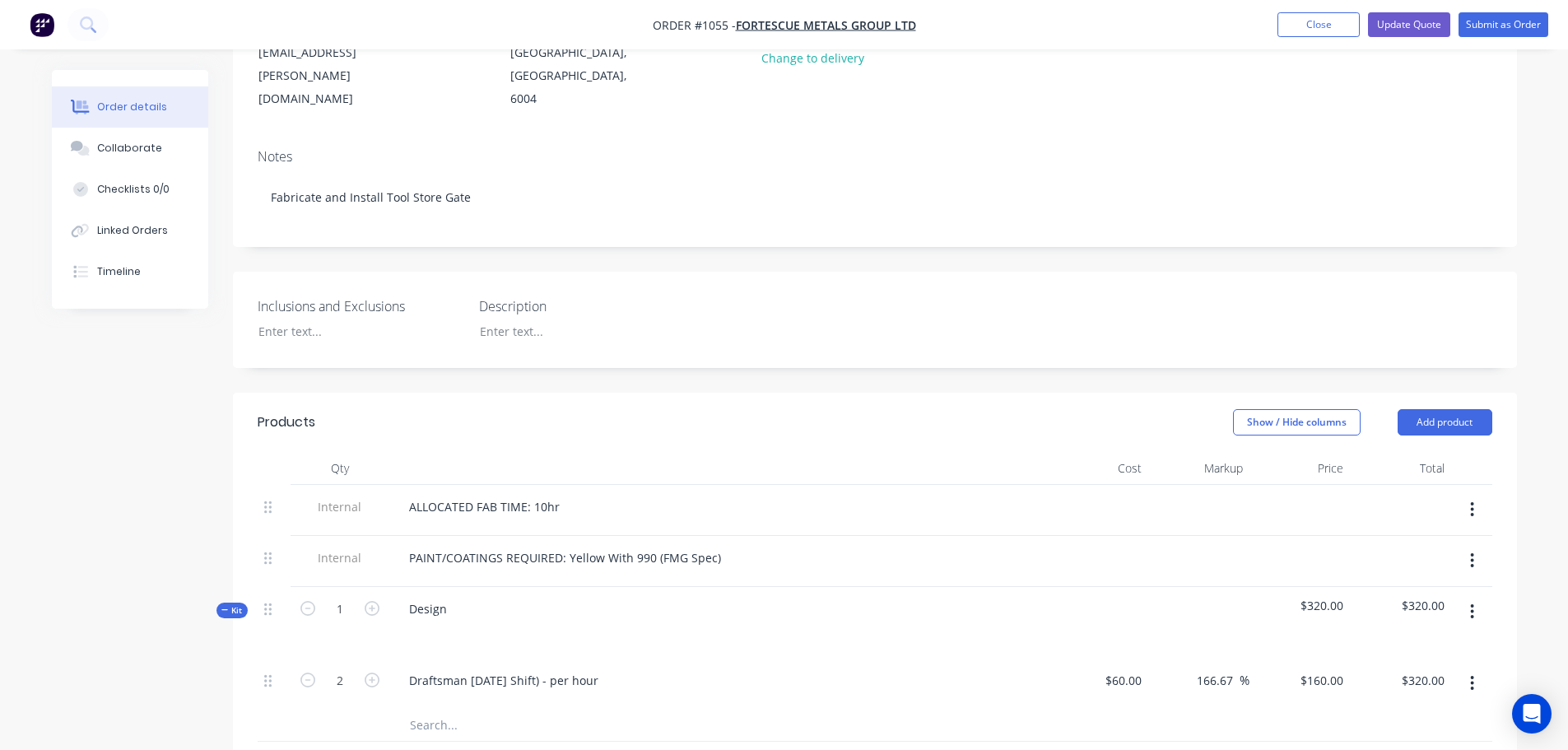
scroll to position [274, 0]
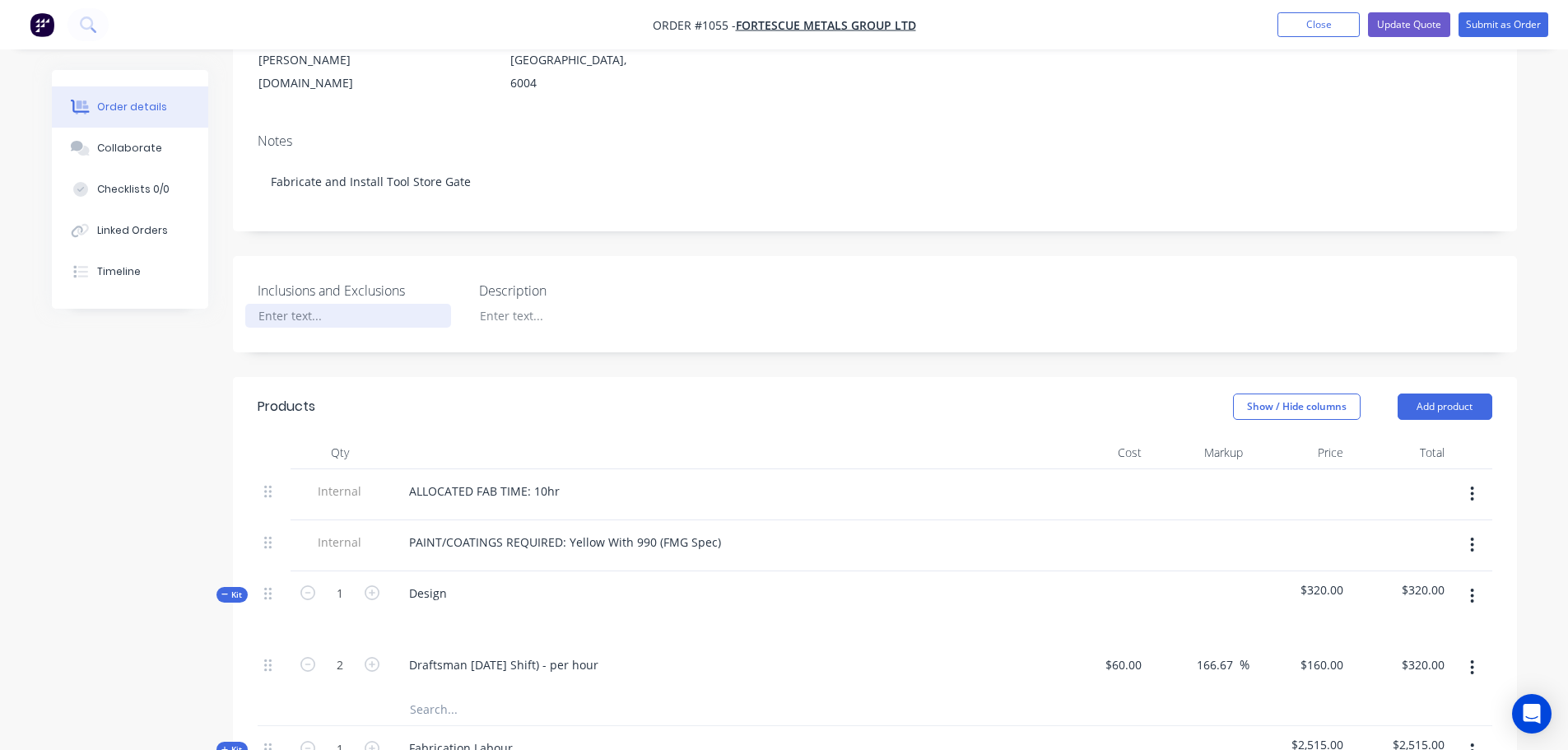
click at [288, 304] on div at bounding box center [348, 316] width 206 height 24
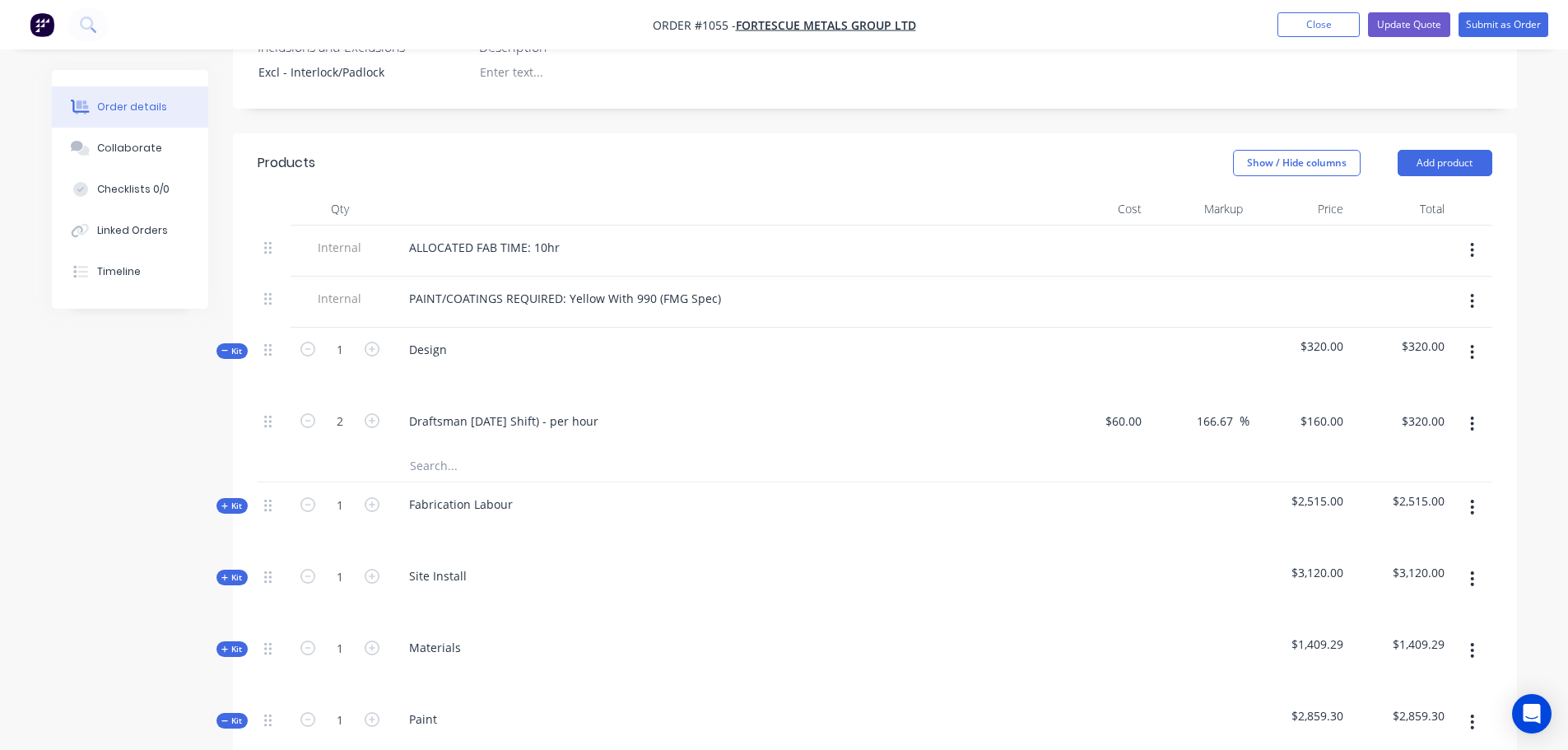
scroll to position [495, 0]
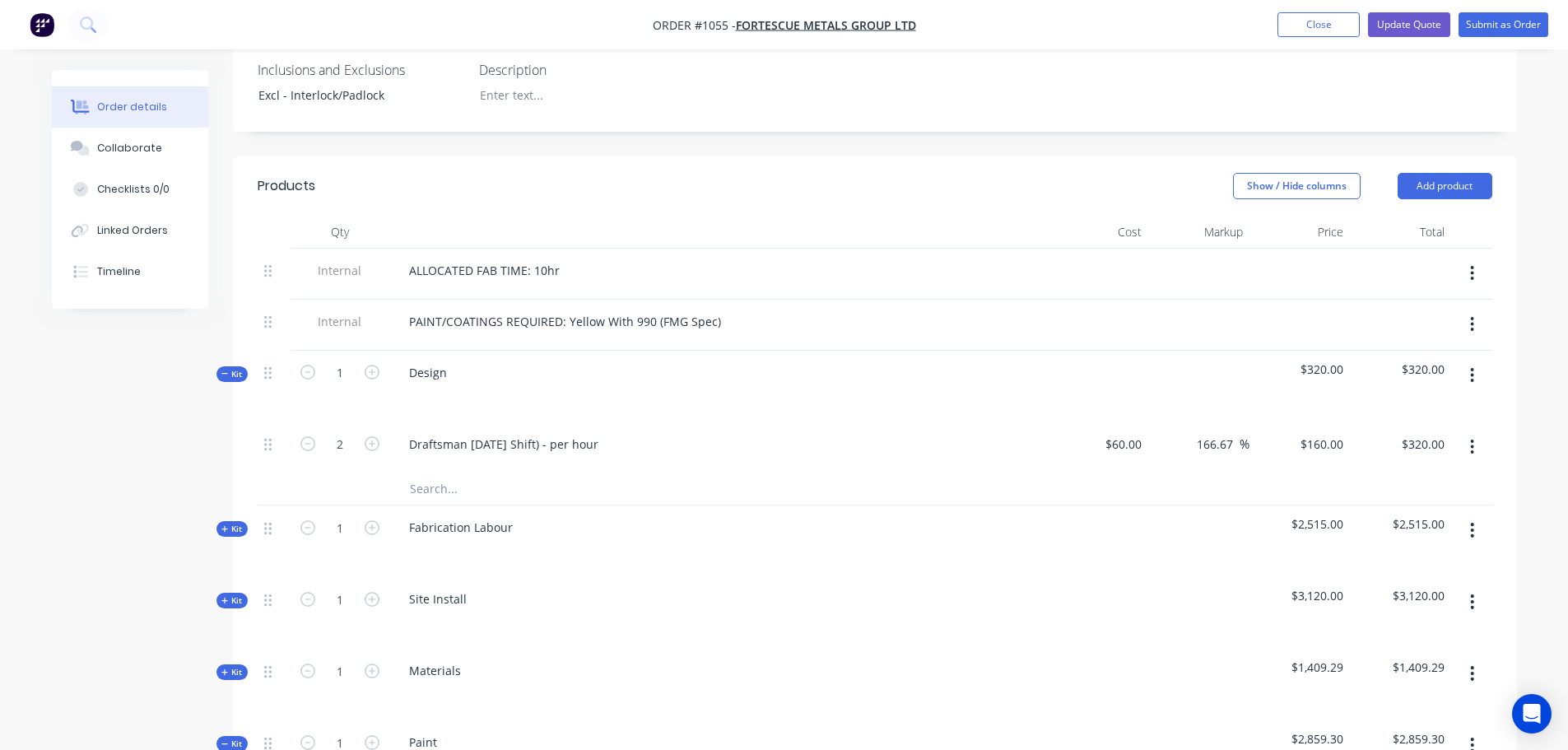
click at [234, 368] on span "Kit" at bounding box center [232, 375] width 21 height 12
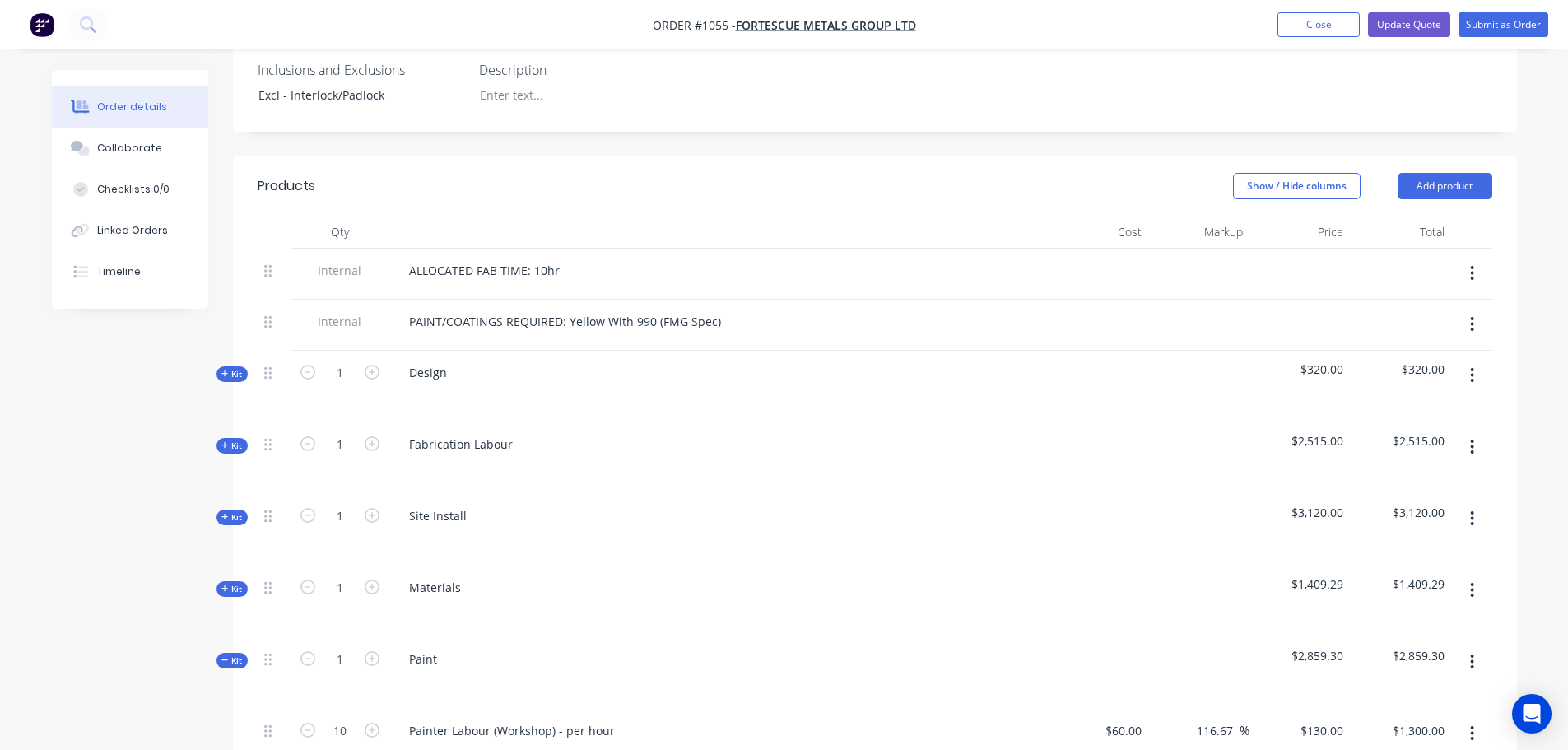
click at [239, 440] on span "Kit" at bounding box center [232, 446] width 21 height 12
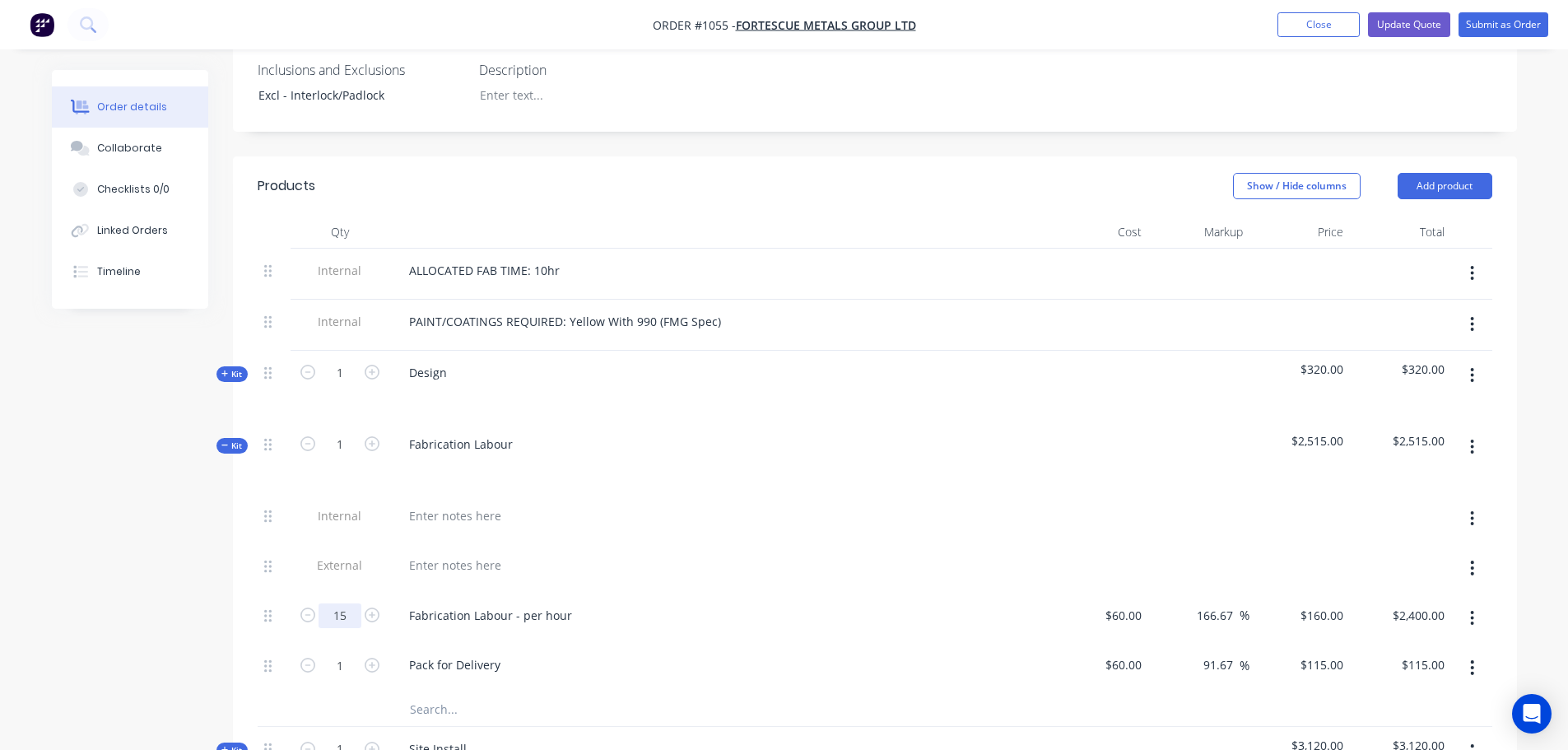
click at [352, 604] on input "15" at bounding box center [339, 616] width 43 height 25
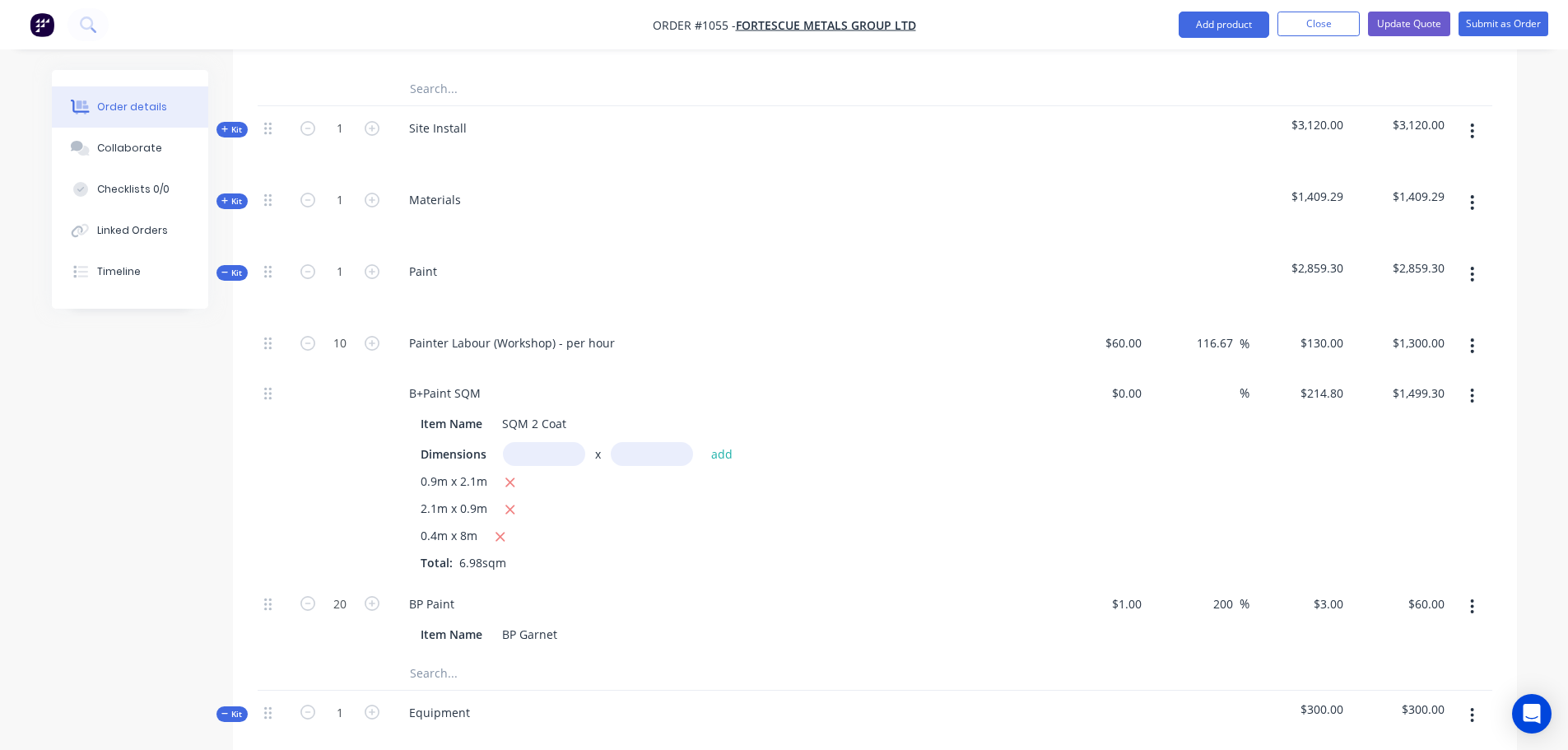
scroll to position [1194, 0]
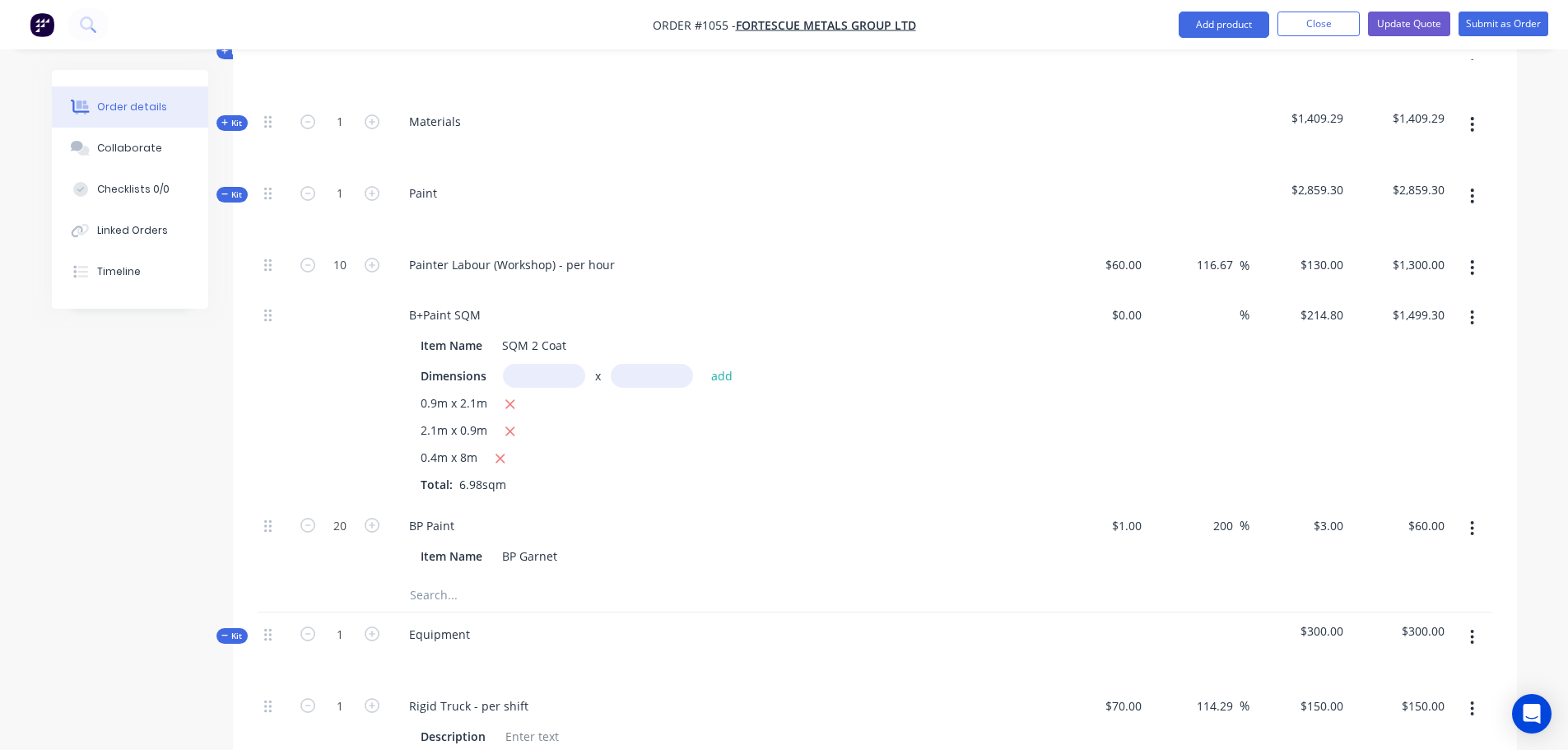
click at [117, 499] on div "Created by [PERSON_NAME] Created [DATE] Required [DATE] Assigned to Add team me…" at bounding box center [784, 236] width 1465 height 2721
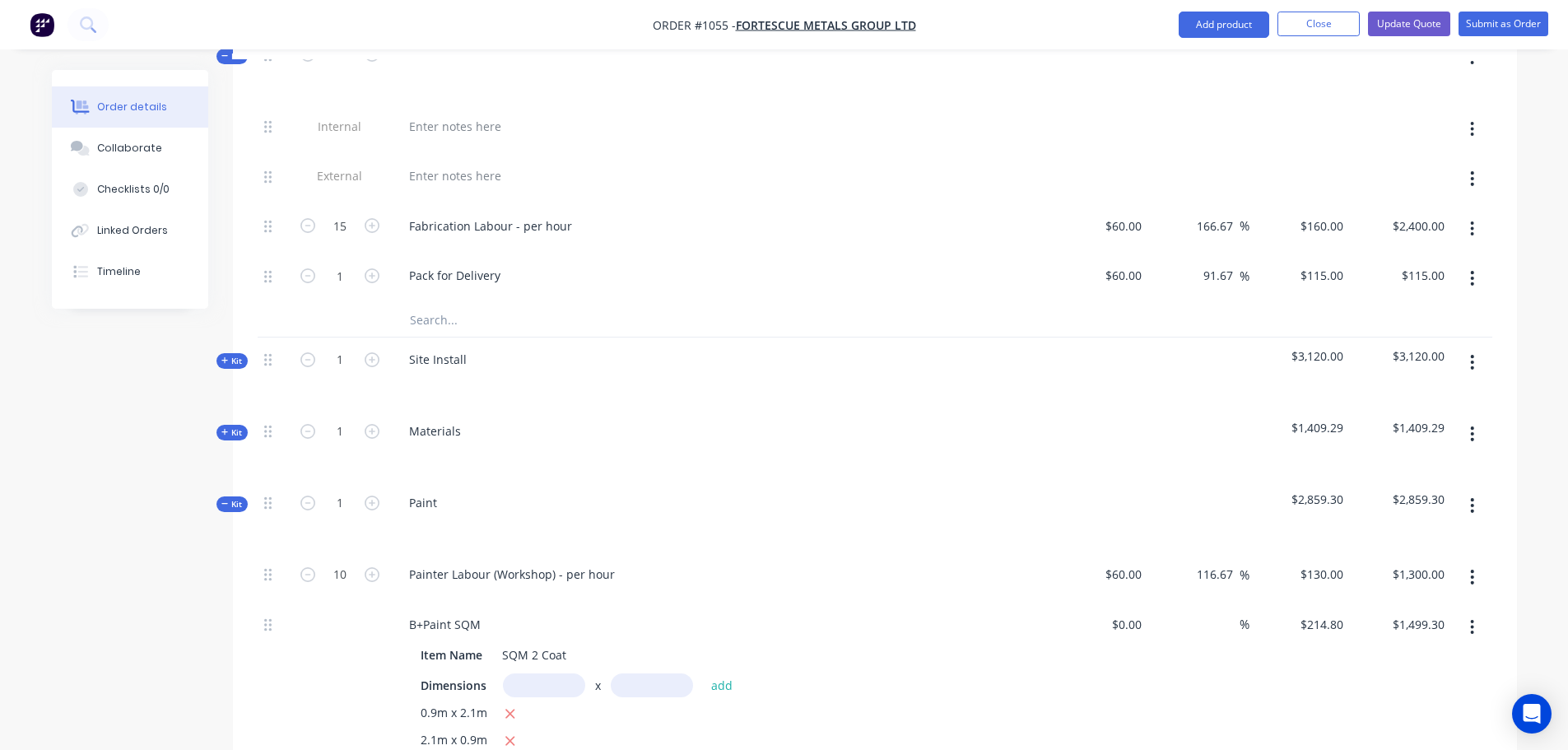
scroll to position [920, 0]
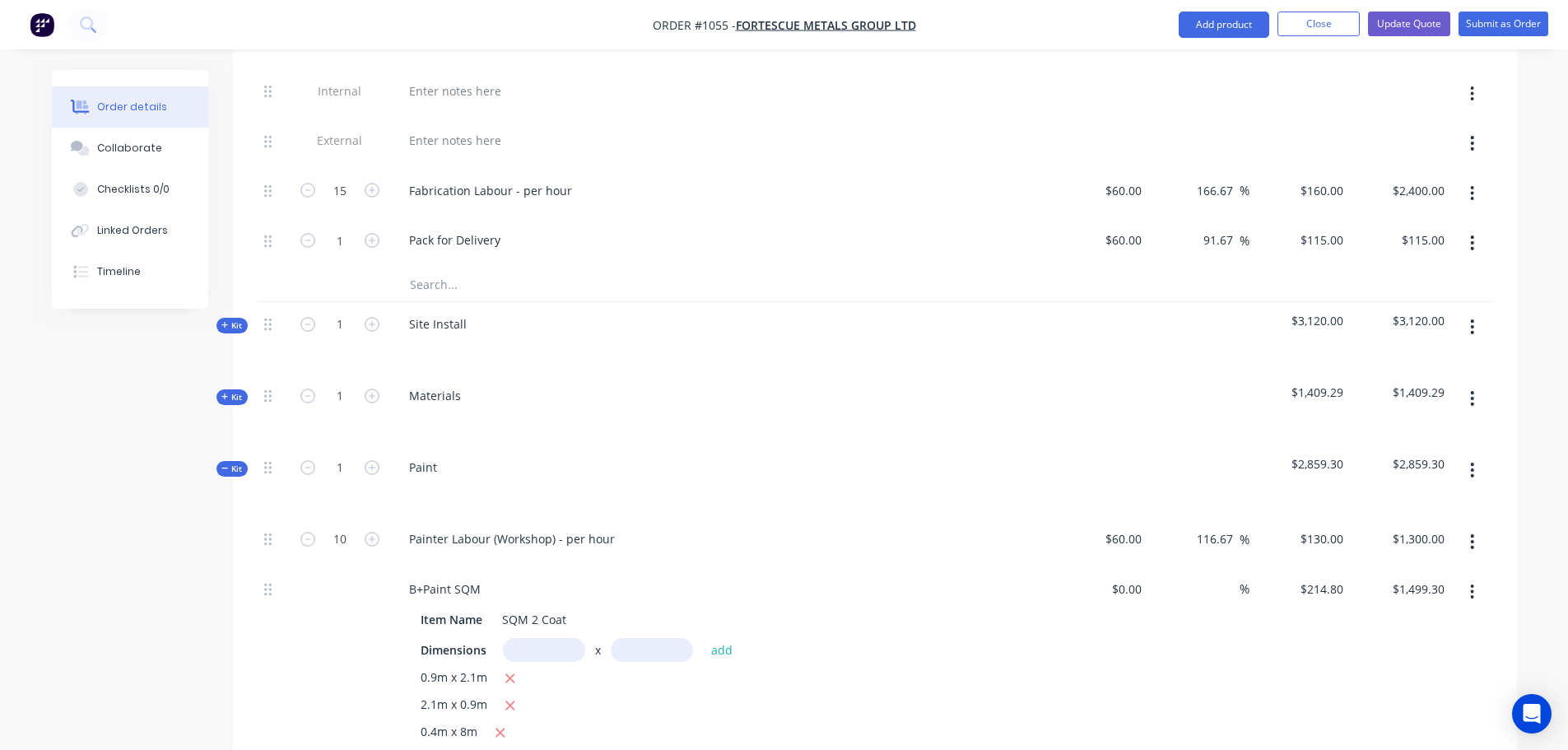
click at [226, 469] on icon at bounding box center [224, 469] width 6 height 1
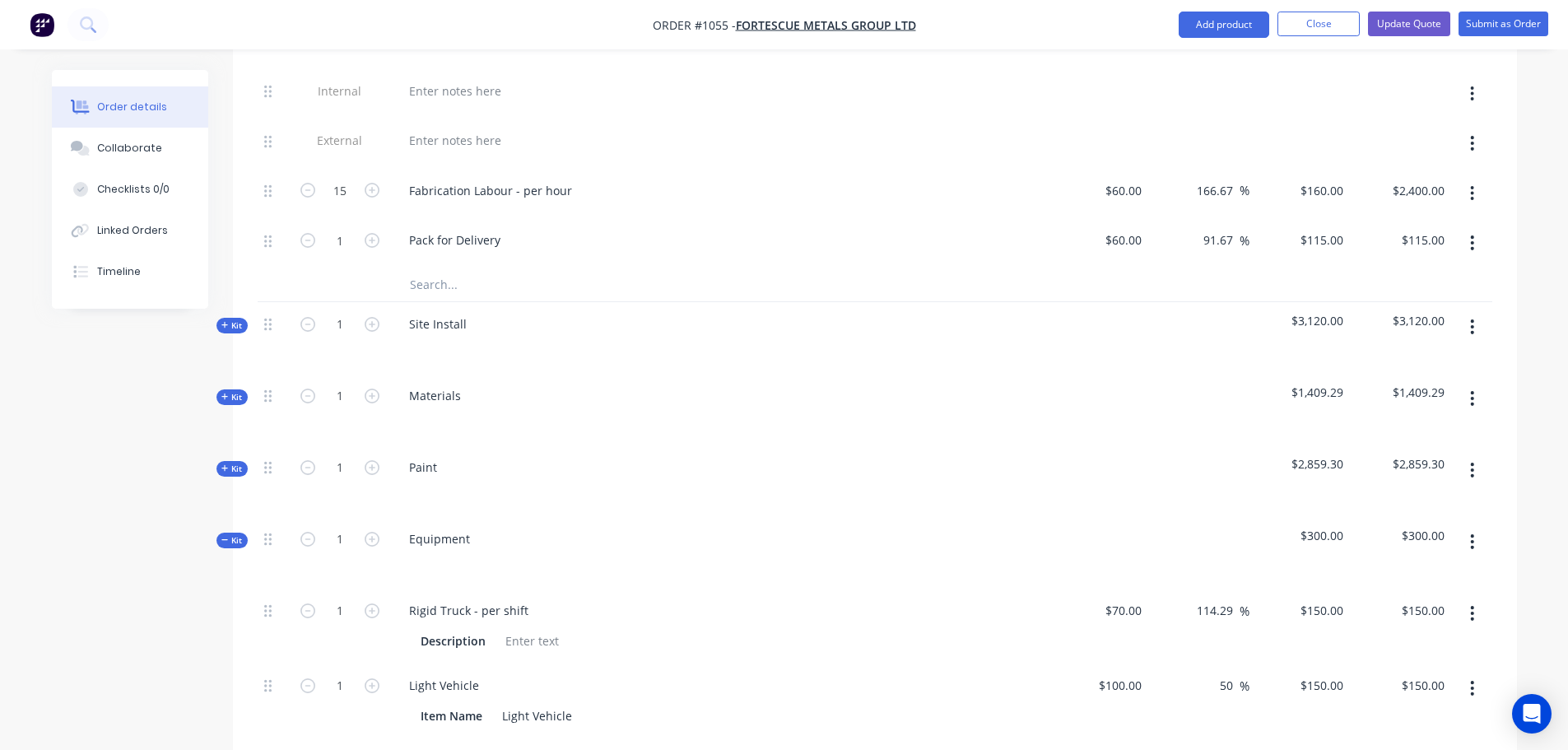
click at [232, 535] on span "Kit" at bounding box center [232, 541] width 21 height 12
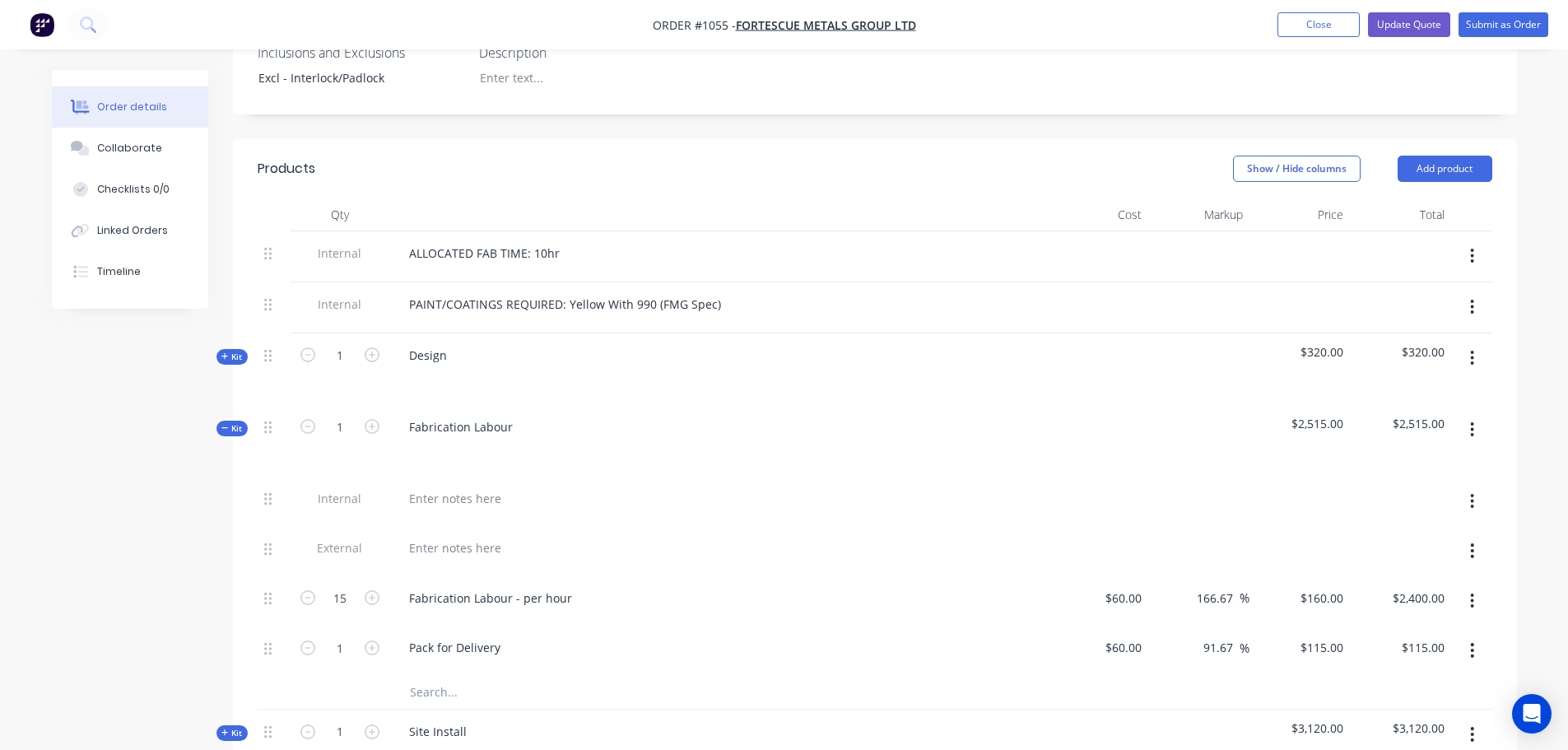
scroll to position [370, 0]
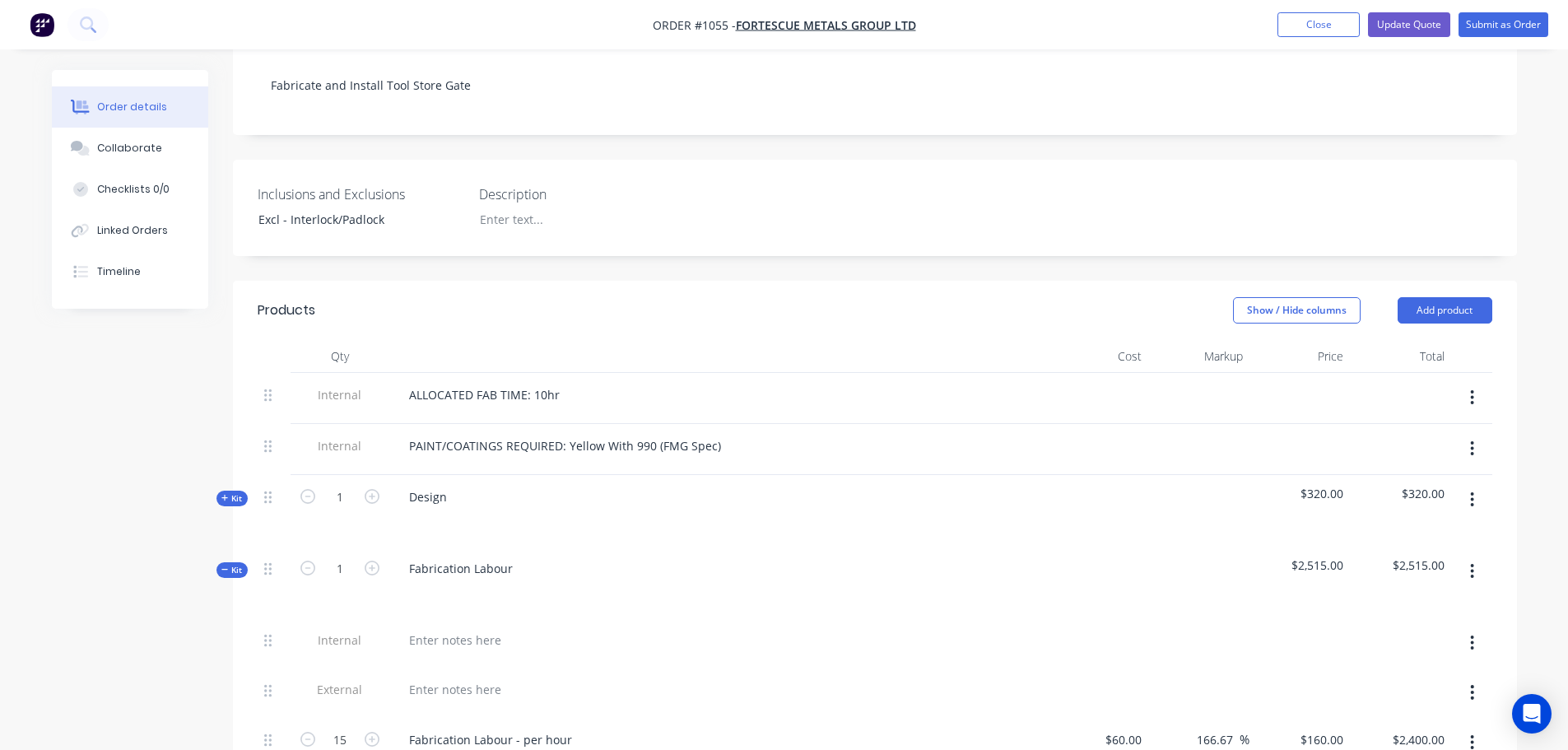
click at [227, 565] on icon at bounding box center [225, 569] width 7 height 8
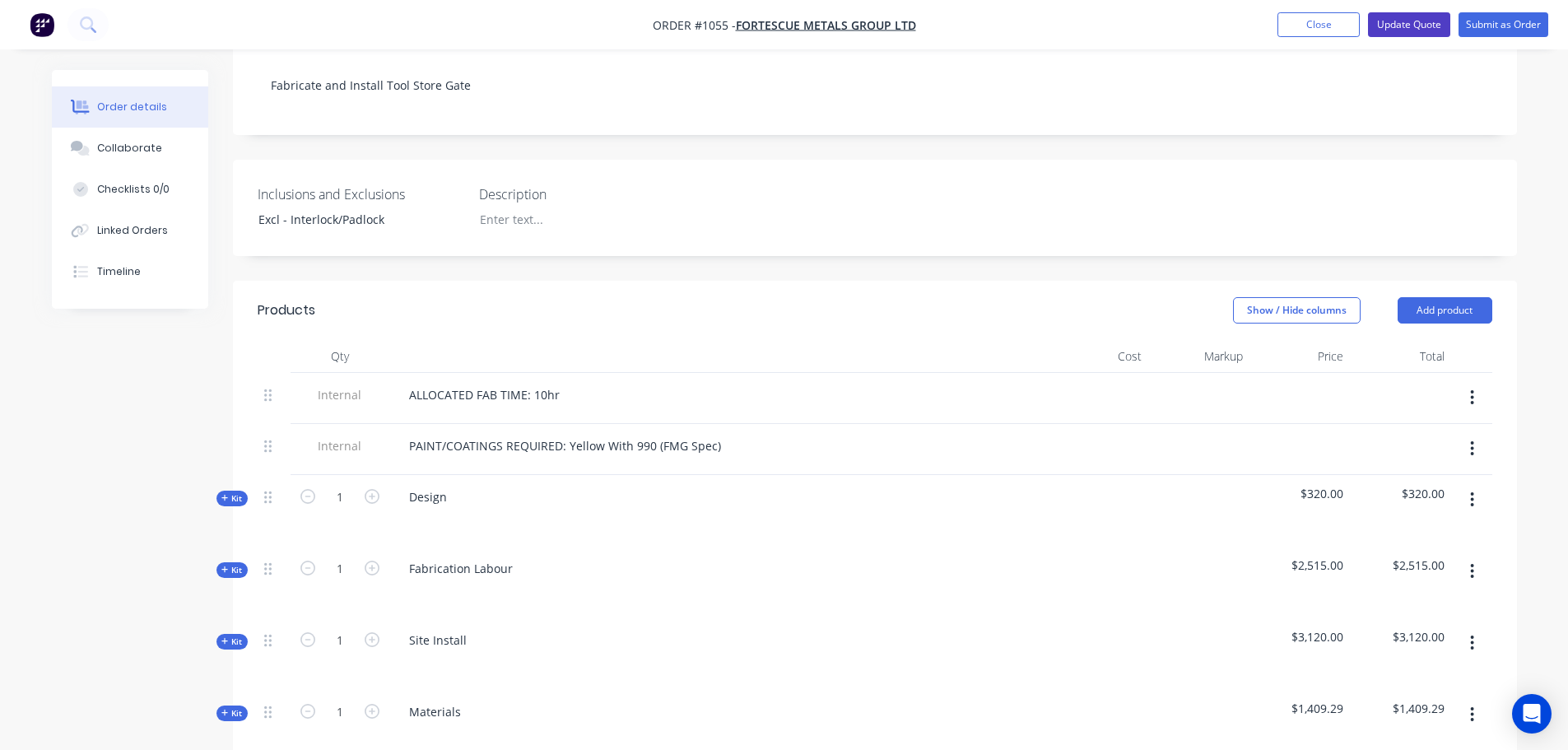
click at [1418, 18] on button "Update Quote" at bounding box center [1410, 25] width 83 height 25
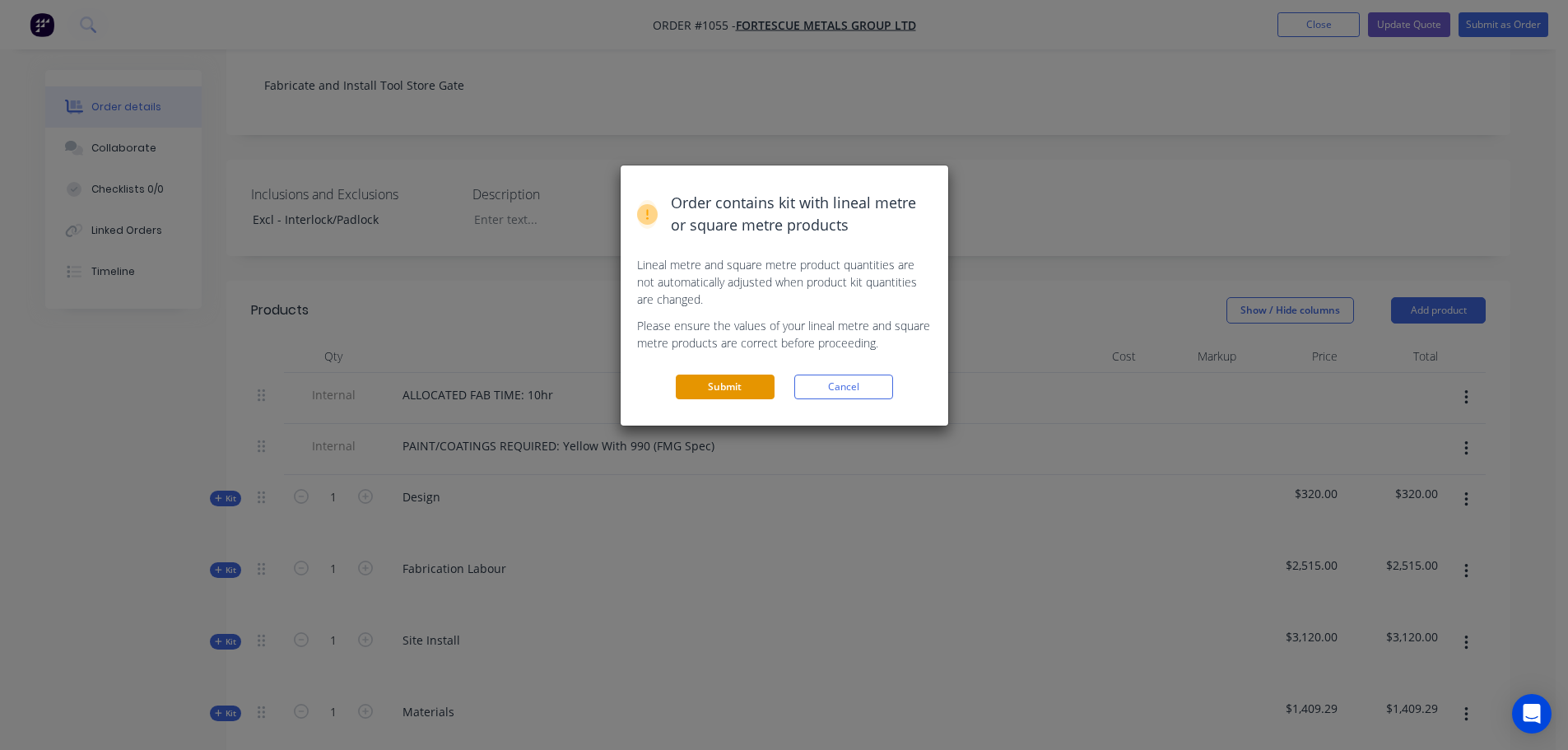
click at [713, 384] on button "Submit" at bounding box center [725, 387] width 98 height 25
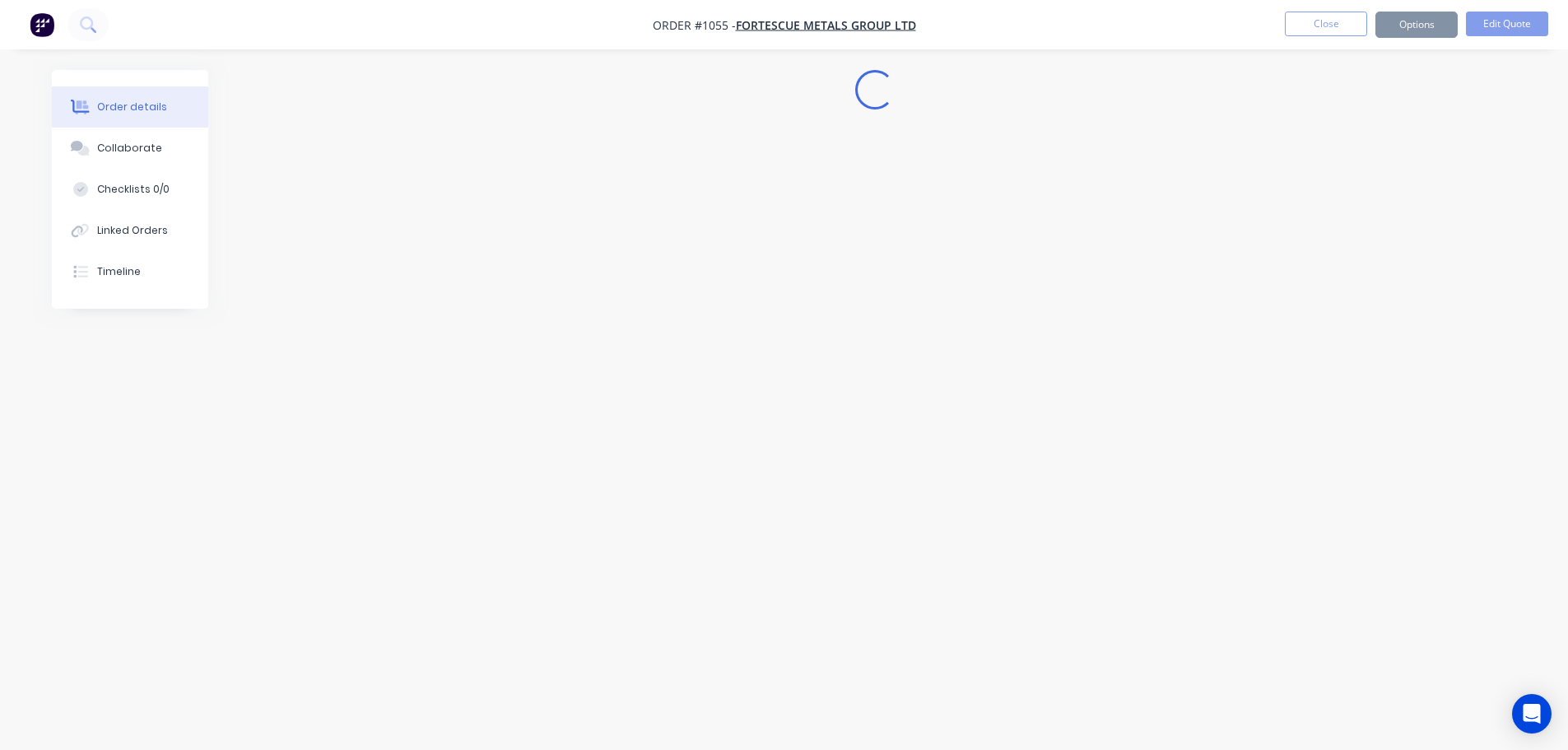
scroll to position [0, 0]
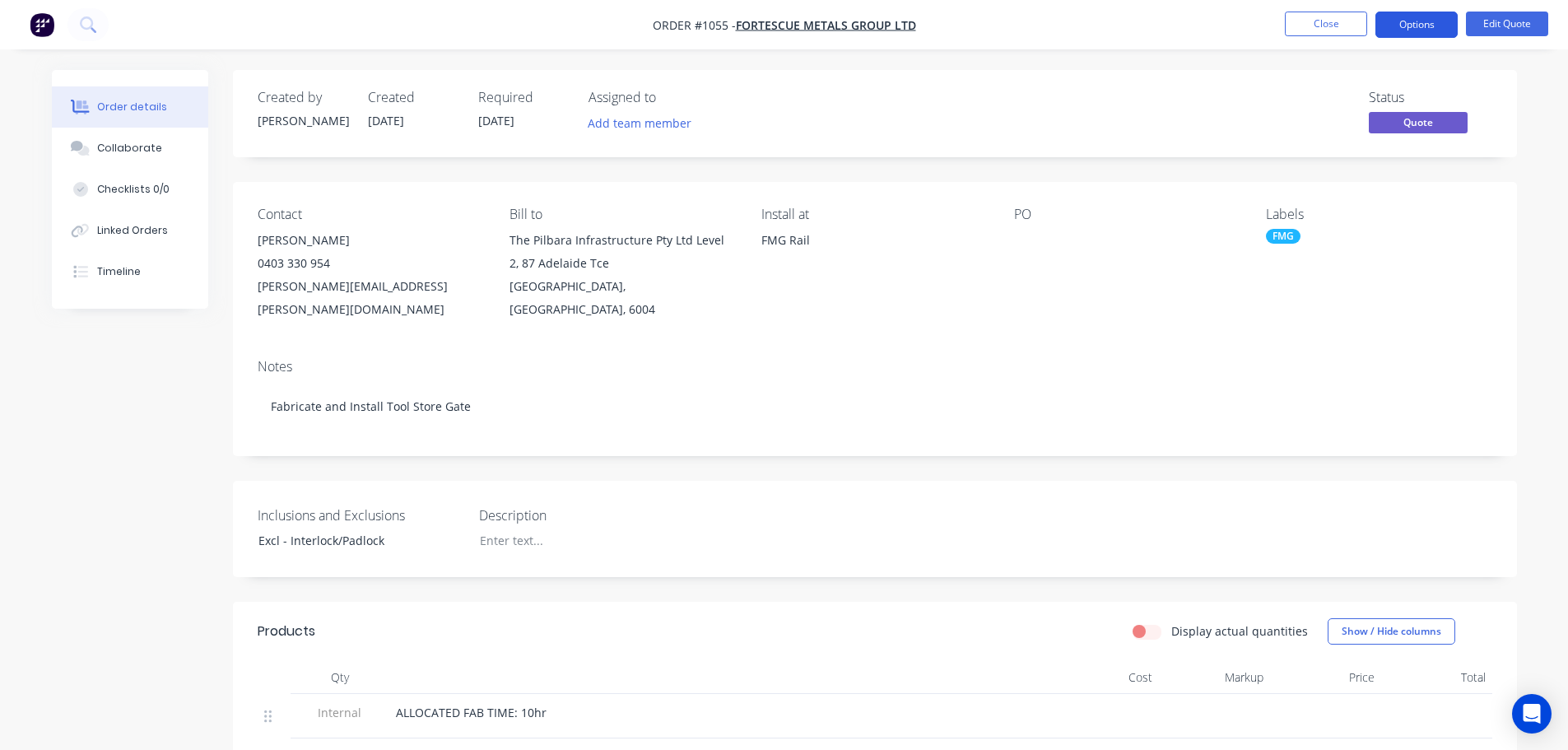
click at [1432, 26] on button "Options" at bounding box center [1417, 25] width 83 height 26
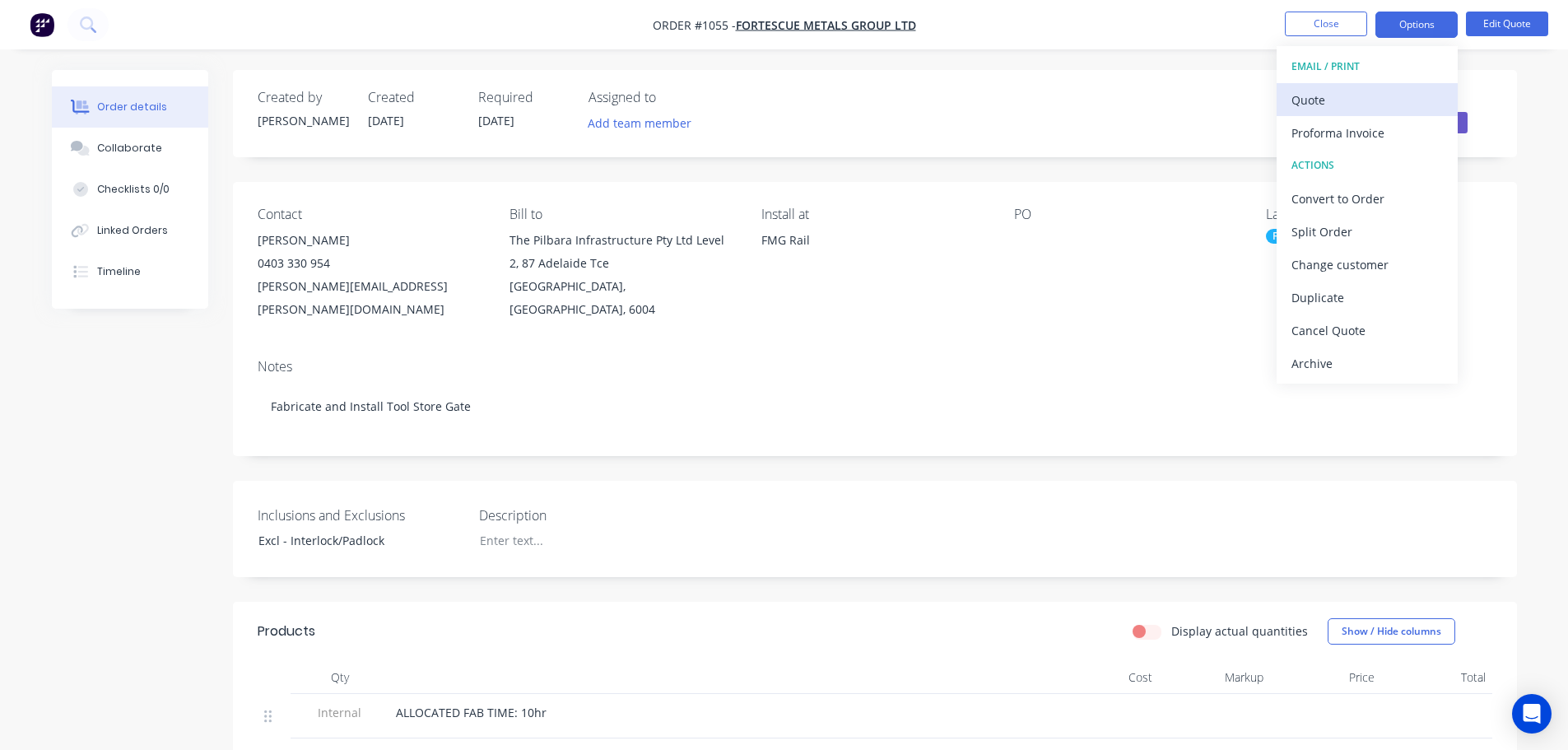
click at [1310, 98] on div "Quote" at bounding box center [1368, 99] width 151 height 24
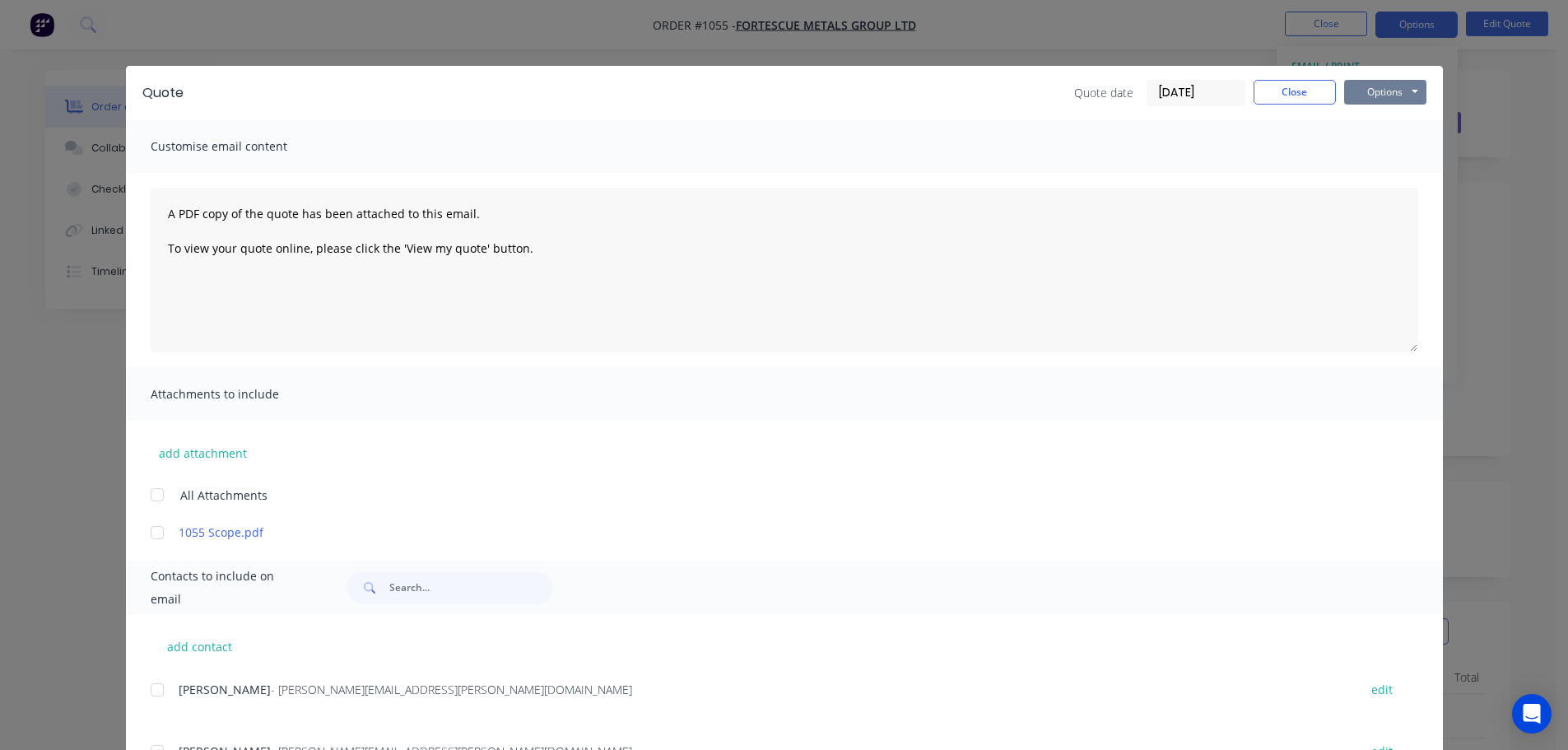
click at [1352, 92] on button "Options" at bounding box center [1386, 92] width 83 height 25
click at [1367, 120] on button "Preview" at bounding box center [1397, 121] width 105 height 27
